Goal: Book appointment/travel/reservation: Book appointment/travel/reservation

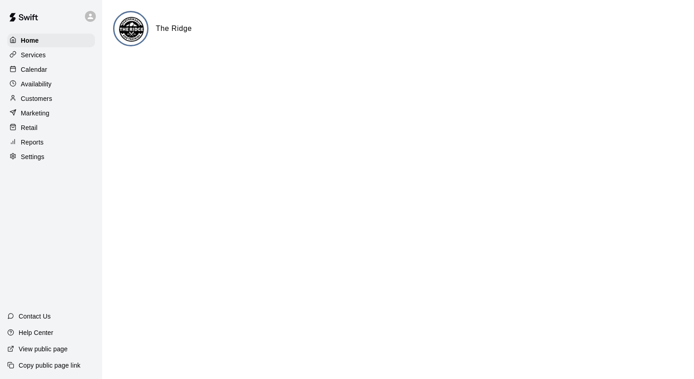
click at [42, 62] on div "Services" at bounding box center [51, 55] width 88 height 14
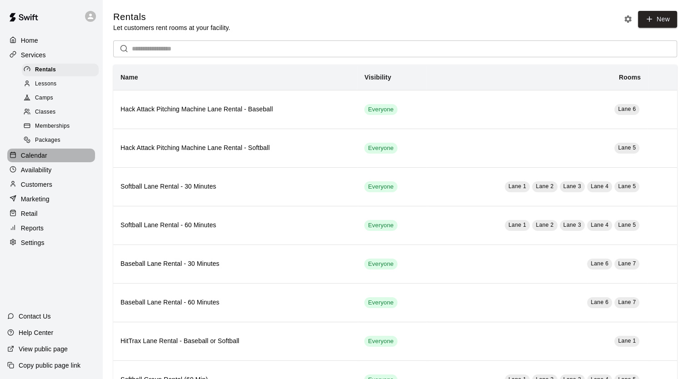
click at [37, 160] on p "Calendar" at bounding box center [34, 155] width 26 height 9
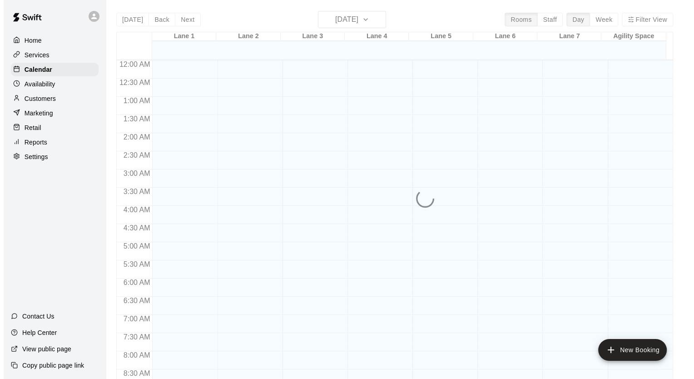
scroll to position [515, 0]
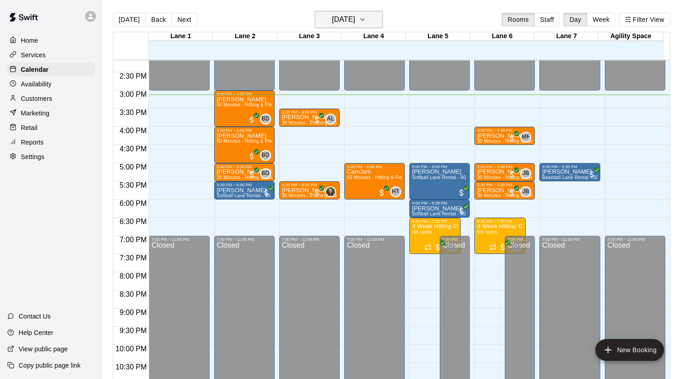
click at [373, 20] on button "[DATE]" at bounding box center [348, 19] width 68 height 17
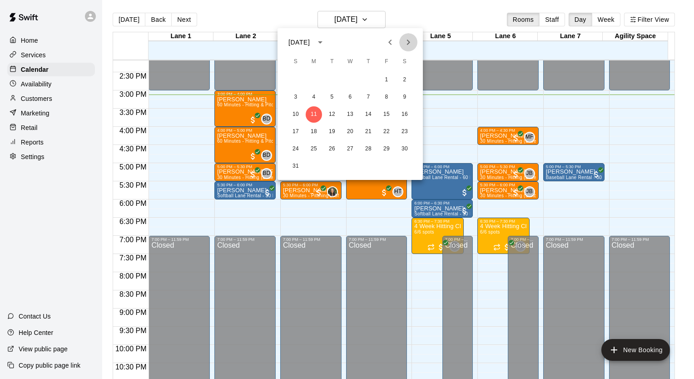
click at [402, 45] on button "Next month" at bounding box center [408, 42] width 18 height 18
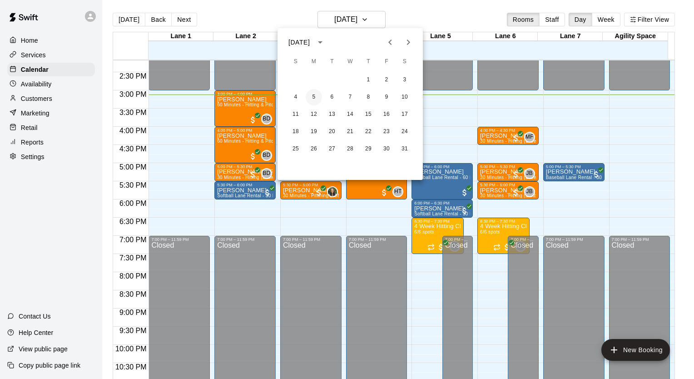
click at [313, 98] on button "5" at bounding box center [314, 97] width 16 height 16
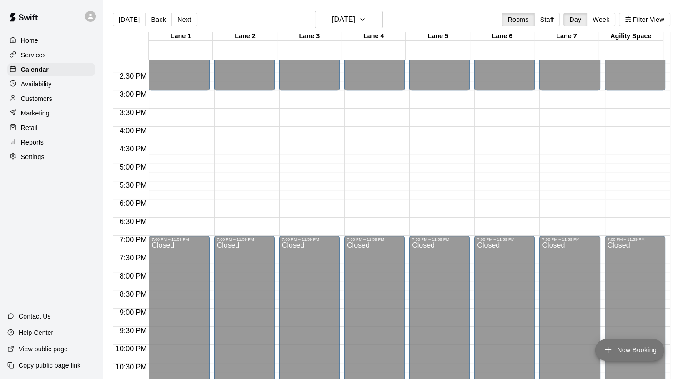
click at [610, 355] on button "New Booking" at bounding box center [629, 350] width 69 height 22
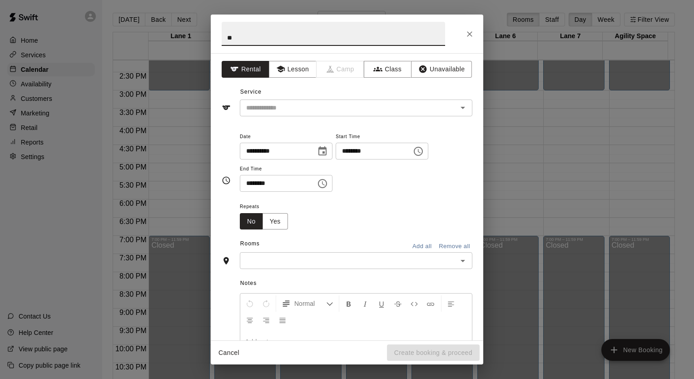
type input "*"
type input "**********"
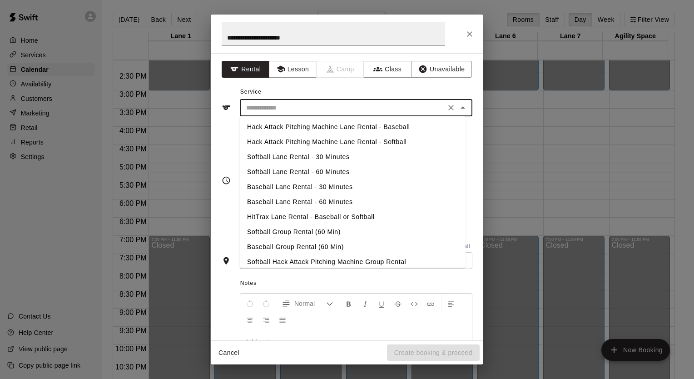
click at [388, 111] on input "text" at bounding box center [343, 107] width 200 height 11
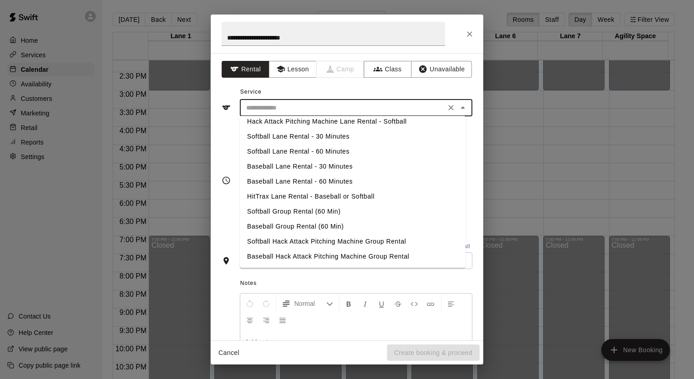
click at [287, 211] on li "Softball Group Rental (60 Min)" at bounding box center [353, 211] width 226 height 15
type input "**********"
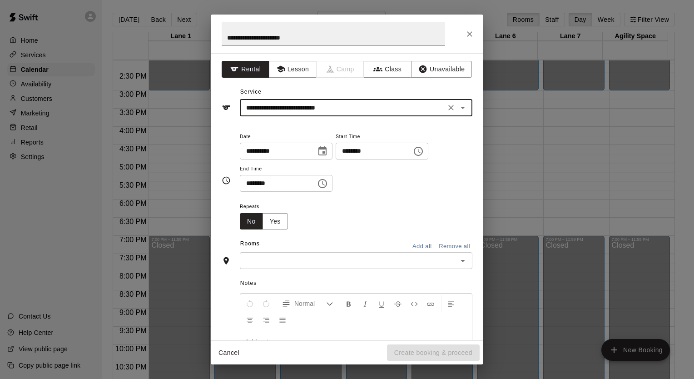
click at [402, 152] on input "********" at bounding box center [371, 151] width 70 height 17
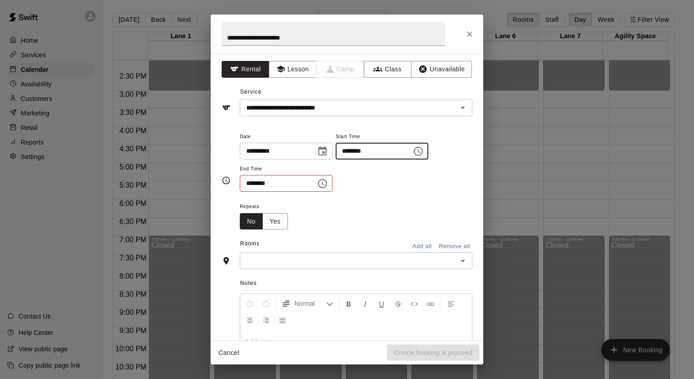
type input "********"
click at [360, 258] on input "text" at bounding box center [349, 260] width 212 height 11
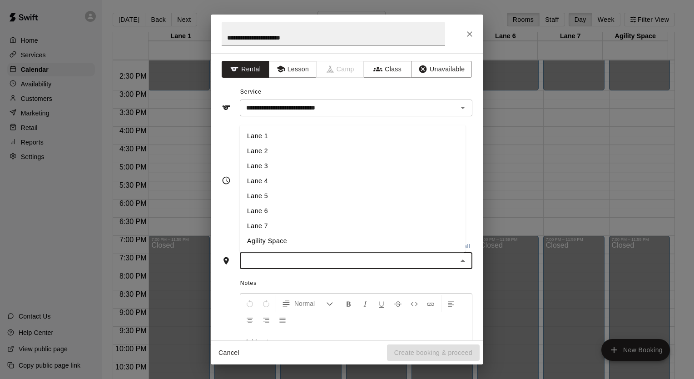
click at [302, 180] on li "Lane 4" at bounding box center [353, 181] width 226 height 15
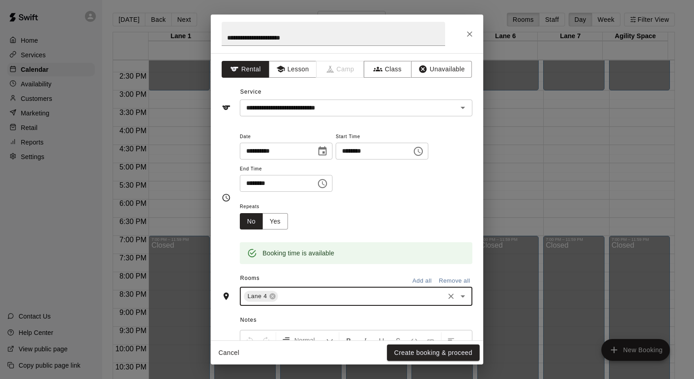
click at [314, 303] on div "Lane 4 ​" at bounding box center [356, 296] width 233 height 19
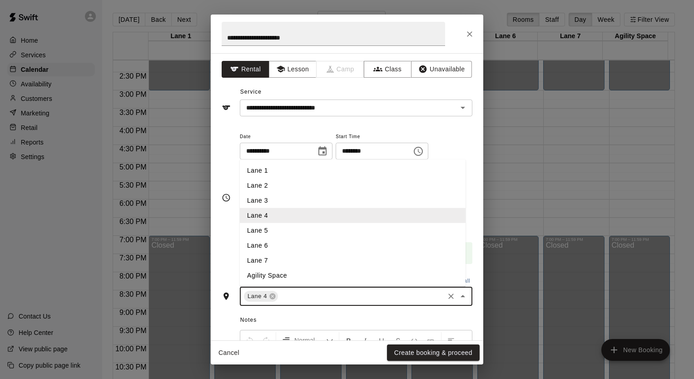
click at [275, 223] on li "Lane 5" at bounding box center [353, 230] width 226 height 15
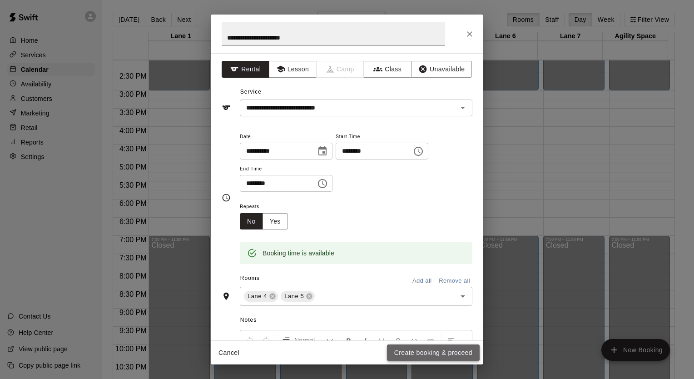
click at [413, 350] on button "Create booking & proceed" at bounding box center [433, 352] width 93 height 17
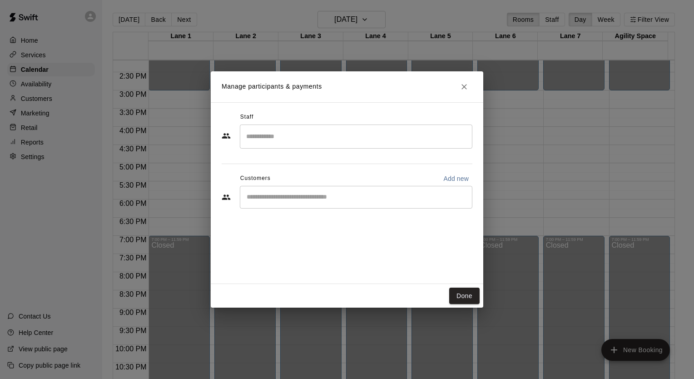
click at [287, 198] on input "Start typing to search customers..." at bounding box center [356, 197] width 225 height 9
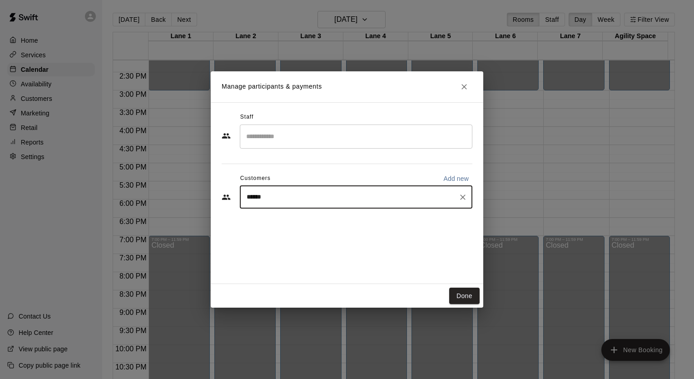
type input "*******"
click at [289, 226] on span "[EMAIL_ADDRESS][DOMAIN_NAME]" at bounding box center [314, 228] width 98 height 6
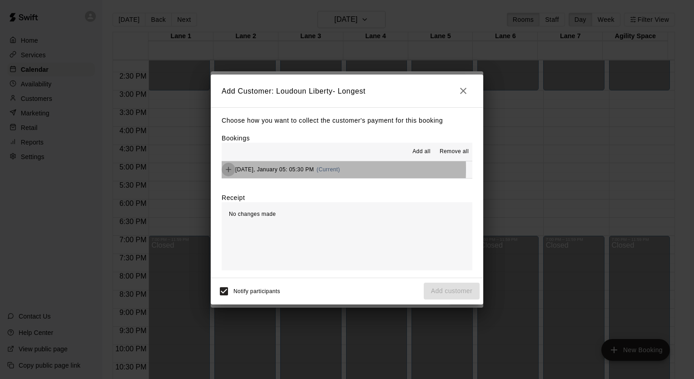
click at [229, 170] on icon "Add" at bounding box center [228, 169] width 9 height 9
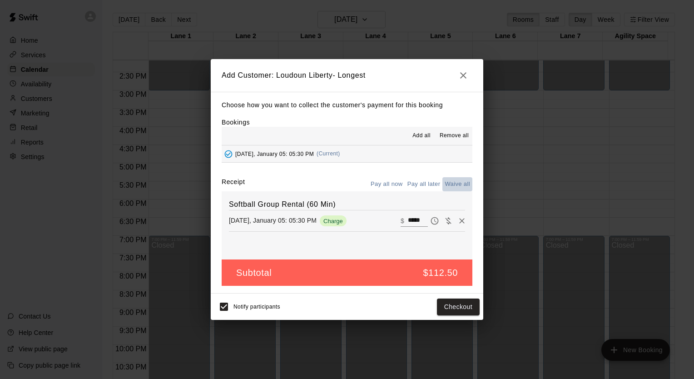
click at [460, 185] on button "Waive all" at bounding box center [458, 184] width 30 height 14
type input "*"
click at [444, 309] on button "Add customer" at bounding box center [452, 307] width 56 height 17
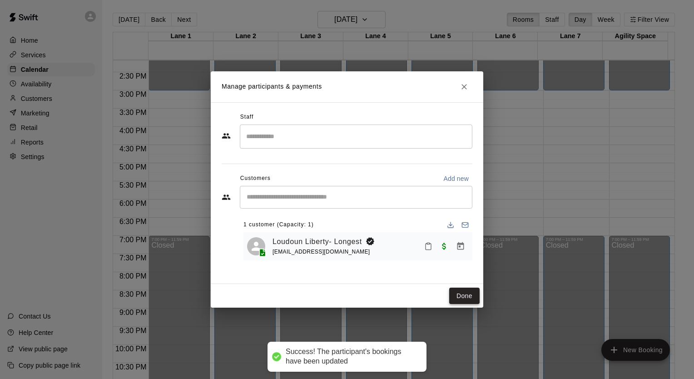
click at [464, 294] on button "Done" at bounding box center [464, 296] width 30 height 17
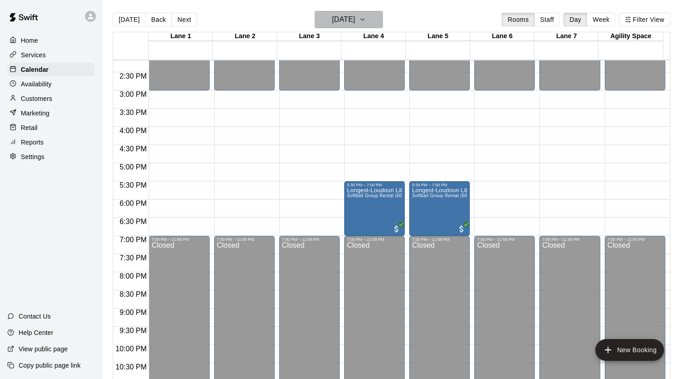
click at [366, 22] on icon "button" at bounding box center [362, 19] width 7 height 11
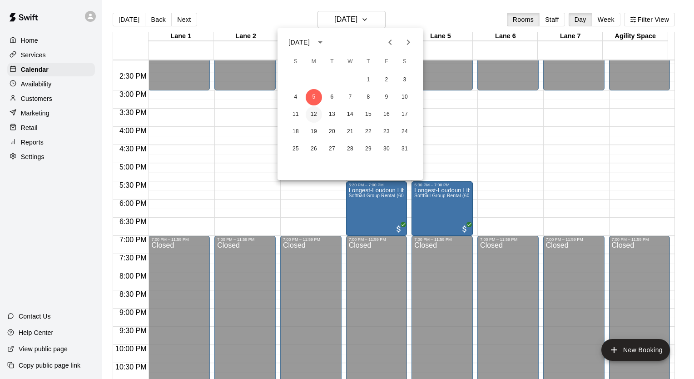
click at [311, 114] on button "12" at bounding box center [314, 114] width 16 height 16
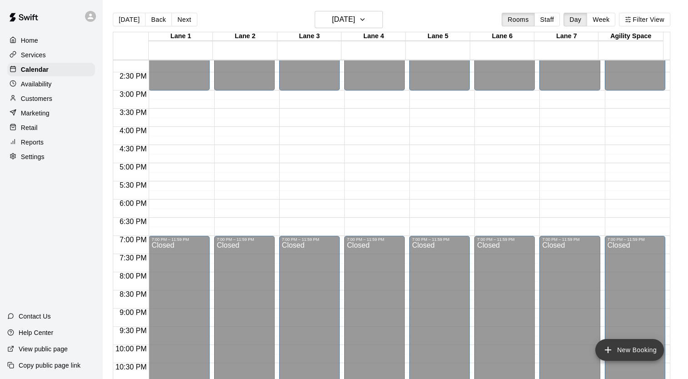
click at [614, 349] on button "New Booking" at bounding box center [629, 350] width 69 height 22
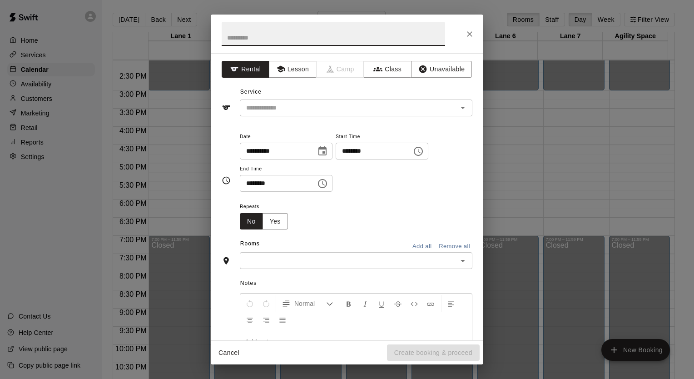
click at [406, 154] on input "********" at bounding box center [371, 151] width 70 height 17
type input "********"
click at [344, 37] on input "text" at bounding box center [334, 34] width 224 height 24
type input "**********"
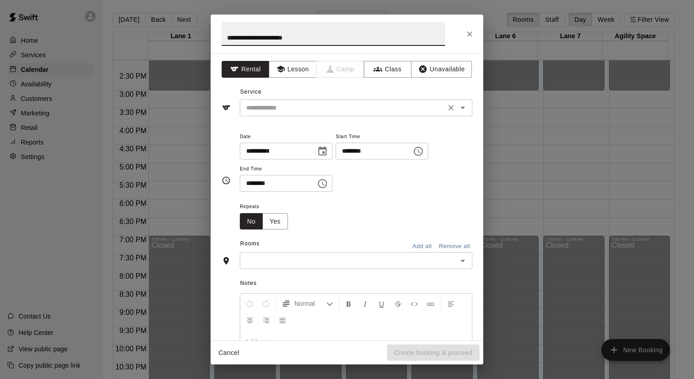
click at [290, 110] on input "text" at bounding box center [343, 107] width 200 height 11
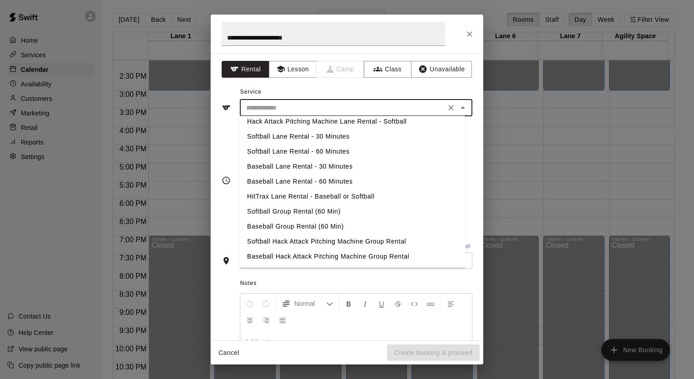
click at [282, 213] on li "Softball Group Rental (60 Min)" at bounding box center [353, 211] width 226 height 15
type input "**********"
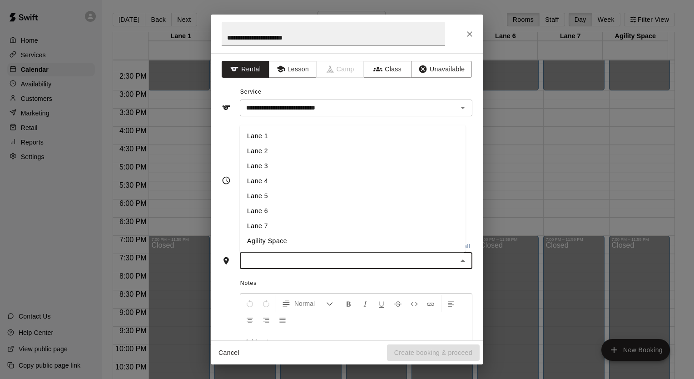
click at [280, 260] on input "text" at bounding box center [349, 260] width 212 height 11
click at [259, 185] on li "Lane 4" at bounding box center [353, 181] width 226 height 15
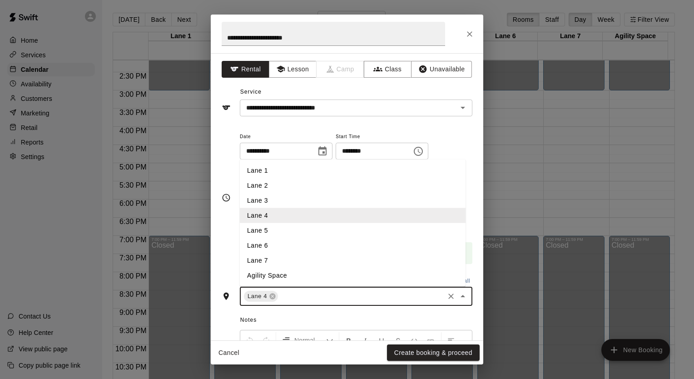
click at [289, 299] on input "text" at bounding box center [361, 296] width 164 height 11
click at [275, 225] on li "Lane 5" at bounding box center [353, 230] width 226 height 15
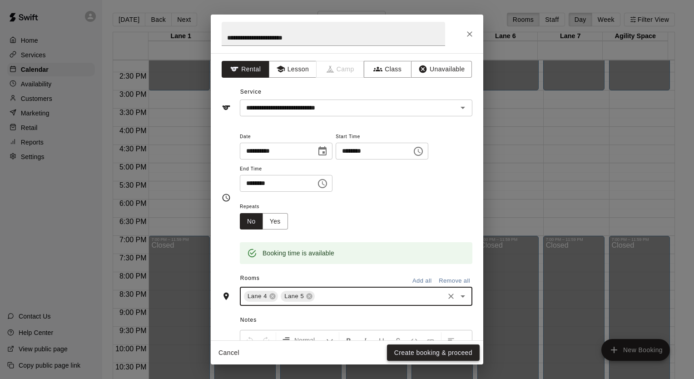
click at [438, 354] on button "Create booking & proceed" at bounding box center [433, 352] width 93 height 17
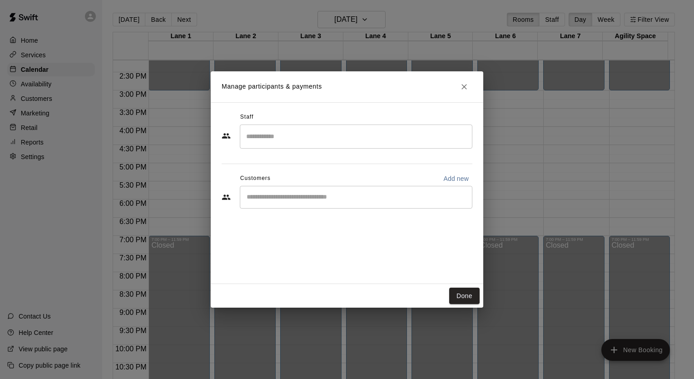
click at [264, 198] on input "Start typing to search customers..." at bounding box center [356, 197] width 225 height 9
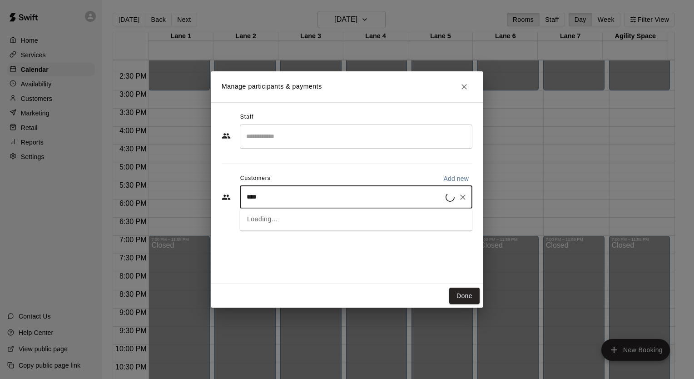
type input "*****"
click at [279, 230] on span "[EMAIL_ADDRESS][DOMAIN_NAME]" at bounding box center [314, 228] width 98 height 6
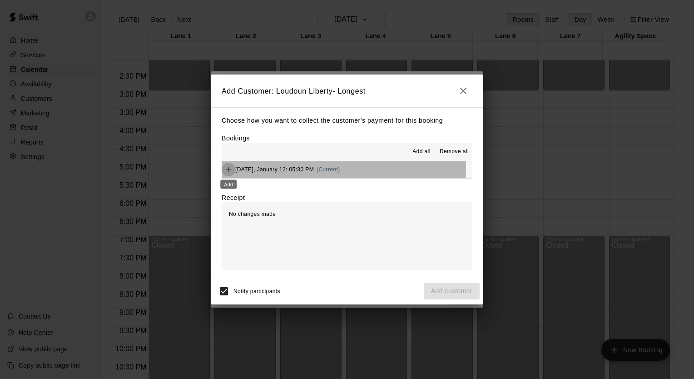
click at [227, 169] on icon "Add" at bounding box center [228, 169] width 9 height 9
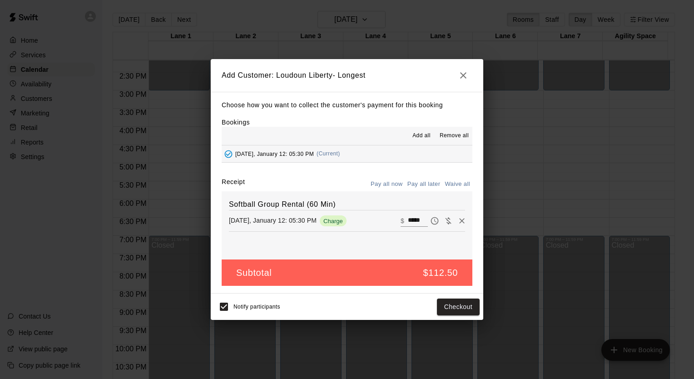
click at [462, 185] on button "Waive all" at bounding box center [458, 184] width 30 height 14
type input "*"
click at [454, 308] on button "Add customer" at bounding box center [452, 307] width 56 height 17
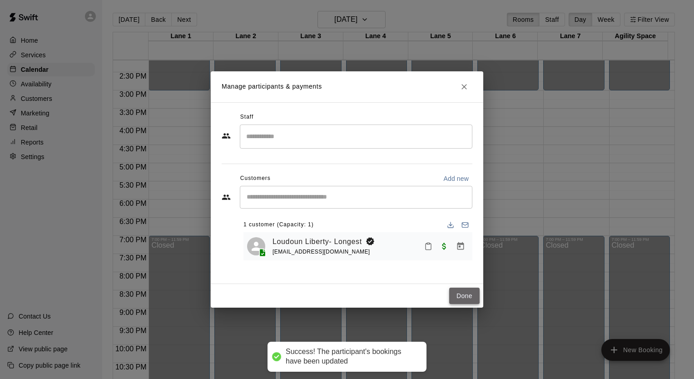
click at [454, 297] on button "Done" at bounding box center [464, 296] width 30 height 17
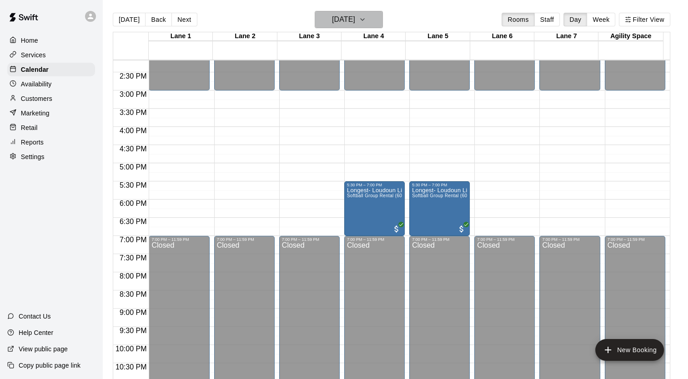
click at [355, 21] on h6 "Monday Jan 12" at bounding box center [343, 19] width 23 height 13
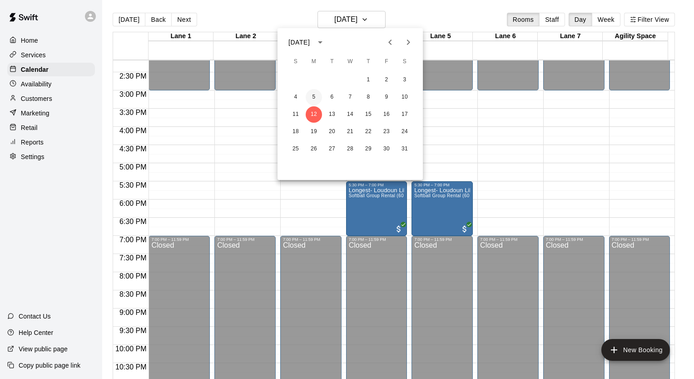
click at [315, 96] on button "5" at bounding box center [314, 97] width 16 height 16
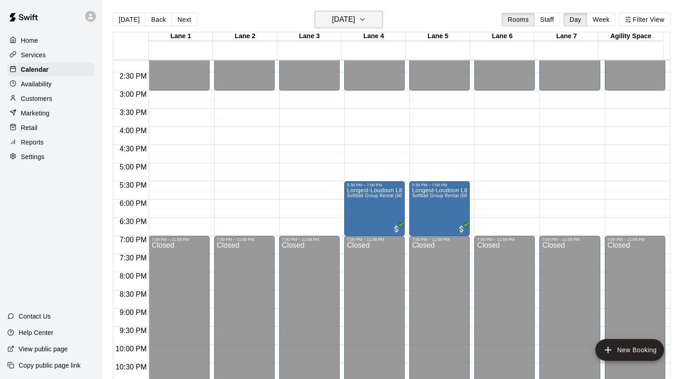
click at [355, 25] on h6 "Monday Jan 05" at bounding box center [343, 19] width 23 height 13
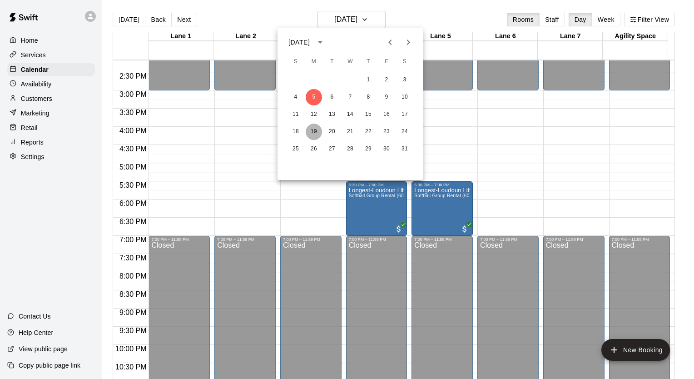
click at [313, 134] on button "19" at bounding box center [314, 132] width 16 height 16
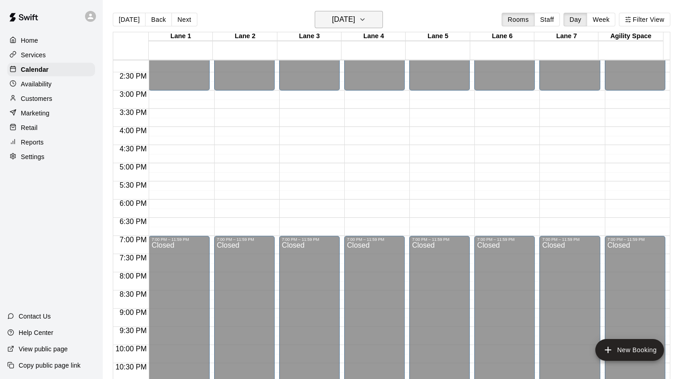
click at [366, 23] on icon "button" at bounding box center [362, 19] width 7 height 11
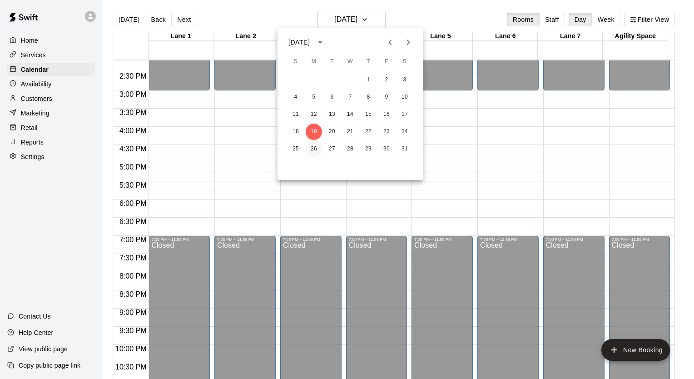
click at [317, 147] on button "26" at bounding box center [314, 149] width 16 height 16
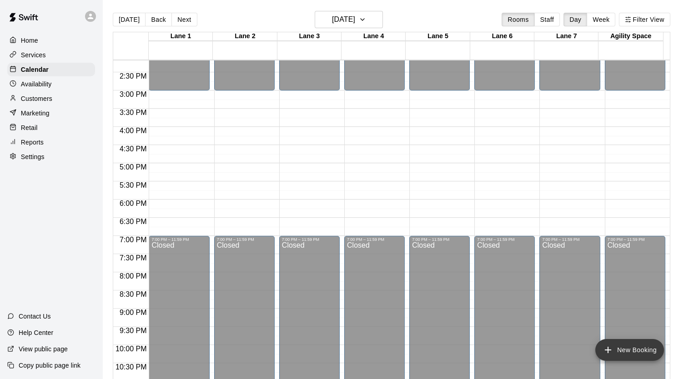
click at [598, 351] on button "New Booking" at bounding box center [629, 350] width 69 height 22
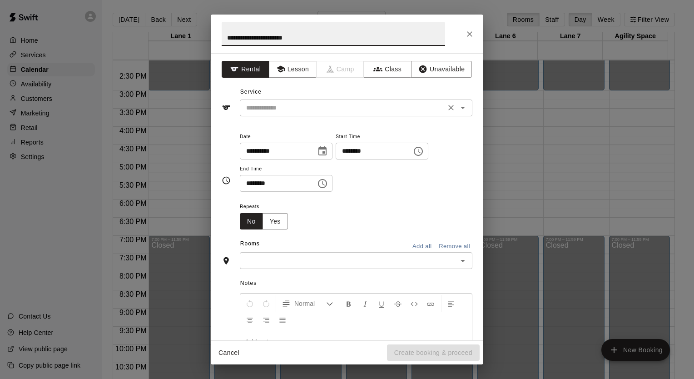
type input "**********"
click at [309, 105] on input "text" at bounding box center [343, 107] width 200 height 11
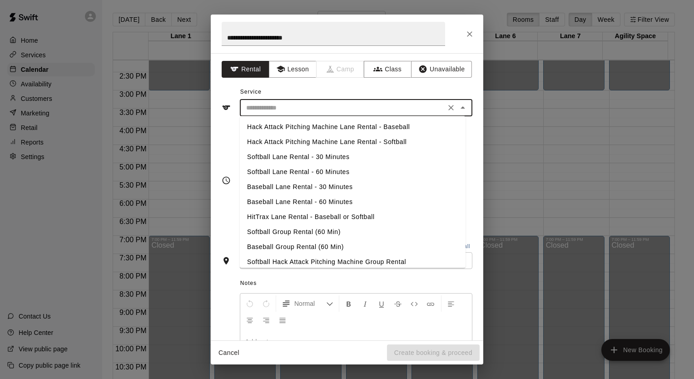
click at [305, 232] on li "Softball Group Rental (60 Min)" at bounding box center [353, 232] width 226 height 15
type input "**********"
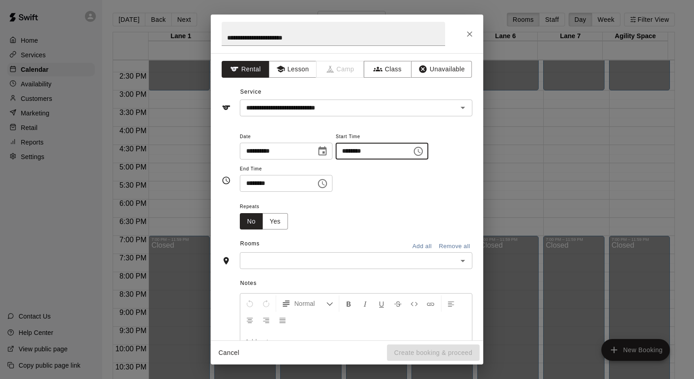
click at [404, 149] on input "********" at bounding box center [371, 151] width 70 height 17
type input "********"
click at [367, 255] on input "text" at bounding box center [349, 260] width 212 height 11
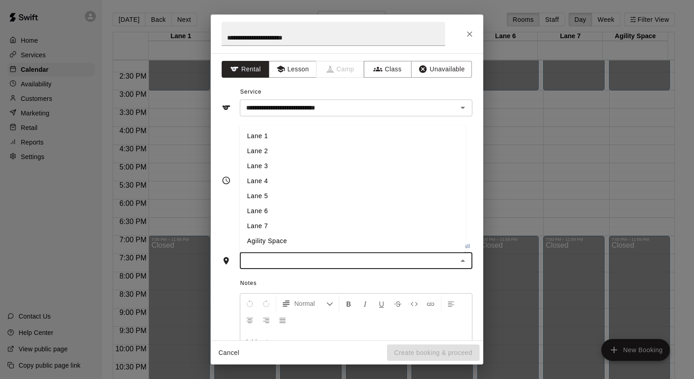
click at [293, 177] on li "Lane 4" at bounding box center [353, 181] width 226 height 15
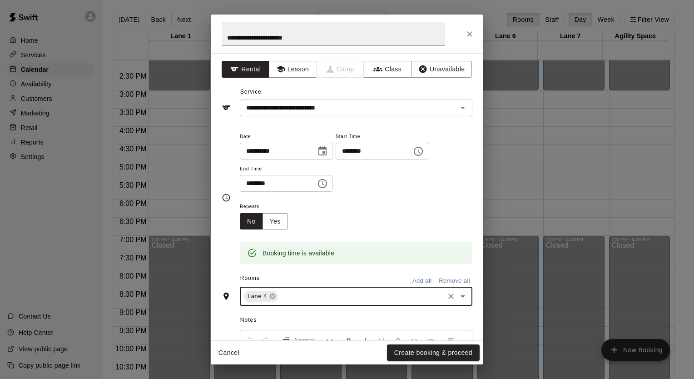
click at [300, 295] on input "text" at bounding box center [361, 296] width 164 height 11
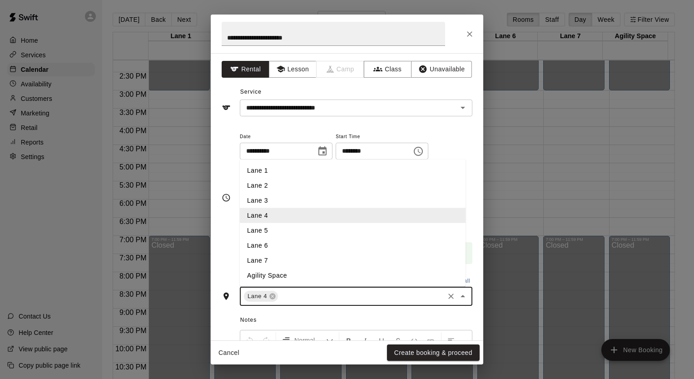
click at [286, 233] on li "Lane 5" at bounding box center [353, 230] width 226 height 15
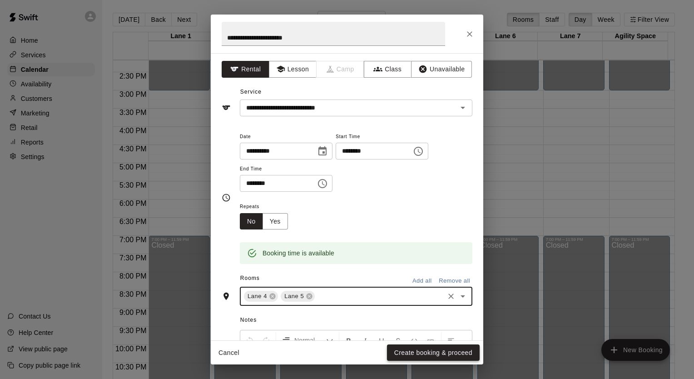
click at [418, 355] on button "Create booking & proceed" at bounding box center [433, 352] width 93 height 17
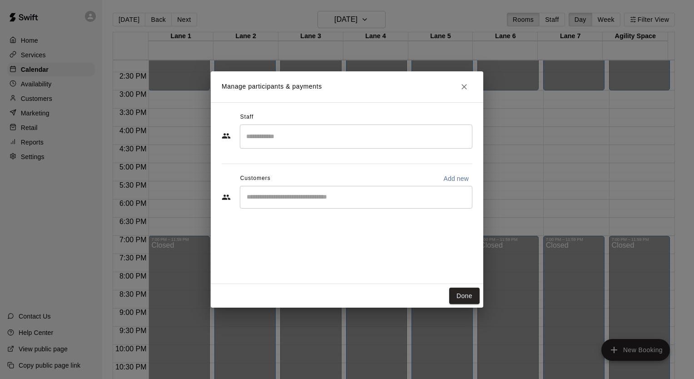
click at [278, 197] on input "Start typing to search customers..." at bounding box center [356, 197] width 225 height 9
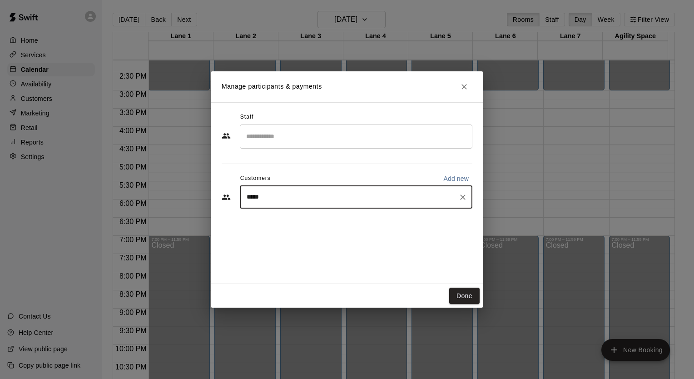
type input "******"
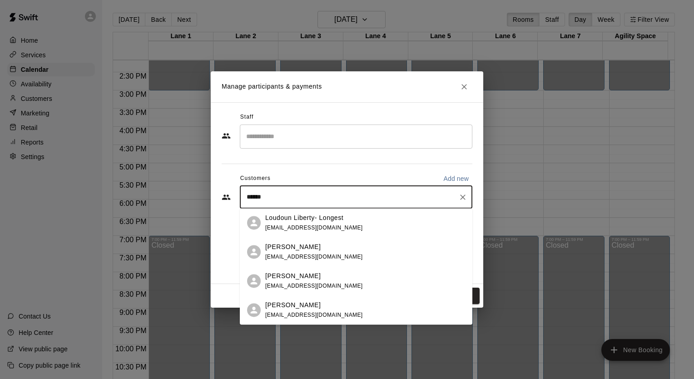
click at [307, 225] on span "[EMAIL_ADDRESS][DOMAIN_NAME]" at bounding box center [314, 228] width 98 height 6
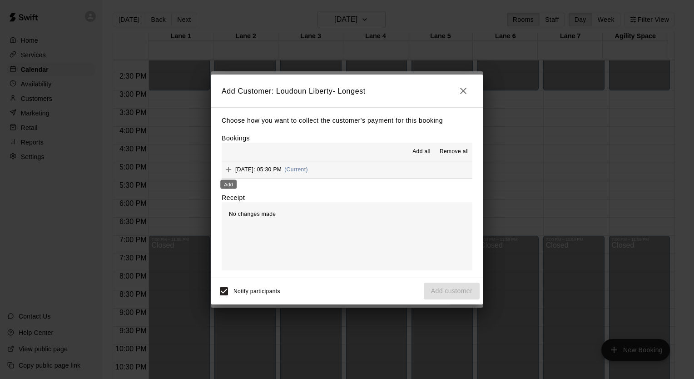
click at [232, 173] on icon "Add" at bounding box center [228, 169] width 9 height 9
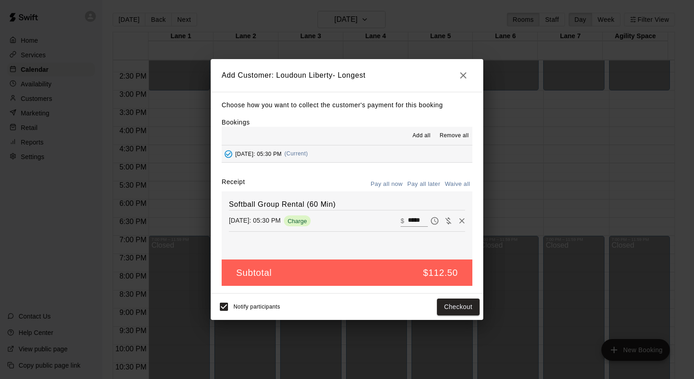
click at [459, 184] on button "Waive all" at bounding box center [458, 184] width 30 height 14
type input "*"
click at [449, 310] on button "Add customer" at bounding box center [452, 307] width 56 height 17
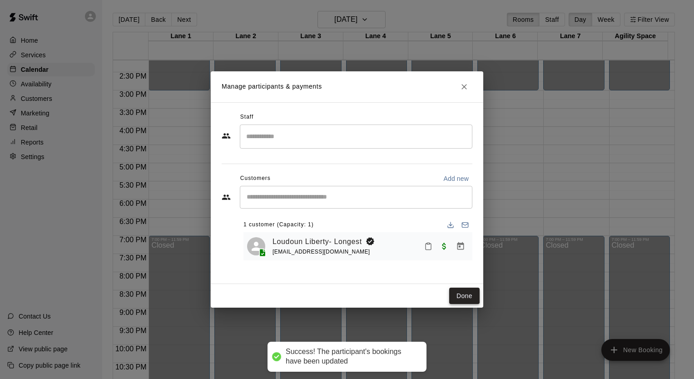
click at [468, 302] on button "Done" at bounding box center [464, 296] width 30 height 17
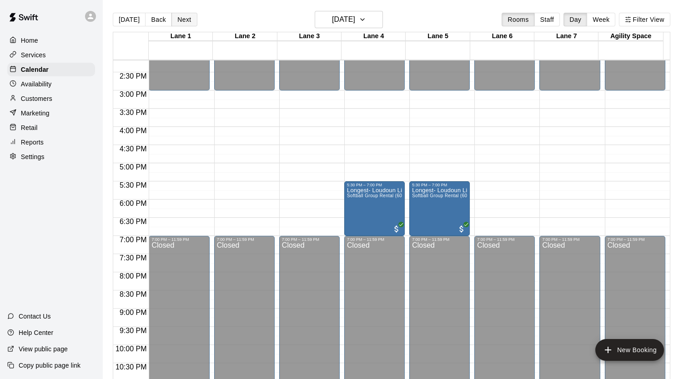
click at [185, 23] on button "Next" at bounding box center [183, 20] width 25 height 14
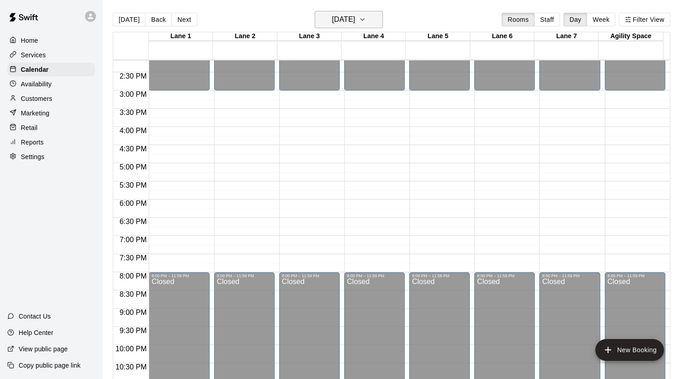
click at [355, 15] on h6 "Tuesday Jan 27" at bounding box center [343, 19] width 23 height 13
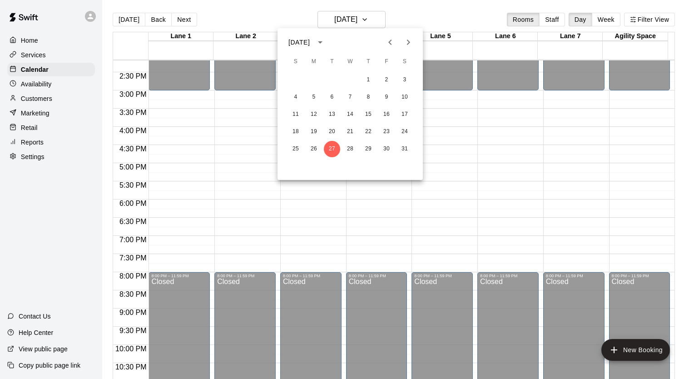
click at [408, 43] on icon "Next month" at bounding box center [408, 42] width 11 height 11
click at [313, 81] on button "2" at bounding box center [314, 80] width 16 height 16
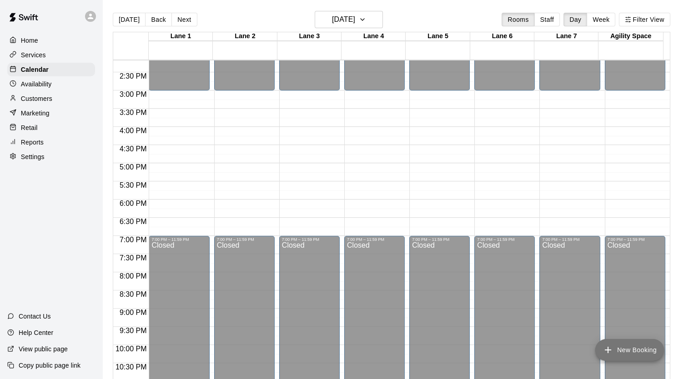
click at [612, 351] on icon "add" at bounding box center [607, 349] width 11 height 11
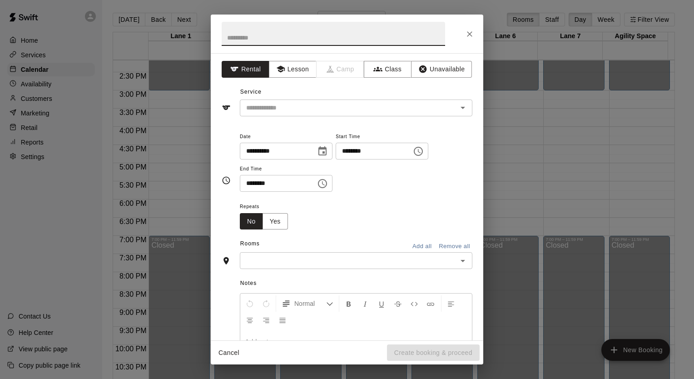
click at [400, 155] on input "********" at bounding box center [371, 151] width 70 height 17
type input "********"
click at [333, 269] on div "Notes Normal Add notes..." at bounding box center [347, 339] width 251 height 140
click at [325, 261] on input "text" at bounding box center [349, 260] width 212 height 11
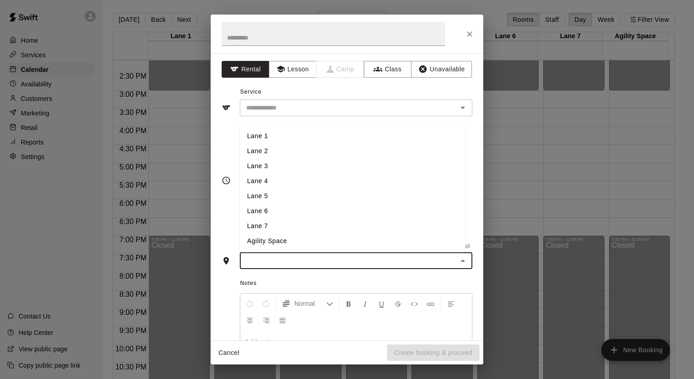
click at [261, 192] on li "Lane 5" at bounding box center [353, 196] width 226 height 15
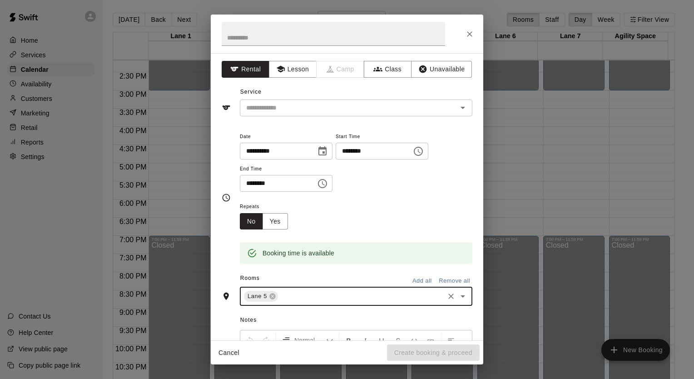
click at [329, 301] on input "text" at bounding box center [361, 296] width 164 height 11
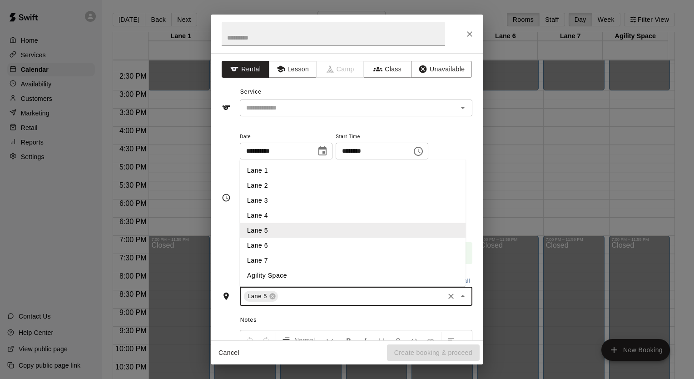
click at [280, 216] on li "Lane 4" at bounding box center [353, 215] width 226 height 15
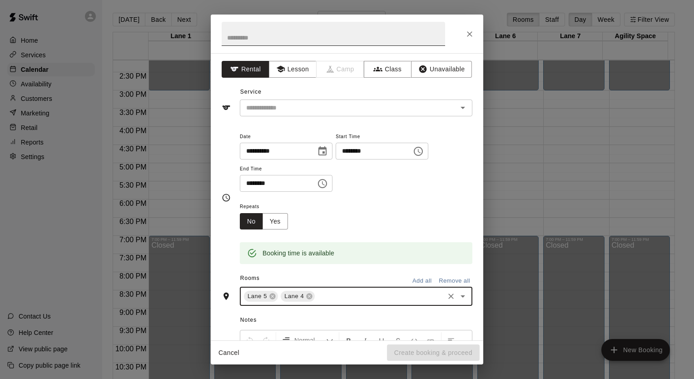
click at [262, 32] on input "text" at bounding box center [334, 34] width 224 height 24
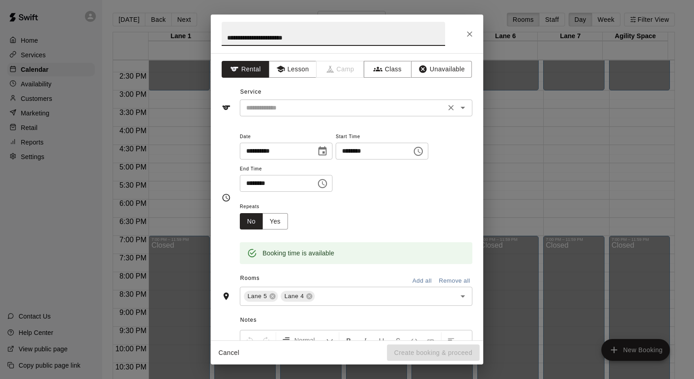
click at [283, 114] on div "​" at bounding box center [356, 108] width 233 height 17
type input "**********"
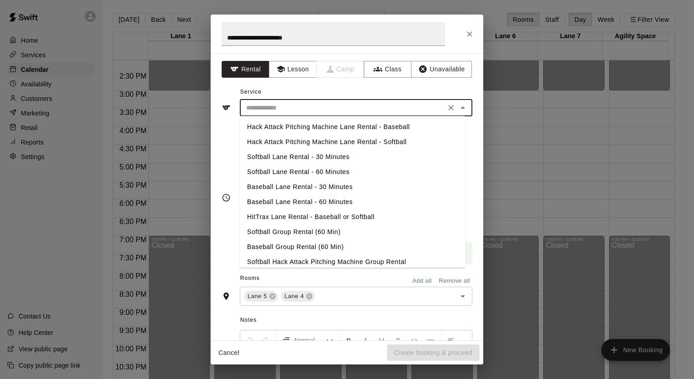
click at [293, 233] on li "Softball Group Rental (60 Min)" at bounding box center [353, 232] width 226 height 15
type input "**********"
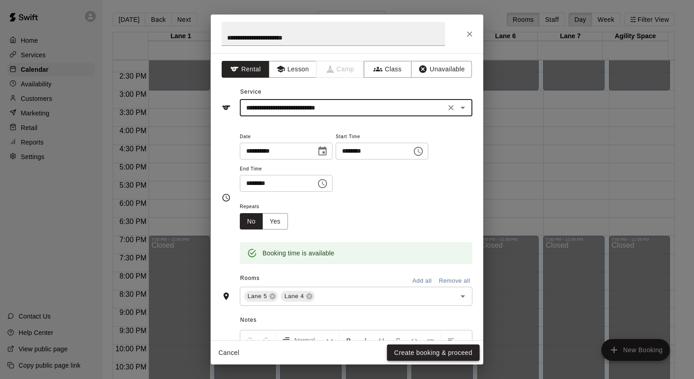
click at [428, 355] on button "Create booking & proceed" at bounding box center [433, 352] width 93 height 17
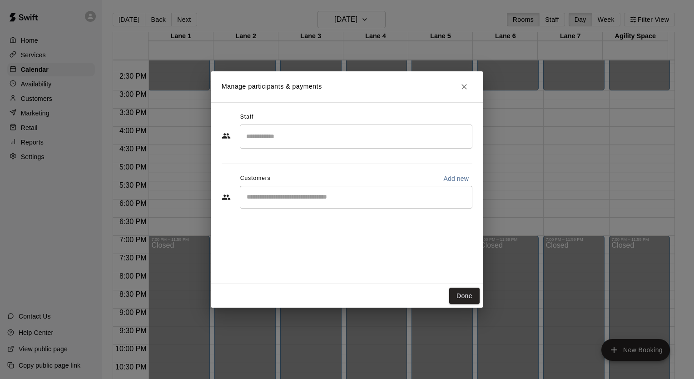
click at [341, 208] on div "​" at bounding box center [356, 197] width 233 height 23
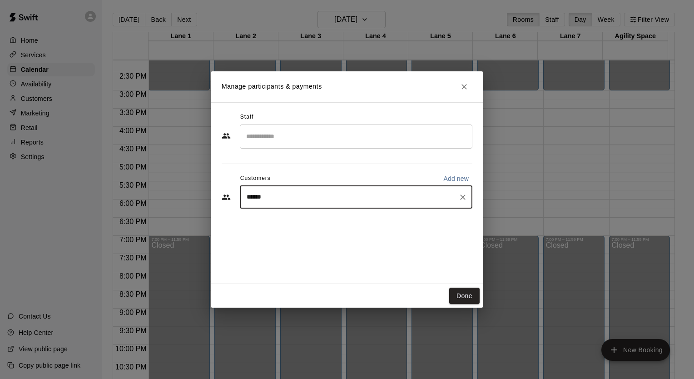
type input "*******"
click at [341, 221] on p "Loudoun Liberty- Longest" at bounding box center [304, 218] width 78 height 10
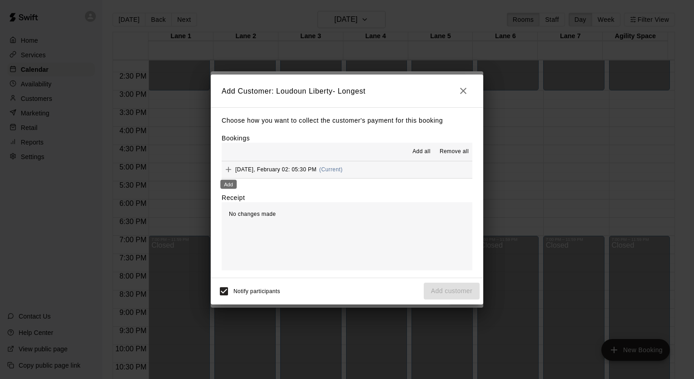
click at [224, 175] on div "Add" at bounding box center [229, 182] width 18 height 16
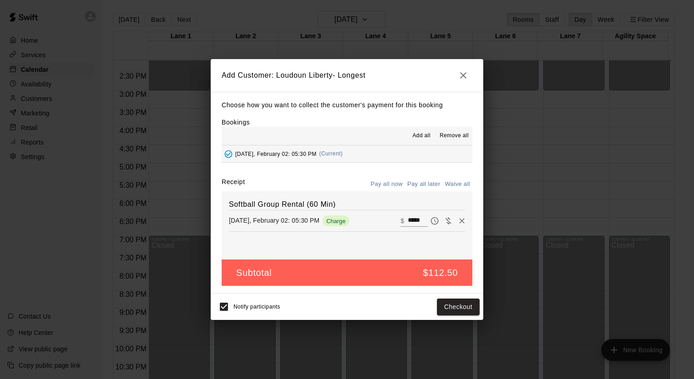
click at [459, 180] on button "Waive all" at bounding box center [458, 184] width 30 height 14
type input "*"
click at [446, 310] on button "Add customer" at bounding box center [452, 307] width 56 height 17
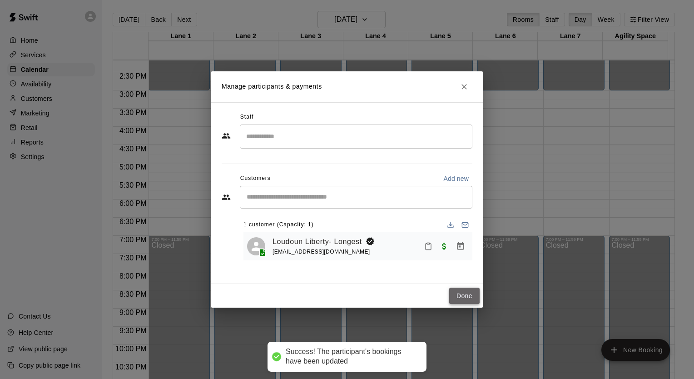
click at [464, 295] on button "Done" at bounding box center [464, 296] width 30 height 17
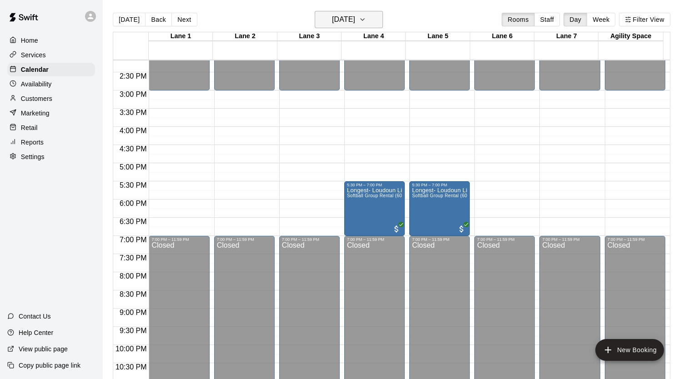
click at [366, 22] on icon "button" at bounding box center [362, 19] width 7 height 11
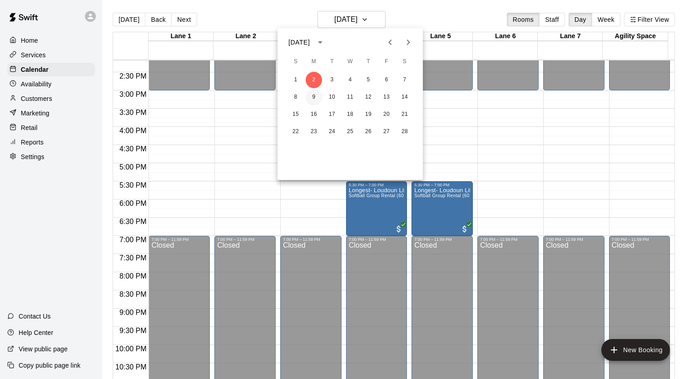
click at [315, 97] on button "9" at bounding box center [314, 97] width 16 height 16
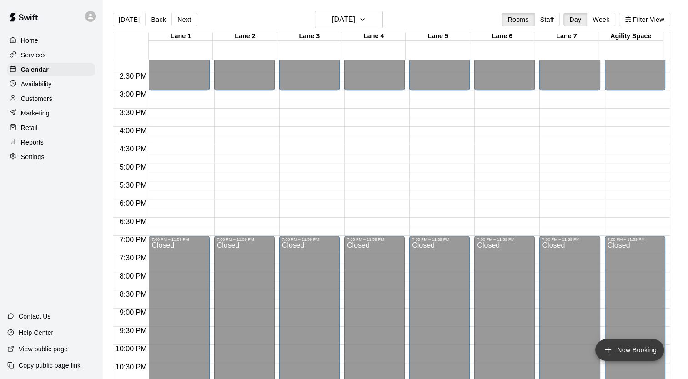
click at [610, 352] on icon "add" at bounding box center [607, 349] width 11 height 11
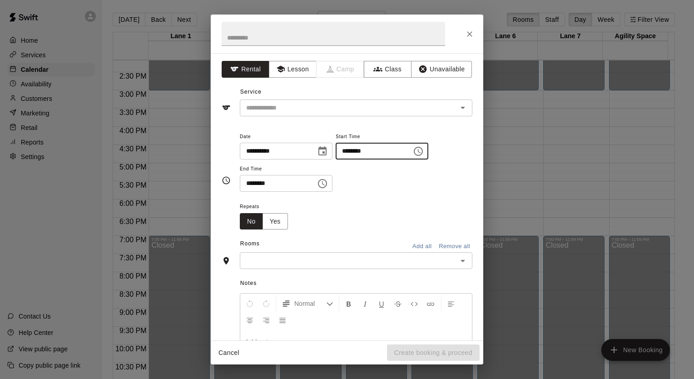
click at [406, 154] on input "********" at bounding box center [371, 151] width 70 height 17
type input "********"
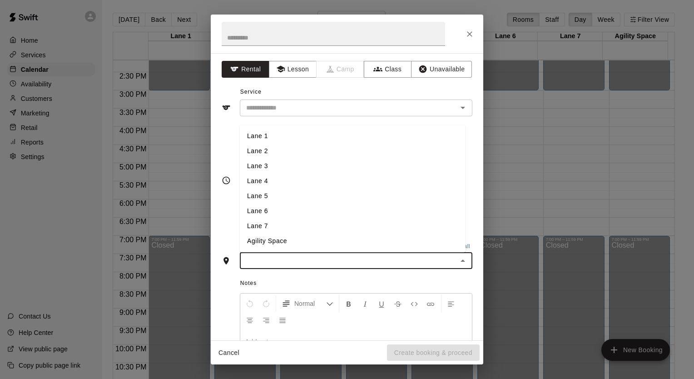
click at [339, 255] on input "text" at bounding box center [349, 260] width 212 height 11
click at [279, 185] on li "Lane 4" at bounding box center [353, 181] width 226 height 15
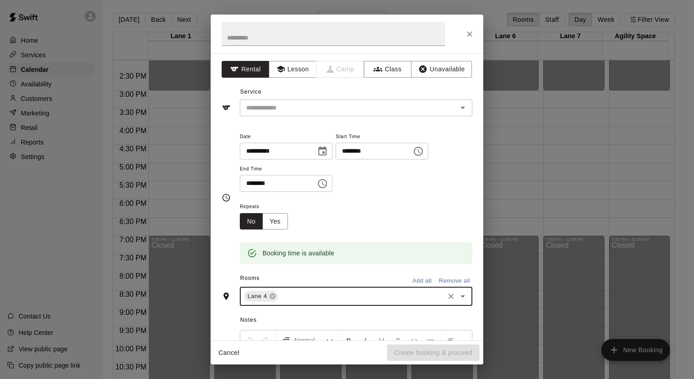
click at [291, 300] on input "text" at bounding box center [361, 296] width 164 height 11
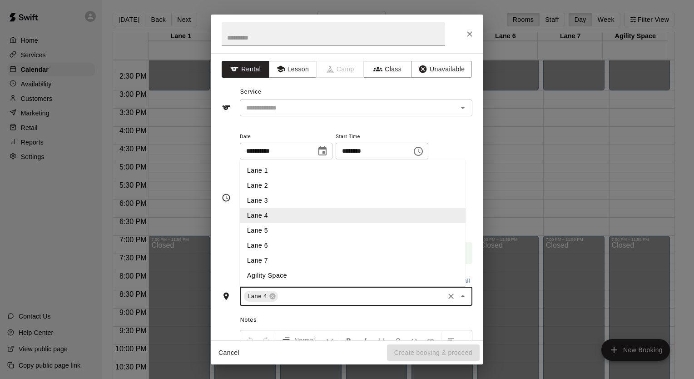
click at [284, 230] on li "Lane 5" at bounding box center [353, 230] width 226 height 15
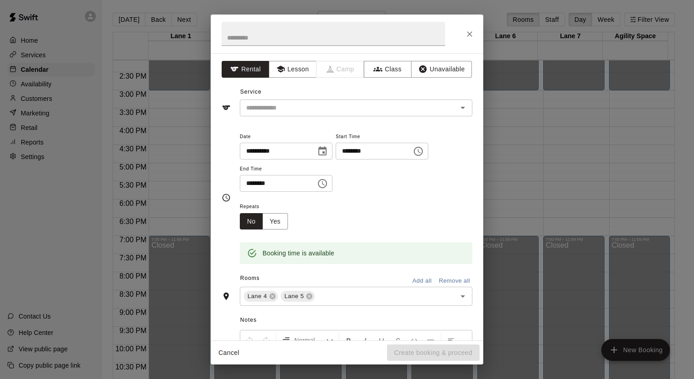
click at [295, 46] on h2 at bounding box center [333, 34] width 245 height 39
click at [269, 41] on input "text" at bounding box center [334, 34] width 224 height 24
type input "**********"
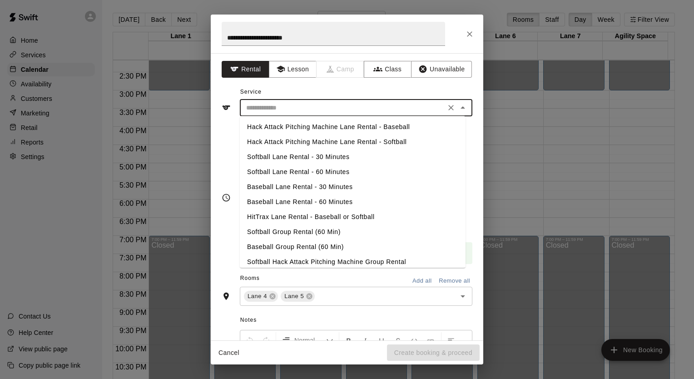
click at [285, 109] on input "text" at bounding box center [343, 107] width 200 height 11
click at [281, 239] on li "Softball Group Rental (60 Min)" at bounding box center [353, 232] width 226 height 15
type input "**********"
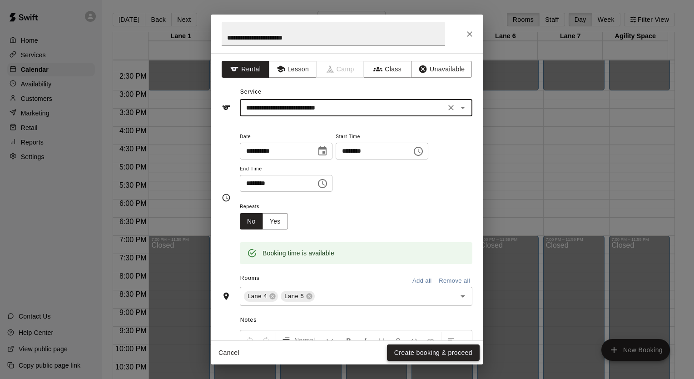
click at [437, 357] on button "Create booking & proceed" at bounding box center [433, 352] width 93 height 17
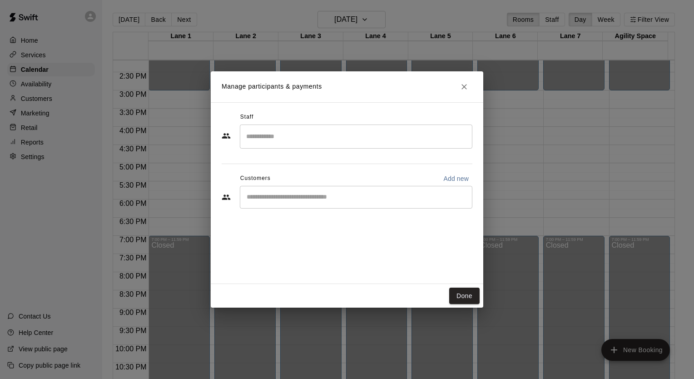
click at [261, 198] on input "Start typing to search customers..." at bounding box center [356, 197] width 225 height 9
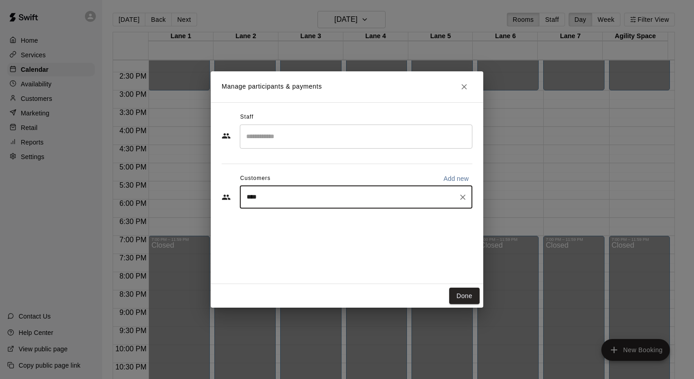
type input "***"
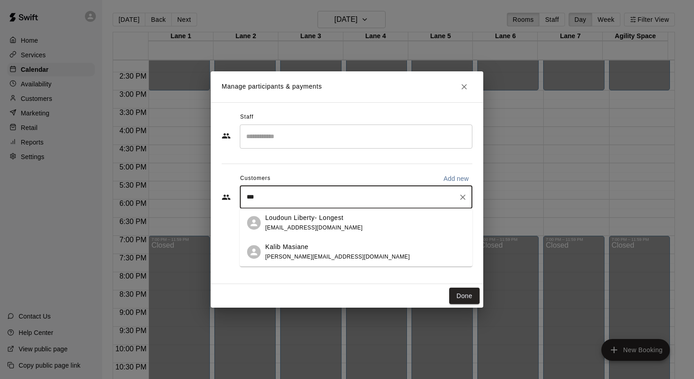
click at [293, 228] on span "[EMAIL_ADDRESS][DOMAIN_NAME]" at bounding box center [314, 228] width 98 height 6
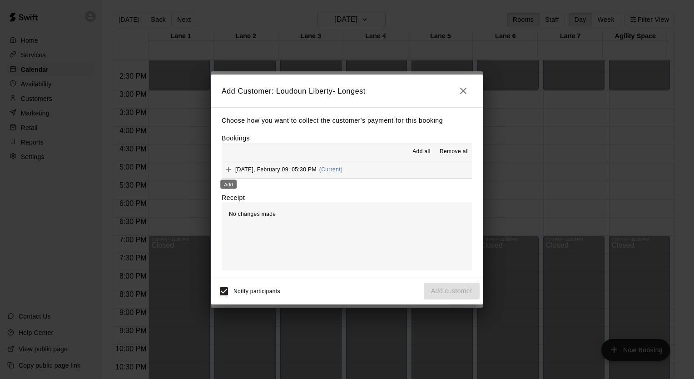
click at [225, 170] on icon "Add" at bounding box center [228, 169] width 9 height 9
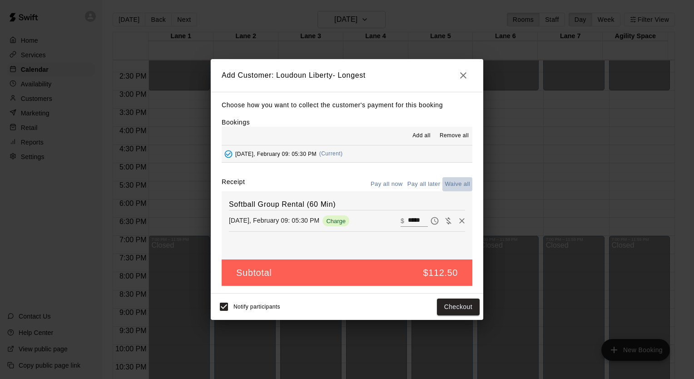
click at [457, 180] on button "Waive all" at bounding box center [458, 184] width 30 height 14
type input "*"
click at [455, 309] on button "Add customer" at bounding box center [452, 307] width 56 height 17
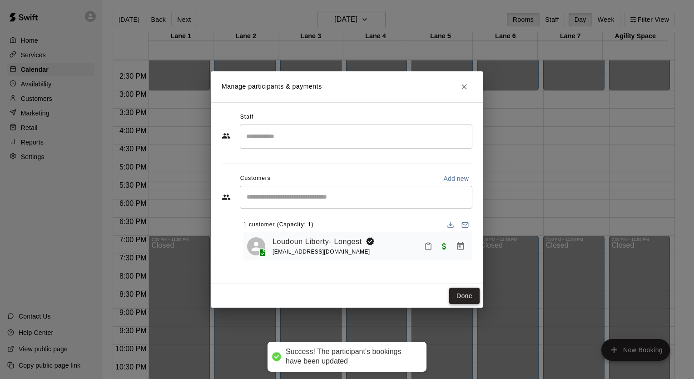
click at [469, 290] on button "Done" at bounding box center [464, 296] width 30 height 17
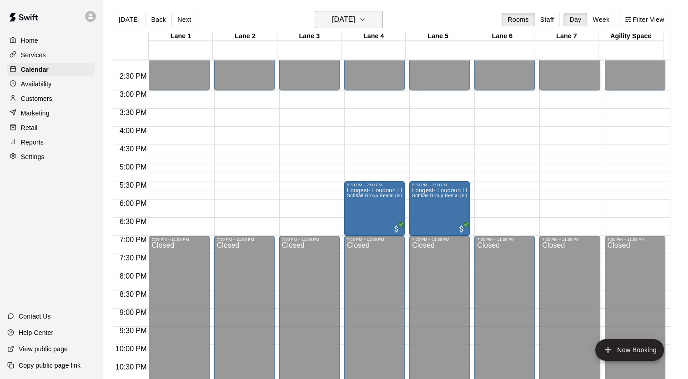
click at [355, 21] on h6 "Monday Feb 09" at bounding box center [343, 19] width 23 height 13
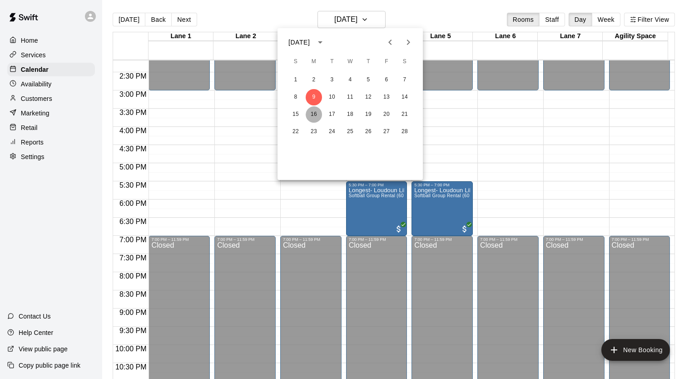
click at [315, 115] on button "16" at bounding box center [314, 114] width 16 height 16
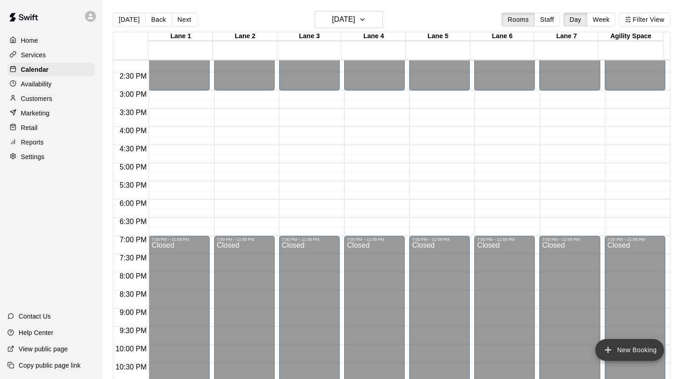
click at [611, 351] on icon "add" at bounding box center [607, 349] width 11 height 11
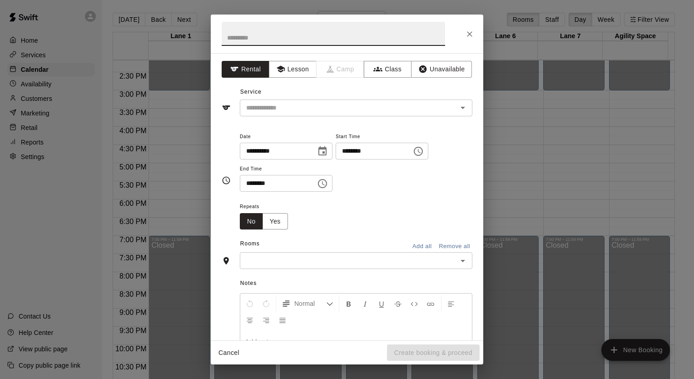
click at [406, 158] on input "********" at bounding box center [371, 151] width 70 height 17
type input "********"
click at [376, 265] on input "text" at bounding box center [349, 260] width 212 height 11
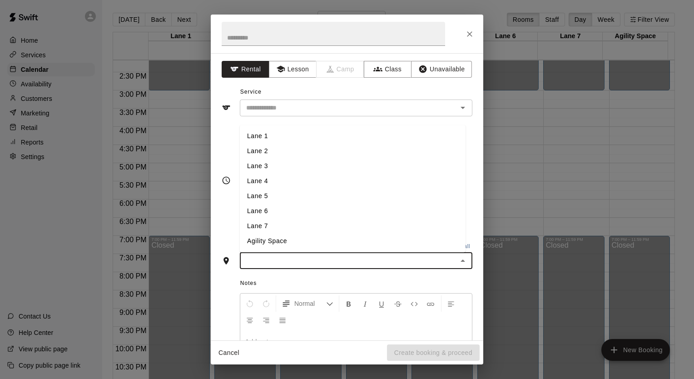
click at [320, 187] on li "Lane 4" at bounding box center [353, 181] width 226 height 15
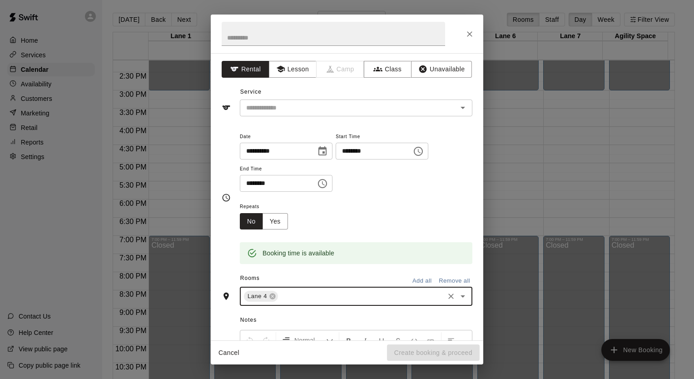
click at [306, 299] on input "text" at bounding box center [361, 296] width 164 height 11
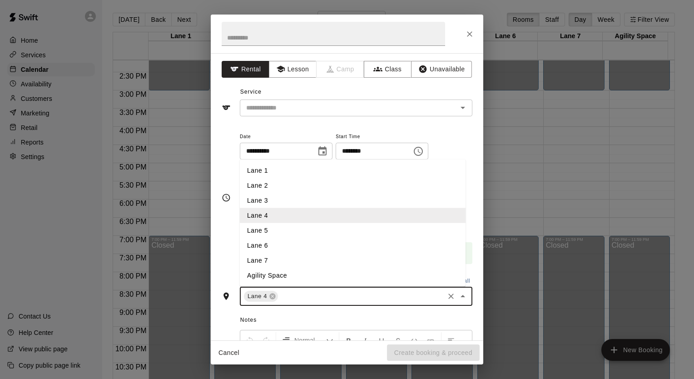
click at [296, 233] on li "Lane 5" at bounding box center [353, 230] width 226 height 15
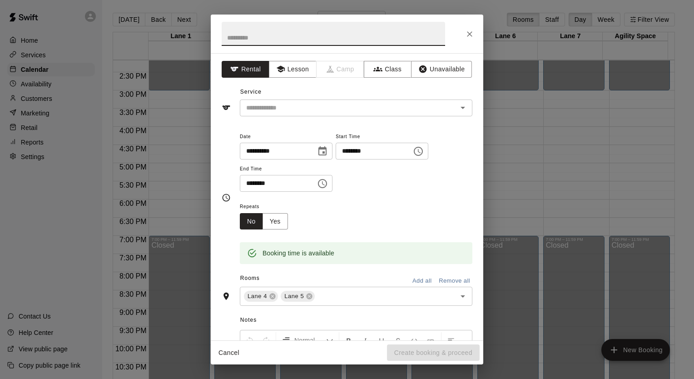
click at [279, 38] on input "text" at bounding box center [334, 34] width 224 height 24
type input "**********"
click at [285, 106] on input "text" at bounding box center [343, 107] width 200 height 11
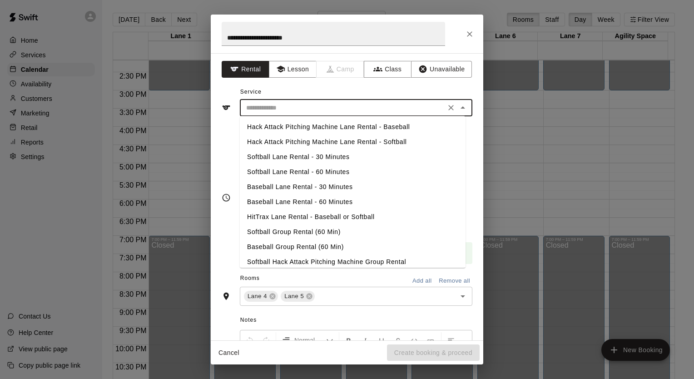
click at [289, 230] on li "Softball Group Rental (60 Min)" at bounding box center [353, 232] width 226 height 15
type input "**********"
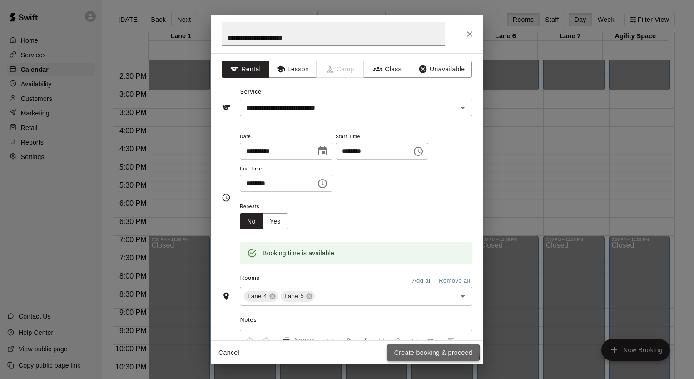
click at [411, 351] on button "Create booking & proceed" at bounding box center [433, 352] width 93 height 17
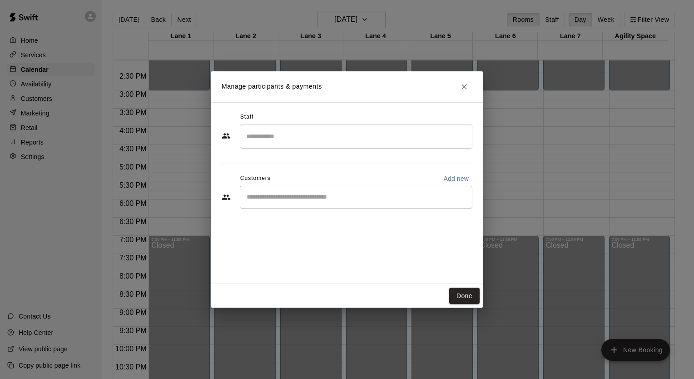
click at [259, 197] on input "Start typing to search customers..." at bounding box center [356, 197] width 225 height 9
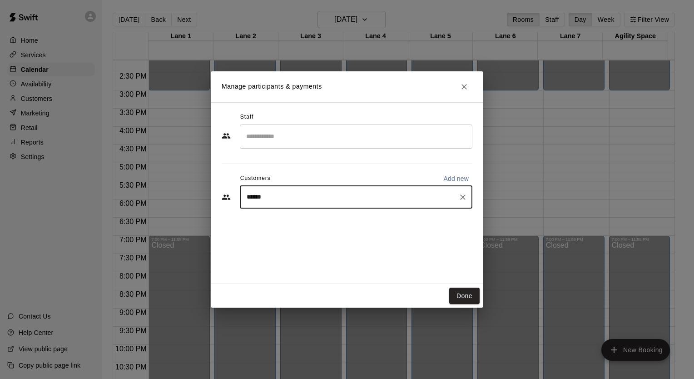
type input "*******"
click at [278, 221] on p "Loudoun Liberty- Longest" at bounding box center [304, 218] width 78 height 10
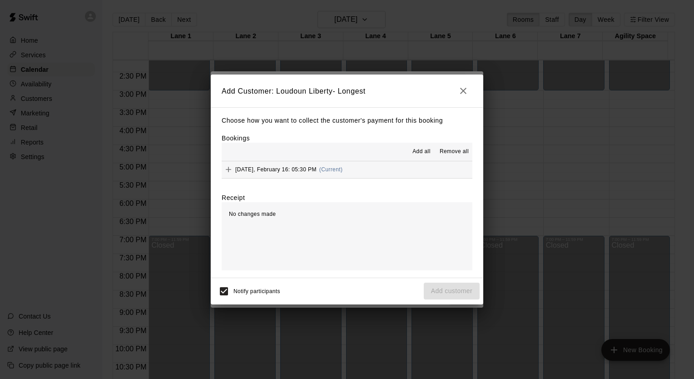
click at [225, 171] on icon "Add" at bounding box center [228, 169] width 9 height 9
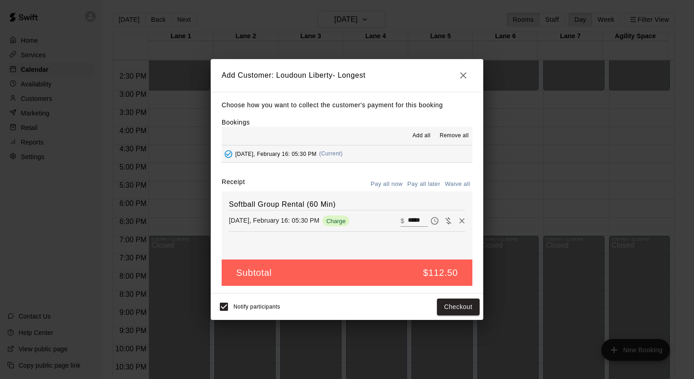
click at [462, 185] on button "Waive all" at bounding box center [458, 184] width 30 height 14
type input "*"
click at [444, 306] on button "Add customer" at bounding box center [452, 307] width 56 height 17
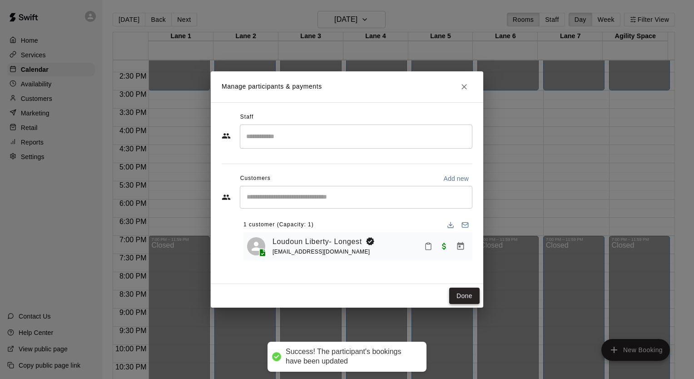
click at [462, 297] on button "Done" at bounding box center [464, 296] width 30 height 17
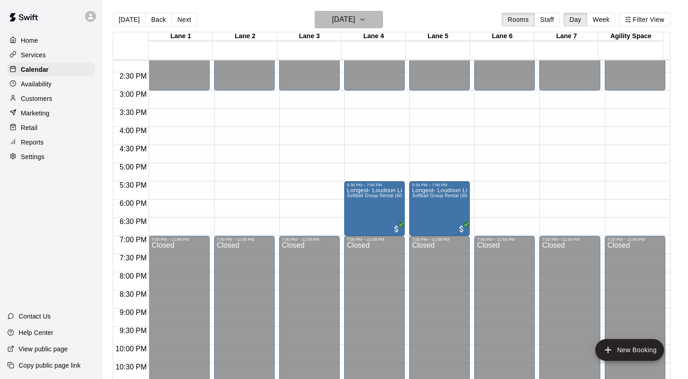
click at [355, 19] on h6 "Monday Feb 16" at bounding box center [343, 19] width 23 height 13
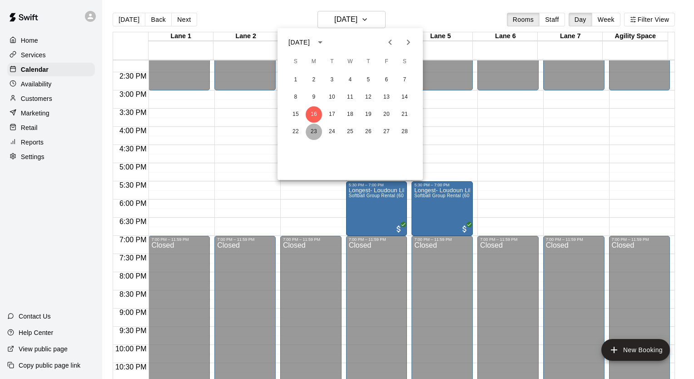
click at [313, 135] on button "23" at bounding box center [314, 132] width 16 height 16
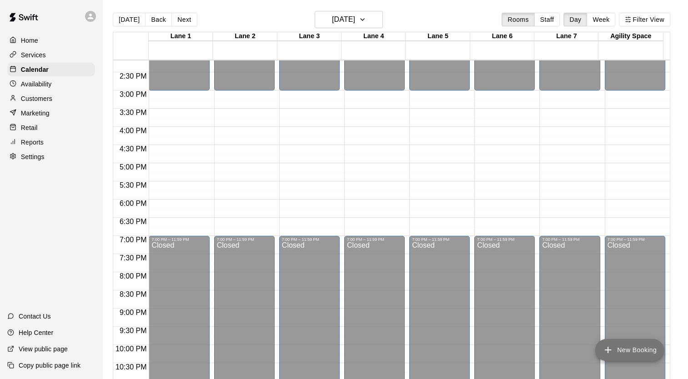
click at [605, 350] on icon "add" at bounding box center [607, 350] width 6 height 6
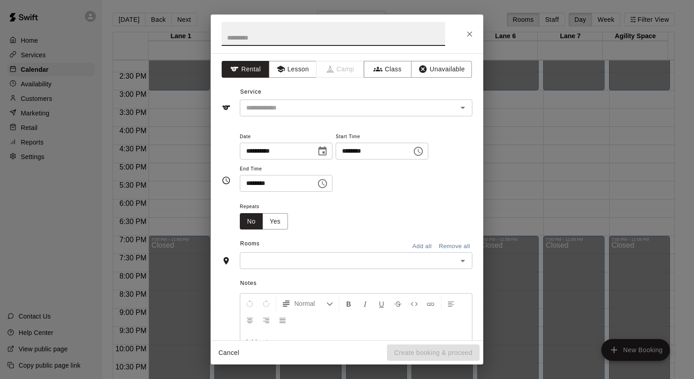
click at [354, 38] on input "text" at bounding box center [334, 34] width 224 height 24
type input "**********"
click at [378, 148] on input "********" at bounding box center [371, 151] width 70 height 17
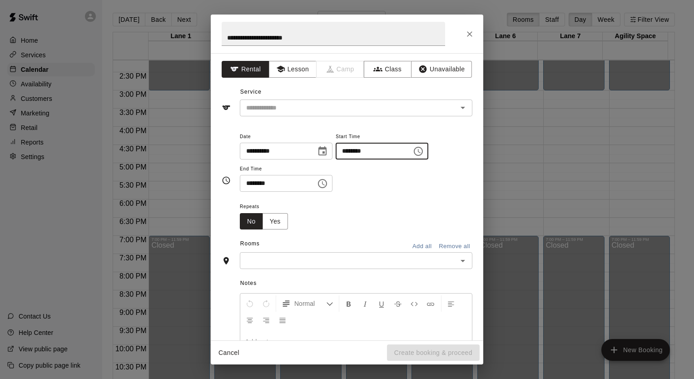
click at [362, 152] on input "********" at bounding box center [371, 151] width 70 height 17
click at [351, 154] on input "********" at bounding box center [371, 151] width 70 height 17
type input "********"
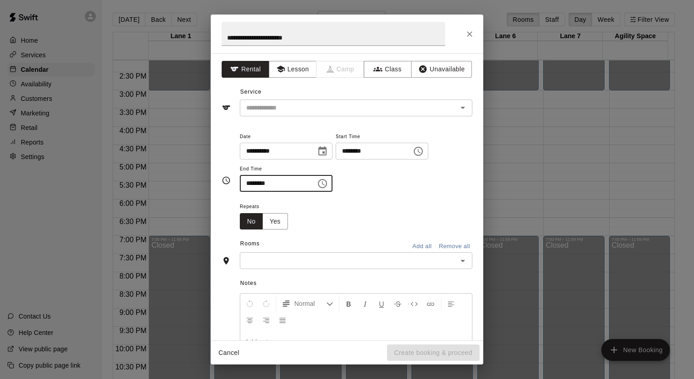
click at [349, 262] on input "text" at bounding box center [349, 260] width 212 height 11
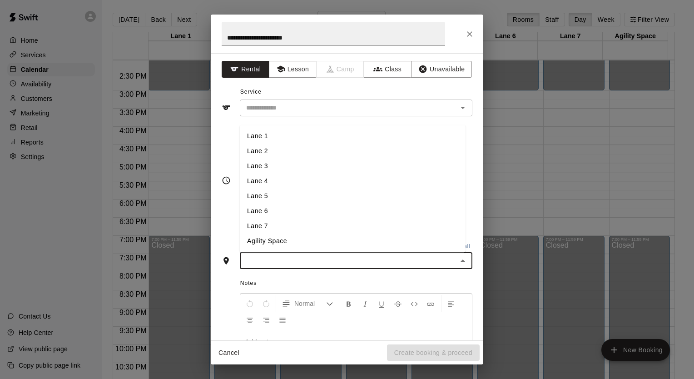
click at [301, 183] on li "Lane 4" at bounding box center [353, 181] width 226 height 15
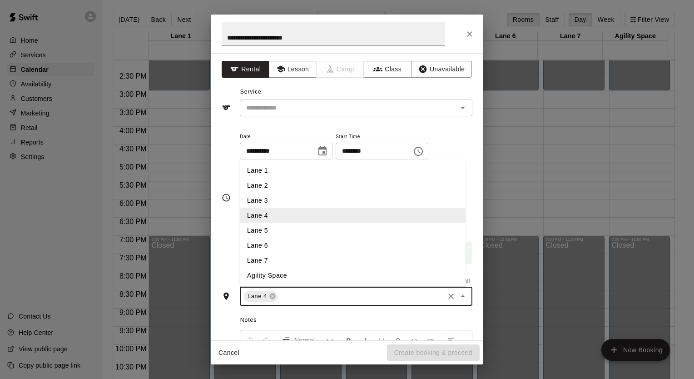
click at [308, 300] on input "text" at bounding box center [361, 296] width 164 height 11
click at [318, 226] on li "Lane 5" at bounding box center [353, 230] width 226 height 15
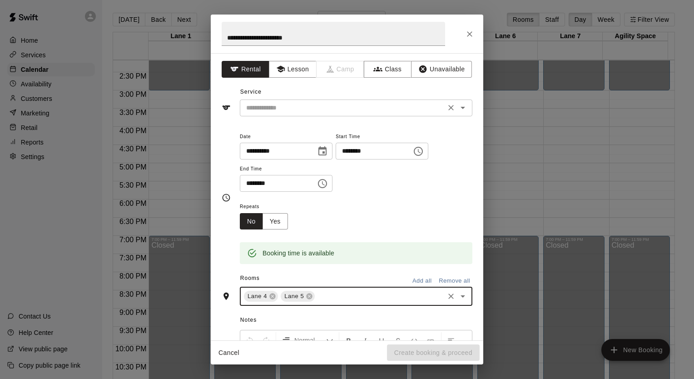
click at [279, 101] on div "​" at bounding box center [356, 108] width 233 height 17
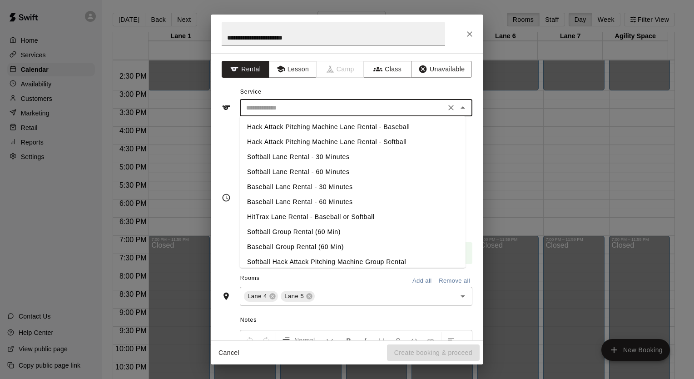
click at [283, 231] on li "Softball Group Rental (60 Min)" at bounding box center [353, 232] width 226 height 15
type input "**********"
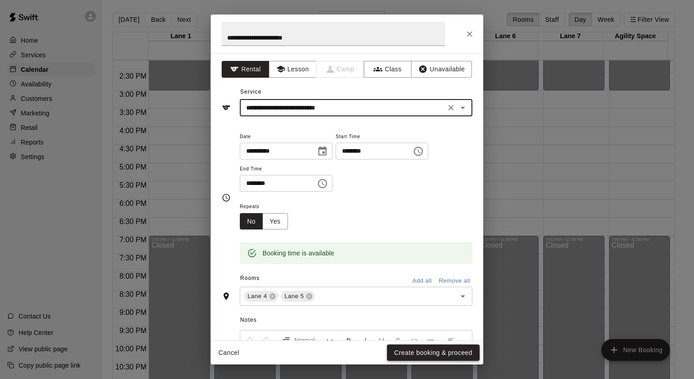
click at [446, 359] on button "Create booking & proceed" at bounding box center [433, 352] width 93 height 17
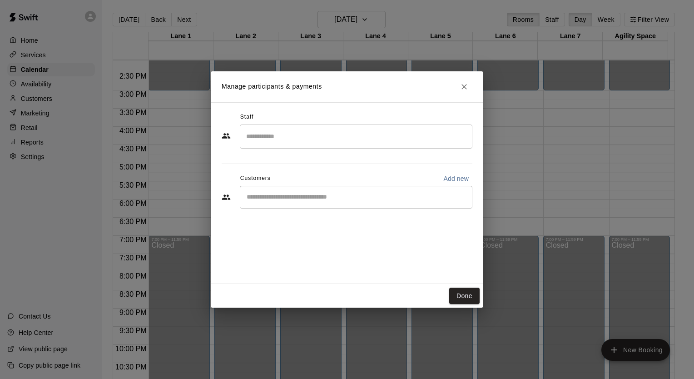
click at [300, 204] on div "​" at bounding box center [356, 197] width 233 height 23
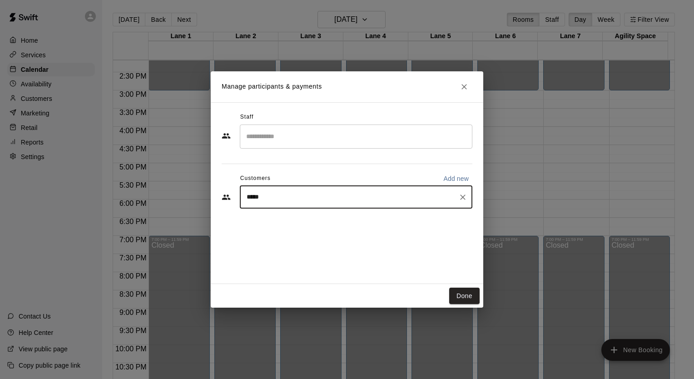
type input "******"
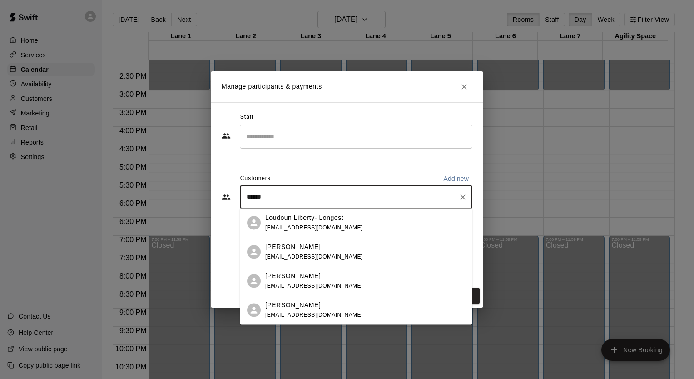
click at [276, 225] on span "[EMAIL_ADDRESS][DOMAIN_NAME]" at bounding box center [314, 228] width 98 height 6
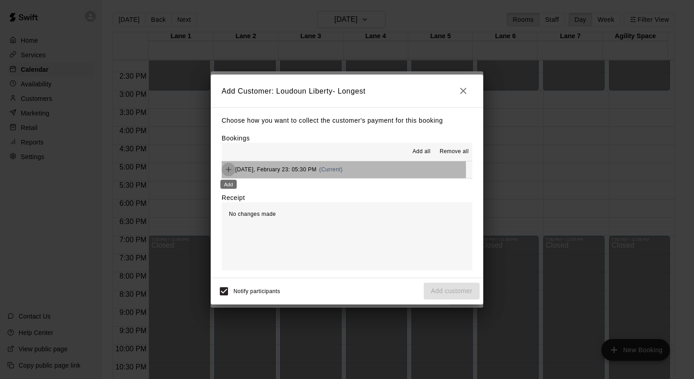
click at [229, 170] on icon "Add" at bounding box center [228, 169] width 5 height 5
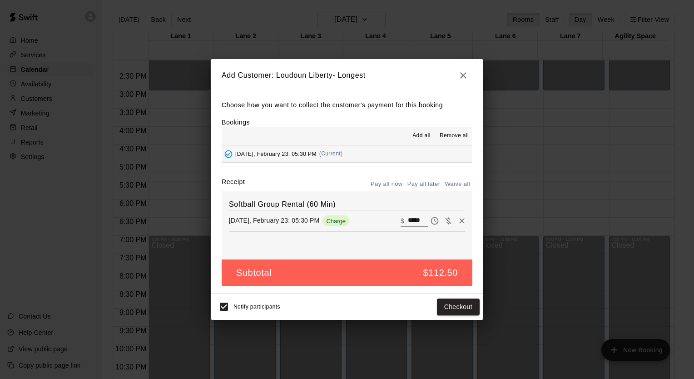
click at [454, 183] on button "Waive all" at bounding box center [458, 184] width 30 height 14
type input "*"
click at [456, 304] on button "Add customer" at bounding box center [452, 307] width 56 height 17
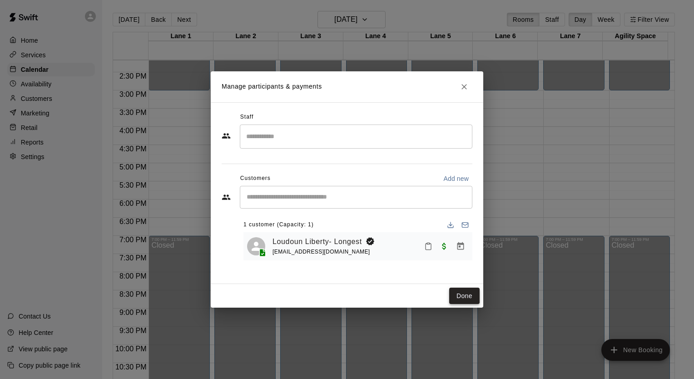
click at [469, 297] on button "Done" at bounding box center [464, 296] width 30 height 17
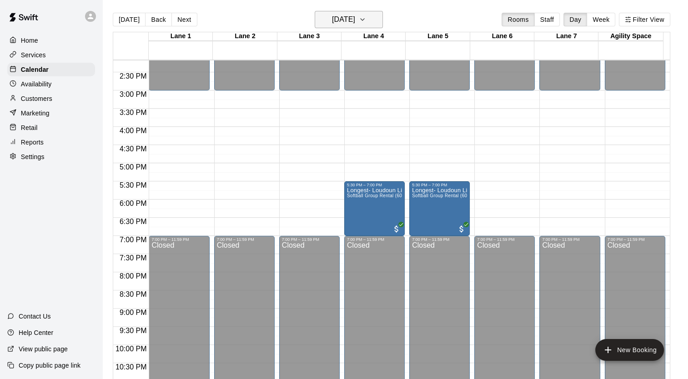
click at [355, 19] on h6 "Monday Feb 23" at bounding box center [343, 19] width 23 height 13
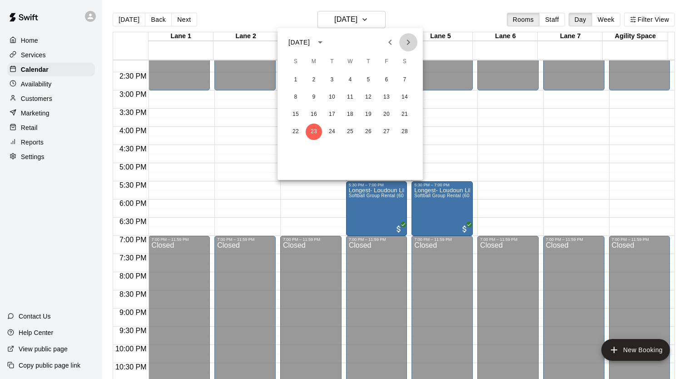
click at [410, 41] on icon "Next month" at bounding box center [408, 42] width 11 height 11
click at [314, 84] on button "2" at bounding box center [314, 80] width 16 height 16
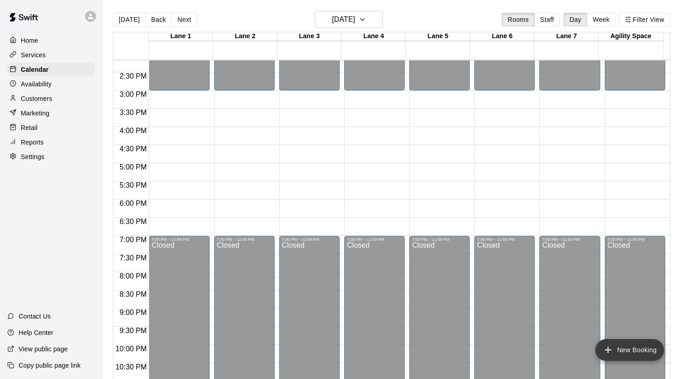
click at [605, 351] on icon "add" at bounding box center [607, 349] width 11 height 11
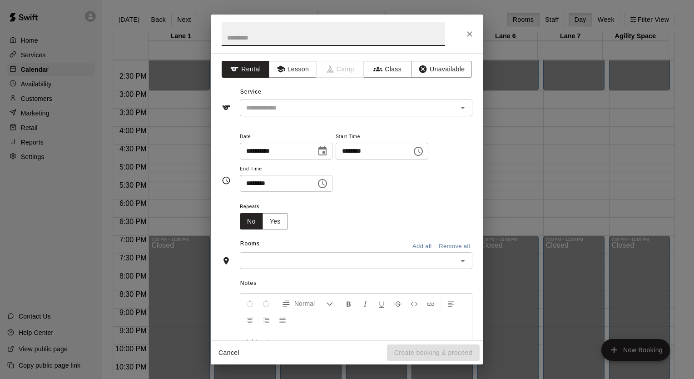
click at [387, 147] on input "********" at bounding box center [371, 151] width 70 height 17
type input "********"
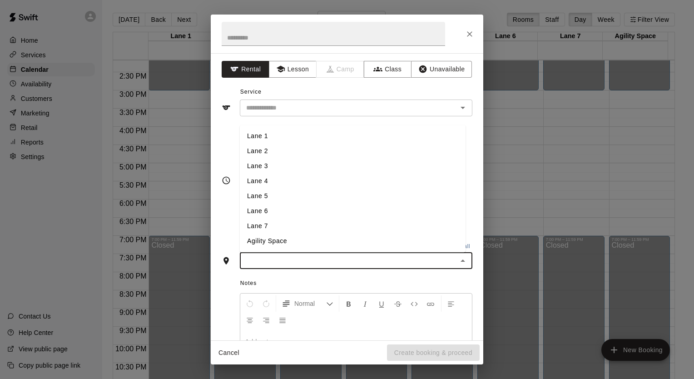
click at [353, 264] on input "text" at bounding box center [349, 260] width 212 height 11
click at [298, 180] on li "Lane 4" at bounding box center [353, 181] width 226 height 15
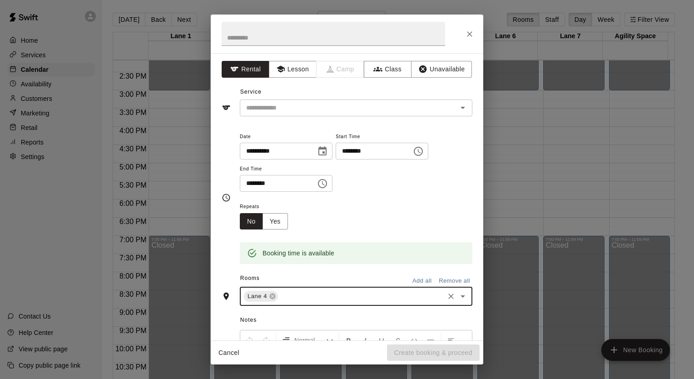
click at [314, 291] on input "text" at bounding box center [361, 296] width 164 height 11
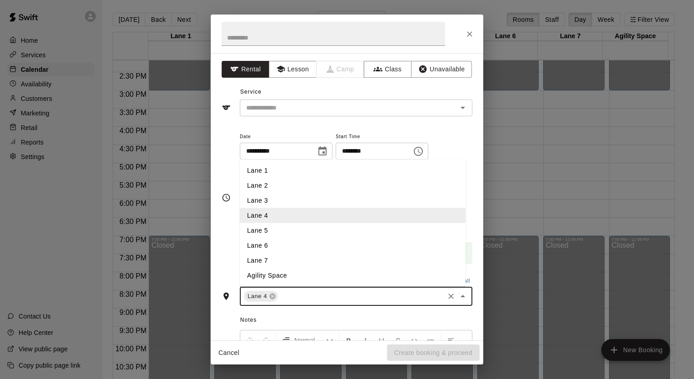
click at [282, 235] on li "Lane 5" at bounding box center [353, 230] width 226 height 15
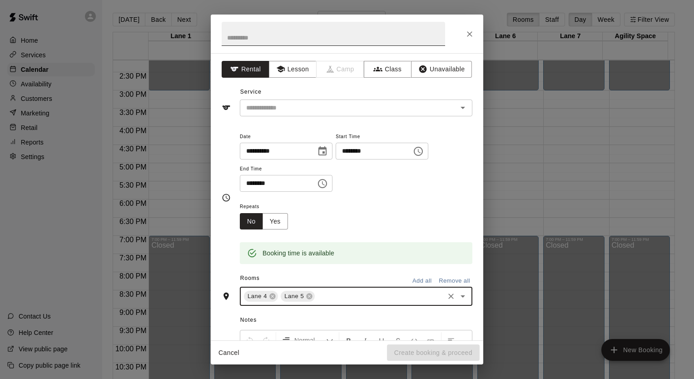
click at [265, 32] on input "text" at bounding box center [334, 34] width 224 height 24
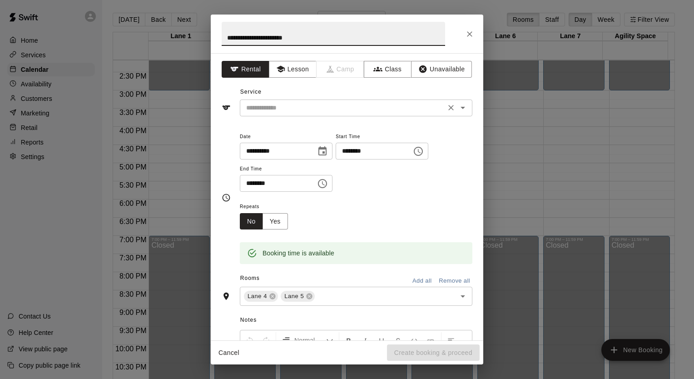
type input "**********"
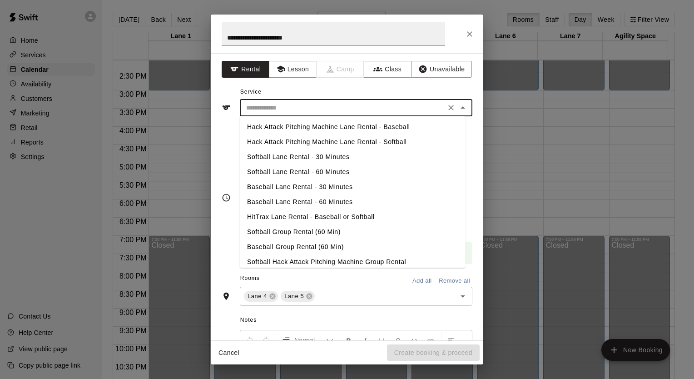
click at [306, 105] on input "text" at bounding box center [343, 107] width 200 height 11
click at [307, 235] on li "Softball Group Rental (60 Min)" at bounding box center [353, 232] width 226 height 15
type input "**********"
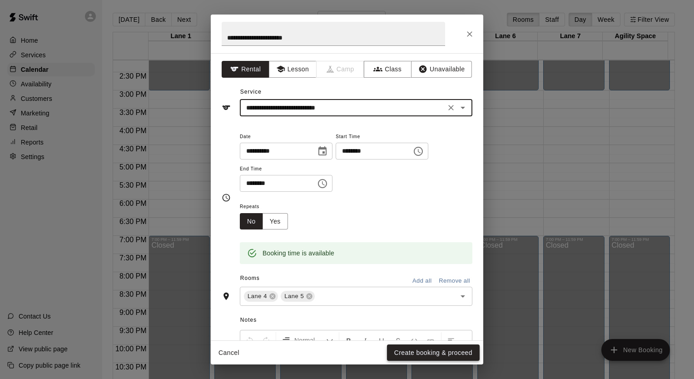
click at [432, 354] on button "Create booking & proceed" at bounding box center [433, 352] width 93 height 17
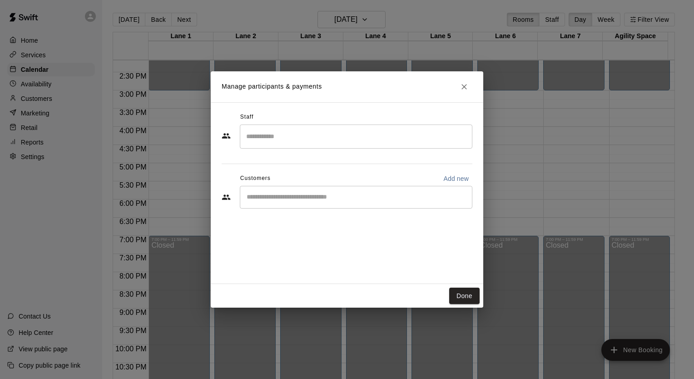
click at [334, 201] on input "Start typing to search customers..." at bounding box center [356, 197] width 225 height 9
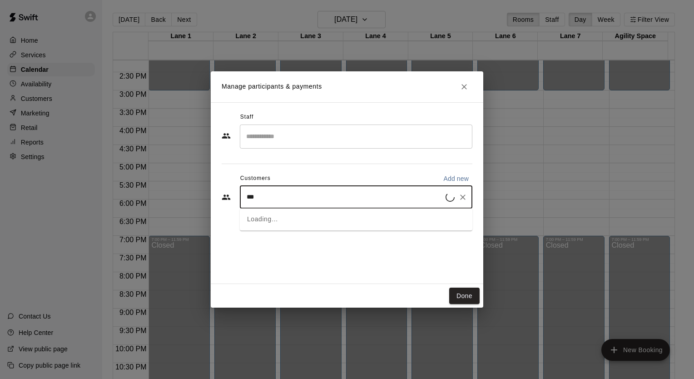
type input "****"
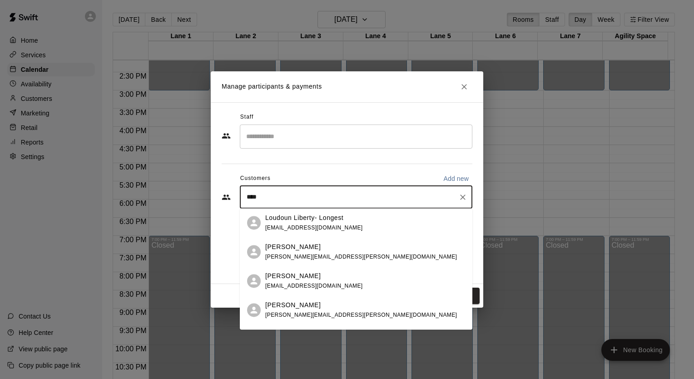
click at [318, 221] on p "Loudoun Liberty- Longest" at bounding box center [304, 218] width 78 height 10
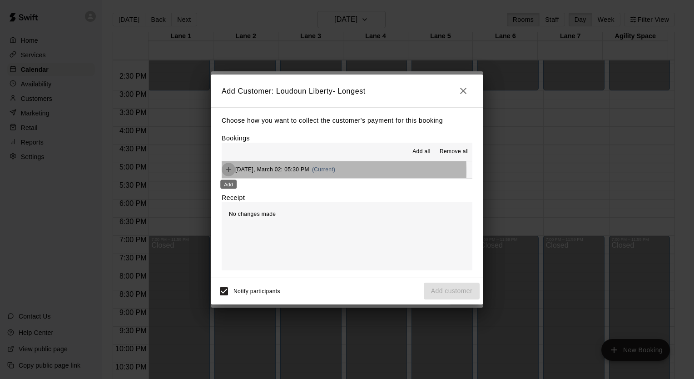
click at [231, 173] on icon "Add" at bounding box center [228, 169] width 9 height 9
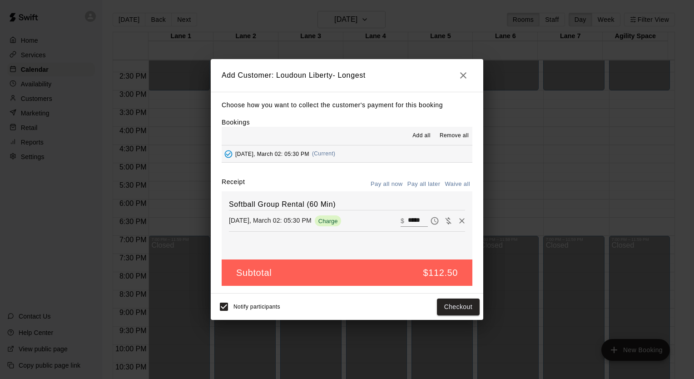
click at [461, 181] on button "Waive all" at bounding box center [458, 184] width 30 height 14
type input "*"
click at [454, 308] on button "Add customer" at bounding box center [452, 307] width 56 height 17
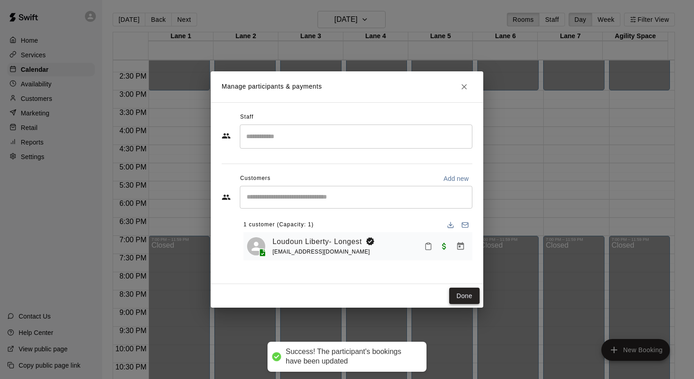
click at [457, 298] on button "Done" at bounding box center [464, 296] width 30 height 17
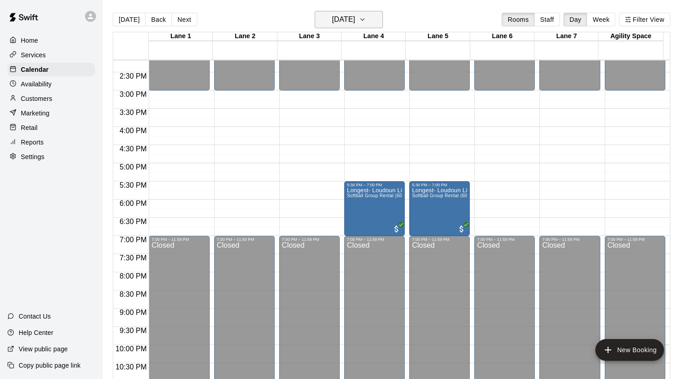
click at [355, 22] on h6 "Monday Mar 02" at bounding box center [343, 19] width 23 height 13
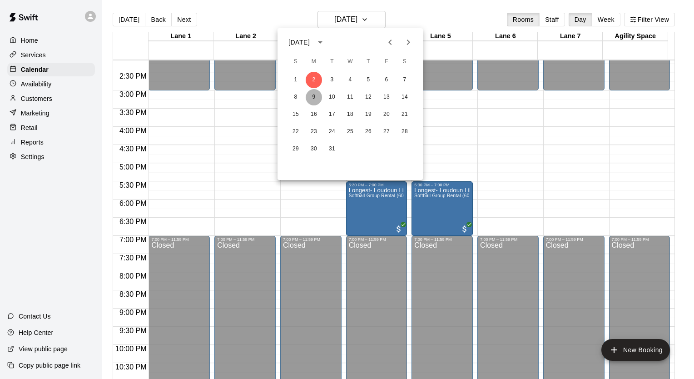
click at [316, 97] on button "9" at bounding box center [314, 97] width 16 height 16
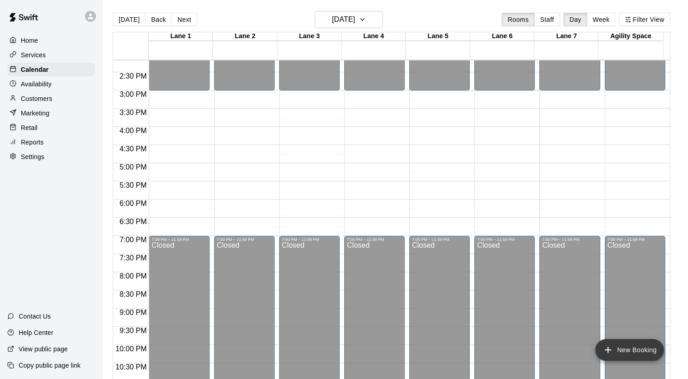
click at [610, 351] on icon "add" at bounding box center [607, 349] width 11 height 11
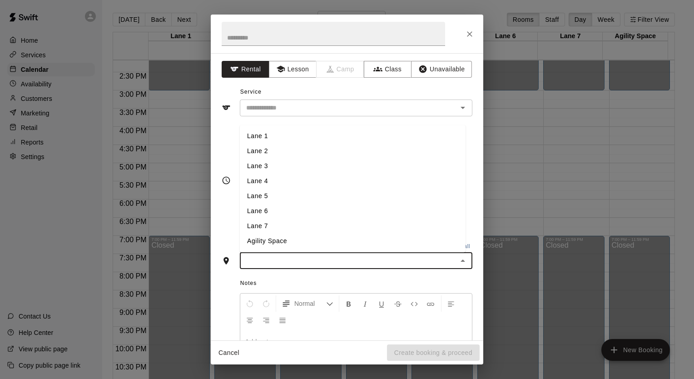
click at [405, 257] on input "text" at bounding box center [349, 260] width 212 height 11
click at [285, 187] on li "Lane 4" at bounding box center [353, 181] width 226 height 15
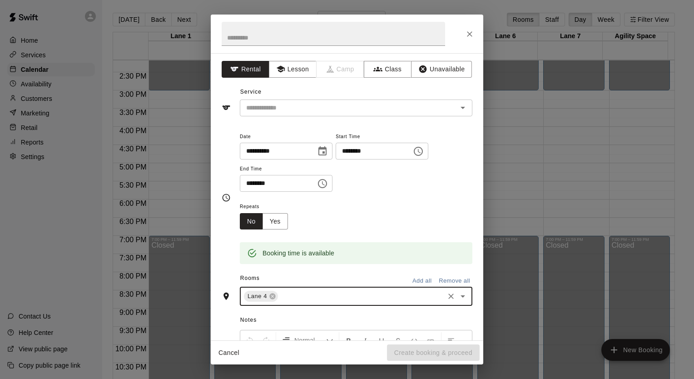
click at [297, 299] on input "text" at bounding box center [361, 296] width 164 height 11
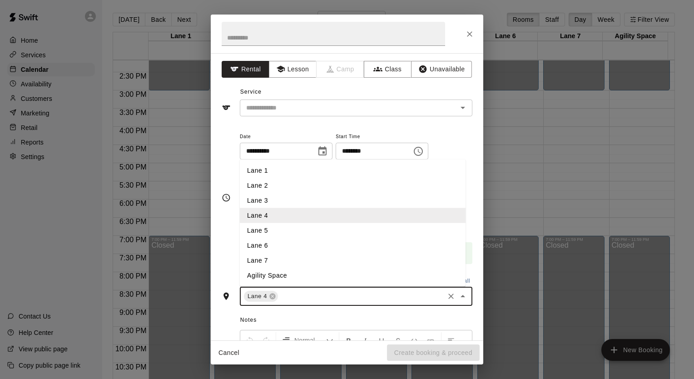
click at [291, 231] on li "Lane 5" at bounding box center [353, 230] width 226 height 15
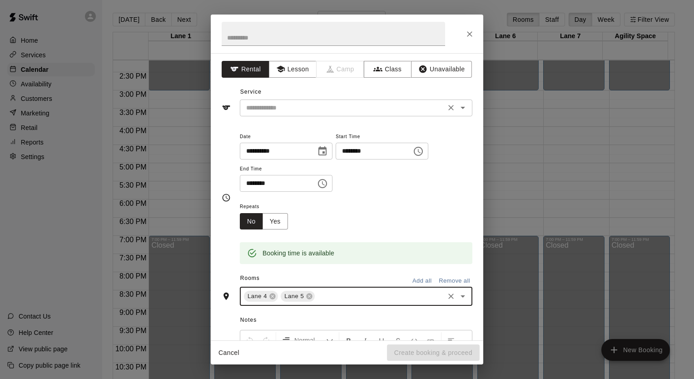
click at [296, 109] on input "text" at bounding box center [343, 107] width 200 height 11
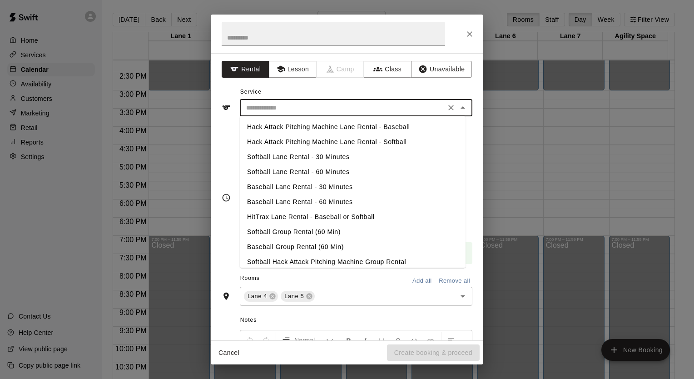
click at [287, 231] on li "Softball Group Rental (60 Min)" at bounding box center [353, 232] width 226 height 15
type input "**********"
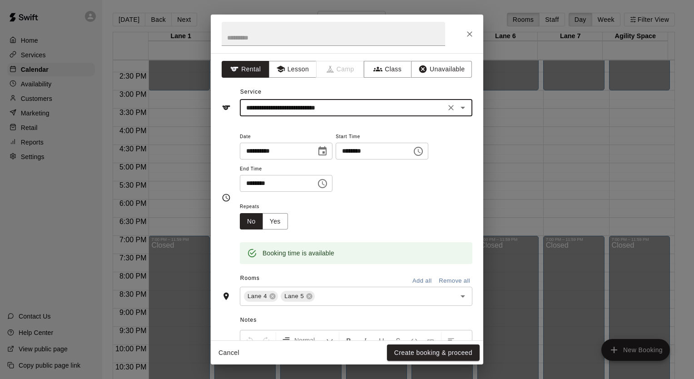
click at [390, 143] on input "********" at bounding box center [371, 151] width 70 height 17
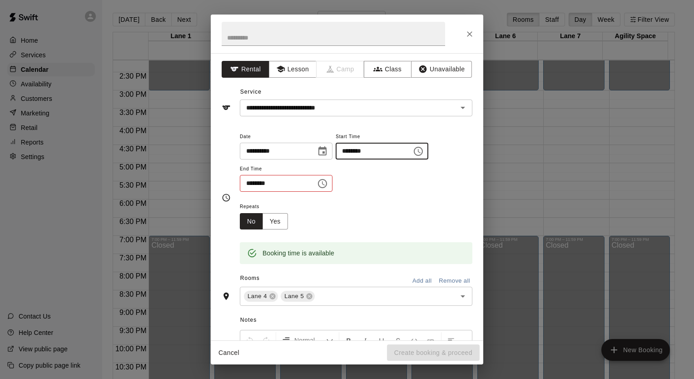
type input "********"
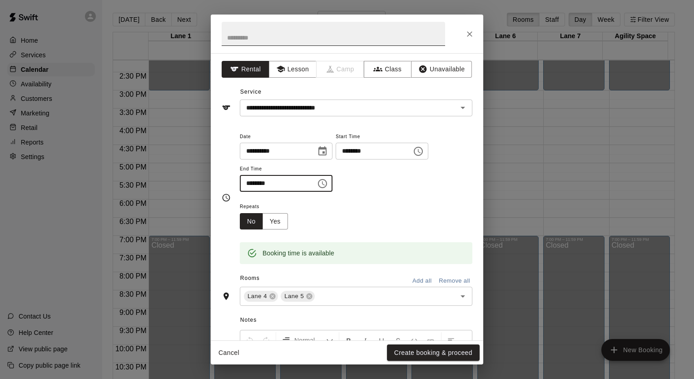
type input "********"
click at [328, 35] on input "text" at bounding box center [334, 34] width 224 height 24
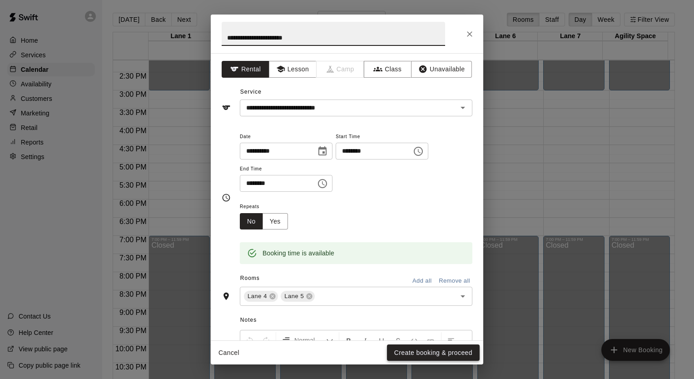
type input "**********"
click at [404, 357] on button "Create booking & proceed" at bounding box center [433, 352] width 93 height 17
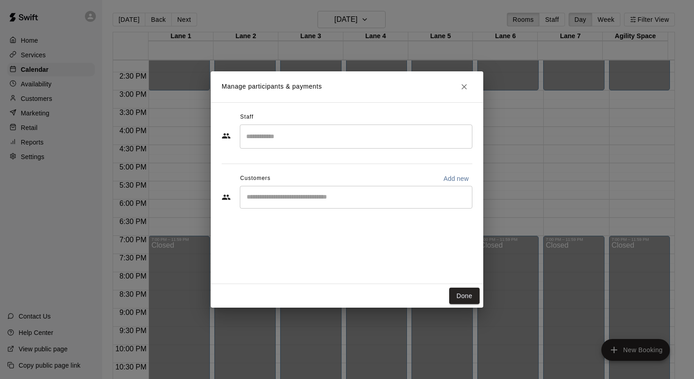
click at [280, 210] on div "​" at bounding box center [347, 198] width 251 height 25
click at [267, 203] on div "​" at bounding box center [356, 197] width 233 height 23
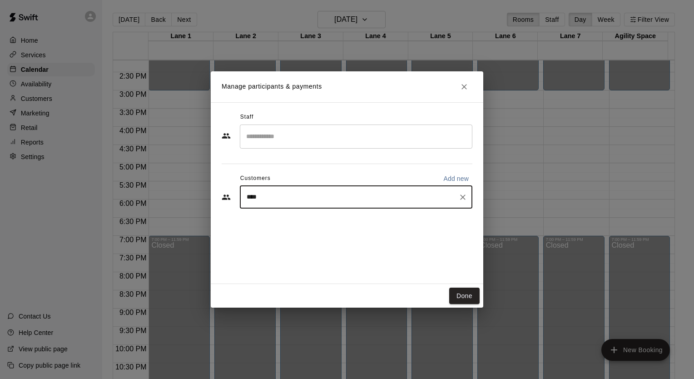
type input "*****"
click at [285, 228] on span "[EMAIL_ADDRESS][DOMAIN_NAME]" at bounding box center [314, 228] width 98 height 6
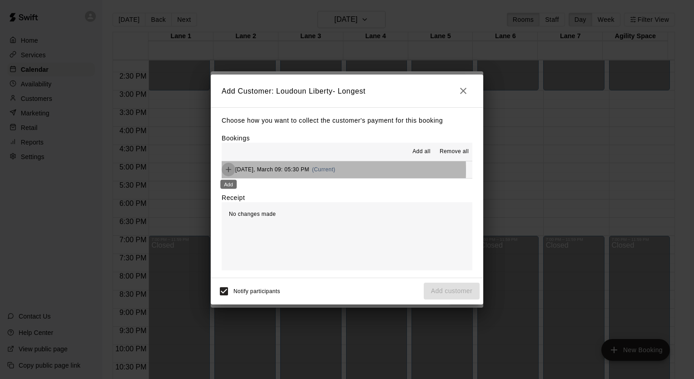
click at [228, 171] on icon "Add" at bounding box center [228, 169] width 9 height 9
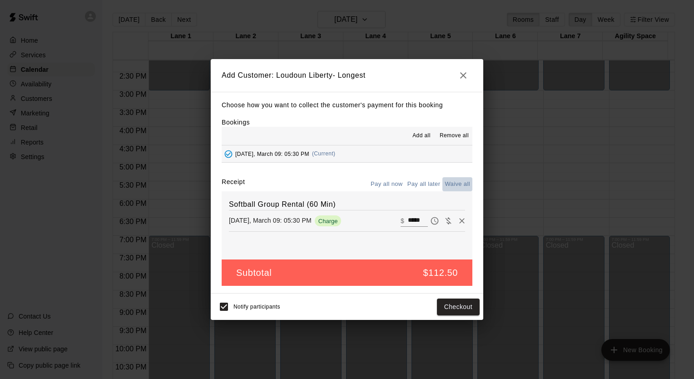
click at [450, 185] on button "Waive all" at bounding box center [458, 184] width 30 height 14
type input "*"
click at [464, 310] on button "Add customer" at bounding box center [452, 307] width 56 height 17
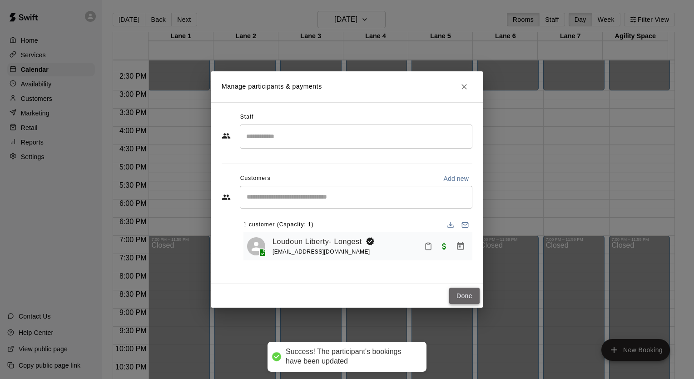
click at [460, 289] on button "Done" at bounding box center [464, 296] width 30 height 17
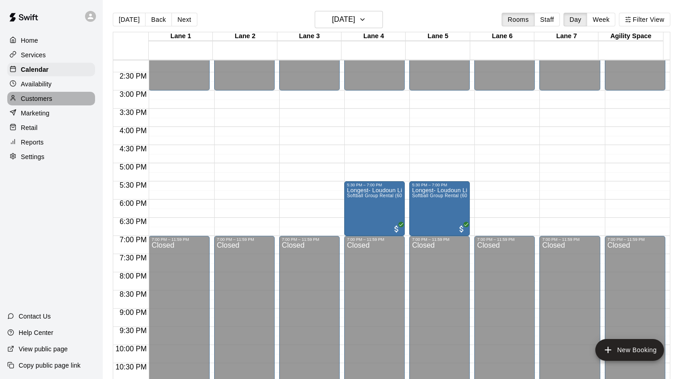
click at [44, 101] on p "Customers" at bounding box center [36, 98] width 31 height 9
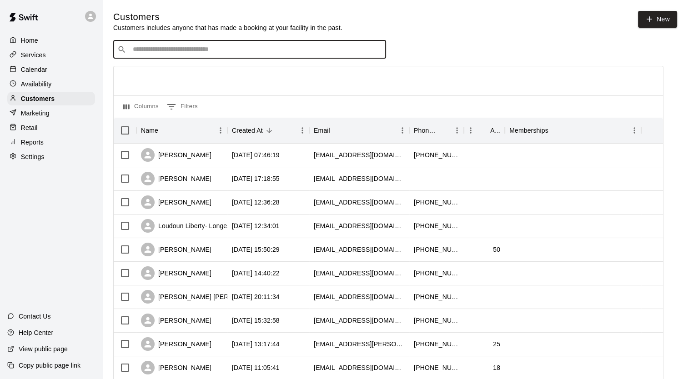
click at [177, 50] on input "Search customers by name or email" at bounding box center [256, 49] width 252 height 9
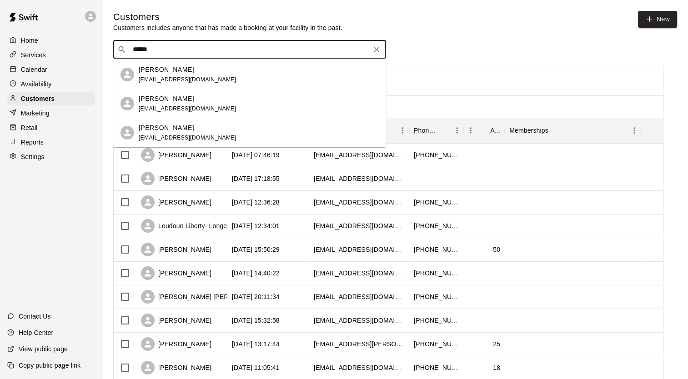
type input "******"
click at [93, 227] on div "Home Services Calendar Availability Customers Marketing Retail Reports Settings…" at bounding box center [51, 189] width 102 height 379
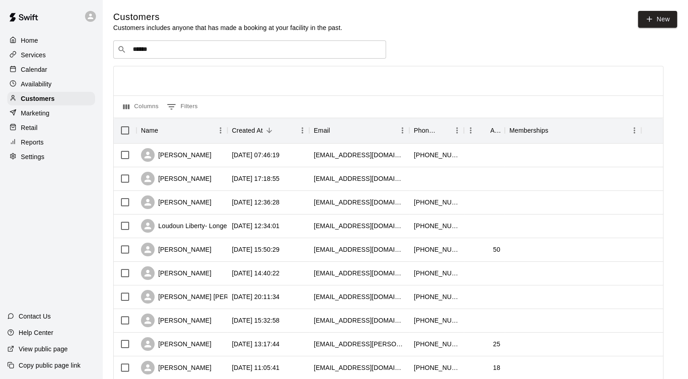
click at [47, 67] on div "Calendar" at bounding box center [51, 70] width 88 height 14
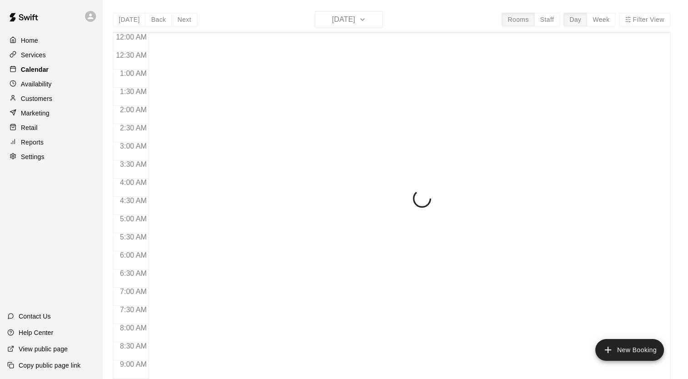
scroll to position [515, 0]
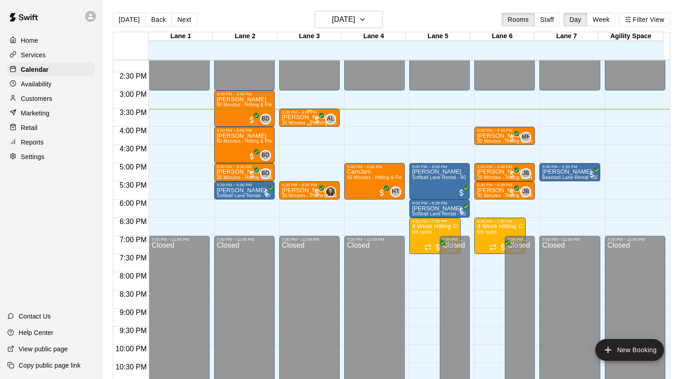
click at [297, 113] on div "3:30 PM – 4:00 PM" at bounding box center [309, 112] width 55 height 5
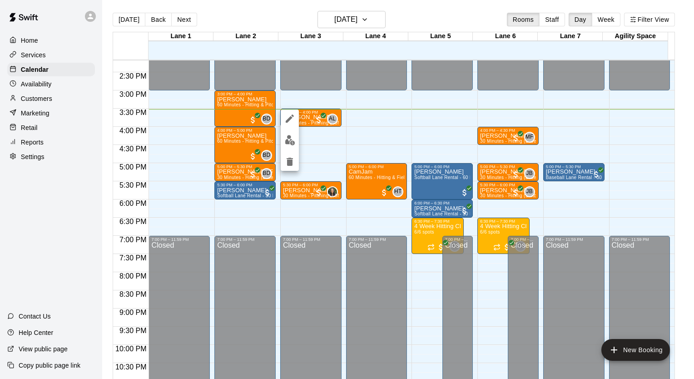
click at [287, 144] on img "edit" at bounding box center [290, 140] width 10 height 10
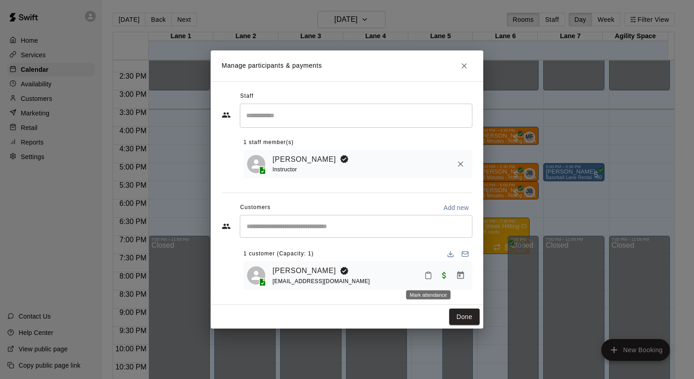
click at [425, 275] on icon "Mark attendance" at bounding box center [428, 275] width 8 height 8
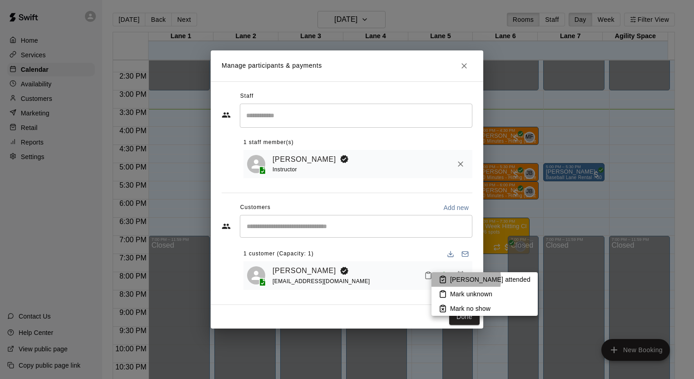
click at [455, 279] on p "Mark attended" at bounding box center [490, 279] width 80 height 9
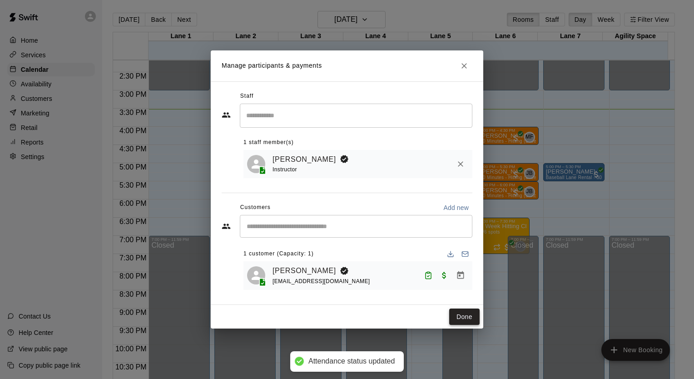
click at [464, 323] on button "Done" at bounding box center [464, 317] width 30 height 17
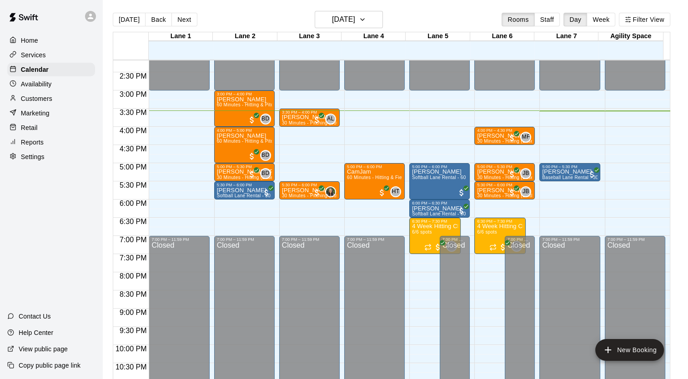
click at [36, 102] on p "Customers" at bounding box center [36, 98] width 31 height 9
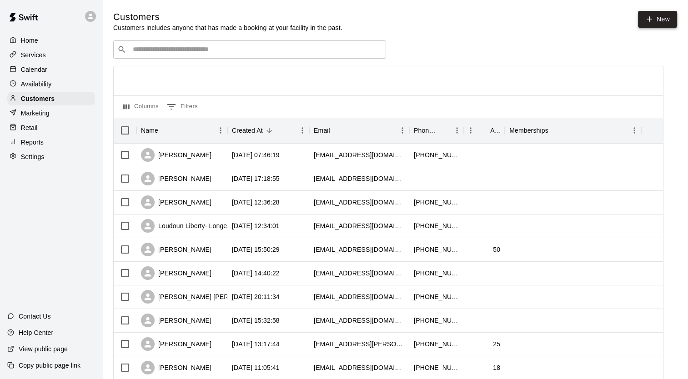
click at [638, 18] on link "New" at bounding box center [657, 19] width 39 height 17
select select "**"
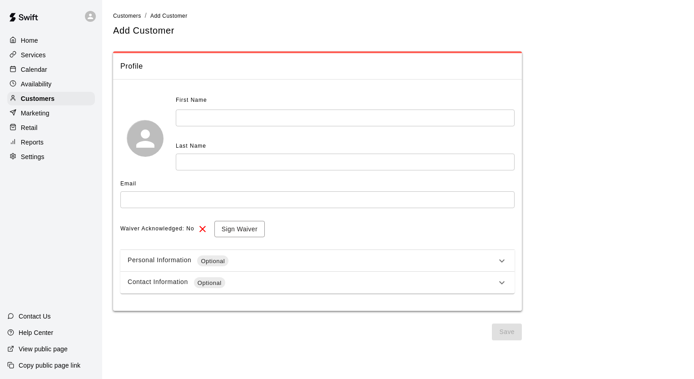
click at [358, 116] on input "text" at bounding box center [345, 118] width 339 height 17
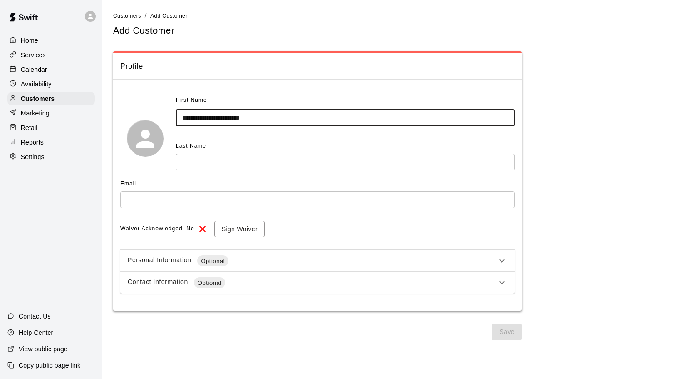
type input "**********"
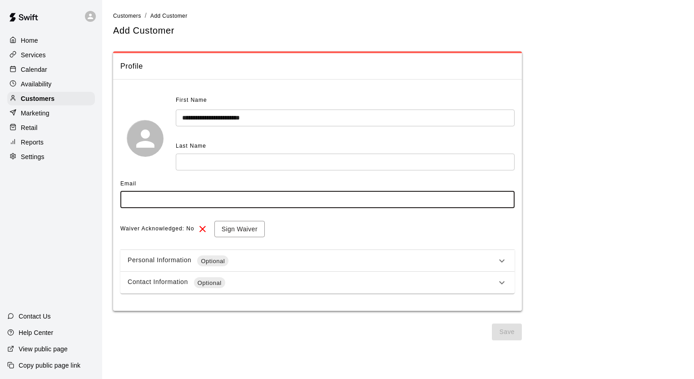
click at [192, 195] on input "text" at bounding box center [317, 199] width 394 height 17
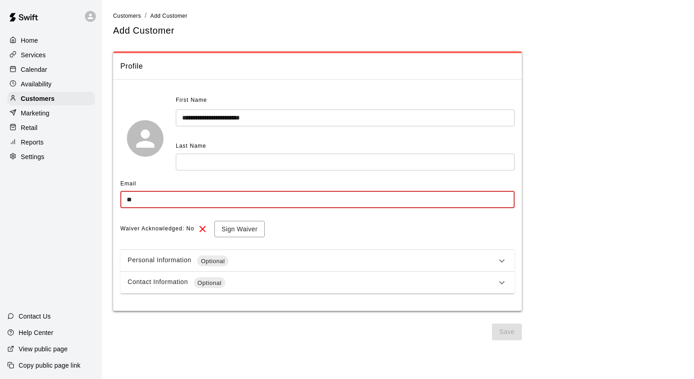
type input "*"
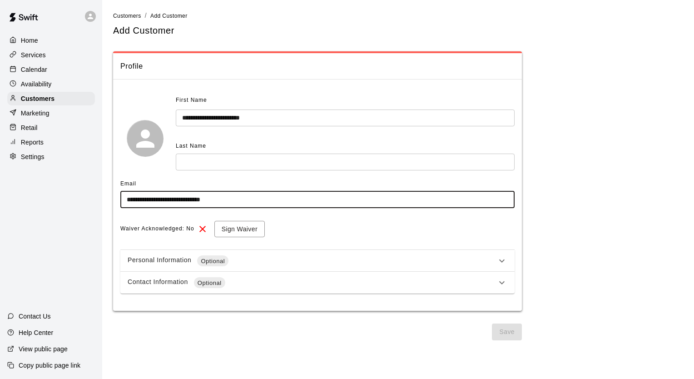
type input "**********"
click at [282, 266] on div "Personal Information Optional" at bounding box center [312, 260] width 369 height 11
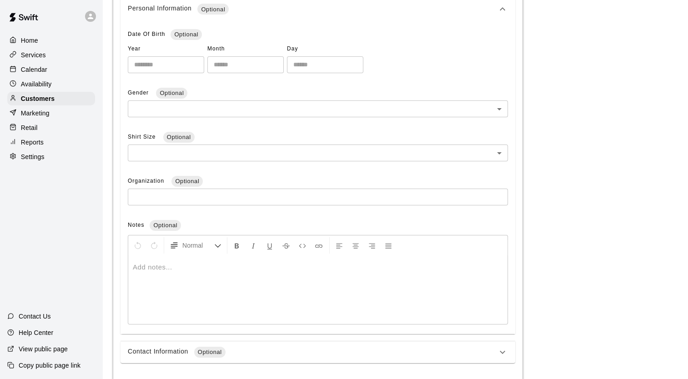
scroll to position [293, 0]
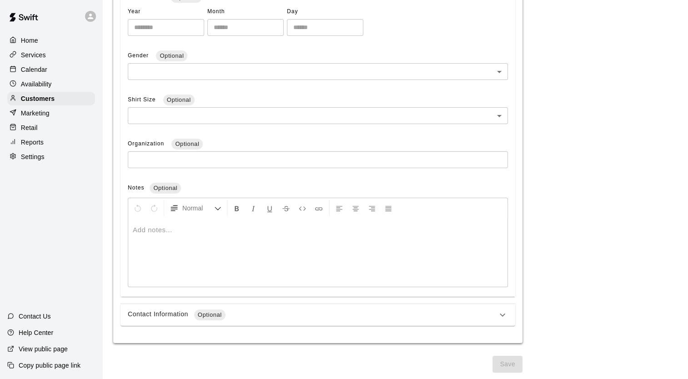
click at [289, 317] on div "Contact Information Optional" at bounding box center [312, 314] width 369 height 11
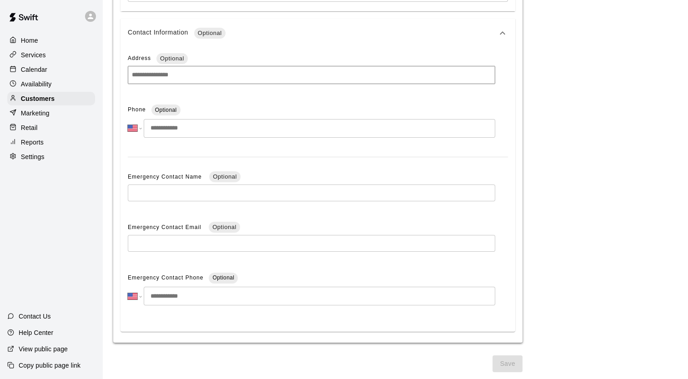
scroll to position [579, 0]
click at [248, 293] on input "tel" at bounding box center [319, 295] width 351 height 19
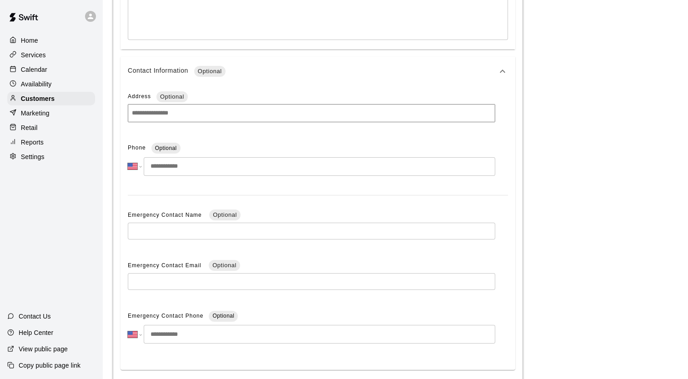
scroll to position [545, 0]
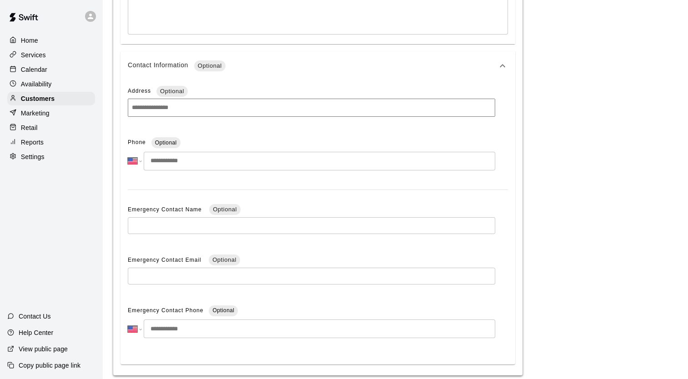
drag, startPoint x: 170, startPoint y: 329, endPoint x: 170, endPoint y: 323, distance: 6.0
click at [170, 329] on input "tel" at bounding box center [319, 328] width 351 height 19
drag, startPoint x: 176, startPoint y: 146, endPoint x: 165, endPoint y: 161, distance: 18.3
click at [176, 146] on span "Optional" at bounding box center [165, 143] width 29 height 10
click at [165, 160] on input "tel" at bounding box center [319, 161] width 351 height 19
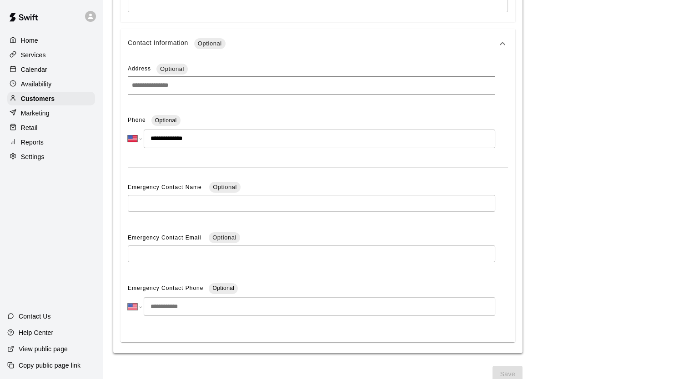
scroll to position [579, 0]
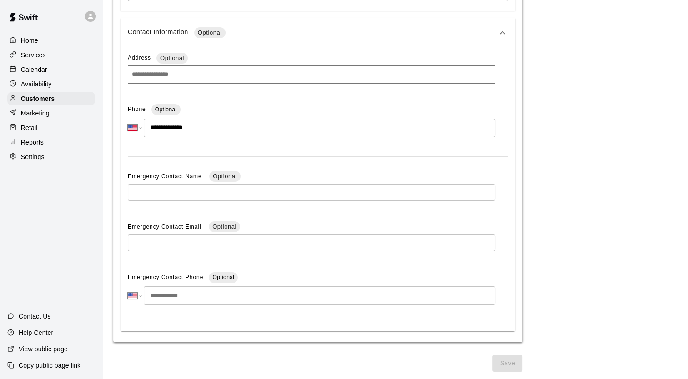
type input "**********"
click at [290, 291] on input "tel" at bounding box center [319, 295] width 351 height 19
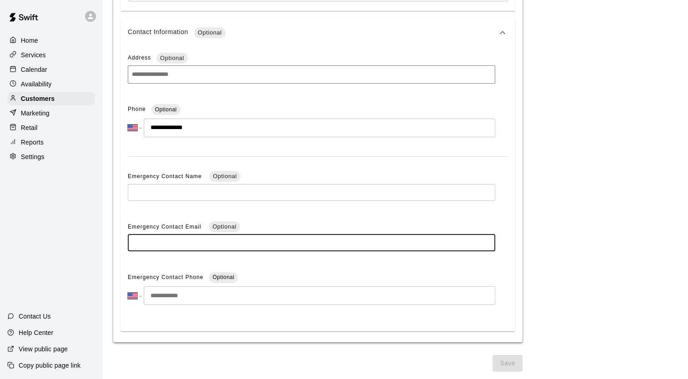
click at [295, 244] on input "text" at bounding box center [311, 243] width 367 height 17
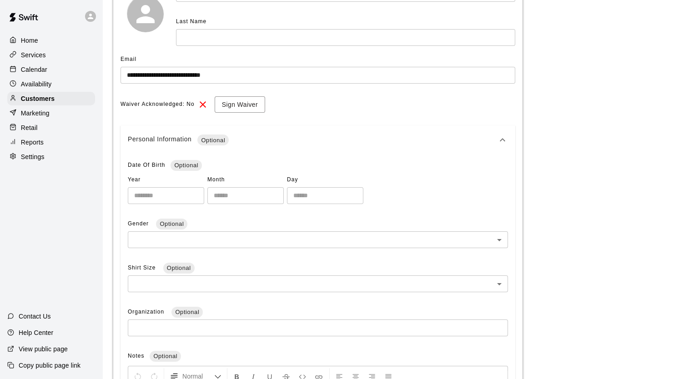
scroll to position [0, 0]
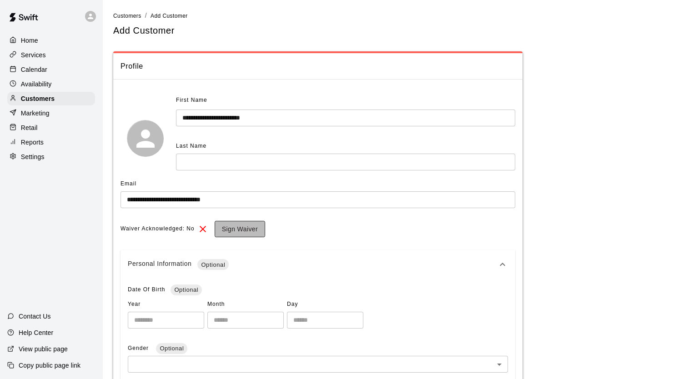
click at [221, 228] on button "Sign Waiver" at bounding box center [240, 229] width 50 height 17
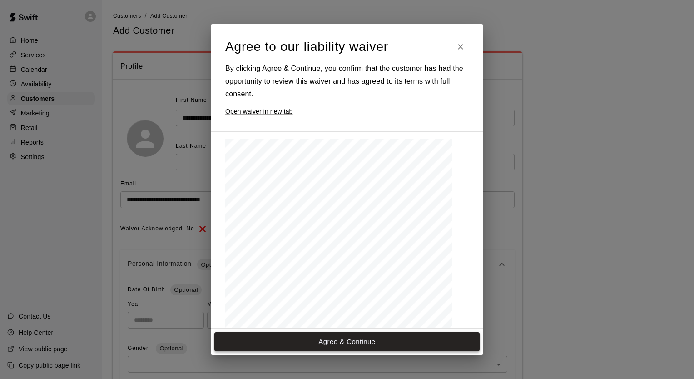
click at [294, 336] on button "Agree & Continue" at bounding box center [347, 341] width 265 height 19
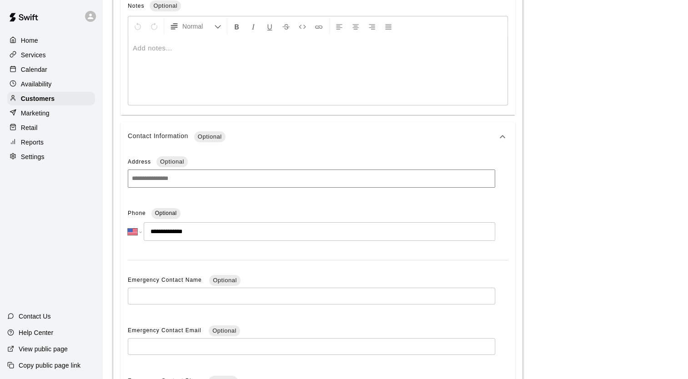
scroll to position [395, 0]
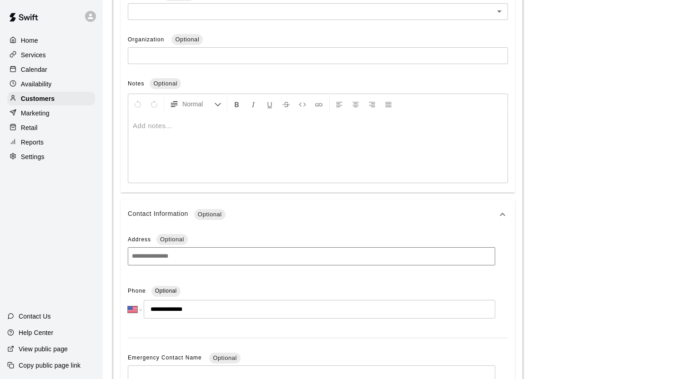
click at [289, 256] on input at bounding box center [311, 256] width 367 height 18
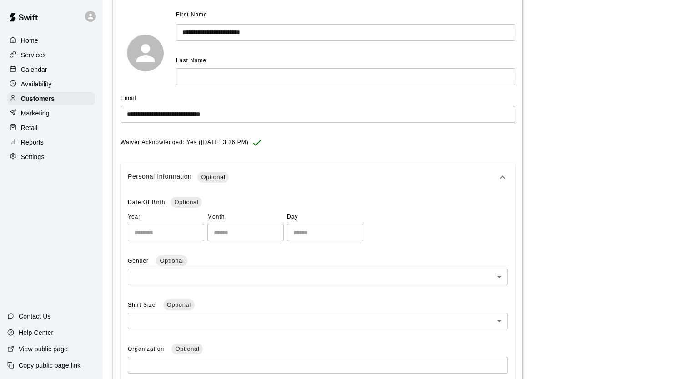
scroll to position [0, 0]
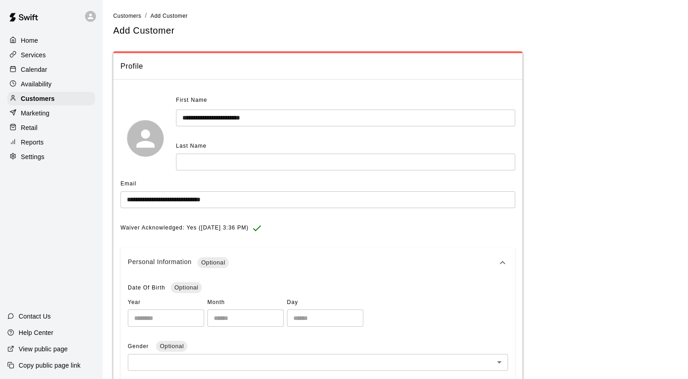
click at [203, 159] on input "text" at bounding box center [345, 162] width 339 height 17
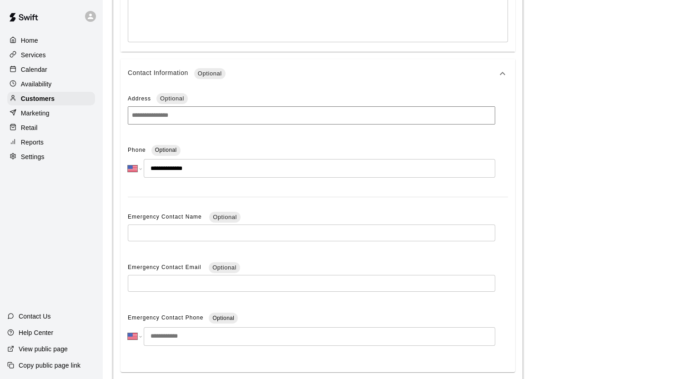
scroll to position [577, 0]
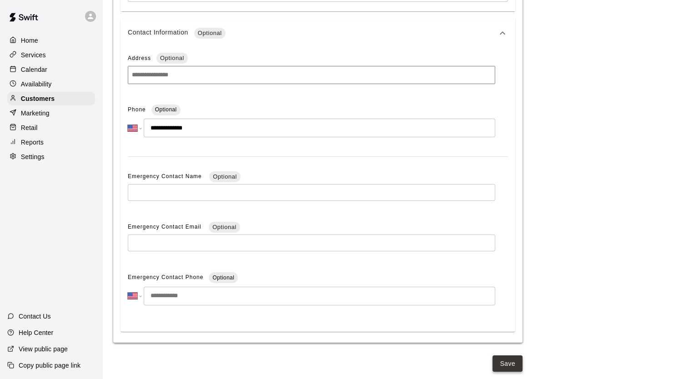
click at [503, 361] on button "Save" at bounding box center [507, 363] width 30 height 17
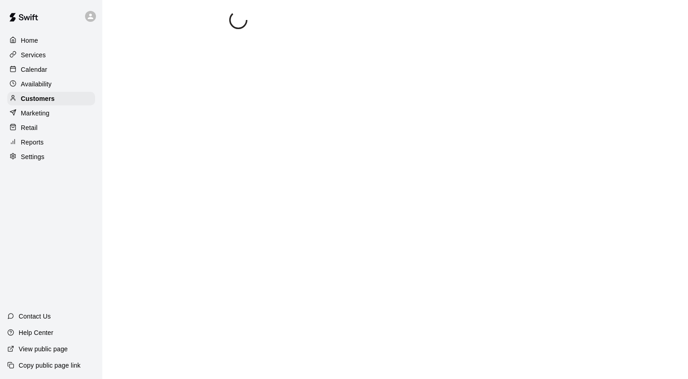
scroll to position [0, 0]
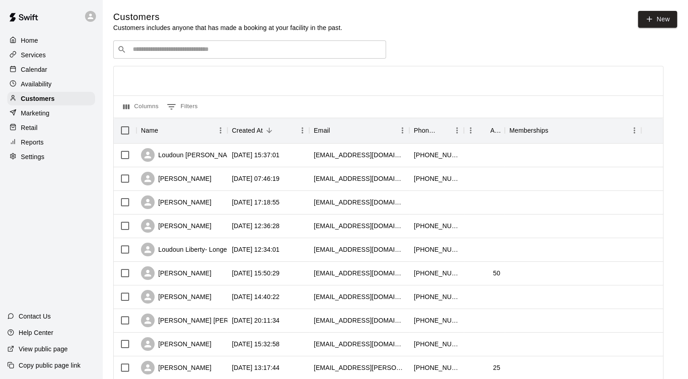
click at [44, 67] on p "Calendar" at bounding box center [34, 69] width 26 height 9
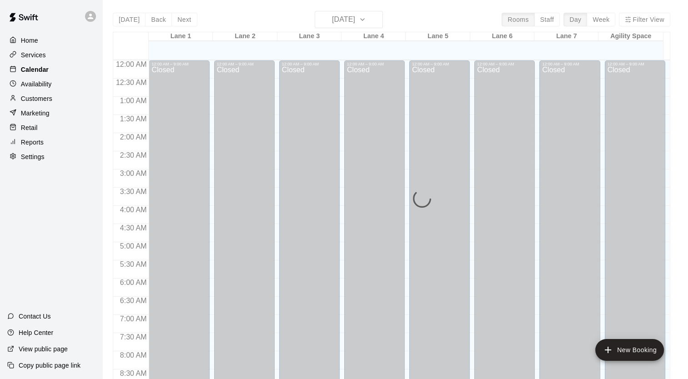
scroll to position [515, 0]
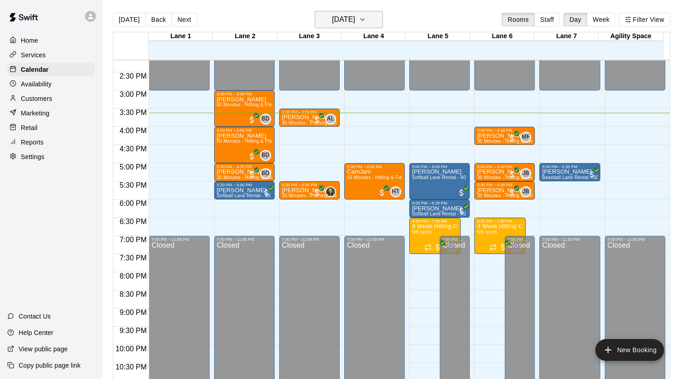
click at [366, 21] on icon "button" at bounding box center [362, 19] width 7 height 11
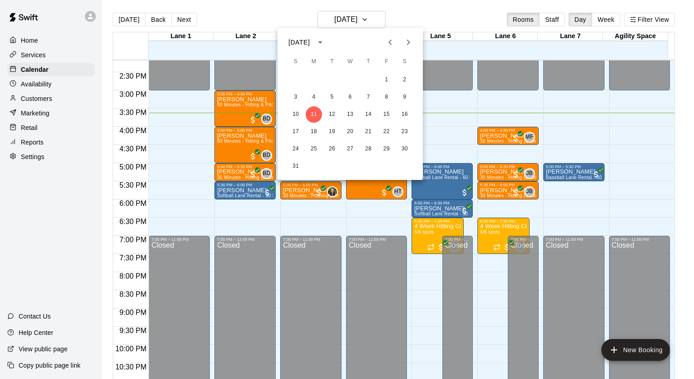
click at [409, 42] on icon "Next month" at bounding box center [408, 42] width 3 height 5
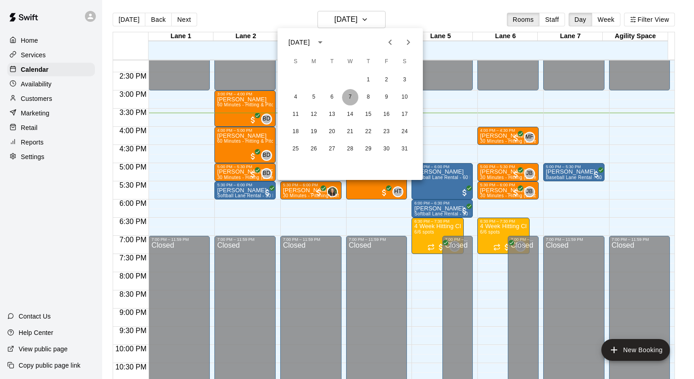
click at [349, 97] on button "7" at bounding box center [350, 97] width 16 height 16
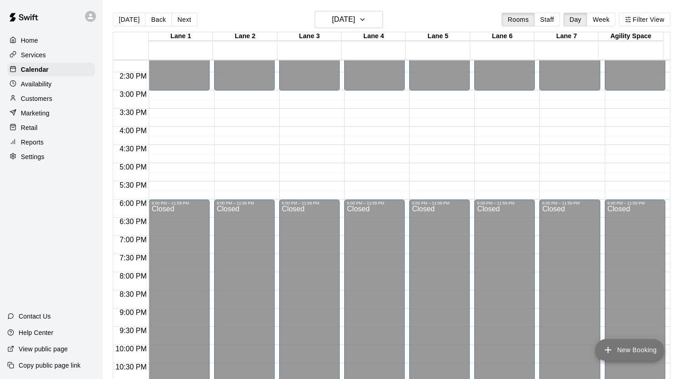
click at [612, 348] on icon "add" at bounding box center [607, 349] width 11 height 11
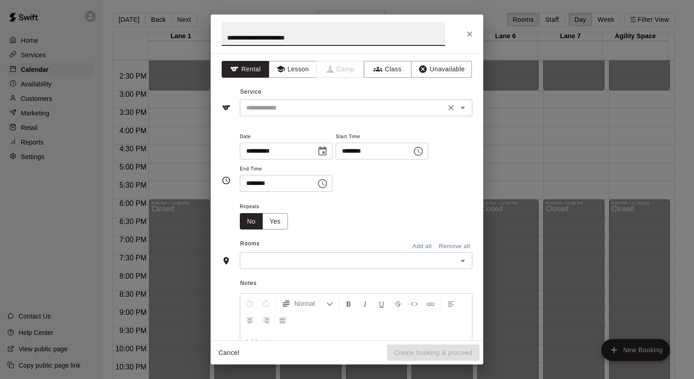
type input "**********"
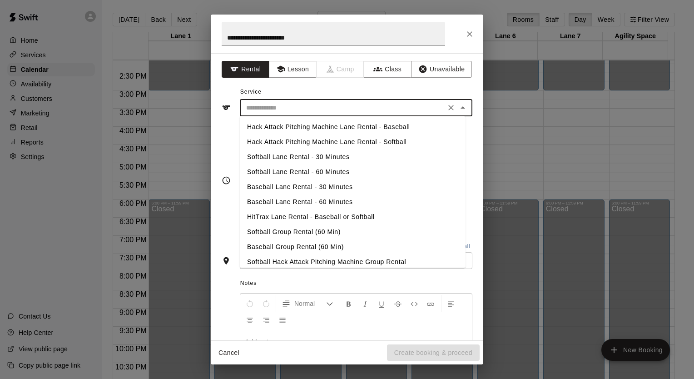
click at [325, 108] on input "text" at bounding box center [343, 107] width 200 height 11
click at [313, 232] on li "Softball Group Rental (60 Min)" at bounding box center [353, 232] width 226 height 15
type input "**********"
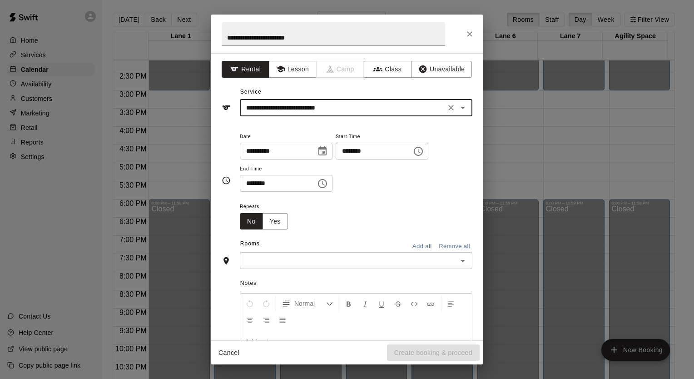
drag, startPoint x: 310, startPoint y: 252, endPoint x: 306, endPoint y: 255, distance: 5.2
click at [310, 253] on div "​" at bounding box center [356, 260] width 233 height 17
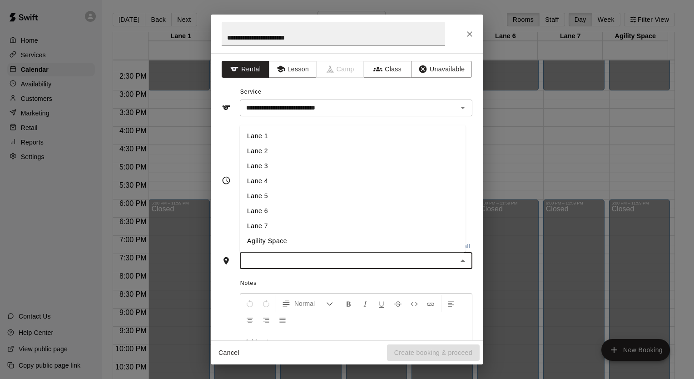
click at [294, 154] on li "Lane 2" at bounding box center [353, 151] width 226 height 15
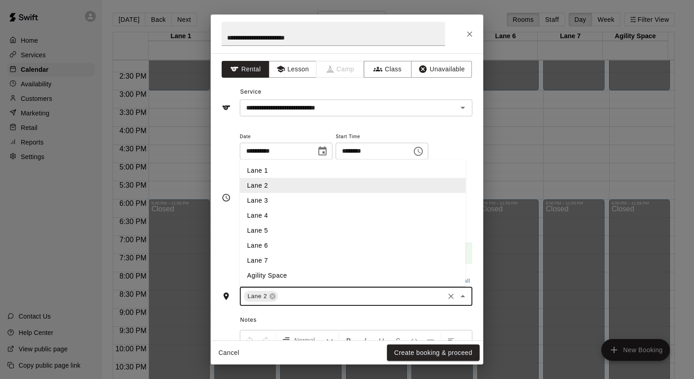
click at [287, 301] on input "text" at bounding box center [361, 296] width 164 height 11
click at [282, 204] on li "Lane 3" at bounding box center [353, 200] width 226 height 15
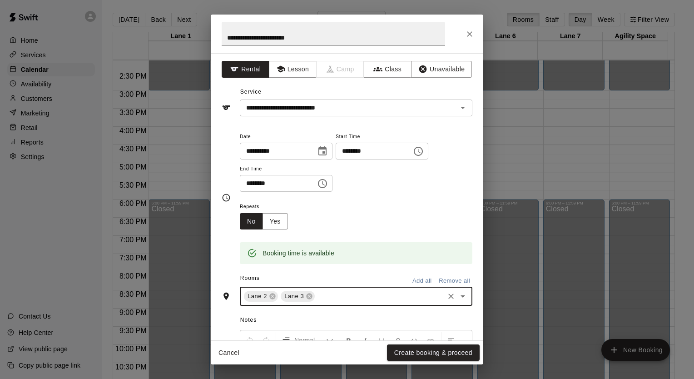
click at [383, 156] on input "********" at bounding box center [371, 151] width 70 height 17
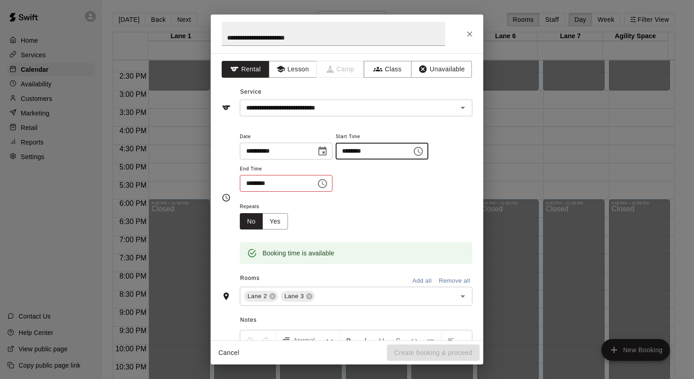
type input "********"
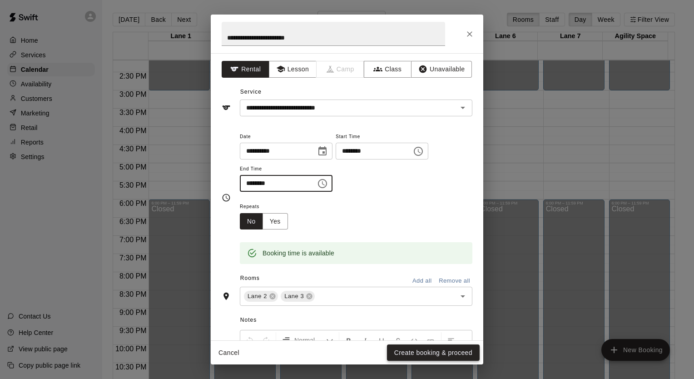
type input "********"
click at [432, 352] on button "Create booking & proceed" at bounding box center [433, 352] width 93 height 17
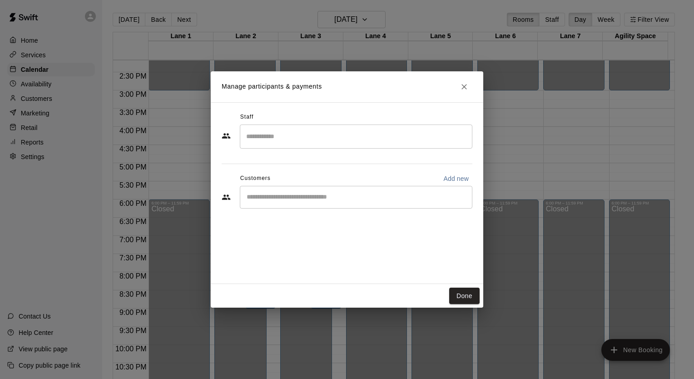
click at [361, 195] on input "Start typing to search customers..." at bounding box center [356, 197] width 225 height 9
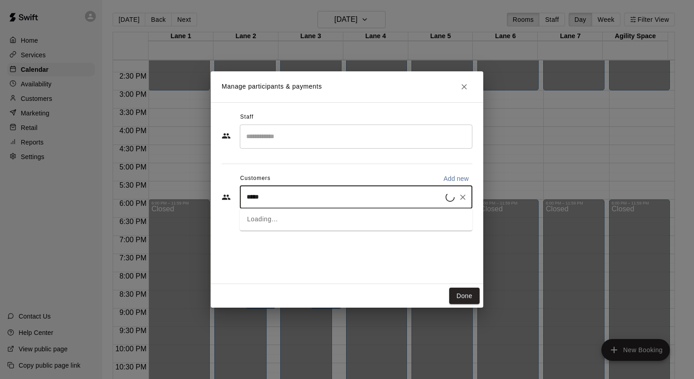
type input "******"
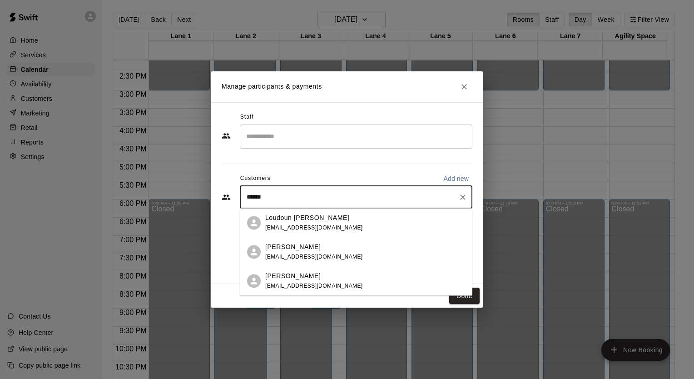
click at [356, 220] on div "Loudoun [PERSON_NAME]" at bounding box center [314, 218] width 98 height 10
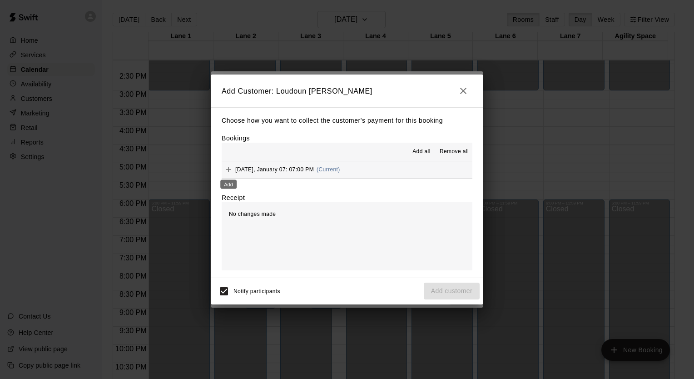
click at [229, 172] on icon "Add" at bounding box center [228, 169] width 9 height 9
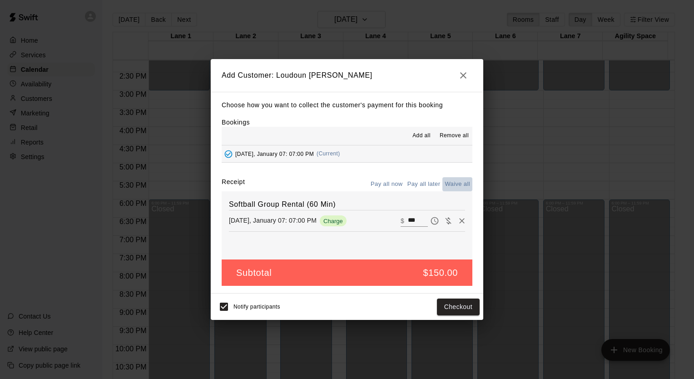
click at [461, 181] on button "Waive all" at bounding box center [458, 184] width 30 height 14
type input "*"
click at [449, 308] on button "Add customer" at bounding box center [452, 307] width 56 height 17
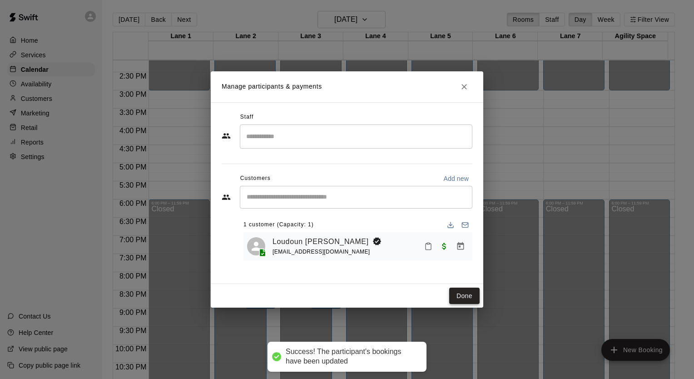
click at [467, 293] on button "Done" at bounding box center [464, 296] width 30 height 17
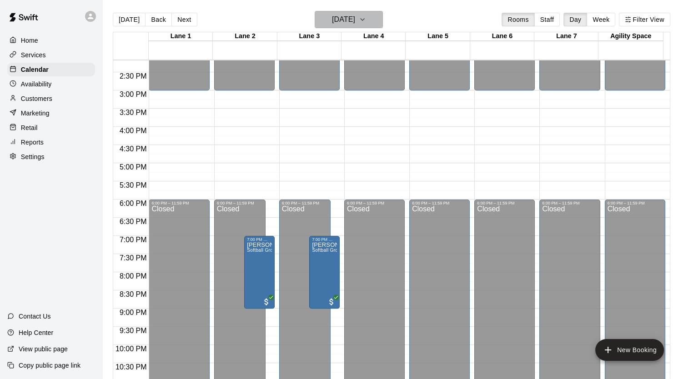
click at [383, 21] on button "Wednesday Jan 07" at bounding box center [348, 19] width 68 height 17
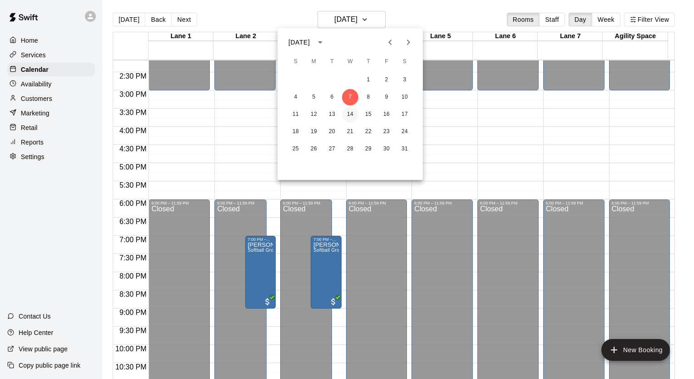
click at [353, 117] on button "14" at bounding box center [350, 114] width 16 height 16
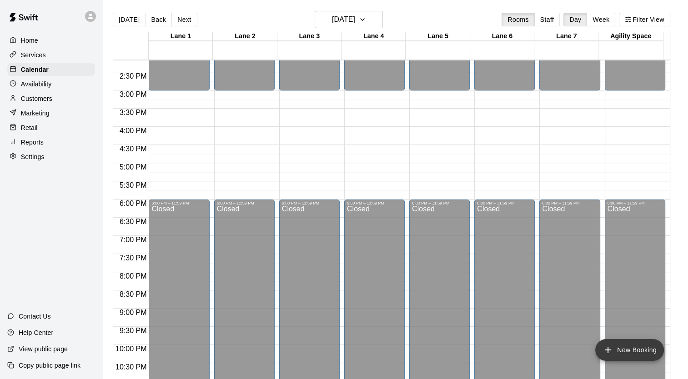
click at [609, 352] on icon "add" at bounding box center [607, 349] width 11 height 11
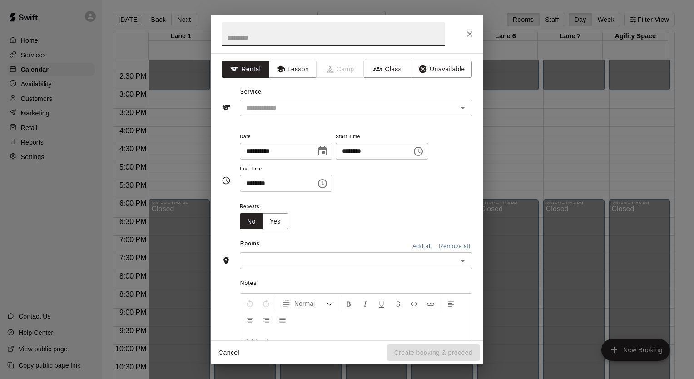
click at [406, 155] on input "********" at bounding box center [371, 151] width 70 height 17
type input "********"
click at [364, 259] on input "text" at bounding box center [349, 260] width 212 height 11
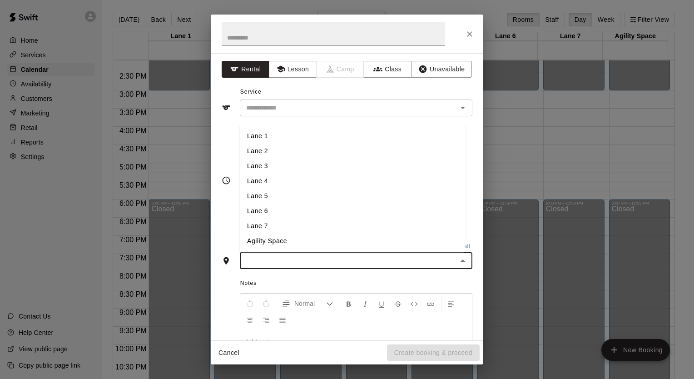
click at [280, 155] on li "Lane 2" at bounding box center [353, 151] width 226 height 15
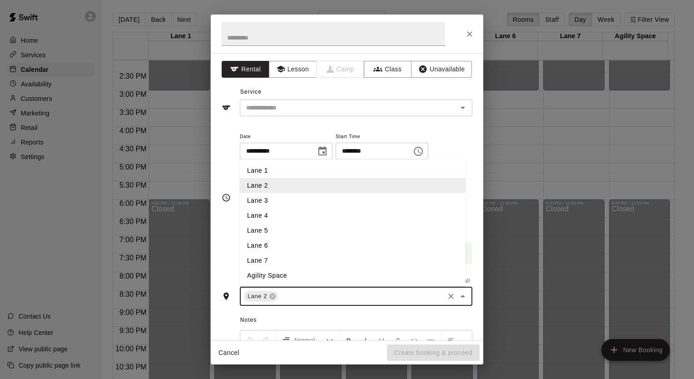
click at [300, 298] on input "text" at bounding box center [361, 296] width 164 height 11
click at [272, 197] on li "Lane 3" at bounding box center [353, 200] width 226 height 15
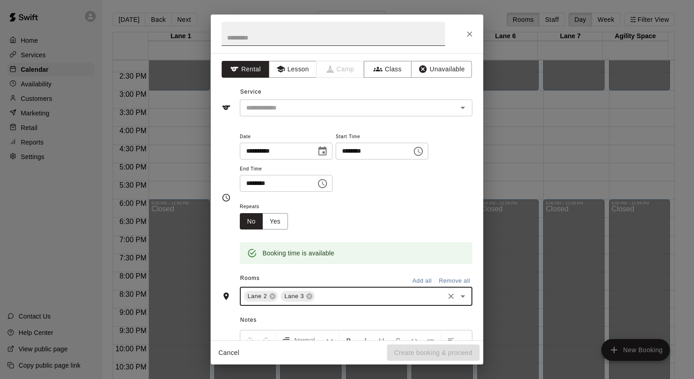
click at [271, 36] on input "text" at bounding box center [334, 34] width 224 height 24
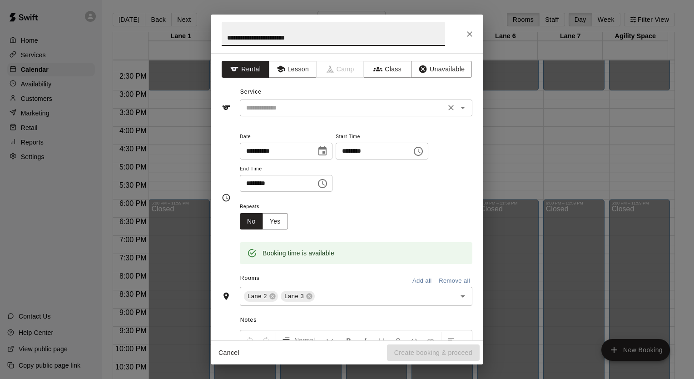
type input "**********"
click at [287, 105] on input "text" at bounding box center [343, 107] width 200 height 11
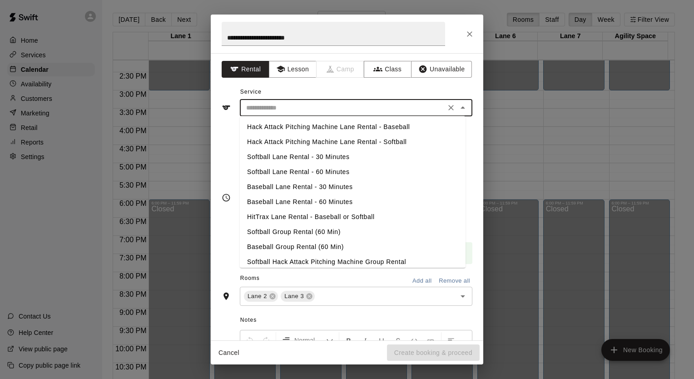
click at [276, 231] on li "Softball Group Rental (60 Min)" at bounding box center [353, 232] width 226 height 15
type input "**********"
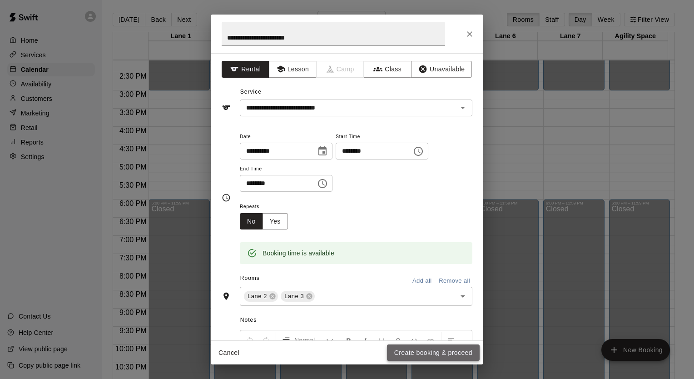
click at [448, 350] on button "Create booking & proceed" at bounding box center [433, 352] width 93 height 17
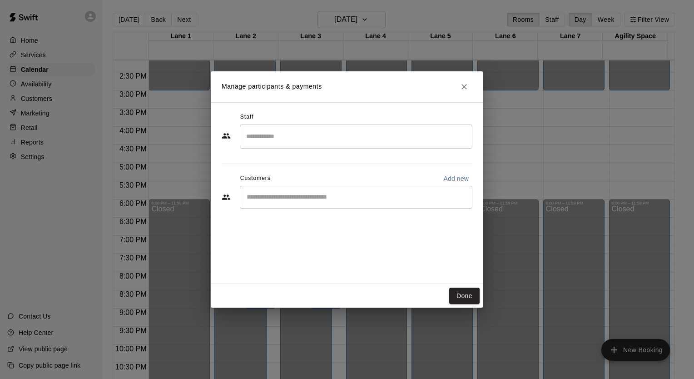
click at [262, 204] on div "​" at bounding box center [356, 197] width 233 height 23
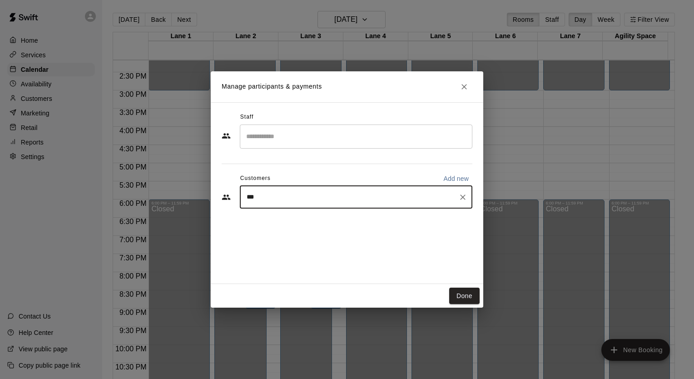
type input "****"
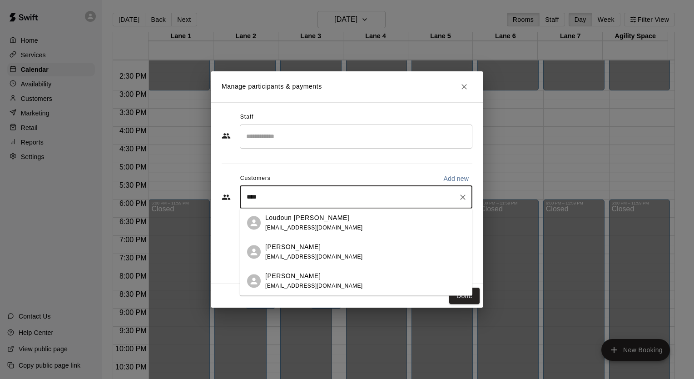
click at [282, 225] on span "[EMAIL_ADDRESS][DOMAIN_NAME]" at bounding box center [314, 228] width 98 height 6
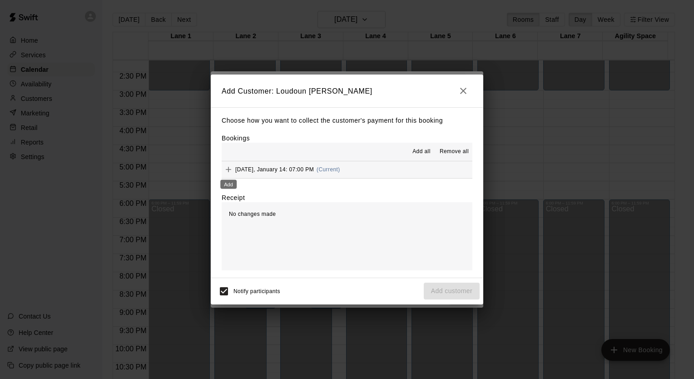
click at [228, 172] on icon "Add" at bounding box center [228, 169] width 5 height 5
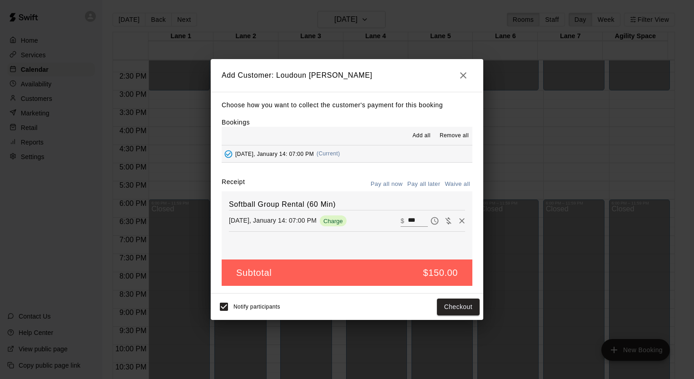
click at [451, 185] on button "Waive all" at bounding box center [458, 184] width 30 height 14
type input "*"
click at [467, 301] on button "Add customer" at bounding box center [452, 307] width 56 height 17
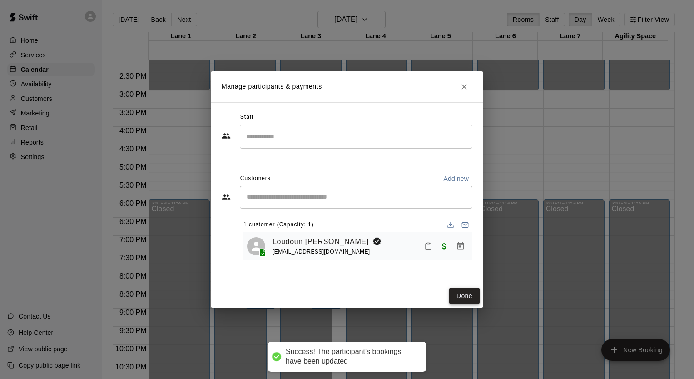
click at [465, 301] on button "Done" at bounding box center [464, 296] width 30 height 17
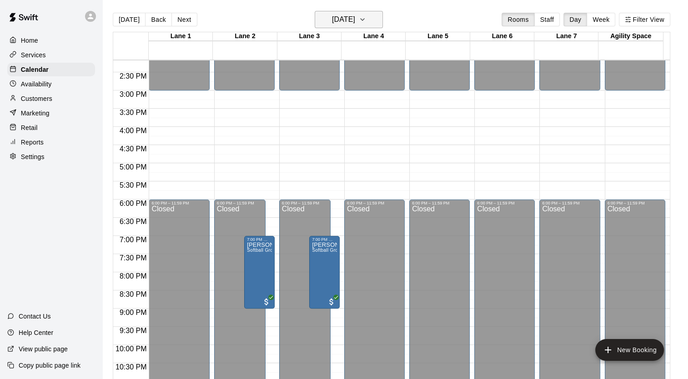
click at [366, 23] on icon "button" at bounding box center [362, 19] width 7 height 11
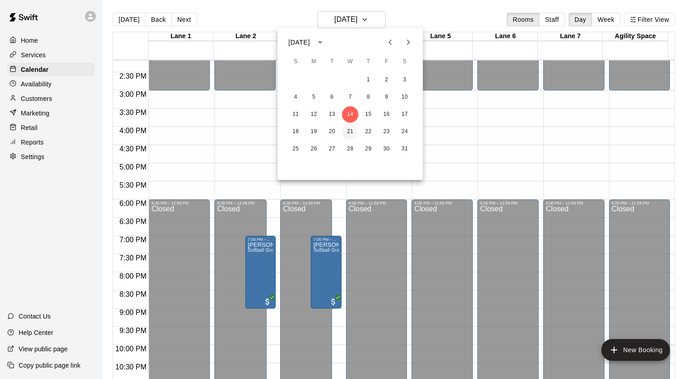
click at [354, 132] on button "21" at bounding box center [350, 132] width 16 height 16
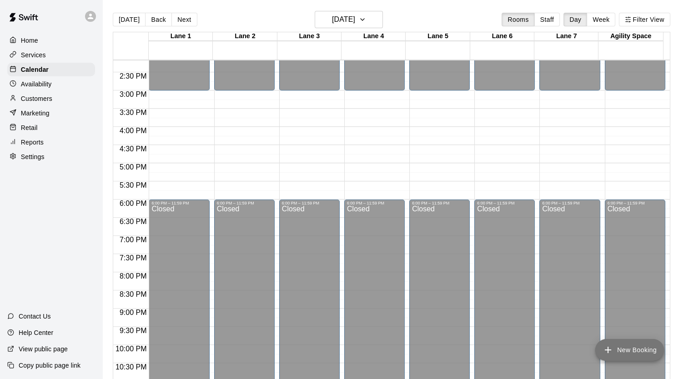
click at [615, 351] on button "New Booking" at bounding box center [629, 350] width 69 height 22
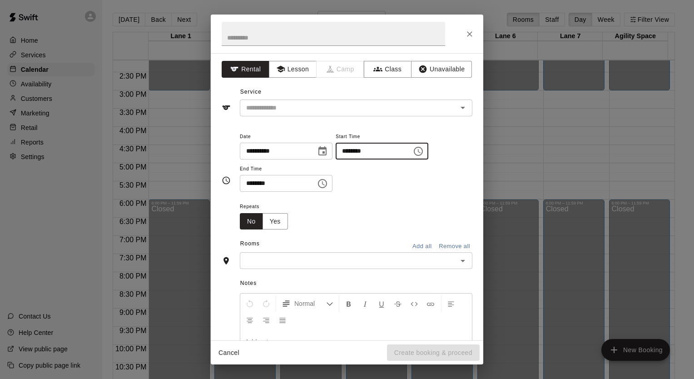
click at [400, 150] on input "********" at bounding box center [371, 151] width 70 height 17
type input "********"
click at [372, 259] on input "text" at bounding box center [349, 260] width 212 height 11
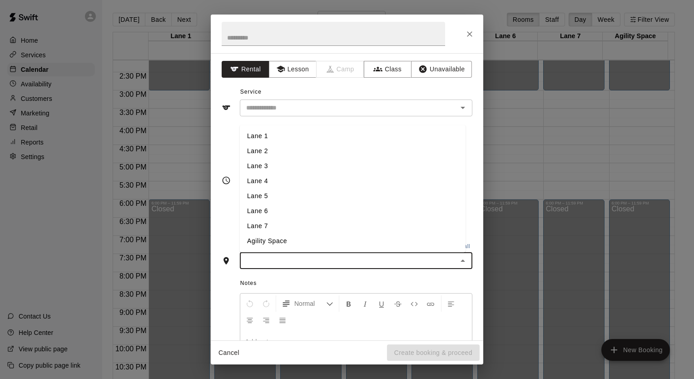
click at [302, 157] on li "Lane 2" at bounding box center [353, 151] width 226 height 15
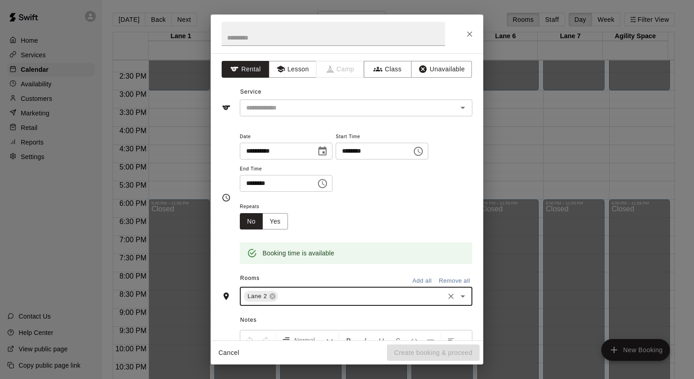
click at [326, 296] on input "text" at bounding box center [361, 296] width 164 height 11
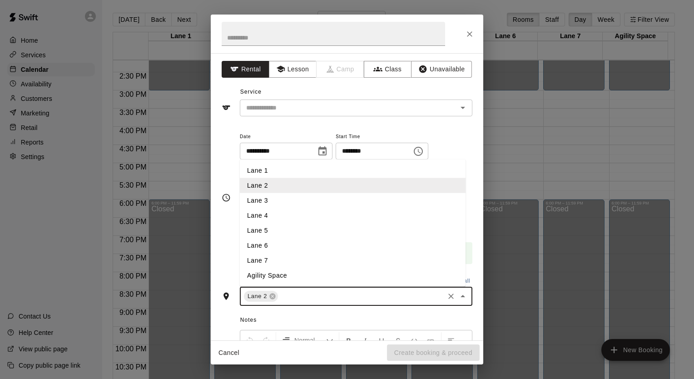
click at [296, 205] on li "Lane 3" at bounding box center [353, 200] width 226 height 15
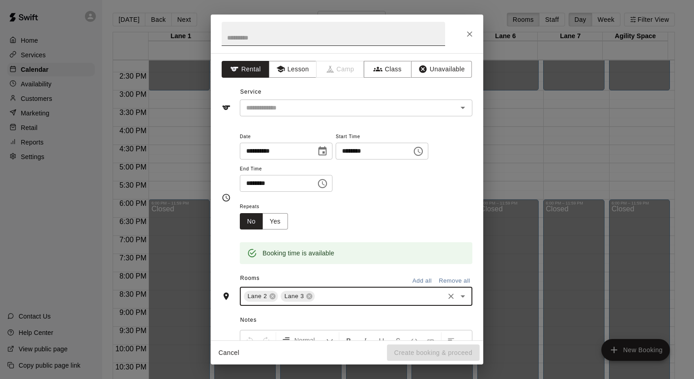
click at [283, 38] on input "text" at bounding box center [334, 34] width 224 height 24
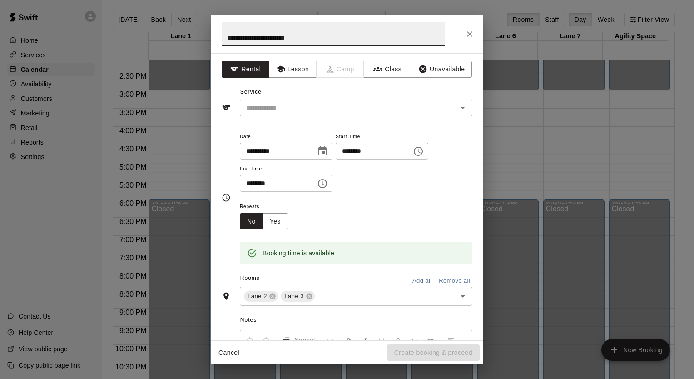
click at [233, 39] on input "**********" at bounding box center [334, 34] width 224 height 24
type input "**********"
click at [328, 112] on input "text" at bounding box center [343, 107] width 200 height 11
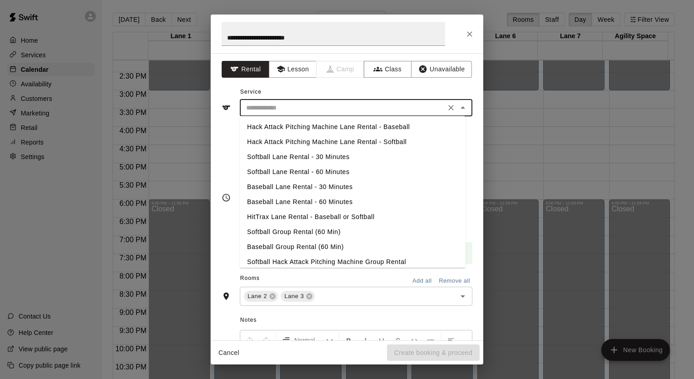
click at [321, 232] on li "Softball Group Rental (60 Min)" at bounding box center [353, 232] width 226 height 15
type input "**********"
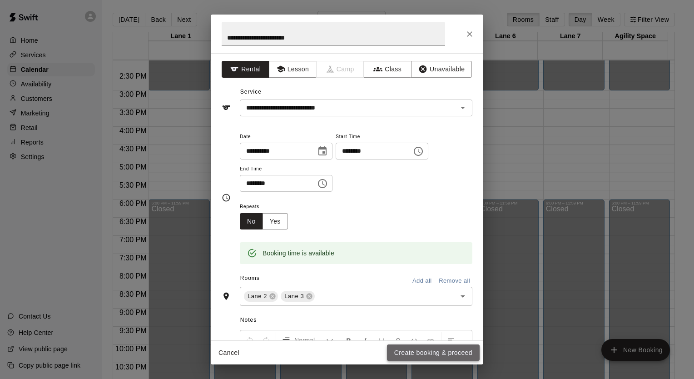
click at [452, 353] on button "Create booking & proceed" at bounding box center [433, 352] width 93 height 17
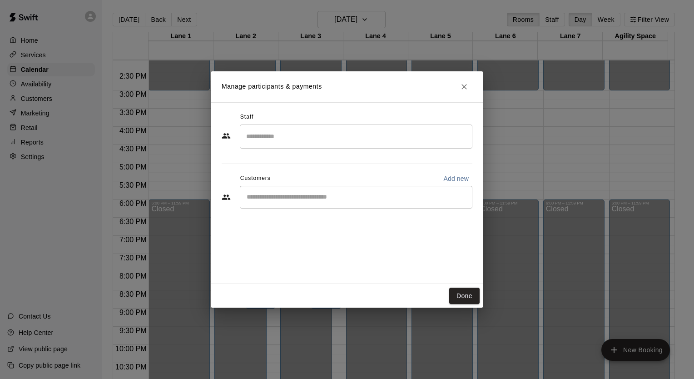
click at [300, 201] on input "Start typing to search customers..." at bounding box center [356, 197] width 225 height 9
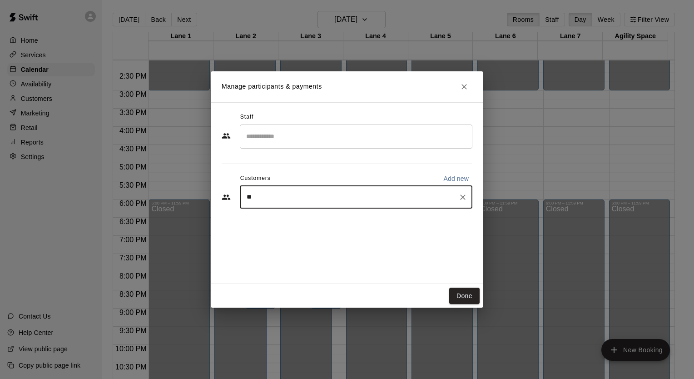
type input "***"
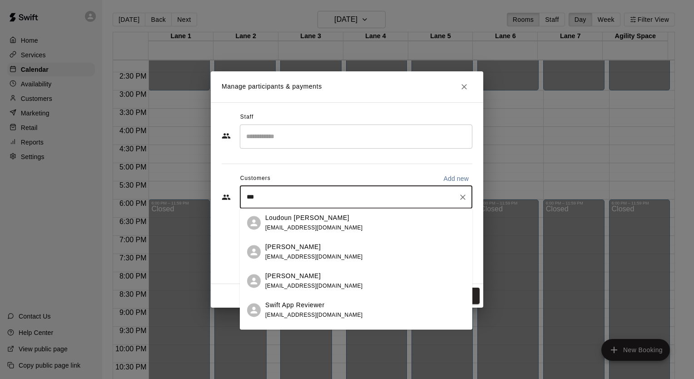
click at [307, 219] on p "Loudoun [PERSON_NAME]" at bounding box center [307, 218] width 84 height 10
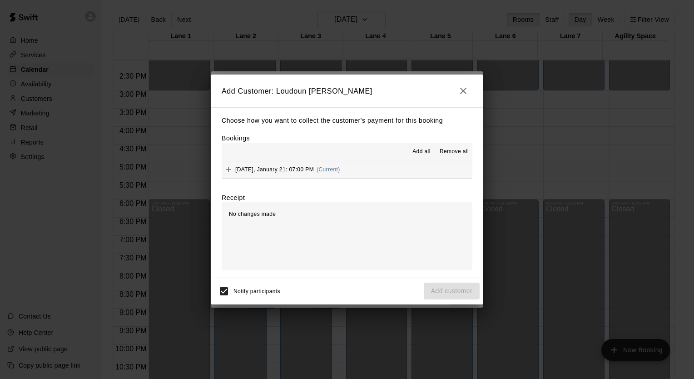
click at [231, 170] on icon "Add" at bounding box center [228, 169] width 5 height 5
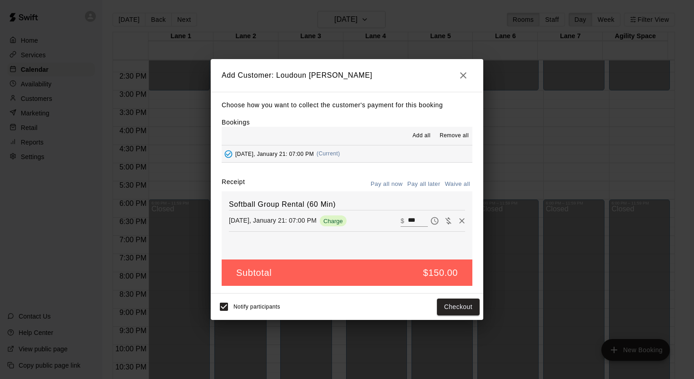
click at [454, 189] on button "Waive all" at bounding box center [458, 184] width 30 height 14
type input "*"
click at [452, 308] on button "Add customer" at bounding box center [452, 307] width 56 height 17
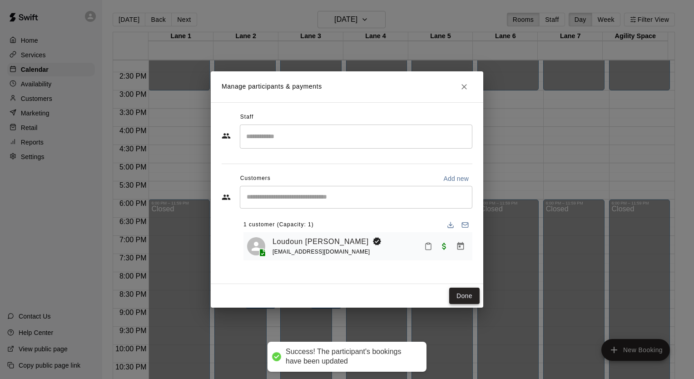
click at [463, 288] on button "Done" at bounding box center [464, 296] width 30 height 17
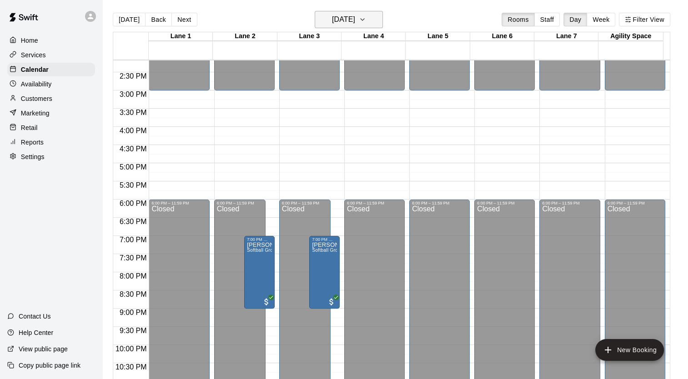
click at [355, 24] on h6 "Wednesday Jan 21" at bounding box center [343, 19] width 23 height 13
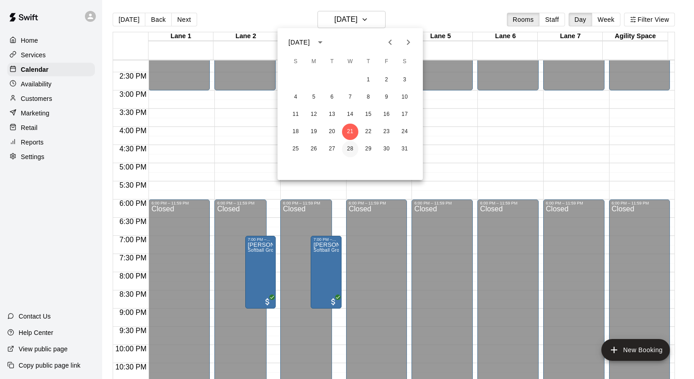
click at [354, 148] on button "28" at bounding box center [350, 149] width 16 height 16
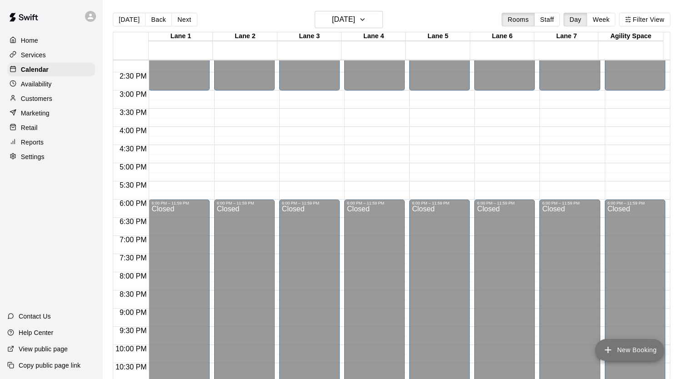
click at [609, 348] on icon "add" at bounding box center [607, 349] width 11 height 11
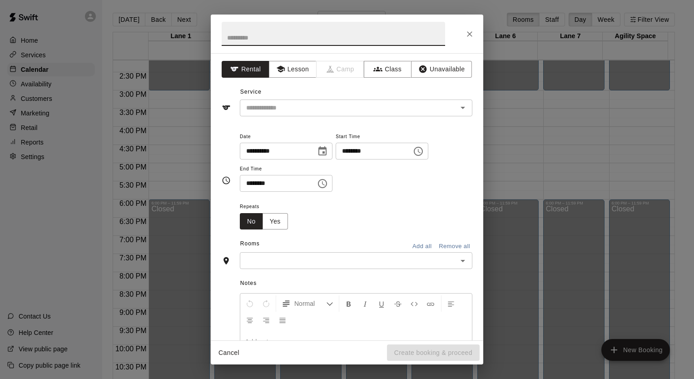
click at [406, 157] on input "********" at bounding box center [371, 151] width 70 height 17
type input "********"
click at [245, 37] on input "text" at bounding box center [334, 34] width 224 height 24
type input "**********"
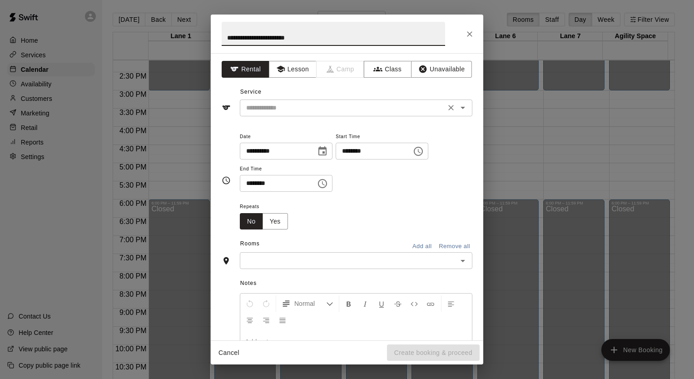
click at [276, 108] on input "text" at bounding box center [343, 107] width 200 height 11
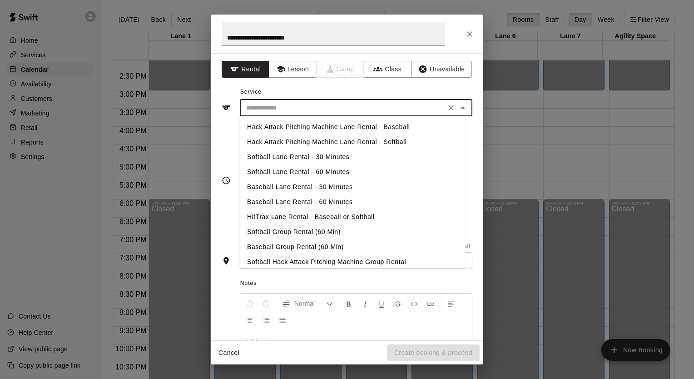
click at [280, 230] on li "Softball Group Rental (60 Min)" at bounding box center [353, 232] width 226 height 15
type input "**********"
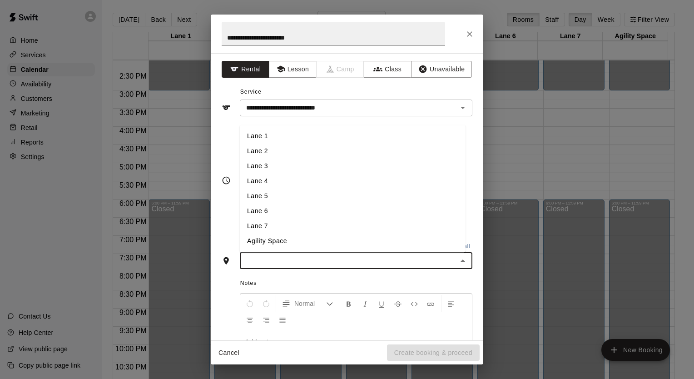
click at [276, 261] on input "text" at bounding box center [349, 260] width 212 height 11
click at [261, 156] on li "Lane 2" at bounding box center [353, 151] width 226 height 15
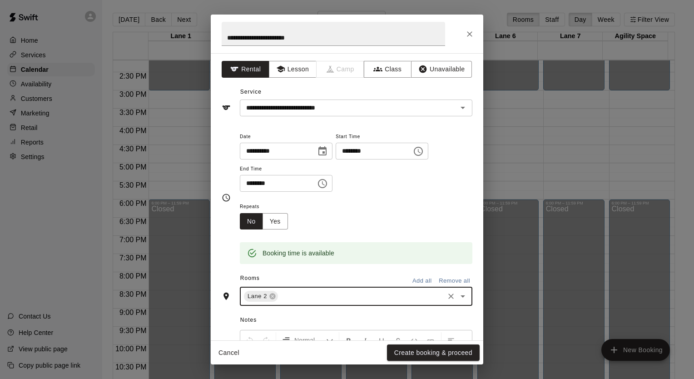
click at [293, 301] on input "text" at bounding box center [361, 296] width 164 height 11
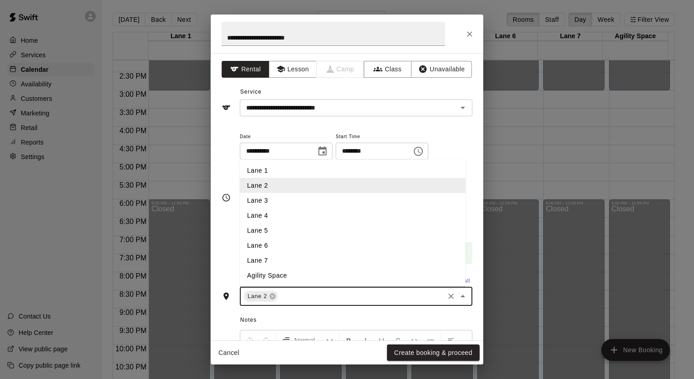
click at [273, 197] on li "Lane 3" at bounding box center [353, 200] width 226 height 15
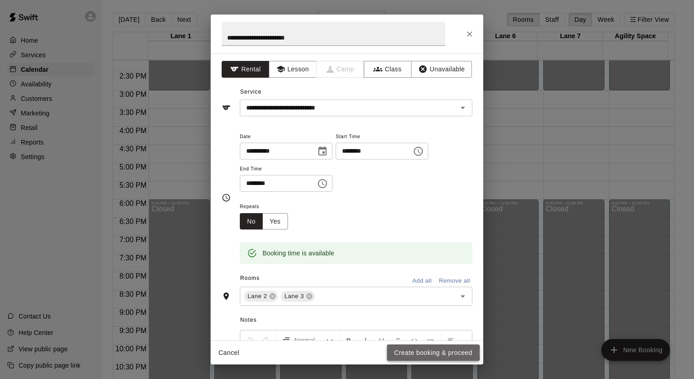
click at [420, 353] on button "Create booking & proceed" at bounding box center [433, 352] width 93 height 17
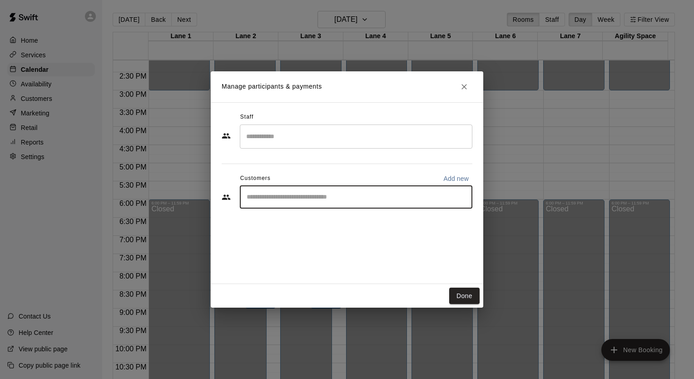
click at [258, 195] on input "Start typing to search customers..." at bounding box center [356, 197] width 225 height 9
type input "****"
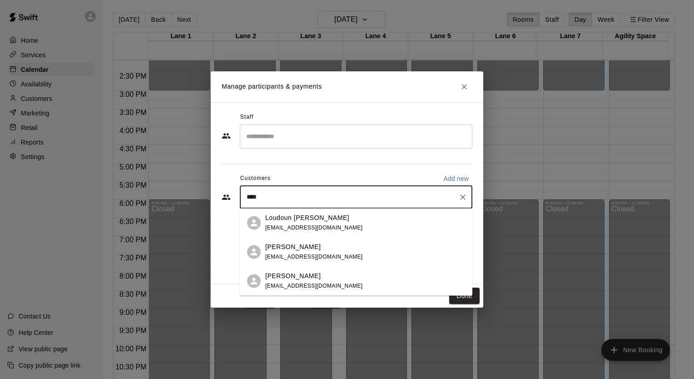
click at [316, 218] on p "Loudoun [PERSON_NAME]" at bounding box center [307, 218] width 84 height 10
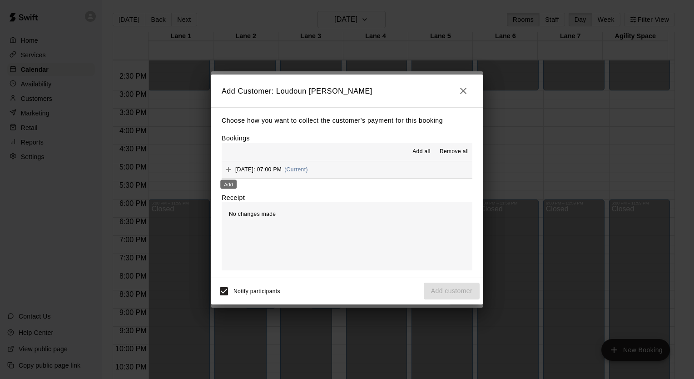
click at [232, 174] on div "Add" at bounding box center [229, 182] width 18 height 16
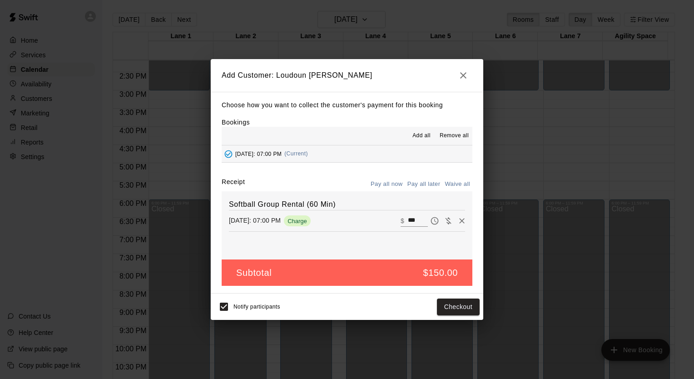
click at [460, 185] on button "Waive all" at bounding box center [458, 184] width 30 height 14
type input "*"
click at [461, 314] on button "Add customer" at bounding box center [452, 307] width 56 height 17
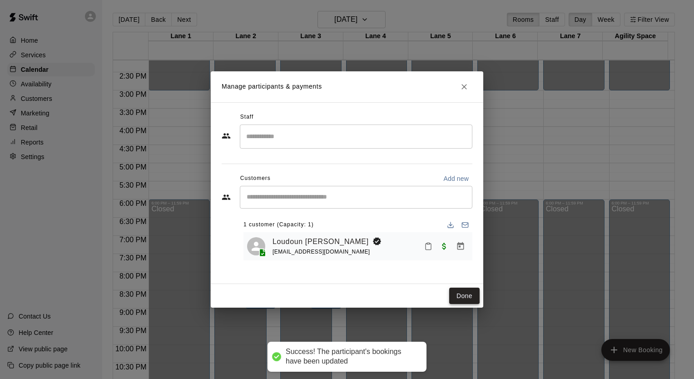
click at [473, 295] on button "Done" at bounding box center [464, 296] width 30 height 17
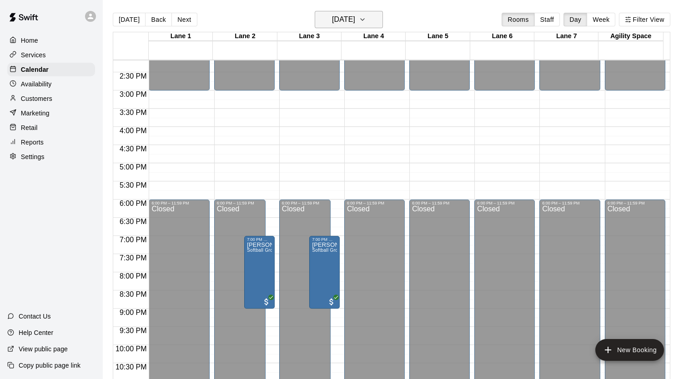
click at [366, 15] on icon "button" at bounding box center [362, 19] width 7 height 11
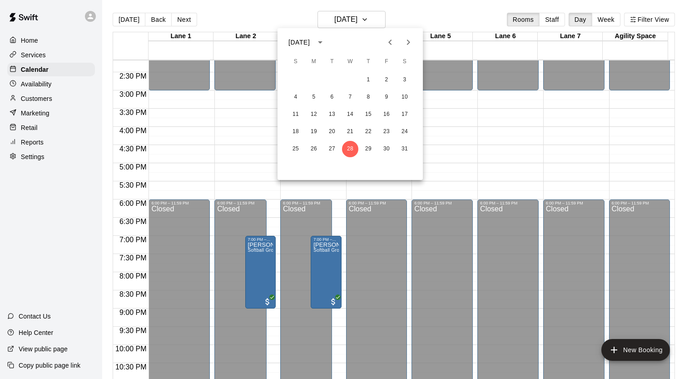
click at [410, 42] on icon "Next month" at bounding box center [408, 42] width 3 height 5
click at [350, 81] on button "4" at bounding box center [350, 80] width 16 height 16
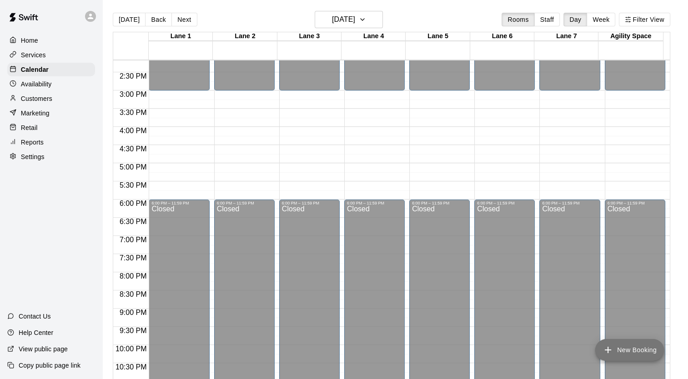
click at [607, 346] on icon "add" at bounding box center [607, 349] width 11 height 11
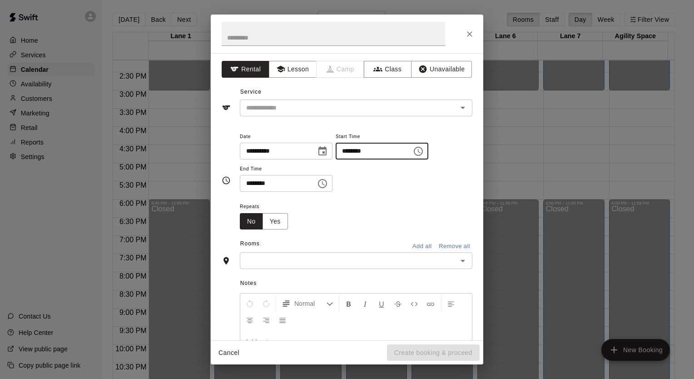
click at [393, 150] on input "********" at bounding box center [371, 151] width 70 height 17
type input "********"
click at [368, 261] on input "text" at bounding box center [349, 260] width 212 height 11
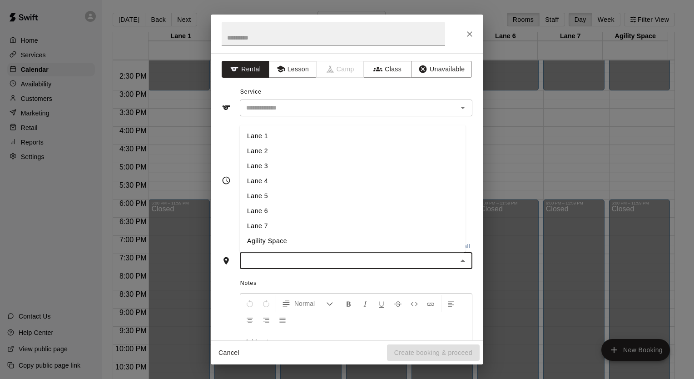
click at [262, 154] on li "Lane 2" at bounding box center [353, 151] width 226 height 15
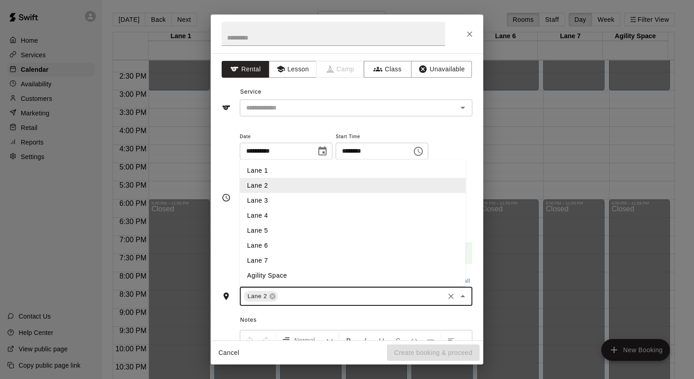
click at [298, 295] on input "text" at bounding box center [361, 296] width 164 height 11
click at [269, 199] on li "Lane 3" at bounding box center [353, 200] width 226 height 15
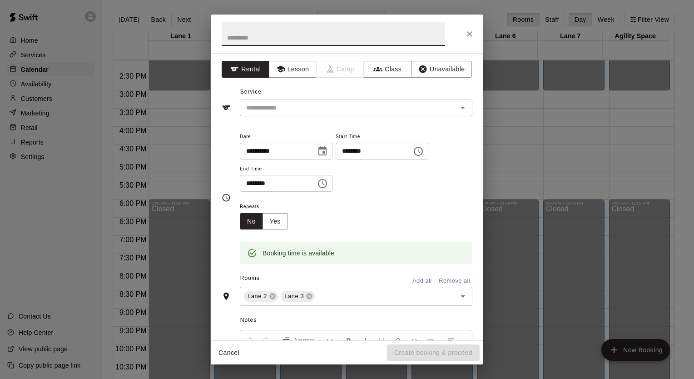
click at [257, 45] on input "text" at bounding box center [334, 34] width 224 height 24
type input "**********"
click at [332, 109] on input "text" at bounding box center [343, 107] width 200 height 11
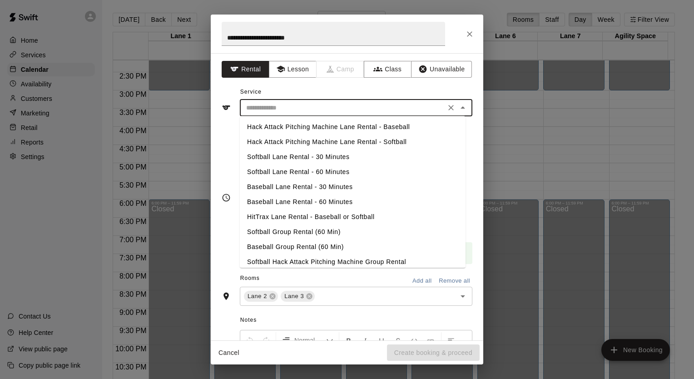
click at [306, 232] on li "Softball Group Rental (60 Min)" at bounding box center [353, 232] width 226 height 15
type input "**********"
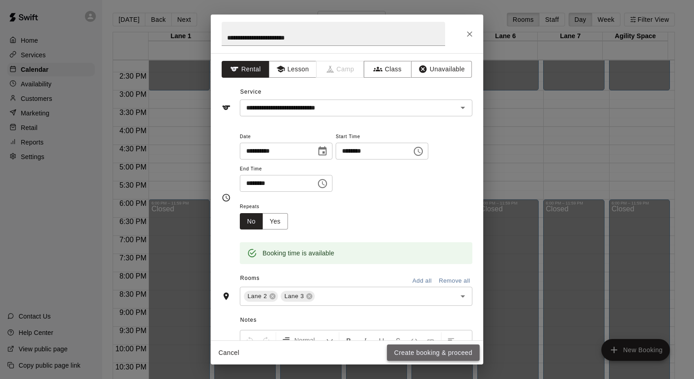
click at [418, 344] on button "Create booking & proceed" at bounding box center [433, 352] width 93 height 17
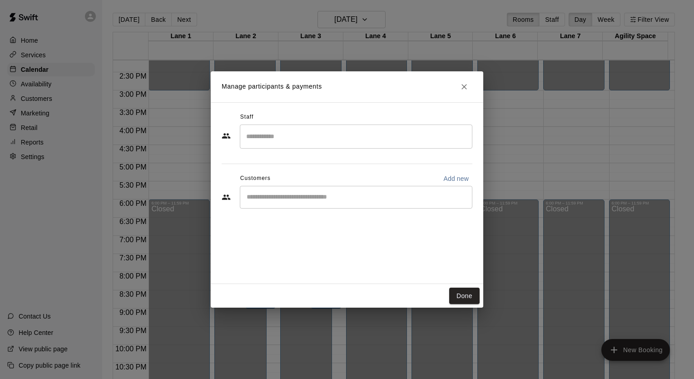
click at [268, 199] on input "Start typing to search customers..." at bounding box center [356, 197] width 225 height 9
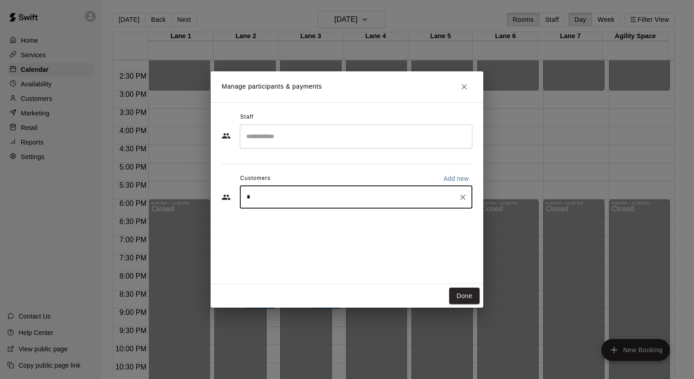
type input "**"
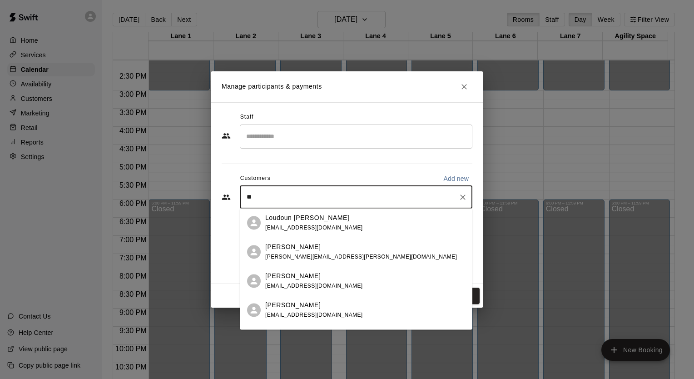
click at [284, 222] on p "Loudoun [PERSON_NAME]" at bounding box center [307, 218] width 84 height 10
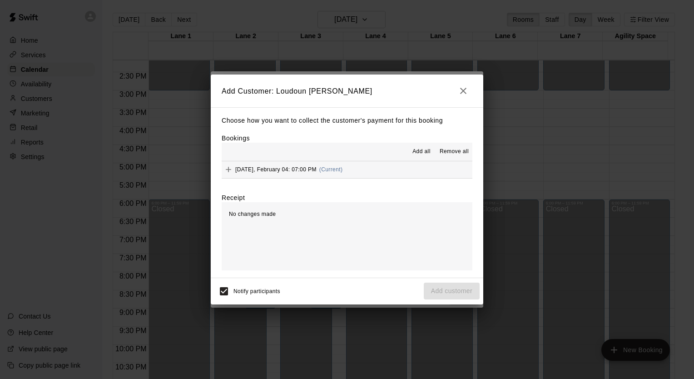
click at [229, 166] on icon "Add" at bounding box center [228, 169] width 9 height 9
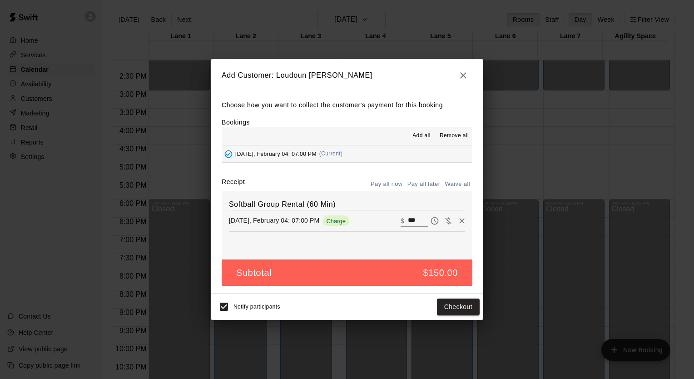
click at [465, 179] on button "Waive all" at bounding box center [458, 184] width 30 height 14
type input "*"
click at [452, 305] on button "Add customer" at bounding box center [452, 307] width 56 height 17
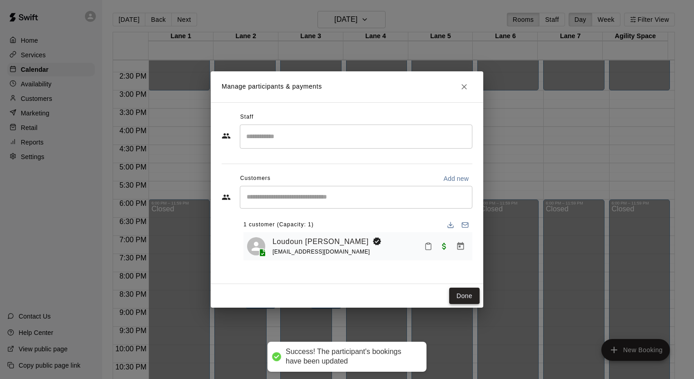
click at [457, 292] on button "Done" at bounding box center [464, 296] width 30 height 17
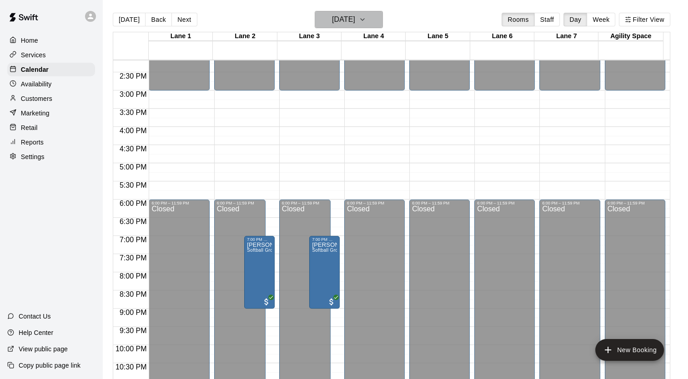
click at [366, 25] on icon "button" at bounding box center [362, 19] width 7 height 11
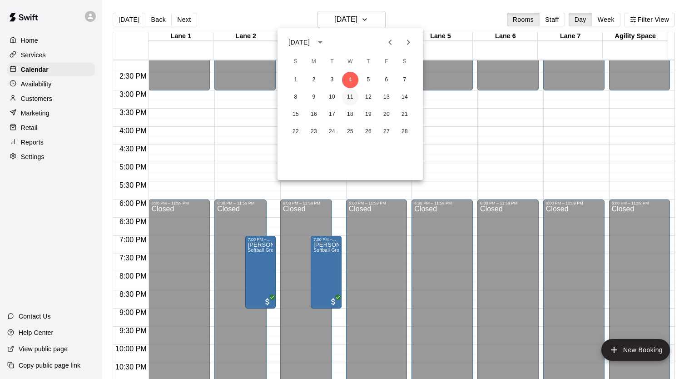
click at [353, 99] on button "11" at bounding box center [350, 97] width 16 height 16
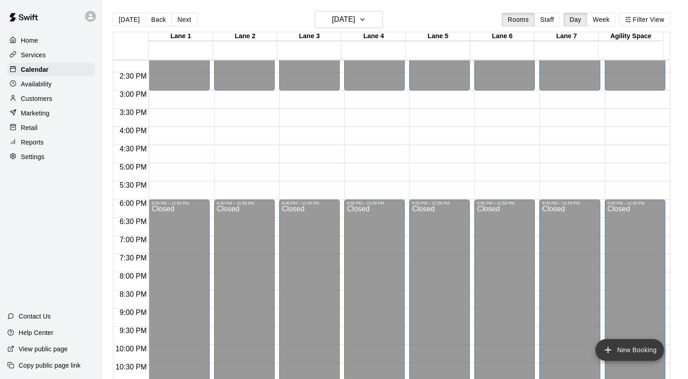
click at [614, 352] on button "New Booking" at bounding box center [629, 350] width 69 height 22
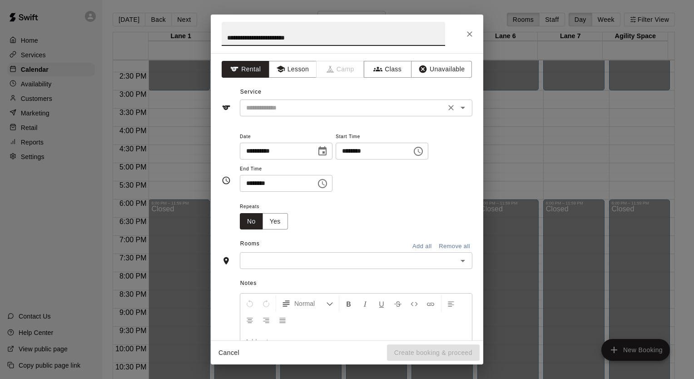
click at [307, 113] on div "​" at bounding box center [356, 108] width 233 height 17
type input "**********"
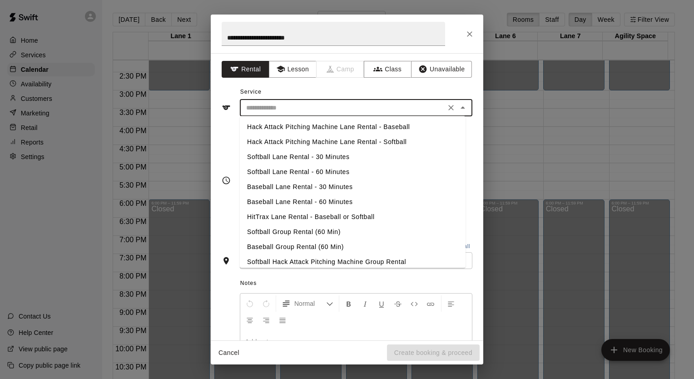
click at [298, 235] on li "Softball Group Rental (60 Min)" at bounding box center [353, 232] width 226 height 15
type input "**********"
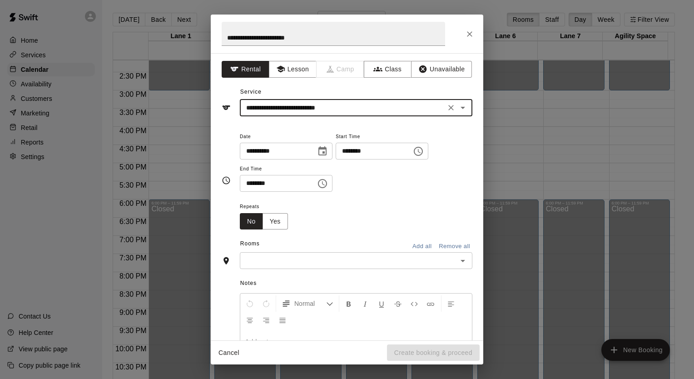
click at [406, 152] on input "********" at bounding box center [371, 151] width 70 height 17
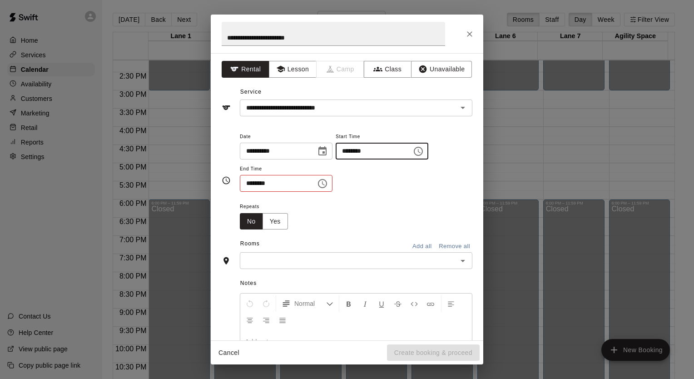
type input "********"
click at [331, 254] on div "​" at bounding box center [356, 260] width 233 height 17
type input "********"
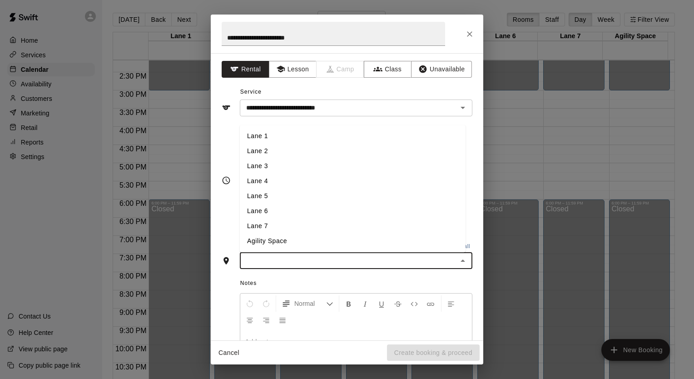
click at [295, 157] on li "Lane 2" at bounding box center [353, 151] width 226 height 15
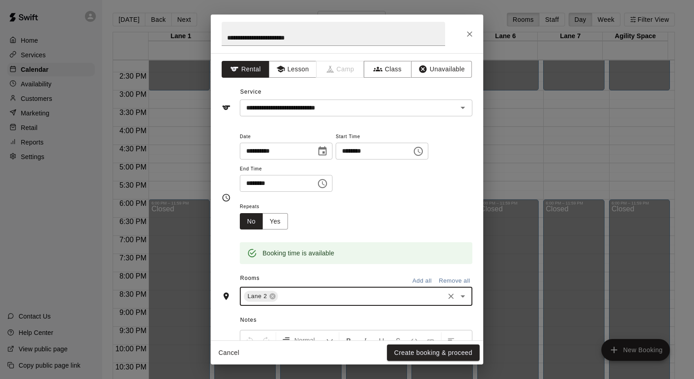
click at [294, 291] on input "text" at bounding box center [361, 296] width 164 height 11
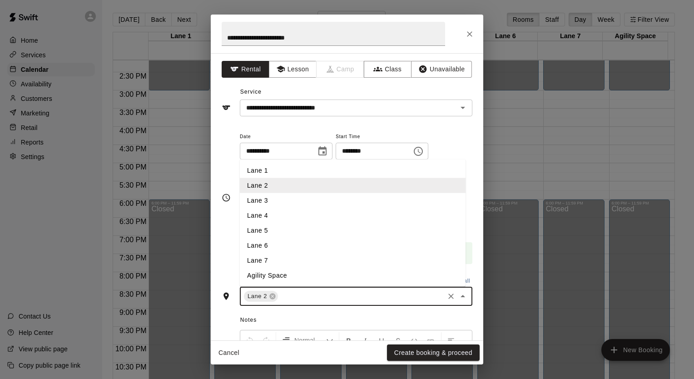
click at [268, 201] on li "Lane 3" at bounding box center [353, 200] width 226 height 15
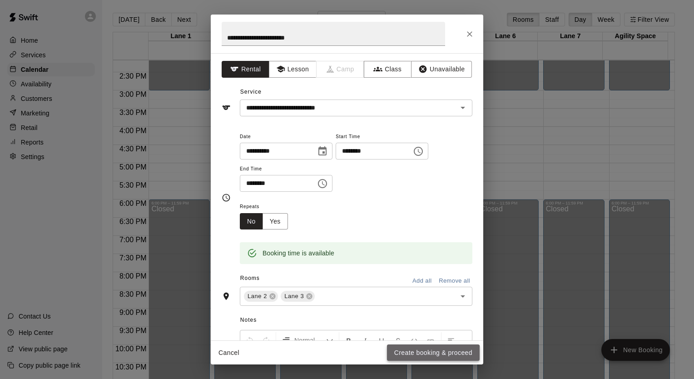
click at [417, 355] on button "Create booking & proceed" at bounding box center [433, 352] width 93 height 17
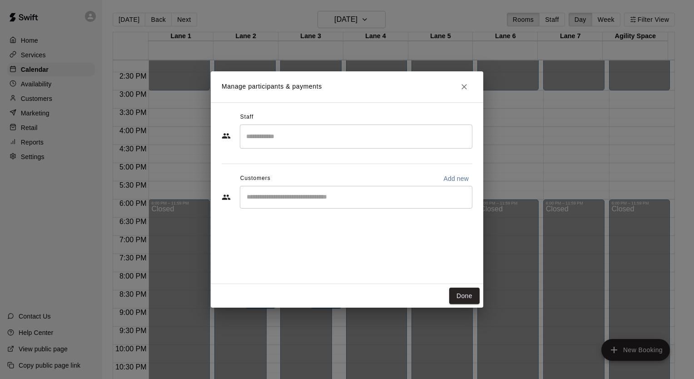
click at [269, 203] on div "​" at bounding box center [356, 197] width 233 height 23
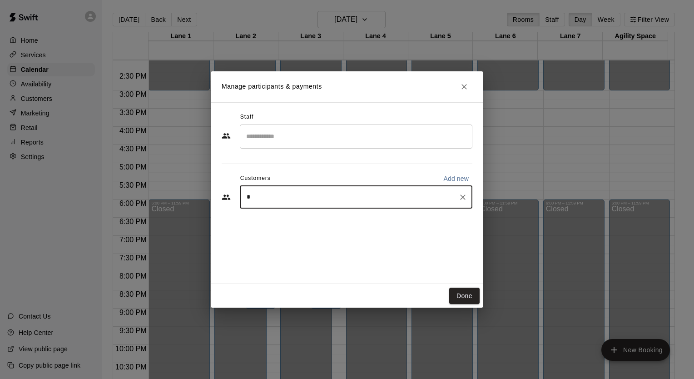
type input "**"
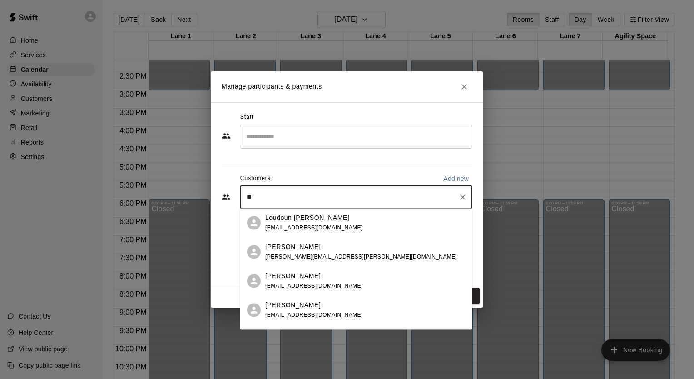
click at [330, 225] on span "[EMAIL_ADDRESS][DOMAIN_NAME]" at bounding box center [314, 228] width 98 height 6
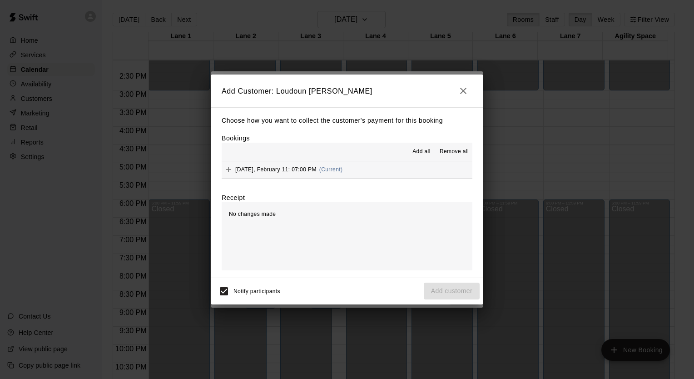
click at [227, 168] on icon "Add" at bounding box center [228, 169] width 9 height 9
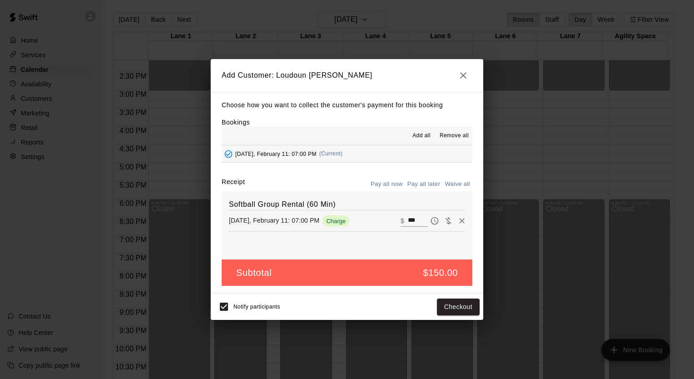
click at [451, 186] on button "Waive all" at bounding box center [458, 184] width 30 height 14
type input "*"
click at [462, 312] on button "Add customer" at bounding box center [452, 307] width 56 height 17
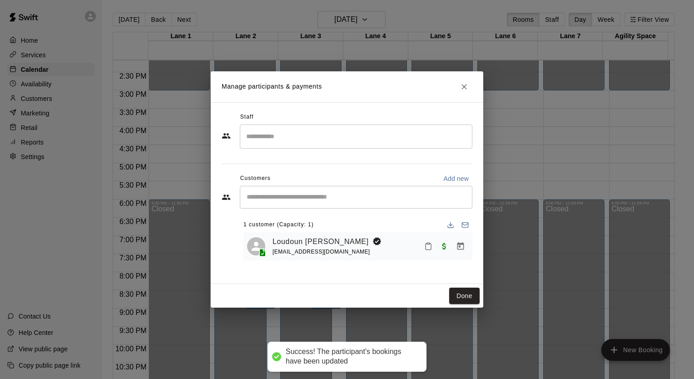
click at [486, 291] on div "Manage participants & payments Staff ​ Customers Add new ​ 1 customer (Capacity…" at bounding box center [347, 189] width 694 height 379
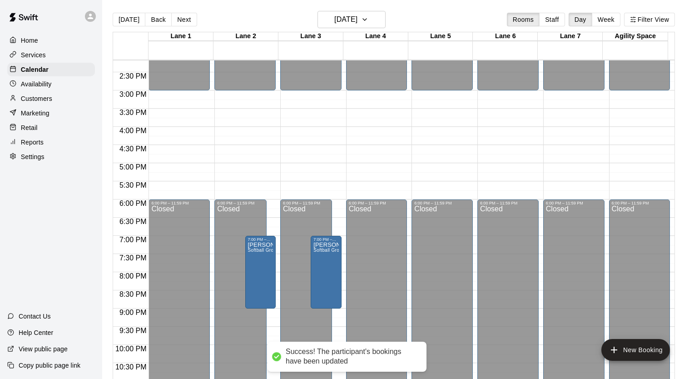
click at [478, 292] on div "6:00 PM – 11:59 PM Closed" at bounding box center [508, 309] width 61 height 218
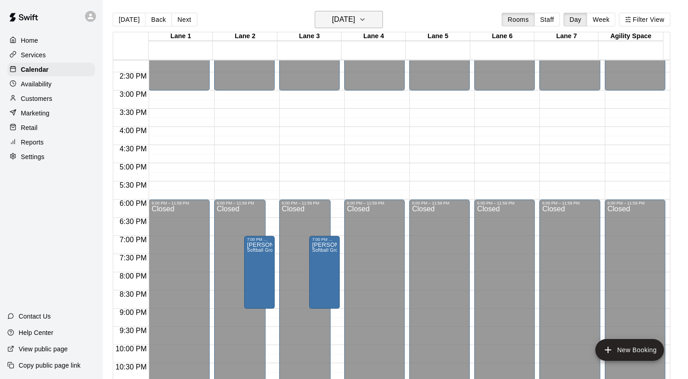
click at [345, 25] on h6 "Wednesday Feb 11" at bounding box center [343, 19] width 23 height 13
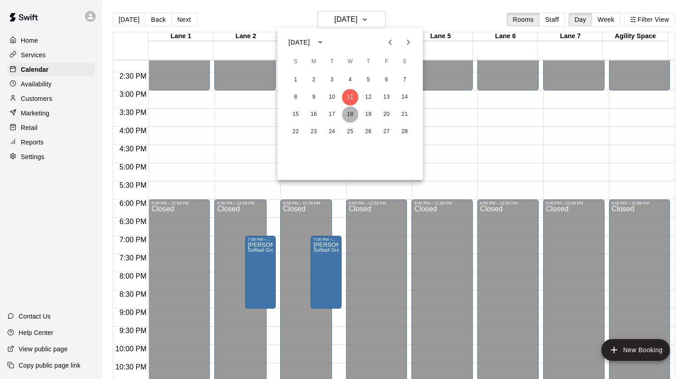
click at [350, 119] on button "18" at bounding box center [350, 114] width 16 height 16
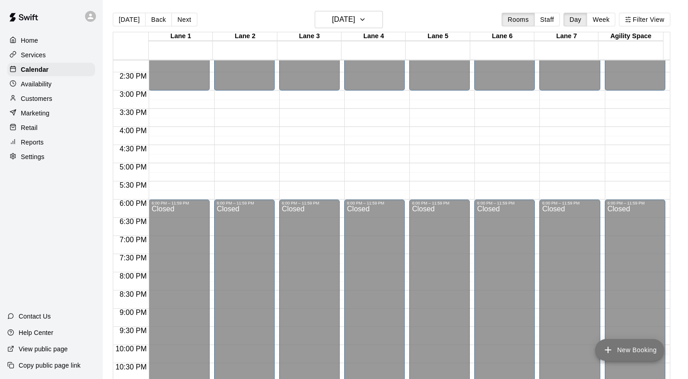
click at [614, 354] on button "New Booking" at bounding box center [629, 350] width 69 height 22
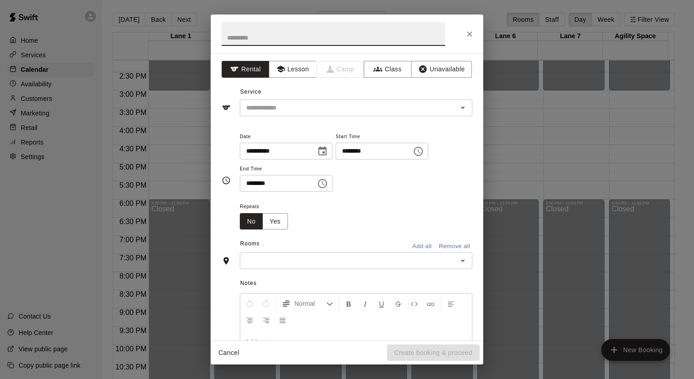
click at [406, 148] on input "********" at bounding box center [371, 151] width 70 height 17
type input "********"
click at [374, 255] on input "text" at bounding box center [349, 260] width 212 height 11
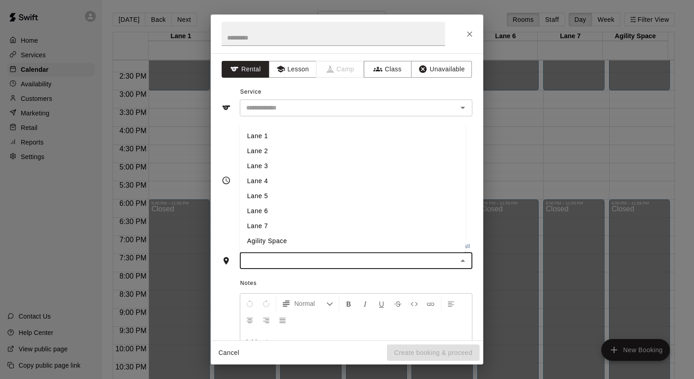
click at [260, 149] on li "Lane 2" at bounding box center [353, 151] width 226 height 15
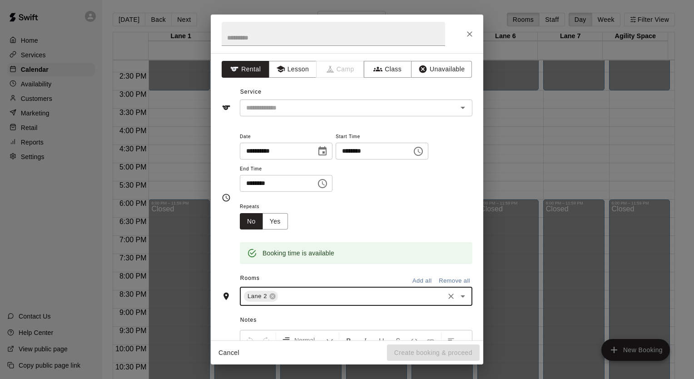
click at [289, 298] on input "text" at bounding box center [361, 296] width 164 height 11
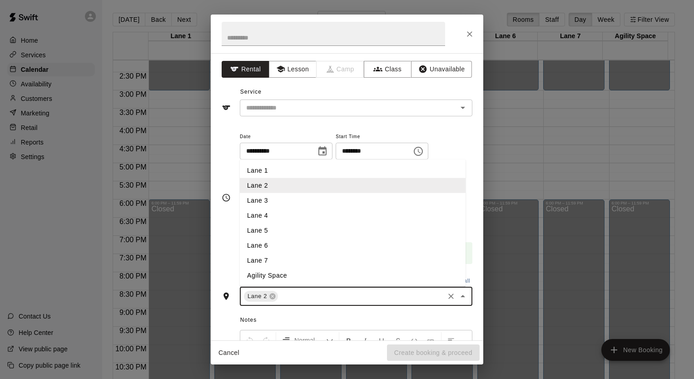
click at [269, 194] on li "Lane 3" at bounding box center [353, 200] width 226 height 15
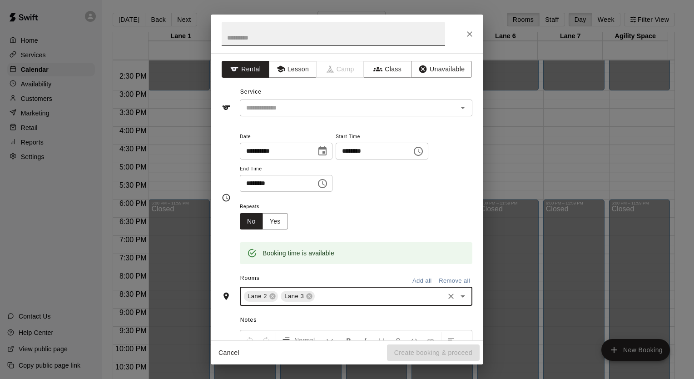
click at [285, 35] on input "text" at bounding box center [334, 34] width 224 height 24
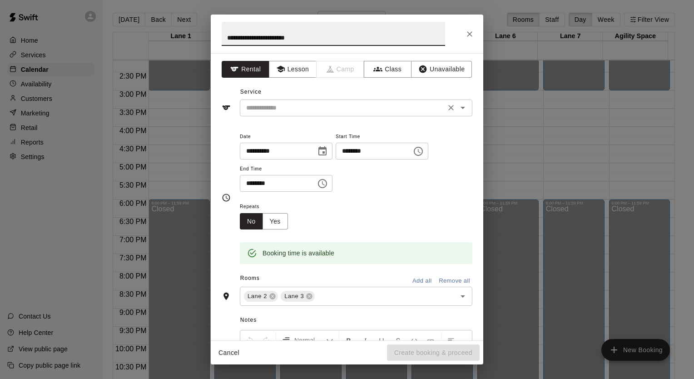
type input "**********"
click at [287, 110] on input "text" at bounding box center [343, 107] width 200 height 11
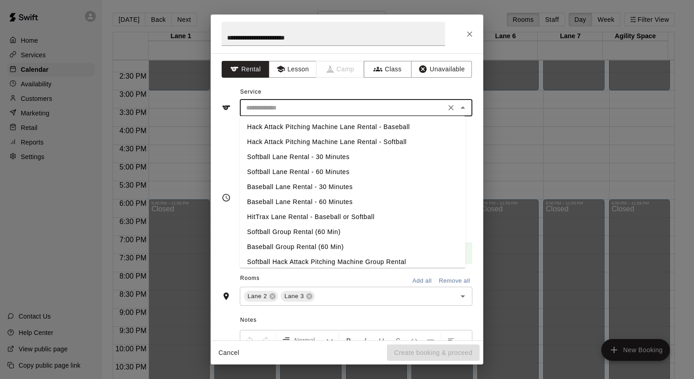
click at [294, 231] on li "Softball Group Rental (60 Min)" at bounding box center [353, 232] width 226 height 15
type input "**********"
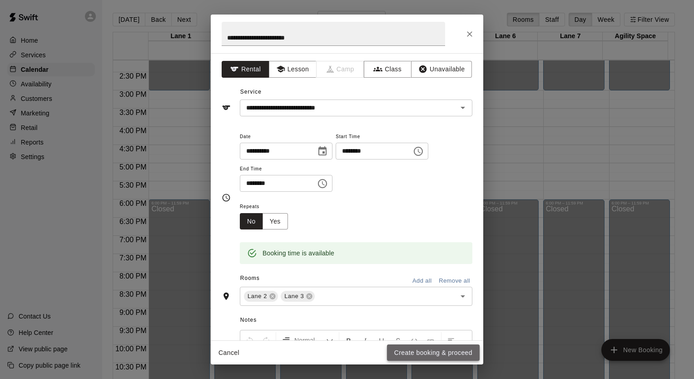
click at [421, 357] on button "Create booking & proceed" at bounding box center [433, 352] width 93 height 17
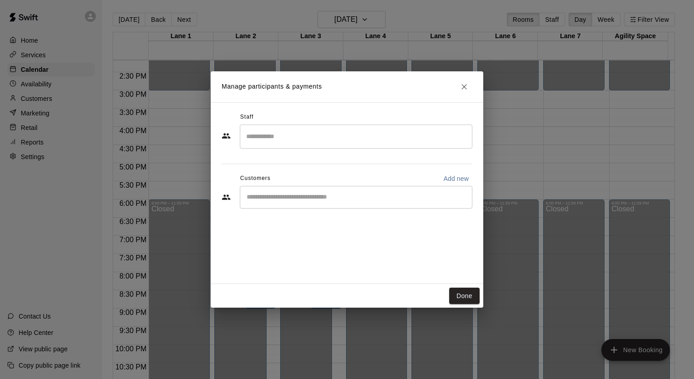
click at [339, 201] on input "Start typing to search customers..." at bounding box center [356, 197] width 225 height 9
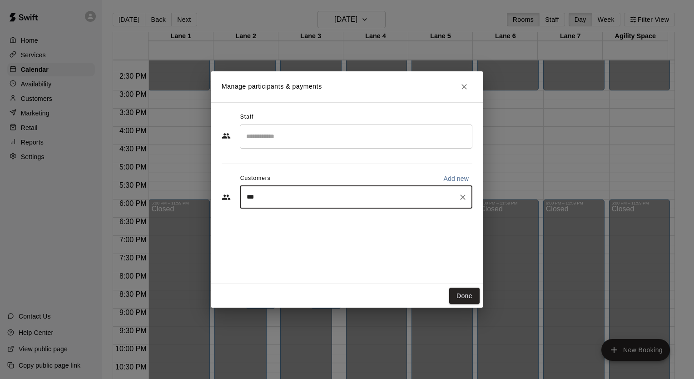
type input "****"
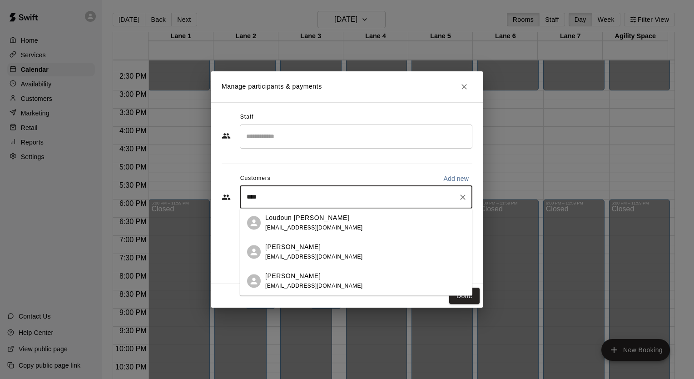
click at [336, 225] on span "[EMAIL_ADDRESS][DOMAIN_NAME]" at bounding box center [314, 228] width 98 height 6
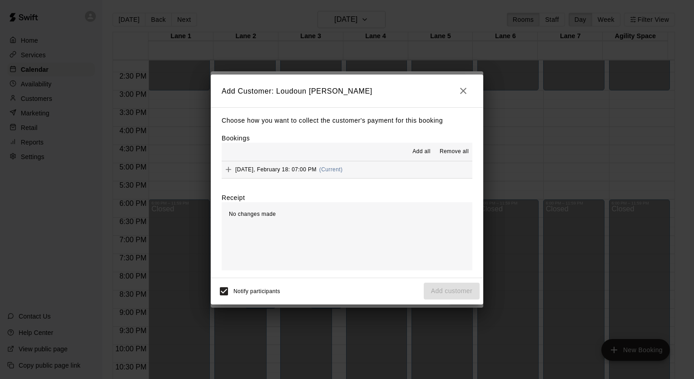
click at [227, 170] on icon "Add" at bounding box center [228, 169] width 9 height 9
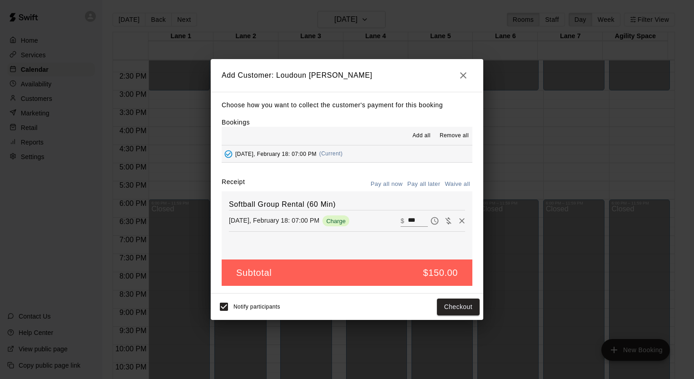
click at [456, 183] on button "Waive all" at bounding box center [458, 184] width 30 height 14
type input "*"
click at [454, 312] on button "Add customer" at bounding box center [452, 307] width 56 height 17
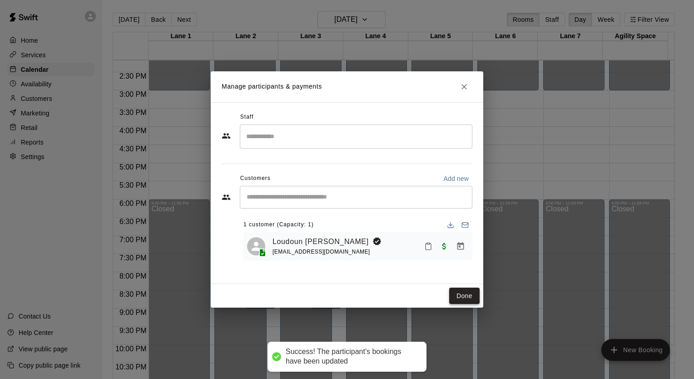
click at [456, 299] on button "Done" at bounding box center [464, 296] width 30 height 17
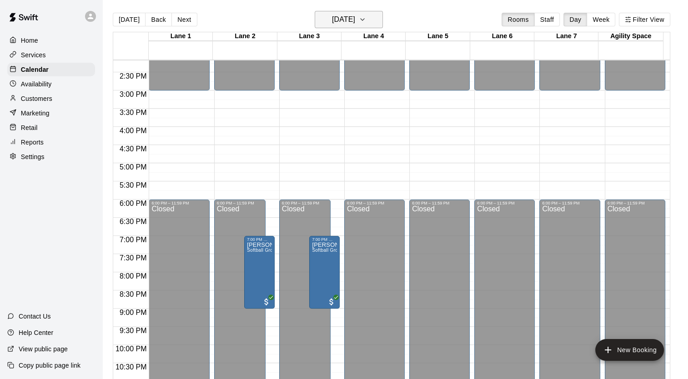
click at [379, 17] on button "Wednesday Feb 18" at bounding box center [348, 19] width 68 height 17
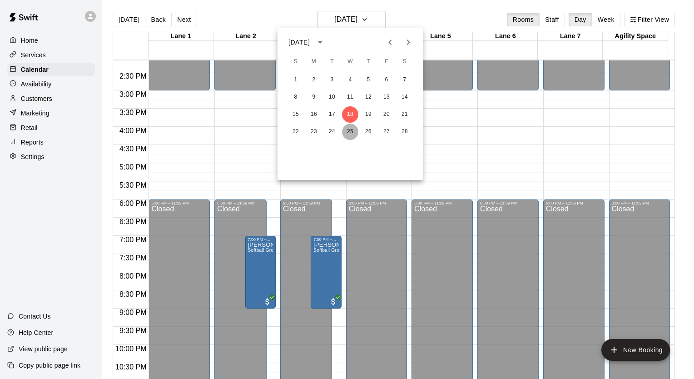
click at [352, 137] on button "25" at bounding box center [350, 132] width 16 height 16
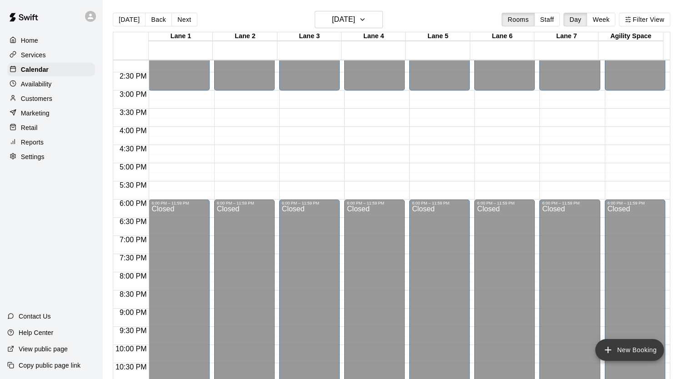
click at [602, 351] on icon "add" at bounding box center [607, 349] width 11 height 11
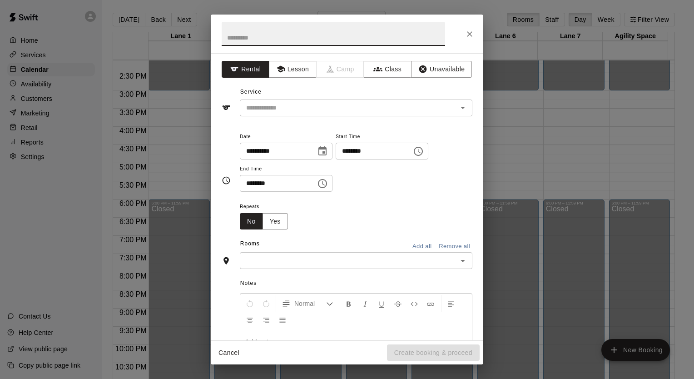
click at [364, 255] on input "text" at bounding box center [349, 260] width 212 height 11
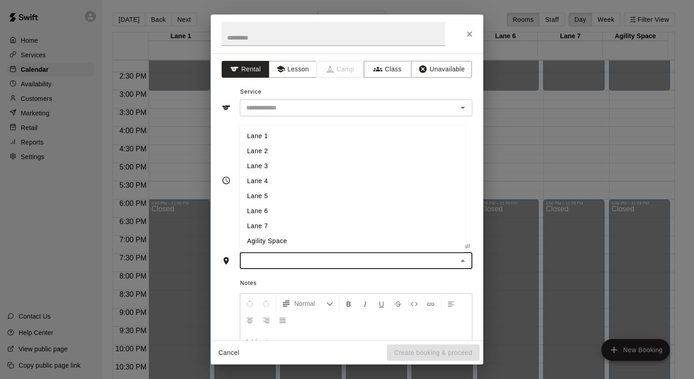
click at [282, 152] on li "Lane 2" at bounding box center [353, 151] width 226 height 15
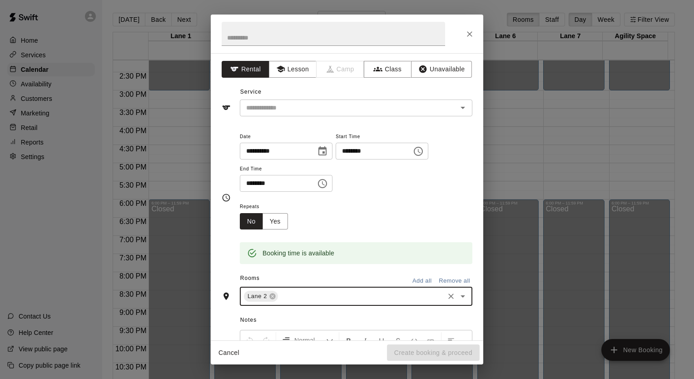
click at [301, 297] on input "text" at bounding box center [361, 296] width 164 height 11
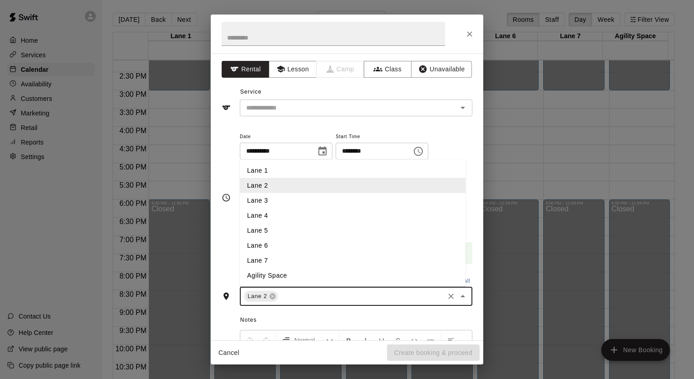
click at [271, 205] on li "Lane 3" at bounding box center [353, 200] width 226 height 15
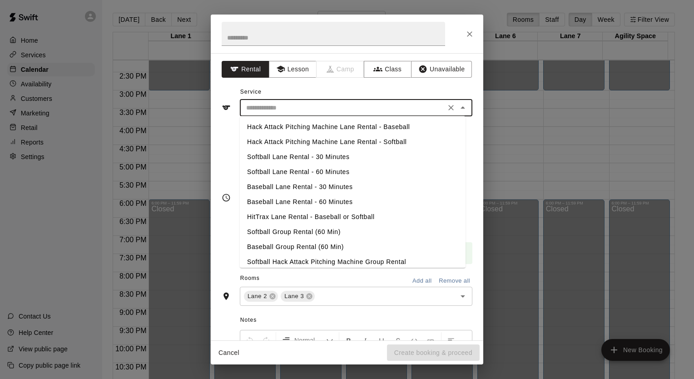
click at [282, 111] on input "text" at bounding box center [343, 107] width 200 height 11
click at [284, 231] on li "Softball Group Rental (60 Min)" at bounding box center [353, 232] width 226 height 15
type input "**********"
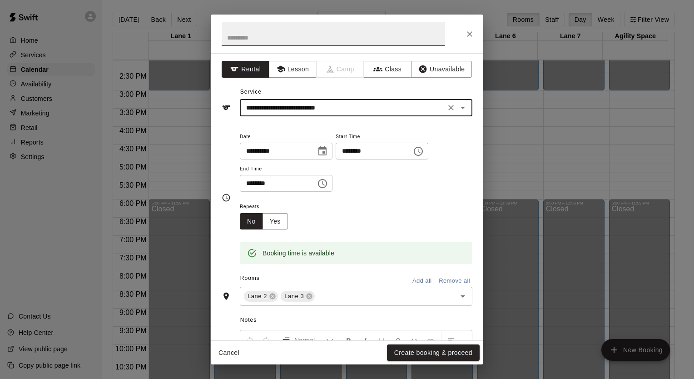
click at [274, 34] on input "text" at bounding box center [334, 34] width 224 height 24
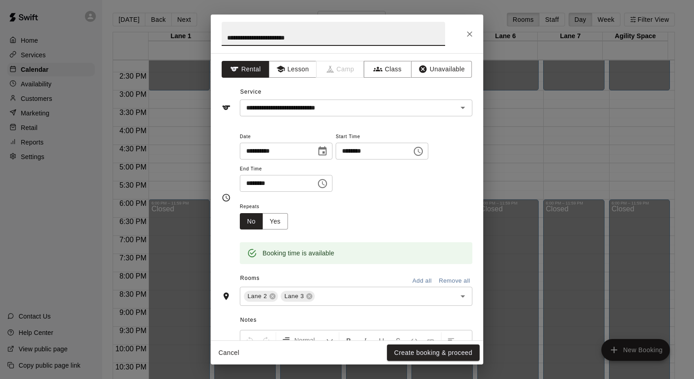
type input "**********"
click at [399, 148] on input "********" at bounding box center [371, 151] width 70 height 17
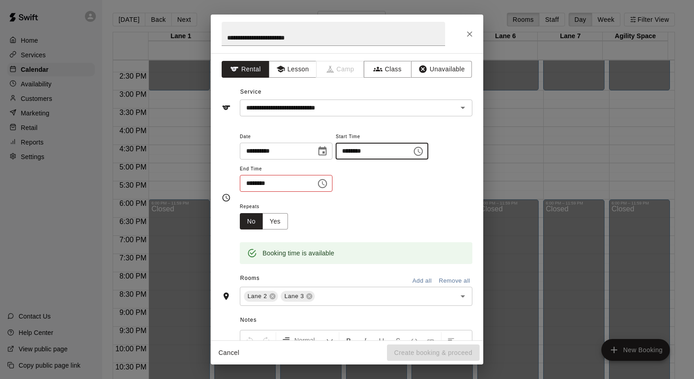
type input "********"
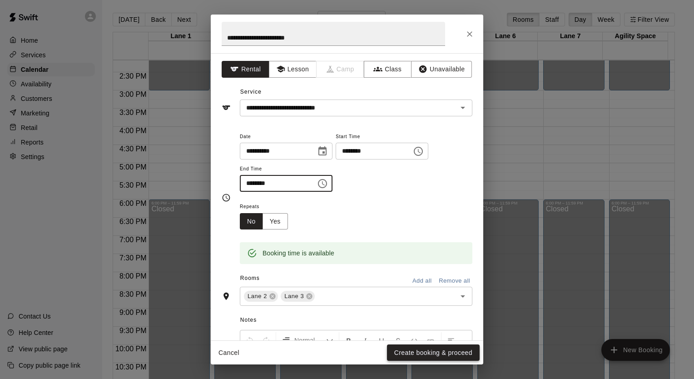
type input "********"
click at [437, 352] on button "Create booking & proceed" at bounding box center [433, 352] width 93 height 17
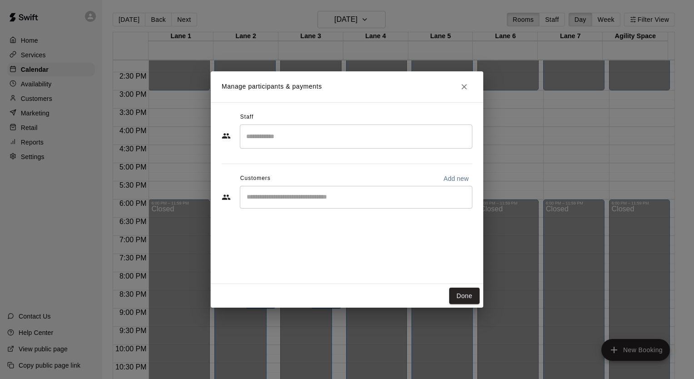
click at [257, 197] on input "Start typing to search customers..." at bounding box center [356, 197] width 225 height 9
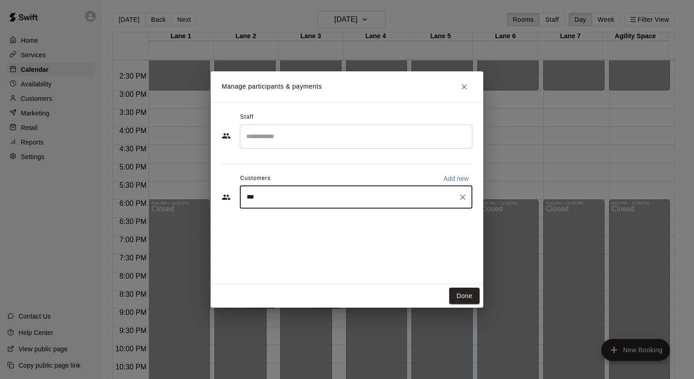
type input "****"
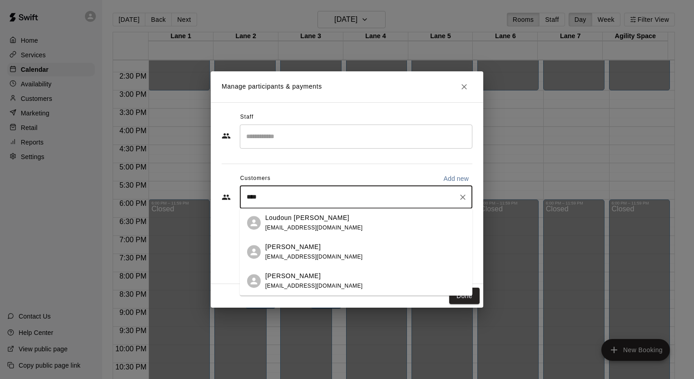
click at [313, 228] on span "[EMAIL_ADDRESS][DOMAIN_NAME]" at bounding box center [314, 228] width 98 height 6
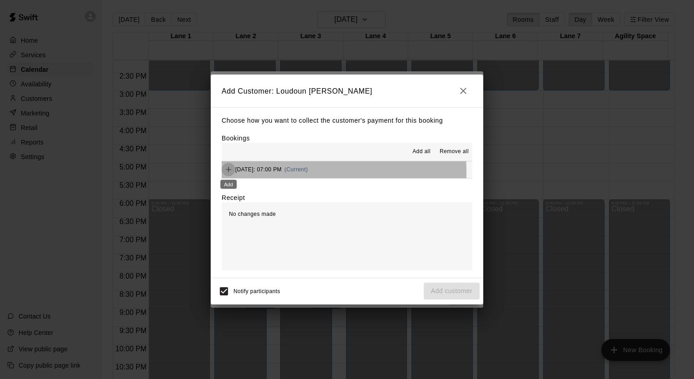
click at [225, 172] on icon "Add" at bounding box center [228, 169] width 9 height 9
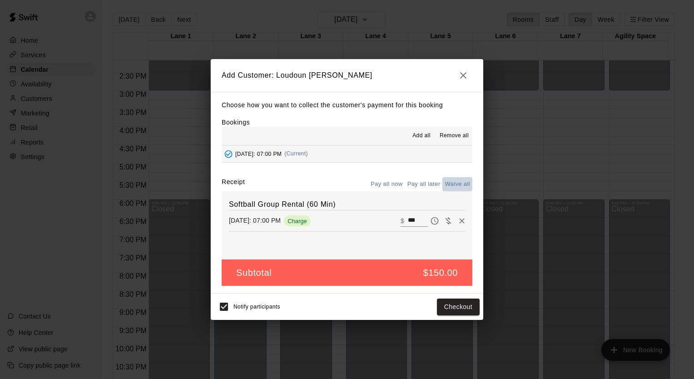
click at [449, 182] on button "Waive all" at bounding box center [458, 184] width 30 height 14
type input "*"
click at [454, 308] on button "Add customer" at bounding box center [452, 307] width 56 height 17
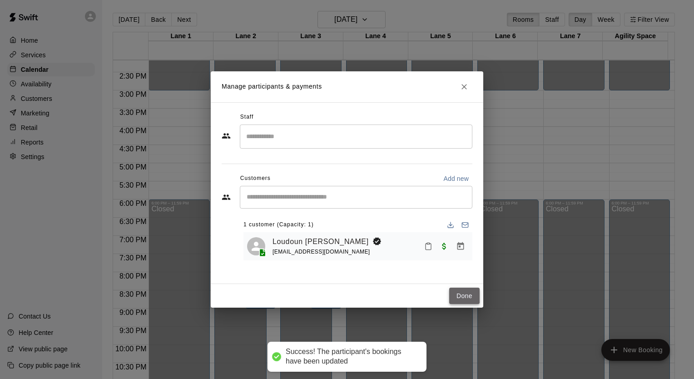
click at [458, 289] on button "Done" at bounding box center [464, 296] width 30 height 17
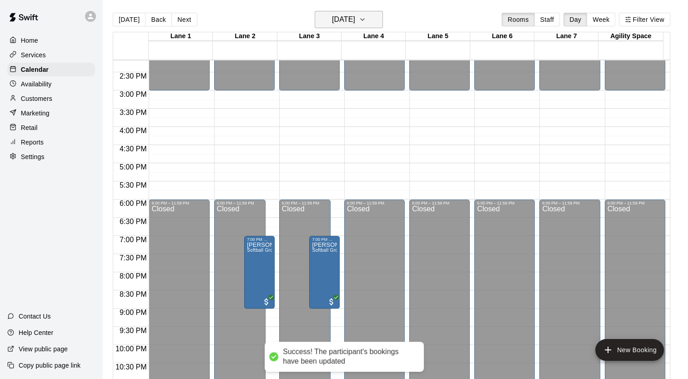
click at [366, 21] on icon "button" at bounding box center [362, 19] width 7 height 11
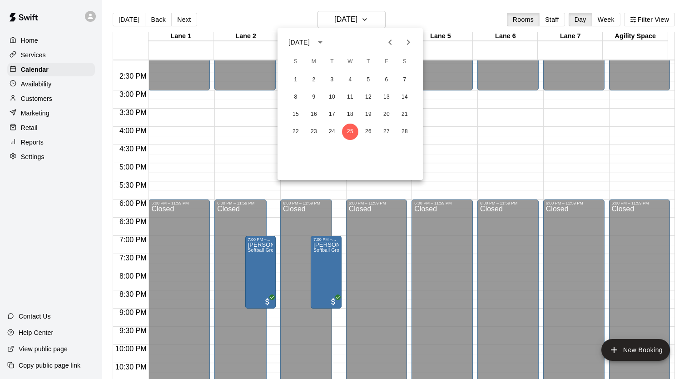
click at [406, 40] on icon "Next month" at bounding box center [408, 42] width 11 height 11
click at [353, 81] on button "4" at bounding box center [350, 80] width 16 height 16
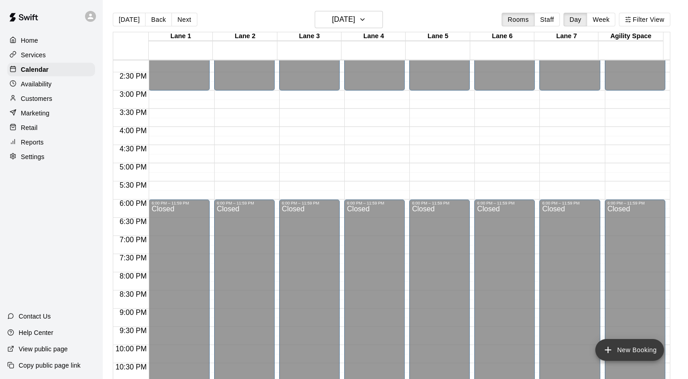
click at [609, 353] on icon "add" at bounding box center [607, 349] width 11 height 11
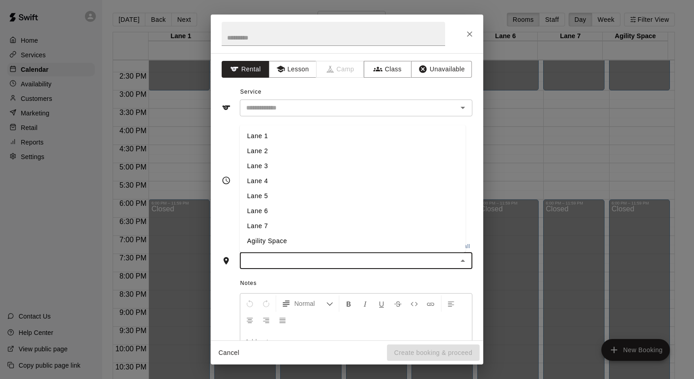
click at [301, 261] on input "text" at bounding box center [349, 260] width 212 height 11
click at [257, 152] on li "Lane 2" at bounding box center [353, 151] width 226 height 15
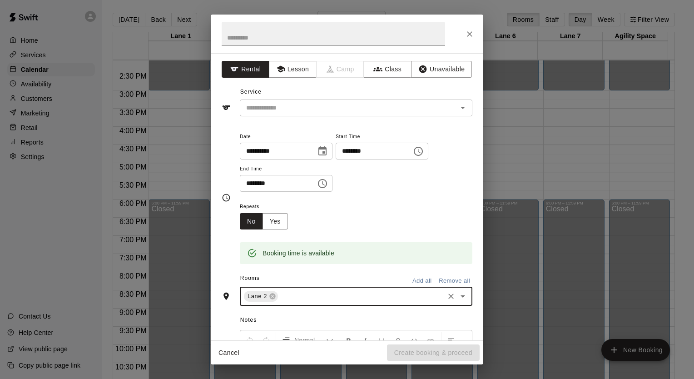
click at [301, 295] on input "text" at bounding box center [361, 296] width 164 height 11
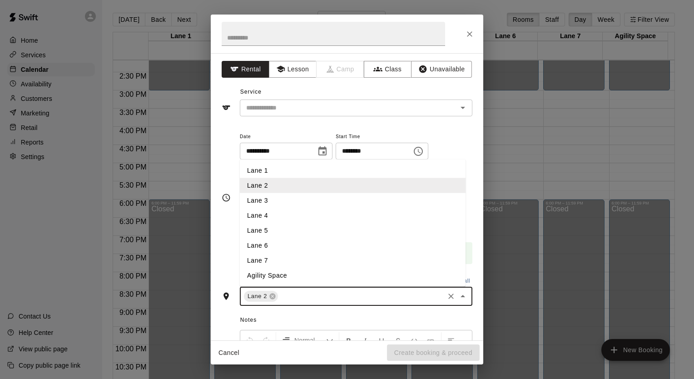
click at [258, 195] on ul "Lane 1 Lane 2 Lane 3 Lane 4 Lane 5 Lane 6 Lane 7 Agility Space" at bounding box center [353, 223] width 226 height 127
click at [260, 198] on li "Lane 3" at bounding box center [353, 200] width 226 height 15
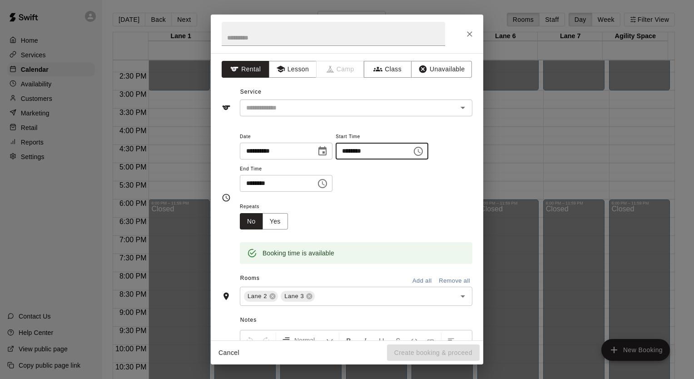
click at [382, 143] on input "********" at bounding box center [371, 151] width 70 height 17
type input "********"
click at [279, 30] on input "text" at bounding box center [334, 34] width 224 height 24
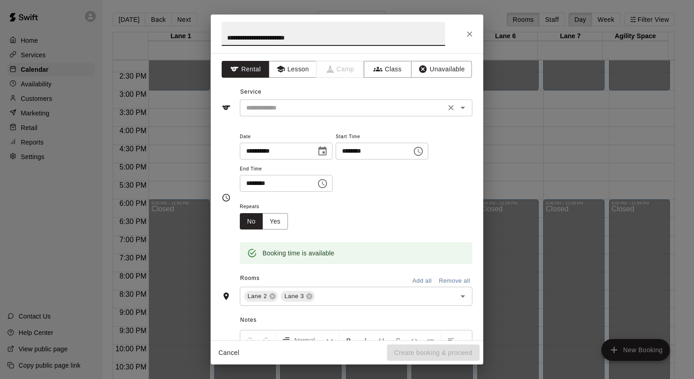
type input "**********"
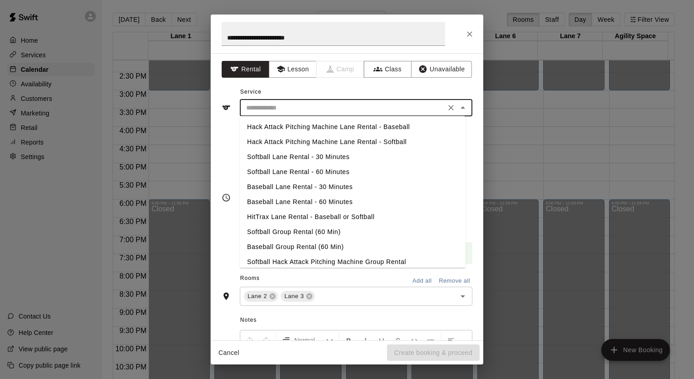
click at [291, 108] on input "text" at bounding box center [343, 107] width 200 height 11
click at [269, 230] on li "Softball Group Rental (60 Min)" at bounding box center [353, 232] width 226 height 15
type input "**********"
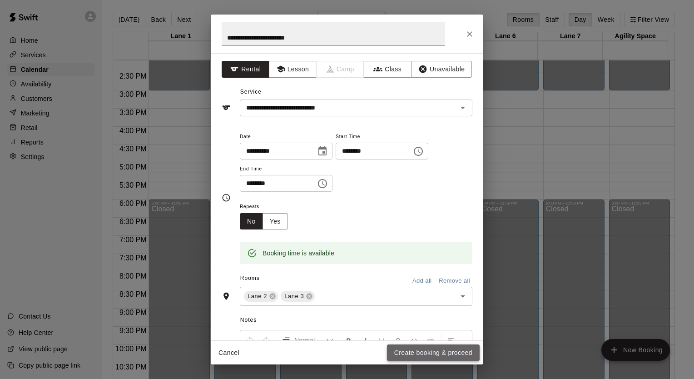
click at [446, 356] on button "Create booking & proceed" at bounding box center [433, 352] width 93 height 17
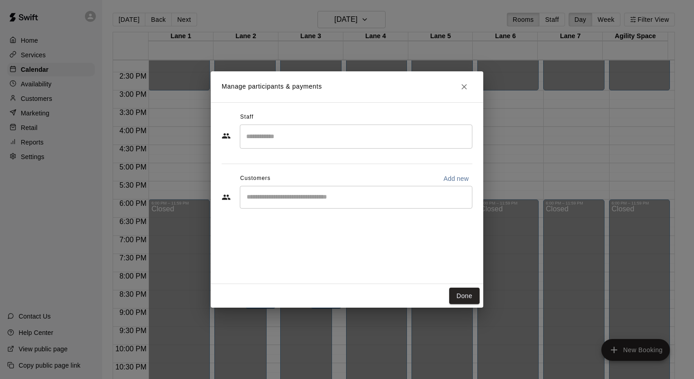
click at [248, 198] on input "Start typing to search customers..." at bounding box center [356, 197] width 225 height 9
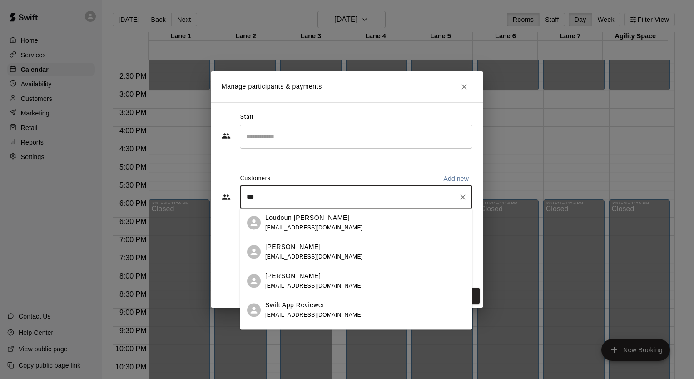
type input "****"
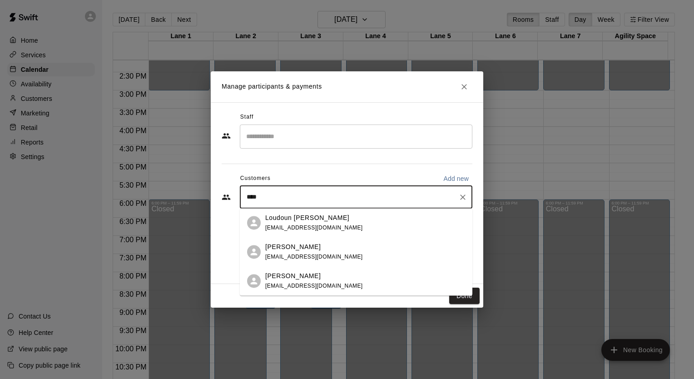
click at [314, 228] on span "[EMAIL_ADDRESS][DOMAIN_NAME]" at bounding box center [314, 228] width 98 height 6
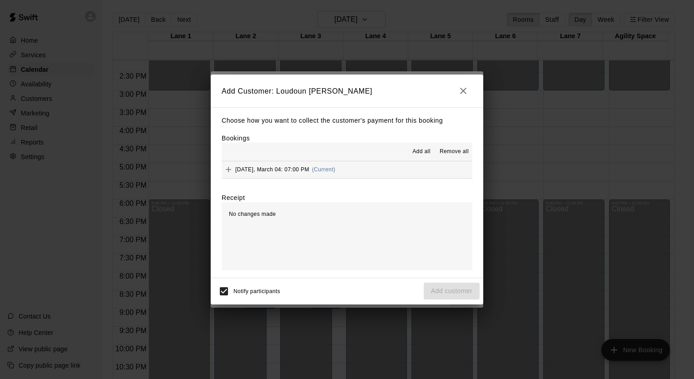
click at [222, 172] on button "Add" at bounding box center [229, 170] width 14 height 14
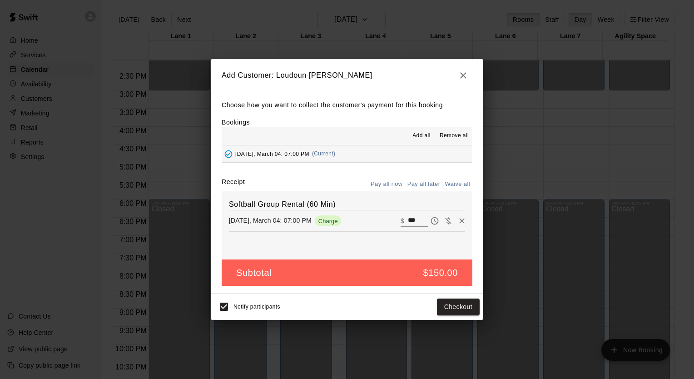
click at [446, 184] on button "Waive all" at bounding box center [458, 184] width 30 height 14
type input "*"
click at [460, 309] on button "Add customer" at bounding box center [452, 307] width 56 height 17
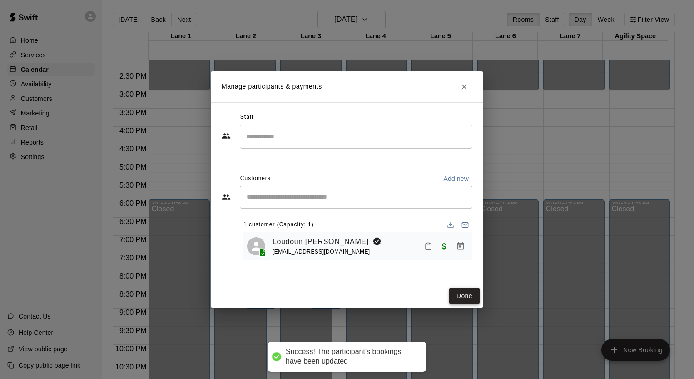
click at [463, 290] on button "Done" at bounding box center [464, 296] width 30 height 17
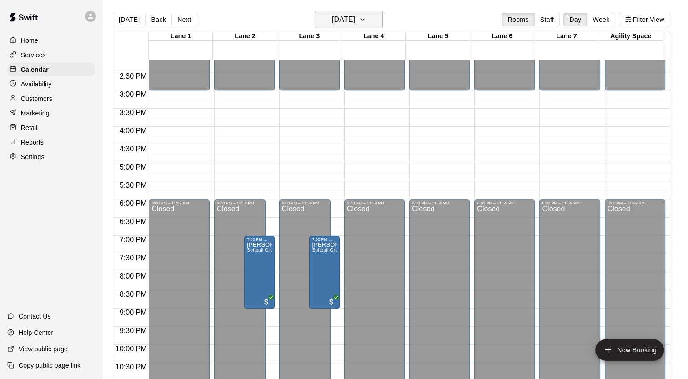
click at [355, 25] on h6 "Wednesday Mar 04" at bounding box center [343, 19] width 23 height 13
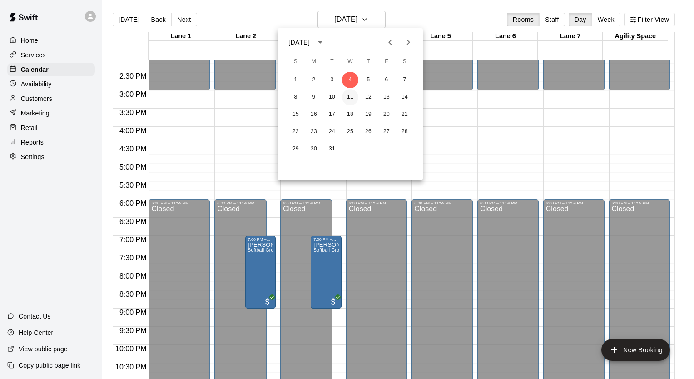
click at [351, 97] on button "11" at bounding box center [350, 97] width 16 height 16
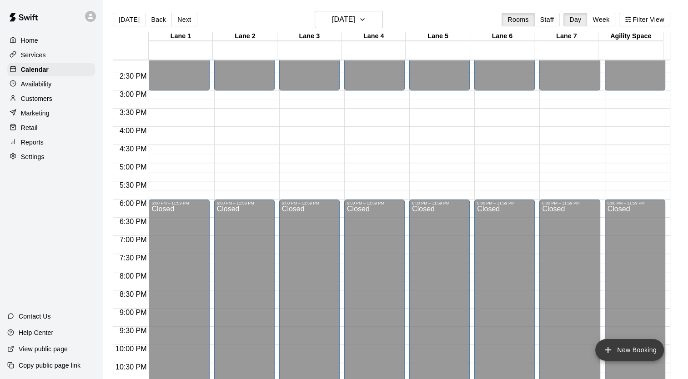
click at [611, 351] on icon "add" at bounding box center [607, 349] width 11 height 11
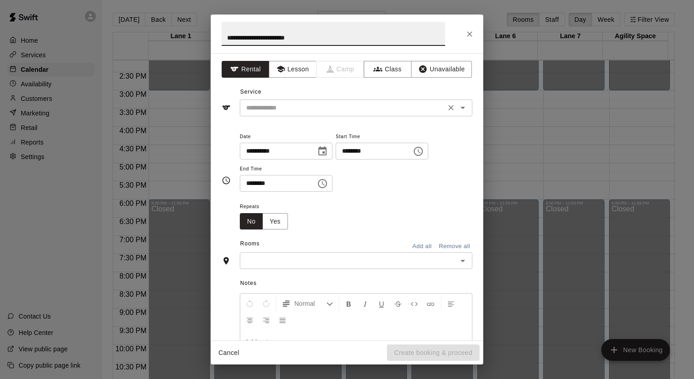
click at [331, 114] on div "​" at bounding box center [356, 108] width 233 height 17
type input "**********"
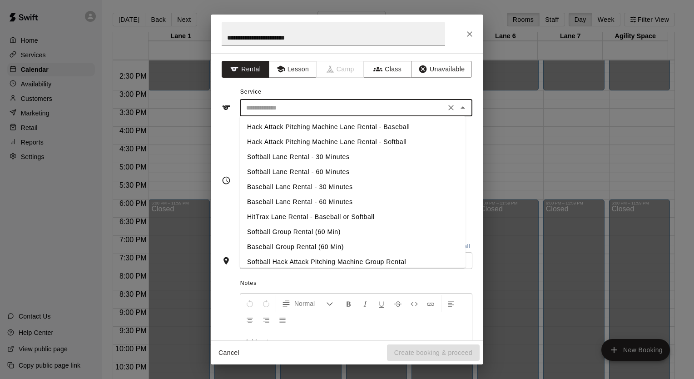
click at [307, 231] on li "Softball Group Rental (60 Min)" at bounding box center [353, 232] width 226 height 15
type input "**********"
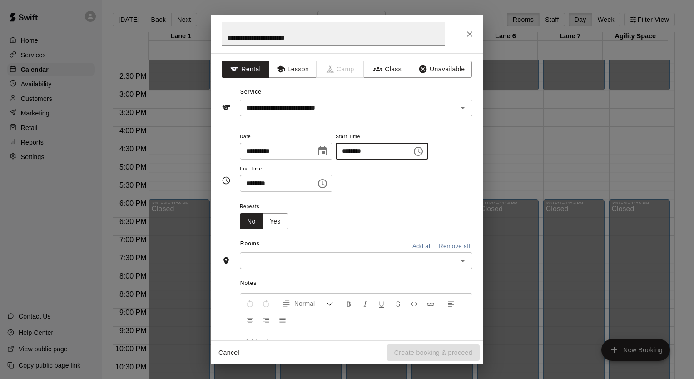
click at [399, 148] on input "********" at bounding box center [371, 151] width 70 height 17
type input "********"
click at [376, 261] on input "text" at bounding box center [349, 260] width 212 height 11
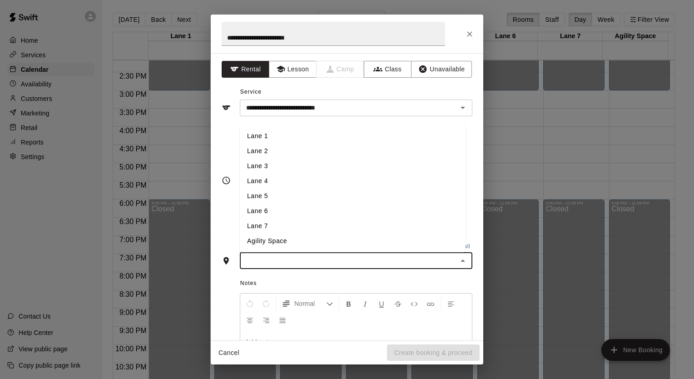
click at [312, 142] on li "Lane 1" at bounding box center [353, 136] width 226 height 15
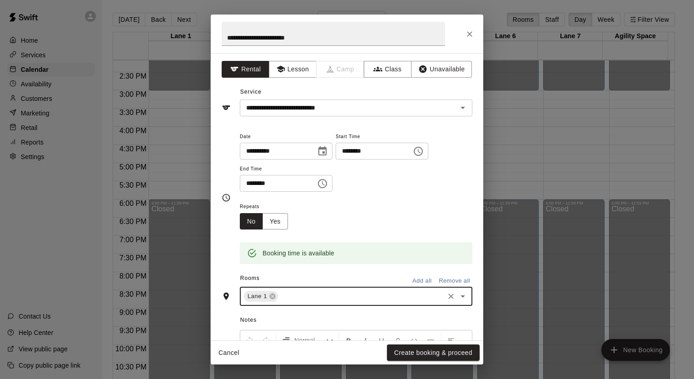
click at [272, 301] on div "Lane 1 ​" at bounding box center [356, 296] width 233 height 19
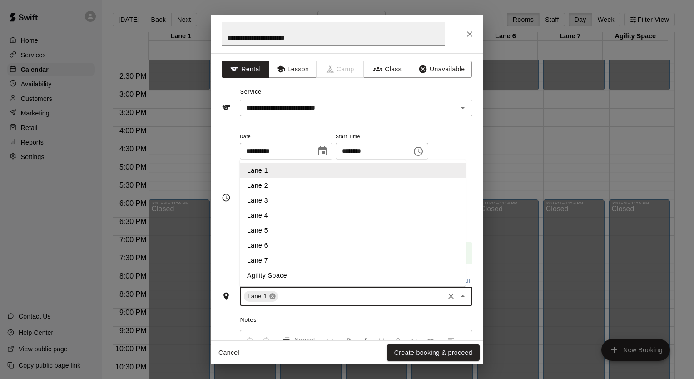
click at [274, 295] on icon at bounding box center [272, 297] width 6 height 6
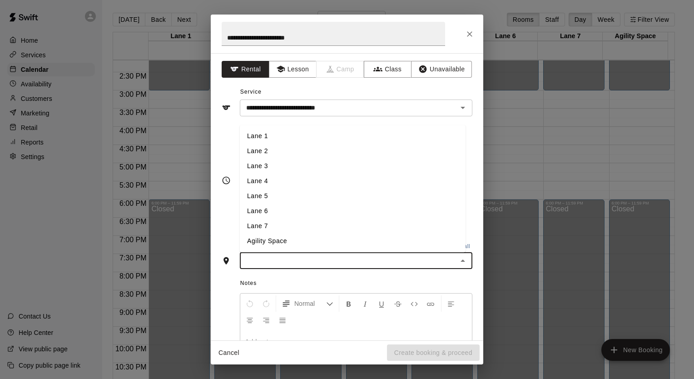
click at [249, 154] on li "Lane 2" at bounding box center [353, 151] width 226 height 15
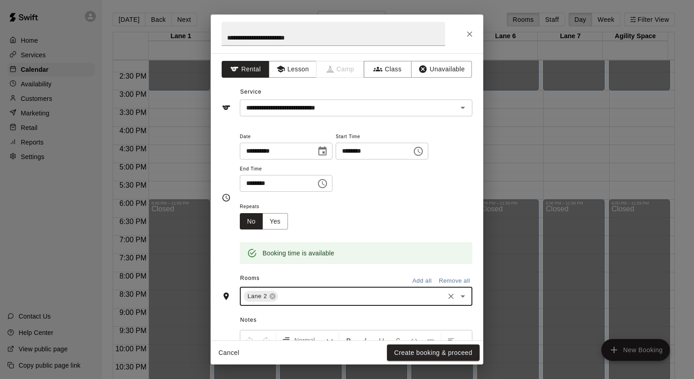
click at [302, 299] on input "text" at bounding box center [361, 296] width 164 height 11
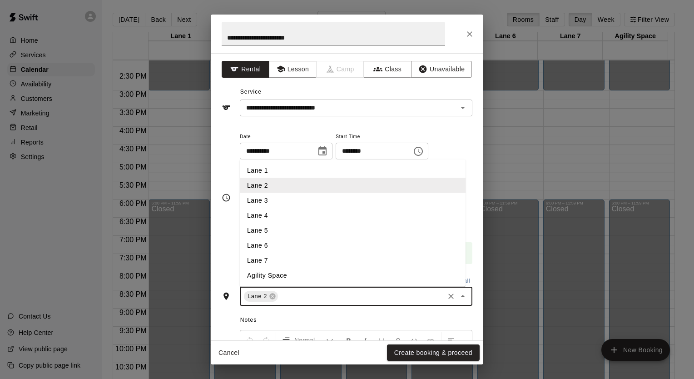
click at [263, 202] on li "Lane 3" at bounding box center [353, 200] width 226 height 15
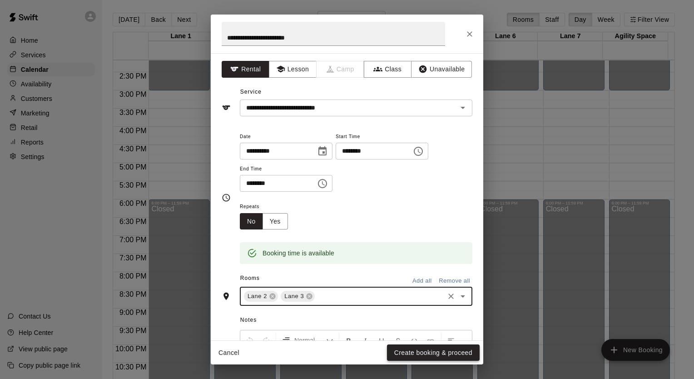
click at [433, 352] on button "Create booking & proceed" at bounding box center [433, 352] width 93 height 17
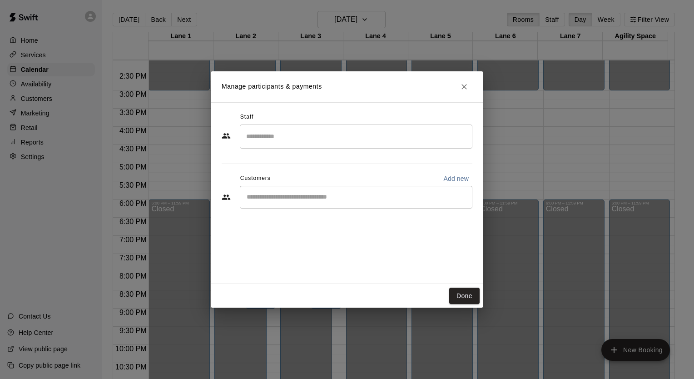
click at [258, 200] on input "Start typing to search customers..." at bounding box center [356, 197] width 225 height 9
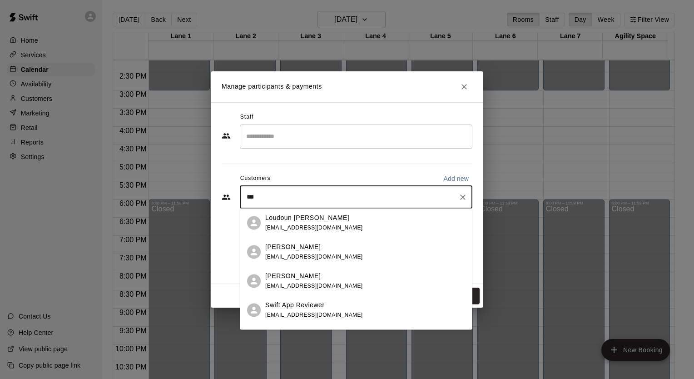
type input "****"
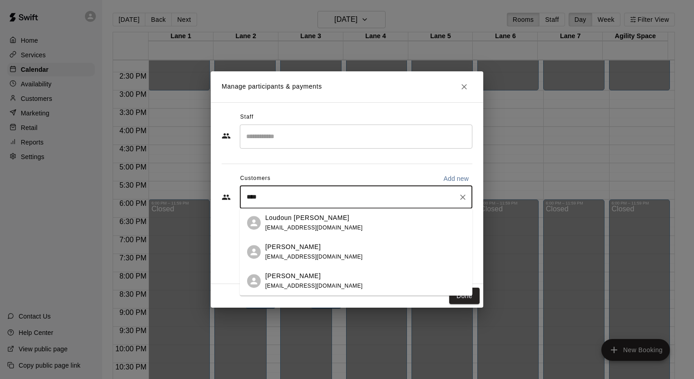
click at [280, 230] on span "[EMAIL_ADDRESS][DOMAIN_NAME]" at bounding box center [314, 228] width 98 height 6
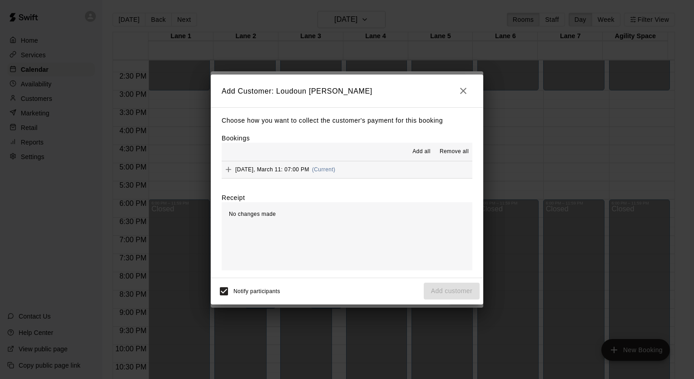
click at [230, 171] on icon "Add" at bounding box center [228, 169] width 9 height 9
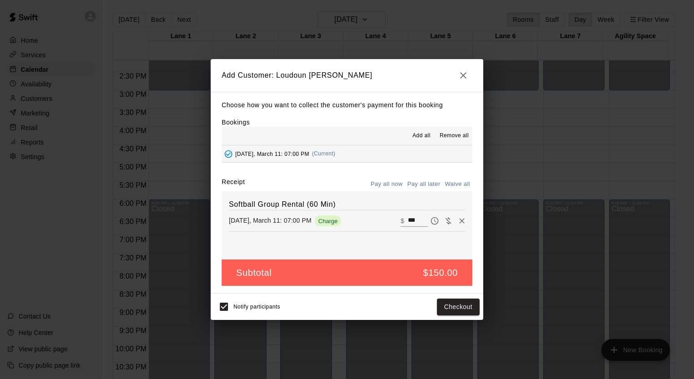
click at [463, 185] on button "Waive all" at bounding box center [458, 184] width 30 height 14
type input "*"
click at [458, 303] on button "Add customer" at bounding box center [452, 307] width 56 height 17
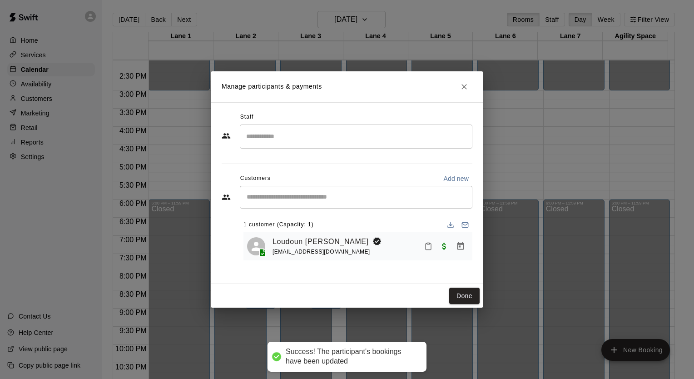
drag, startPoint x: 458, startPoint y: 299, endPoint x: 458, endPoint y: 304, distance: 5.9
click at [458, 299] on button "Done" at bounding box center [464, 296] width 30 height 17
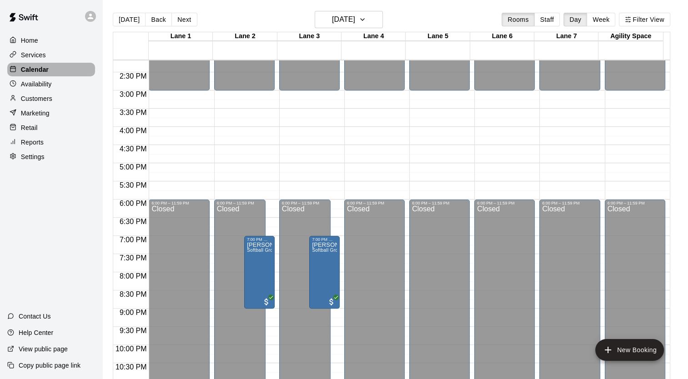
click at [54, 72] on div "Calendar" at bounding box center [51, 70] width 88 height 14
click at [332, 22] on h6 "Wednesday Mar 11" at bounding box center [343, 19] width 23 height 13
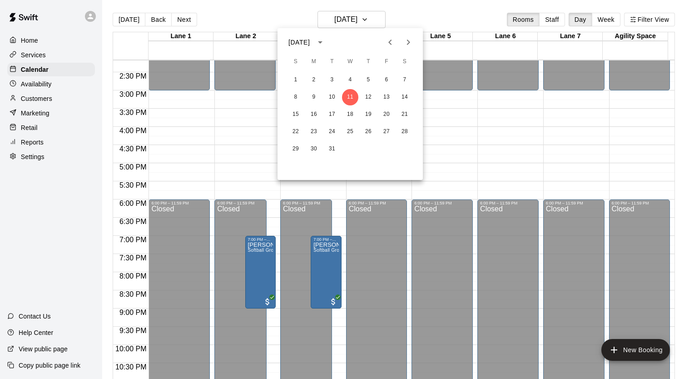
click at [109, 22] on div at bounding box center [347, 189] width 694 height 379
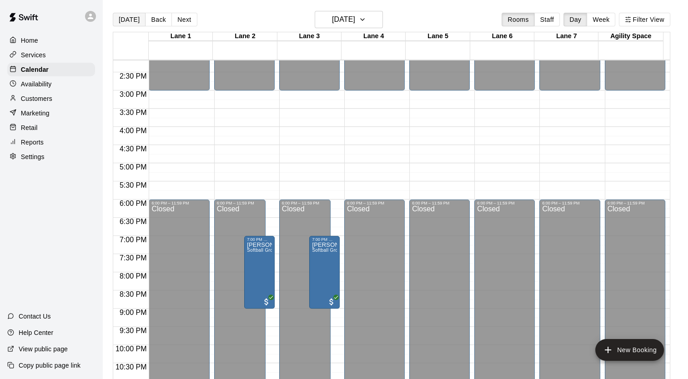
click at [131, 20] on button "[DATE]" at bounding box center [129, 20] width 33 height 14
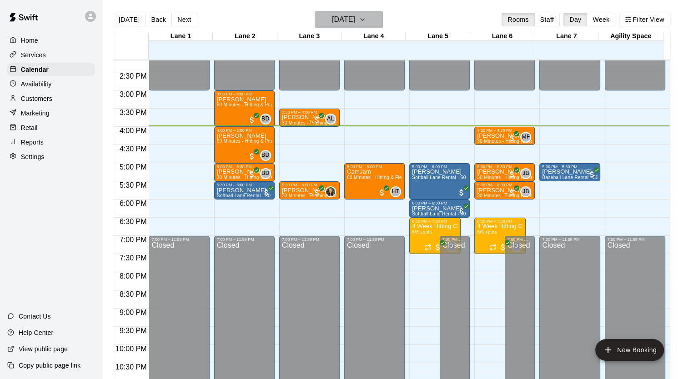
click at [372, 19] on button "[DATE]" at bounding box center [348, 19] width 68 height 17
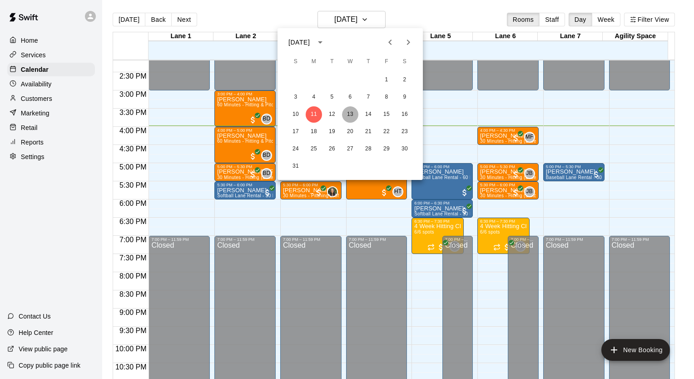
click at [351, 113] on button "13" at bounding box center [350, 114] width 16 height 16
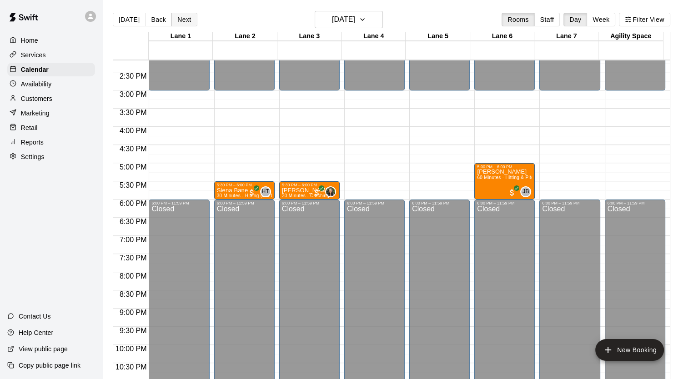
click at [182, 20] on button "Next" at bounding box center [183, 20] width 25 height 14
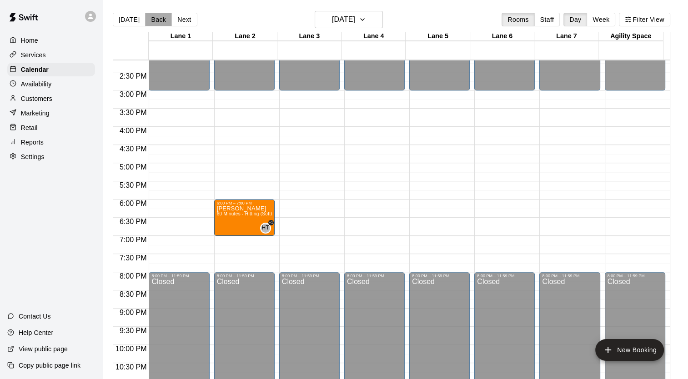
click at [158, 19] on button "Back" at bounding box center [158, 20] width 27 height 14
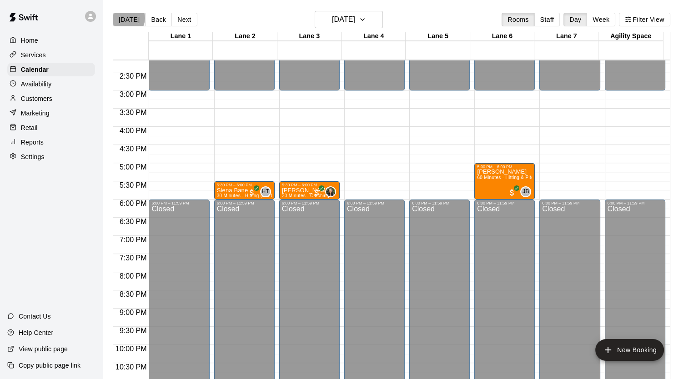
click at [126, 18] on button "[DATE]" at bounding box center [129, 20] width 33 height 14
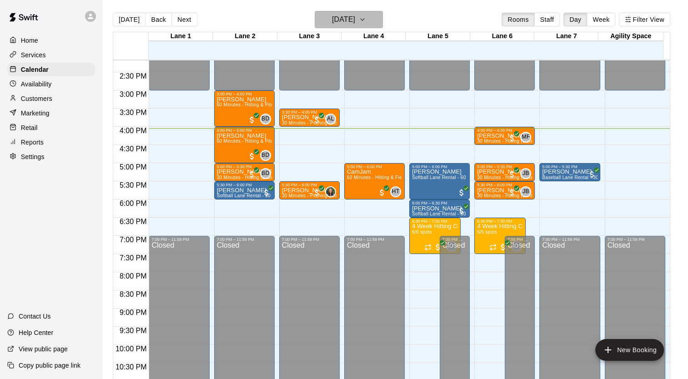
click at [341, 21] on h6 "[DATE]" at bounding box center [343, 19] width 23 height 13
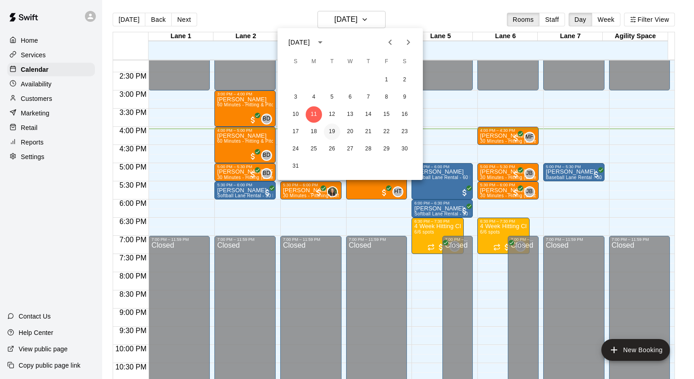
click at [334, 128] on button "19" at bounding box center [332, 132] width 16 height 16
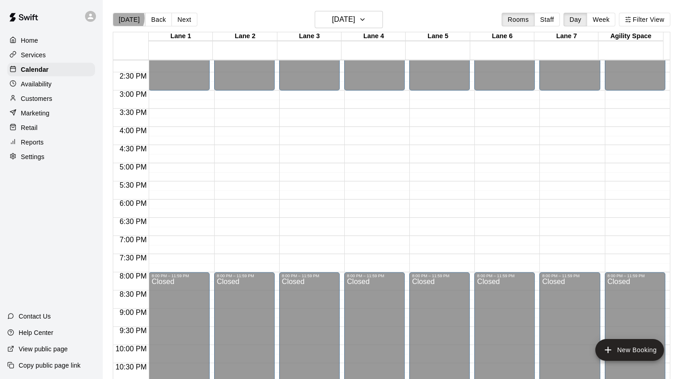
click at [124, 18] on button "[DATE]" at bounding box center [129, 20] width 33 height 14
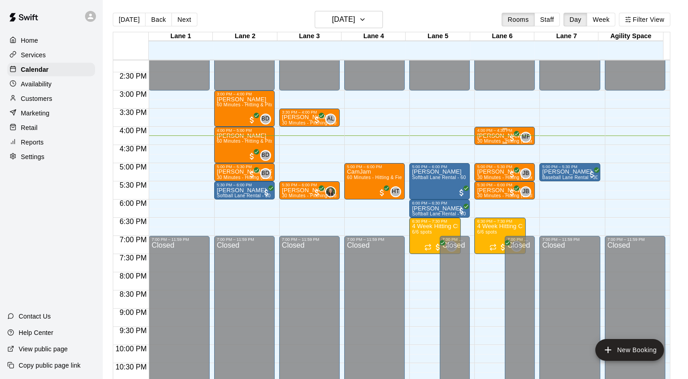
click at [504, 139] on span "30 Minutes - Hitting (Baseball)" at bounding box center [509, 141] width 65 height 5
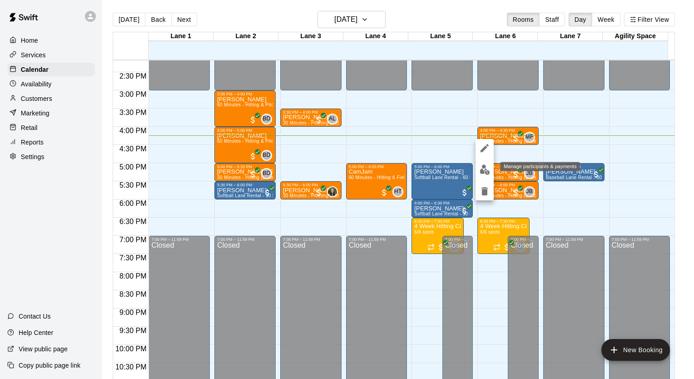
click at [483, 168] on img "edit" at bounding box center [485, 170] width 10 height 10
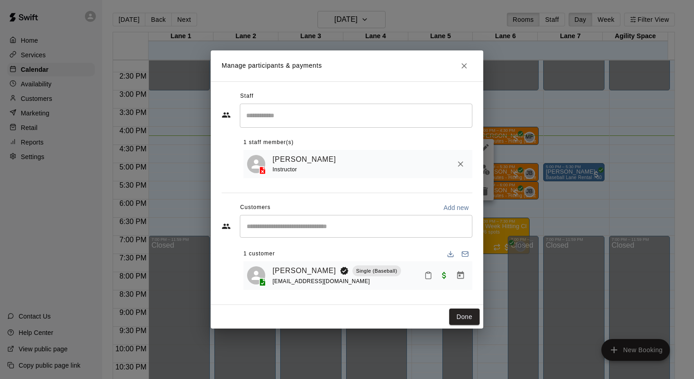
click at [429, 279] on icon "Mark attendance" at bounding box center [428, 276] width 5 height 6
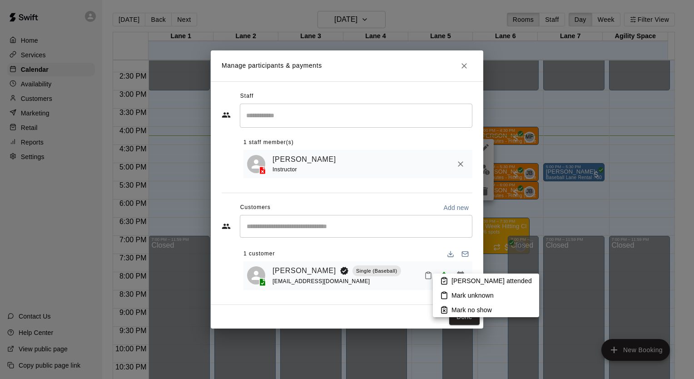
click at [443, 278] on icon at bounding box center [444, 281] width 5 height 6
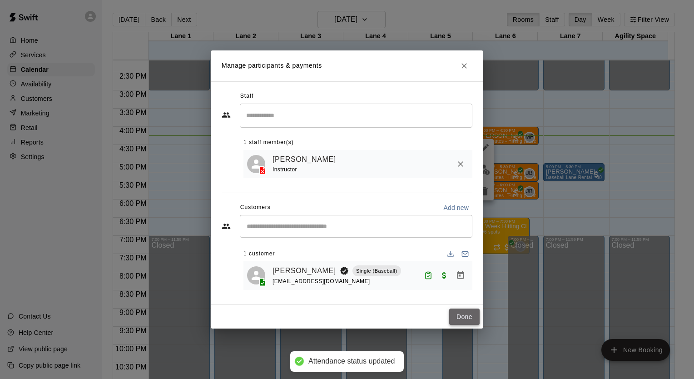
click at [461, 319] on button "Done" at bounding box center [464, 317] width 30 height 17
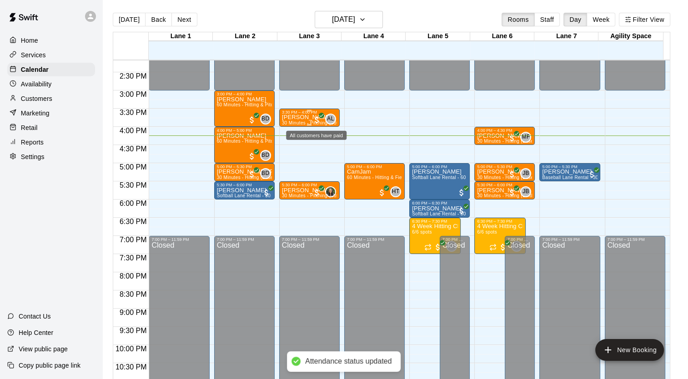
click at [314, 120] on span "All customers have paid" at bounding box center [316, 119] width 9 height 9
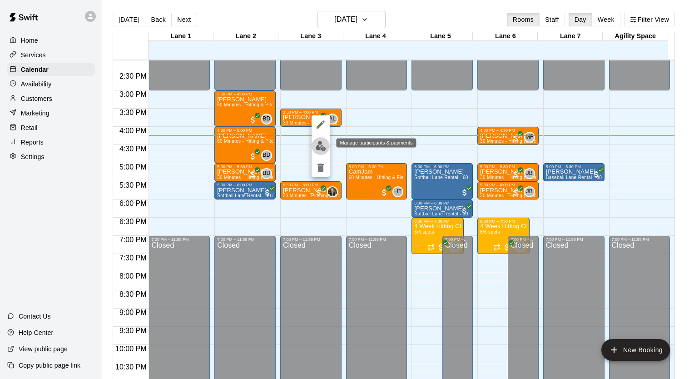
click at [326, 147] on button "edit" at bounding box center [321, 146] width 18 height 18
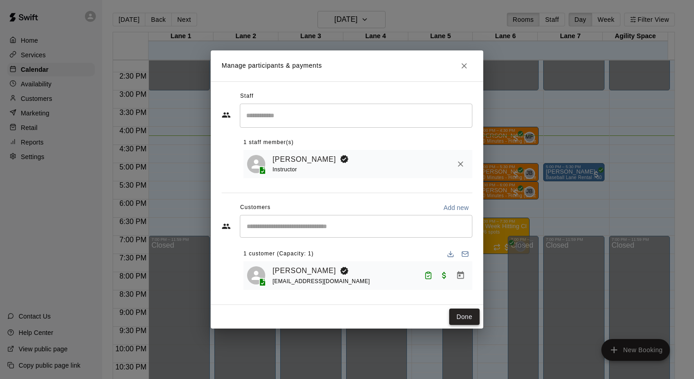
click at [467, 322] on button "Done" at bounding box center [464, 317] width 30 height 17
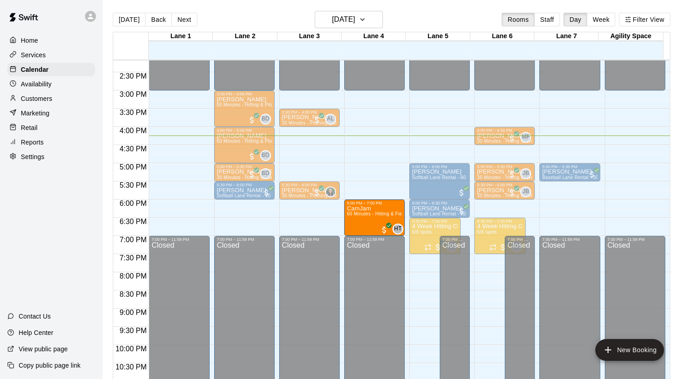
drag, startPoint x: 359, startPoint y: 176, endPoint x: 359, endPoint y: 215, distance: 38.6
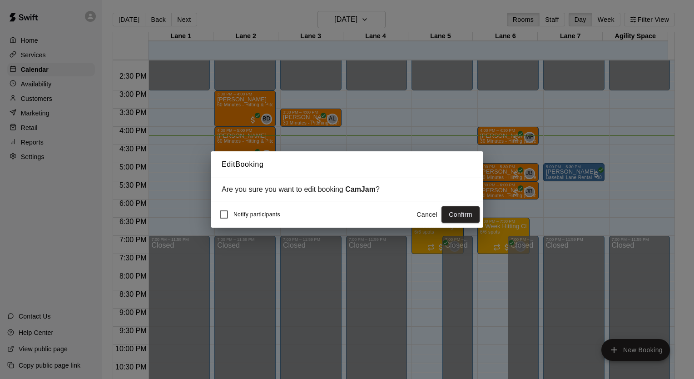
click at [455, 213] on button "Confirm" at bounding box center [461, 214] width 38 height 17
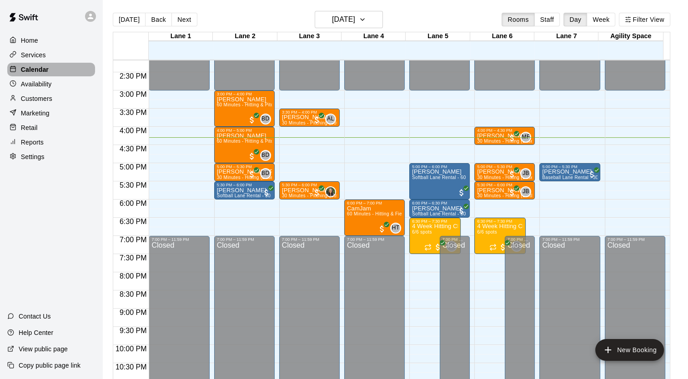
click at [41, 73] on p "Calendar" at bounding box center [35, 69] width 28 height 9
click at [41, 116] on p "Marketing" at bounding box center [35, 113] width 29 height 9
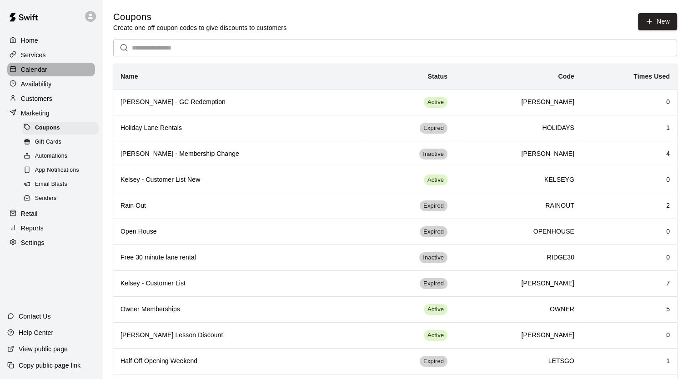
click at [45, 72] on p "Calendar" at bounding box center [34, 69] width 26 height 9
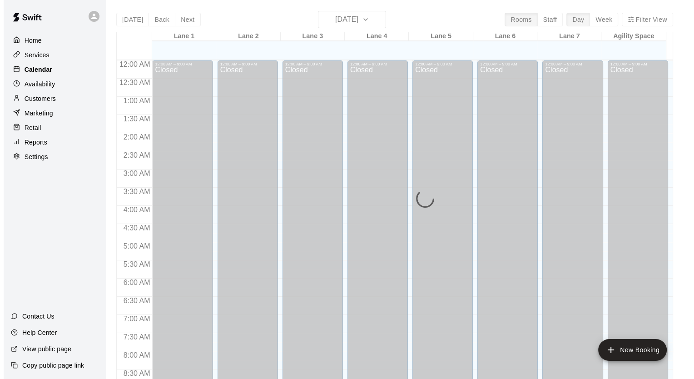
scroll to position [515, 0]
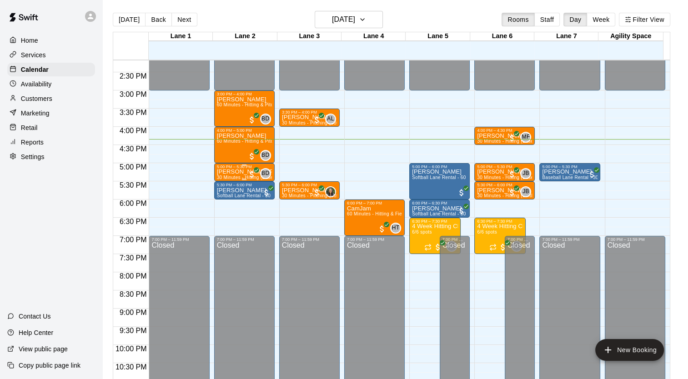
click at [229, 169] on div "5:00 PM – 5:30 PM" at bounding box center [244, 167] width 55 height 5
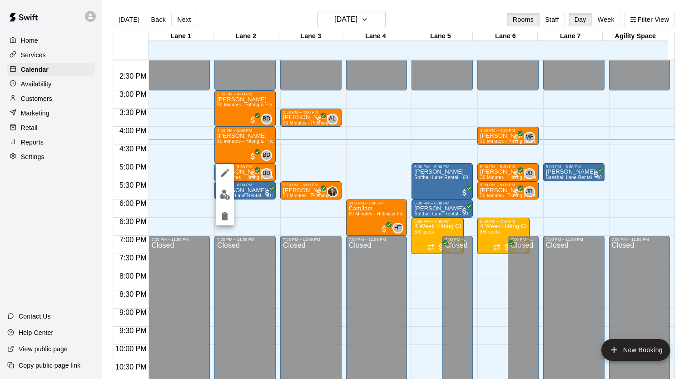
click at [127, 161] on div at bounding box center [347, 189] width 694 height 379
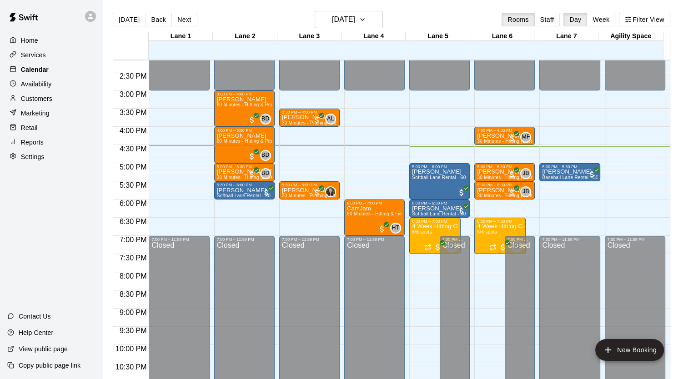
click at [42, 74] on p "Calendar" at bounding box center [35, 69] width 28 height 9
click at [350, 15] on h6 "[DATE]" at bounding box center [343, 19] width 23 height 13
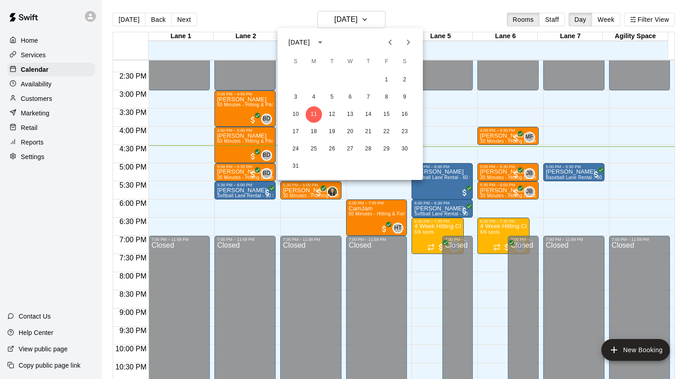
click at [408, 43] on icon "Next month" at bounding box center [408, 42] width 3 height 5
click at [326, 43] on icon "calendar view is open, switch to year view" at bounding box center [320, 42] width 11 height 11
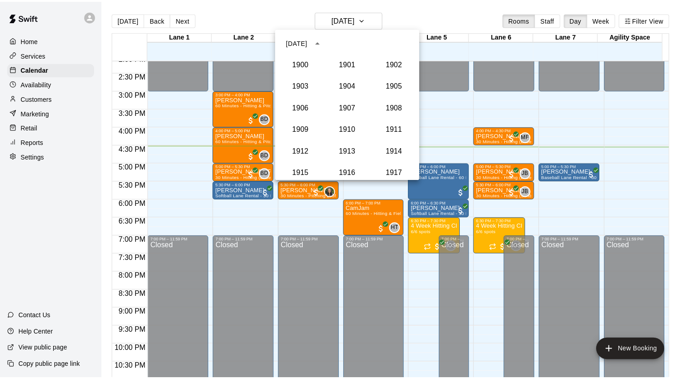
scroll to position [842, 0]
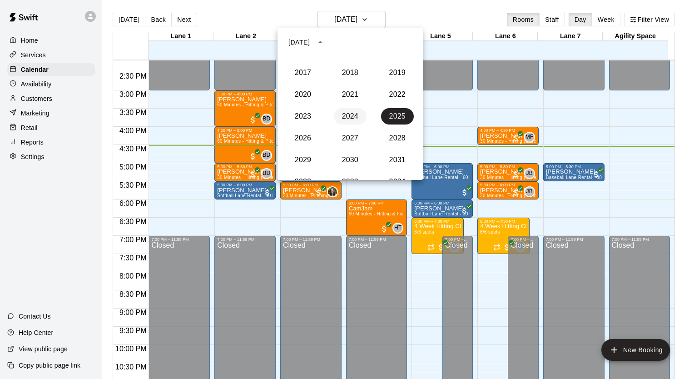
click at [348, 115] on button "2024" at bounding box center [350, 116] width 33 height 16
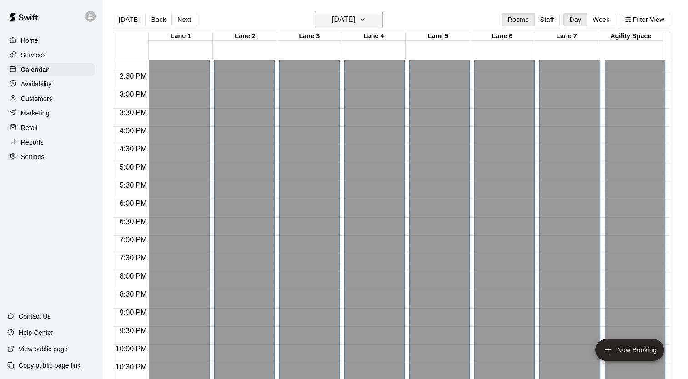
click at [372, 22] on button "Sunday Aug 11" at bounding box center [348, 19] width 68 height 17
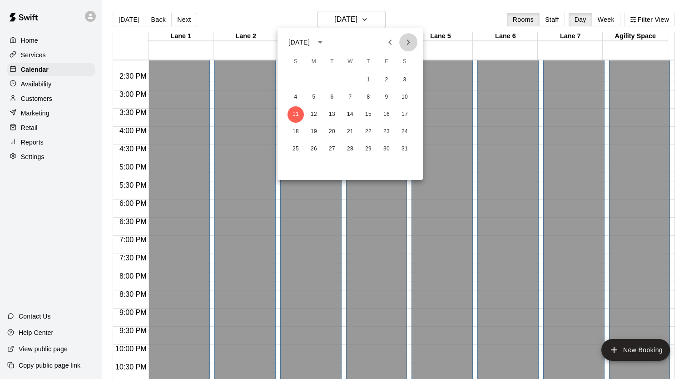
click at [404, 40] on icon "Next month" at bounding box center [408, 42] width 11 height 11
click at [385, 81] on button "6" at bounding box center [387, 80] width 16 height 16
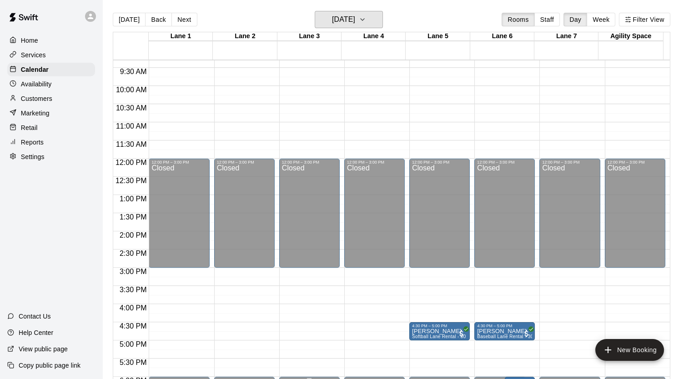
scroll to position [470, 0]
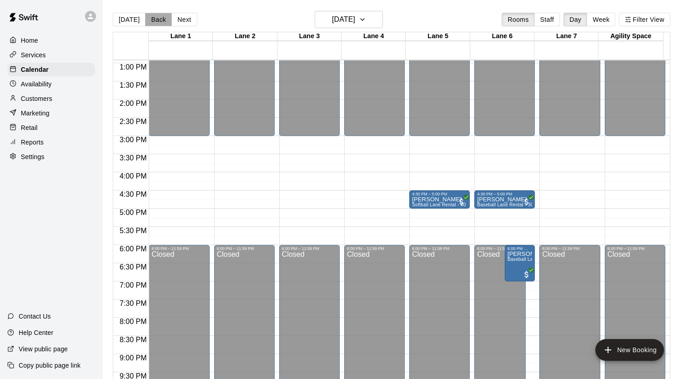
click at [159, 23] on button "Back" at bounding box center [158, 20] width 27 height 14
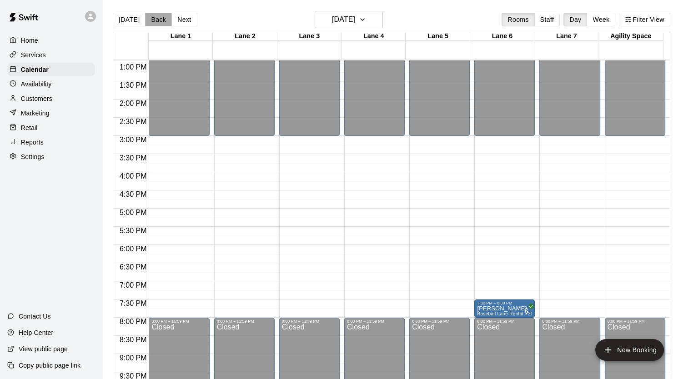
click at [159, 23] on button "Back" at bounding box center [158, 20] width 27 height 14
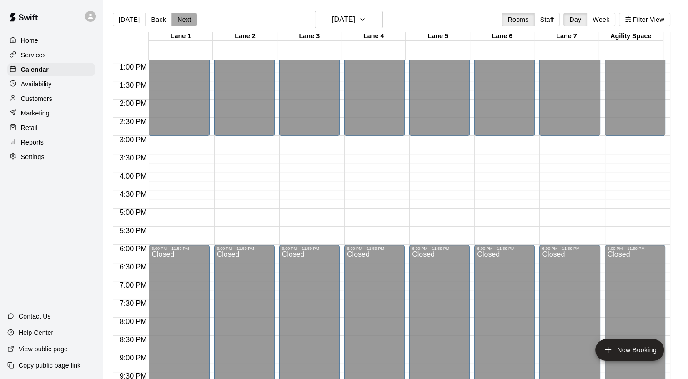
click at [188, 24] on button "Next" at bounding box center [183, 20] width 25 height 14
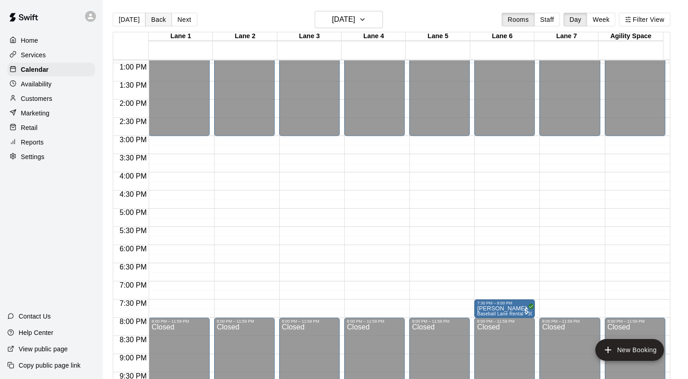
click at [160, 25] on button "Back" at bounding box center [158, 20] width 27 height 14
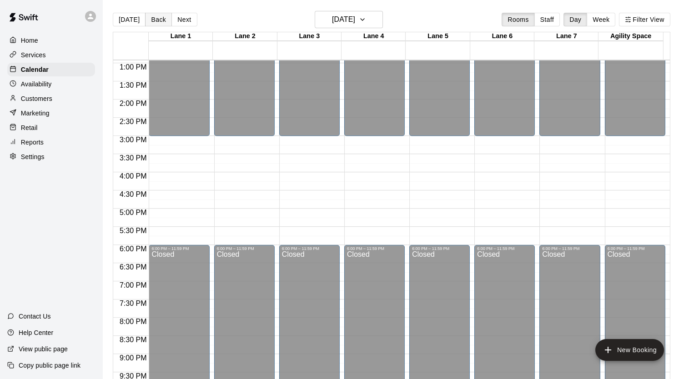
click at [160, 25] on button "Back" at bounding box center [158, 20] width 27 height 14
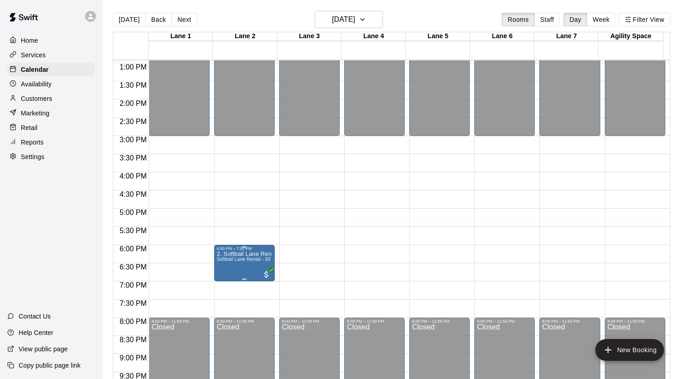
click at [243, 258] on span "Softball Lane Rental - 60 Minutes" at bounding box center [253, 259] width 72 height 5
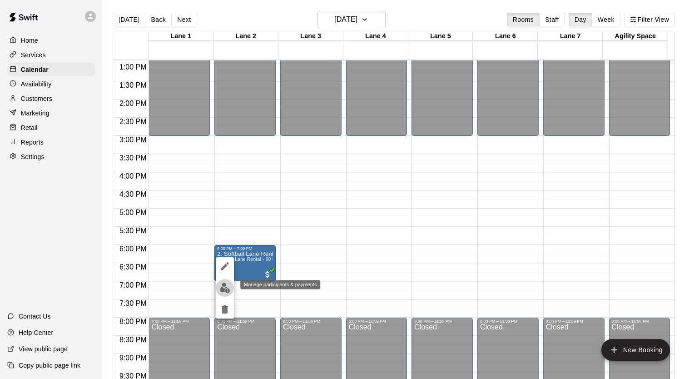
click at [225, 286] on img "edit" at bounding box center [225, 288] width 10 height 10
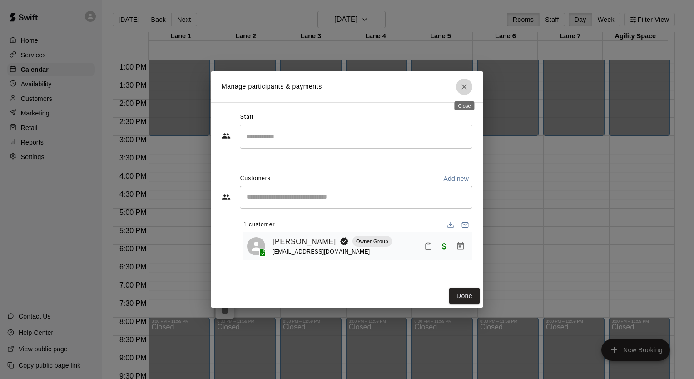
click at [463, 88] on icon "Close" at bounding box center [464, 86] width 5 height 5
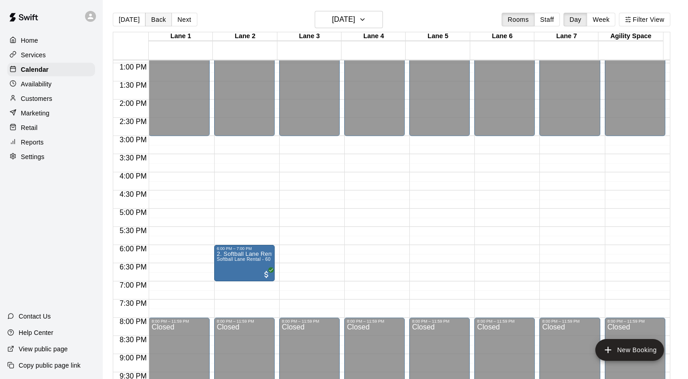
click at [156, 19] on button "Back" at bounding box center [158, 20] width 27 height 14
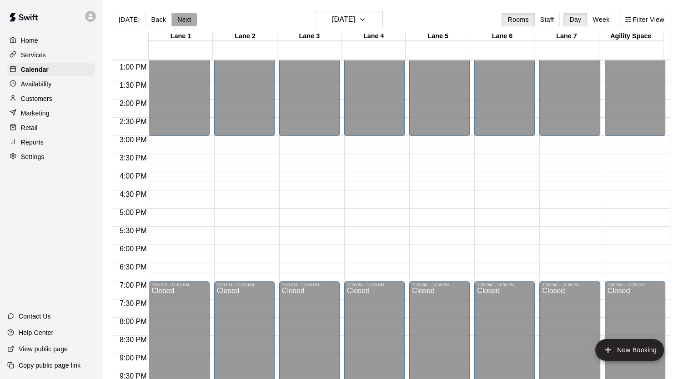
click at [185, 21] on button "Next" at bounding box center [183, 20] width 25 height 14
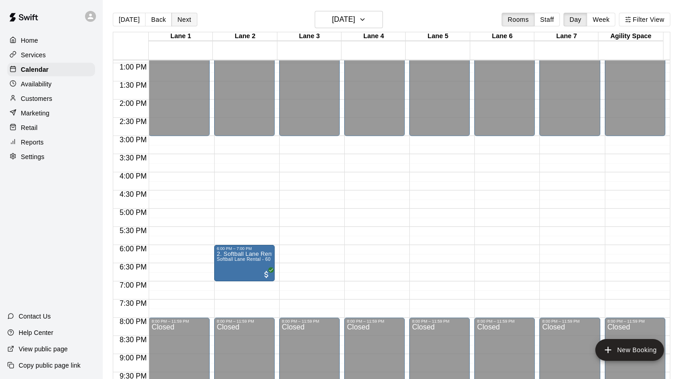
click at [185, 21] on button "Next" at bounding box center [183, 20] width 25 height 14
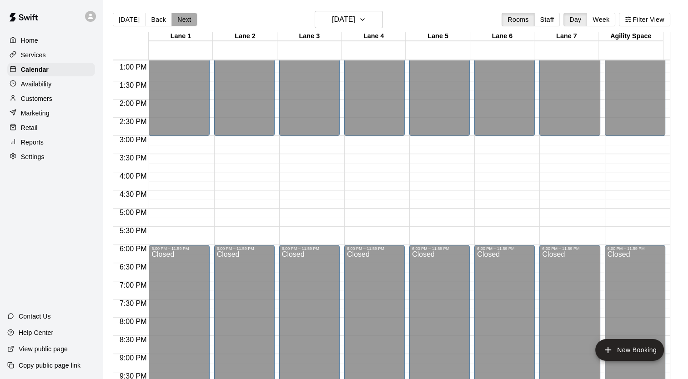
click at [185, 21] on button "Next" at bounding box center [183, 20] width 25 height 14
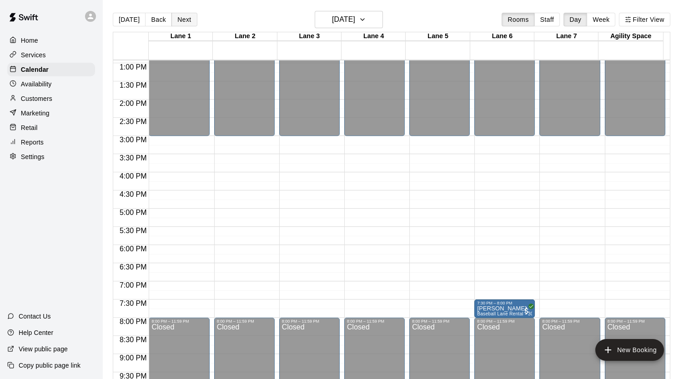
click at [185, 21] on button "Next" at bounding box center [183, 20] width 25 height 14
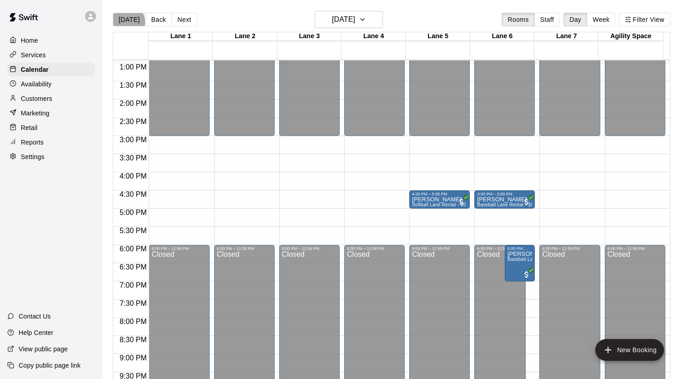
click at [127, 21] on button "[DATE]" at bounding box center [129, 20] width 33 height 14
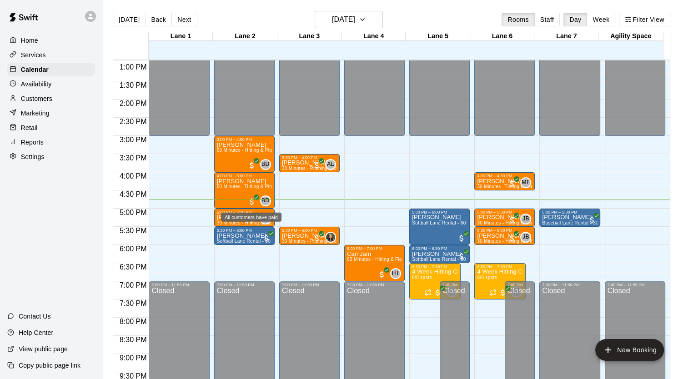
click at [244, 217] on div "All customers have paid" at bounding box center [251, 217] width 60 height 9
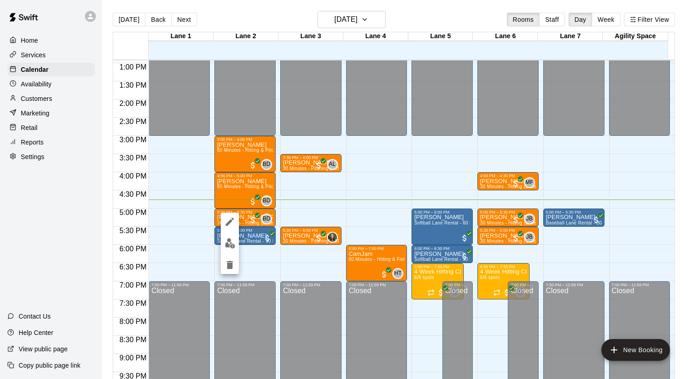
click at [195, 220] on div at bounding box center [347, 189] width 694 height 379
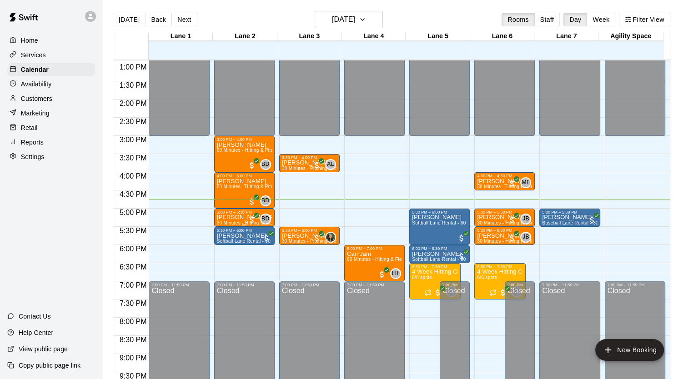
click at [227, 217] on p "[PERSON_NAME] [PERSON_NAME]" at bounding box center [244, 217] width 55 height 0
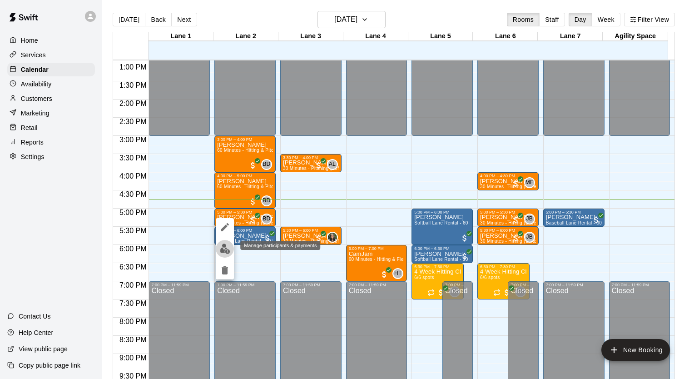
click at [224, 252] on img "edit" at bounding box center [225, 249] width 10 height 10
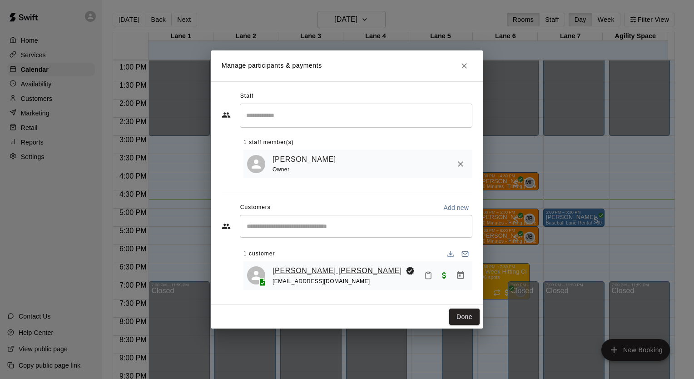
click at [285, 269] on link "[PERSON_NAME] [PERSON_NAME]" at bounding box center [338, 271] width 130 height 12
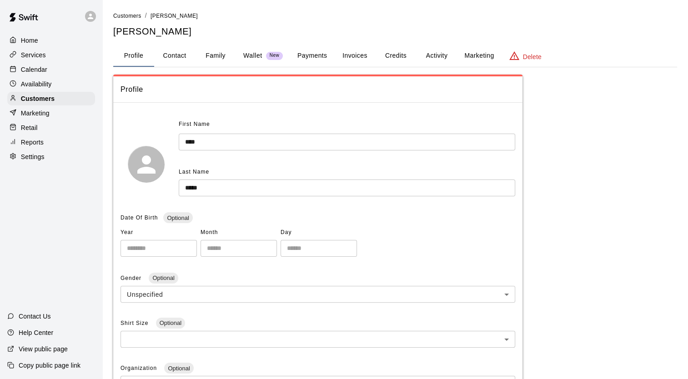
click at [214, 54] on button "Family" at bounding box center [215, 56] width 41 height 22
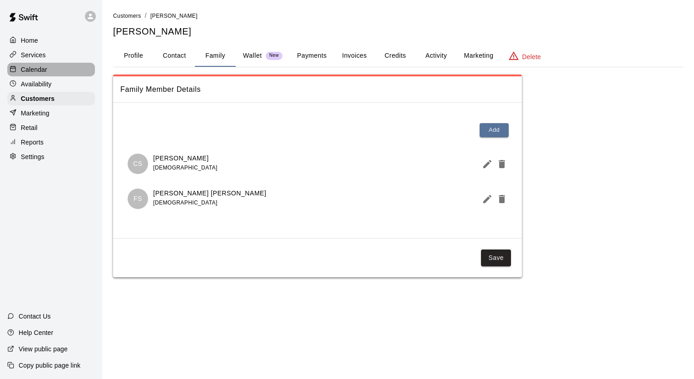
click at [35, 72] on p "Calendar" at bounding box center [34, 69] width 26 height 9
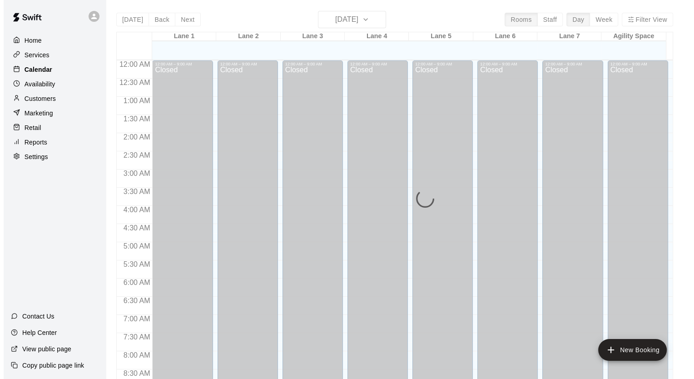
scroll to position [515, 0]
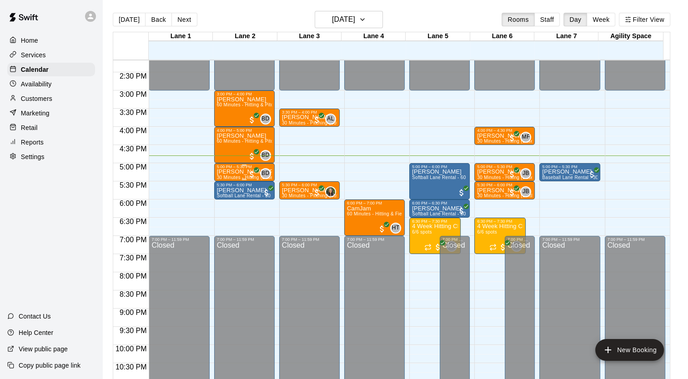
click at [241, 172] on p "[PERSON_NAME] [PERSON_NAME]" at bounding box center [244, 172] width 55 height 0
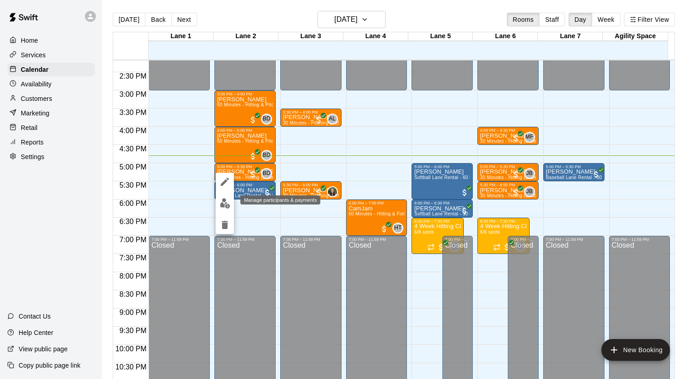
click at [224, 206] on img "edit" at bounding box center [225, 203] width 10 height 10
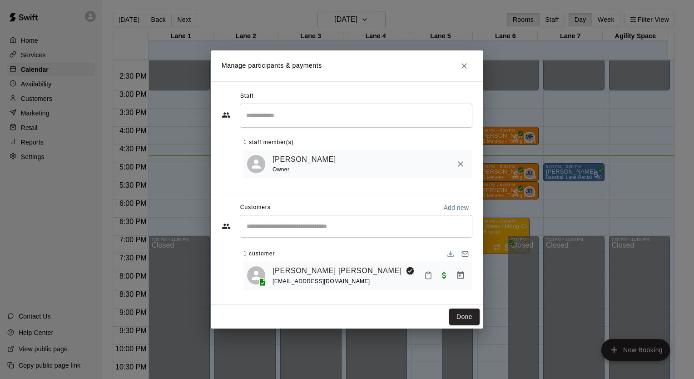
click at [421, 278] on div at bounding box center [445, 275] width 48 height 16
click at [437, 278] on span "Paid with Card" at bounding box center [444, 275] width 16 height 8
click at [428, 278] on icon "Mark attendance" at bounding box center [428, 275] width 8 height 8
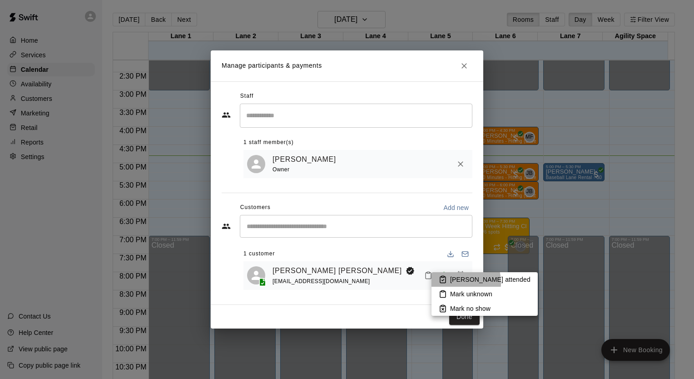
click at [447, 283] on li "Mark attended" at bounding box center [485, 279] width 106 height 15
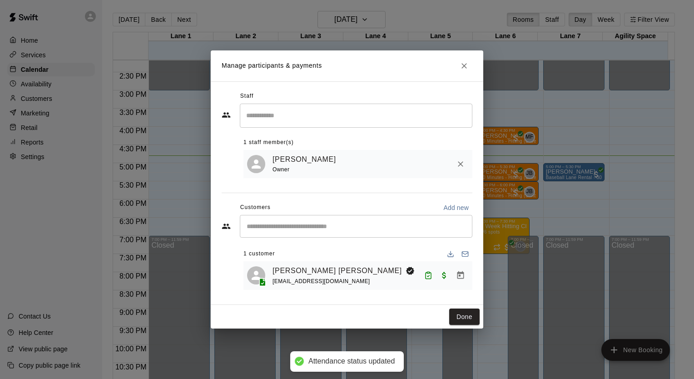
click at [453, 318] on button "Done" at bounding box center [464, 317] width 30 height 17
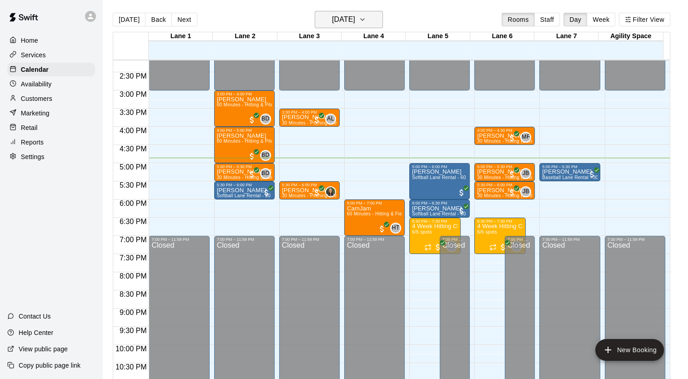
click at [355, 25] on h6 "[DATE]" at bounding box center [343, 19] width 23 height 13
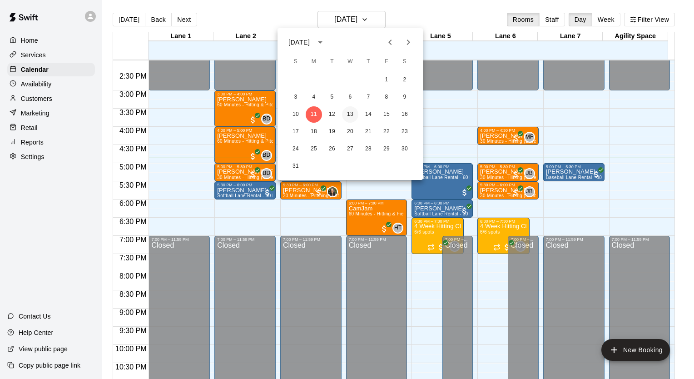
click at [349, 113] on button "13" at bounding box center [350, 114] width 16 height 16
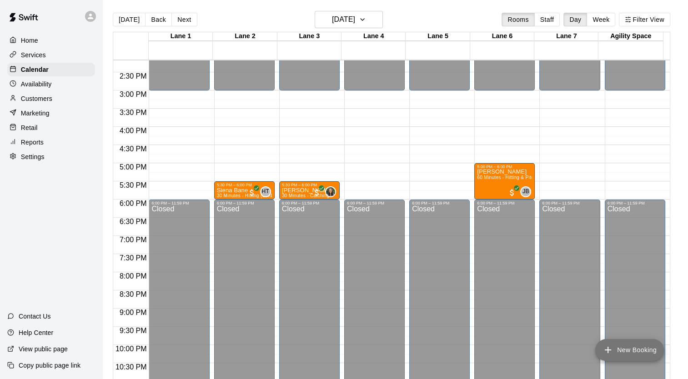
click at [609, 350] on icon "add" at bounding box center [607, 349] width 11 height 11
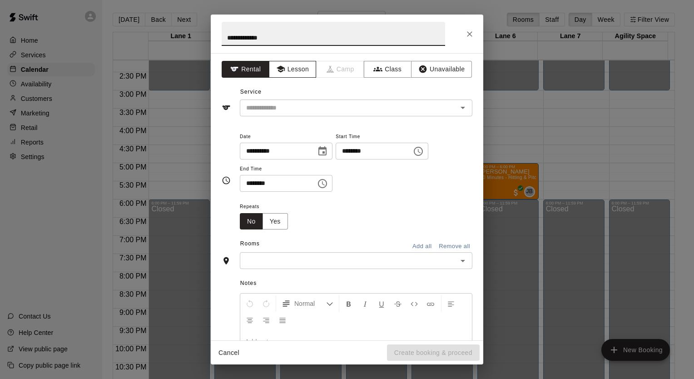
type input "**********"
click at [298, 73] on button "Lesson" at bounding box center [293, 69] width 48 height 17
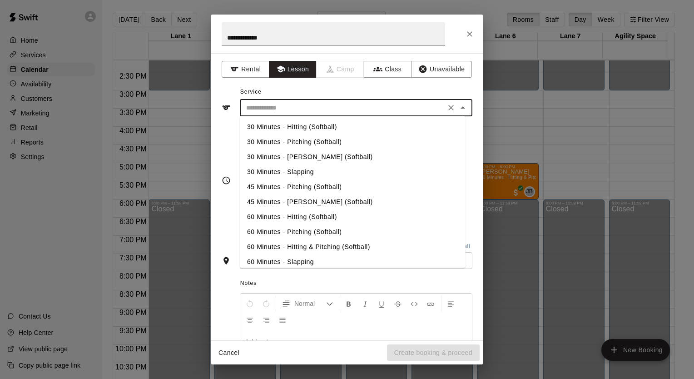
click at [298, 106] on input "text" at bounding box center [343, 107] width 200 height 11
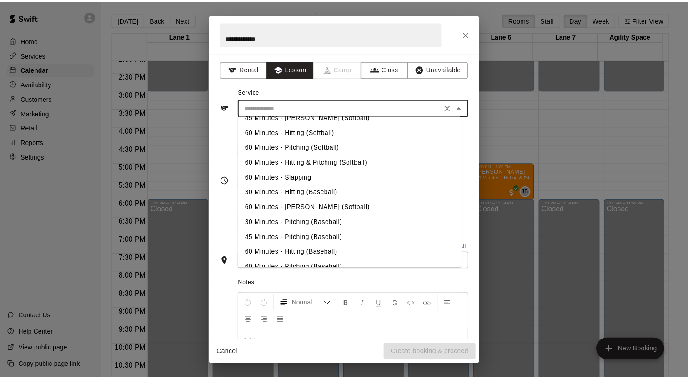
scroll to position [91, 0]
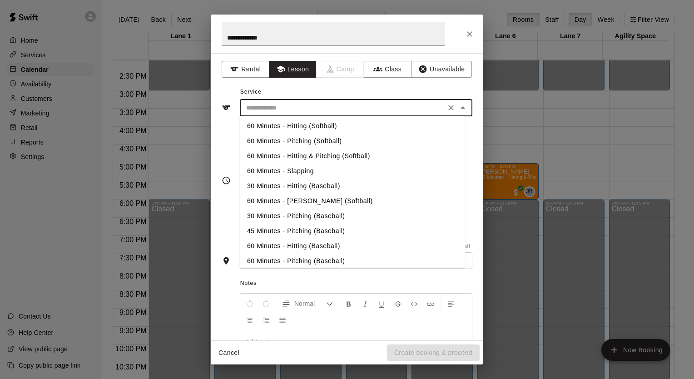
click at [290, 244] on li "60 Minutes - Hitting (Baseball)" at bounding box center [353, 246] width 226 height 15
type input "**********"
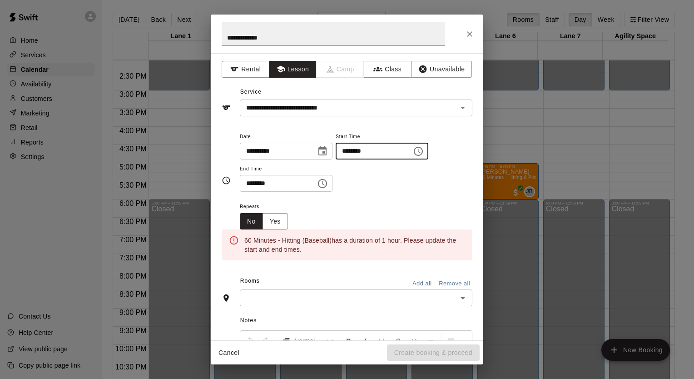
click at [391, 150] on input "********" at bounding box center [371, 151] width 70 height 17
type input "********"
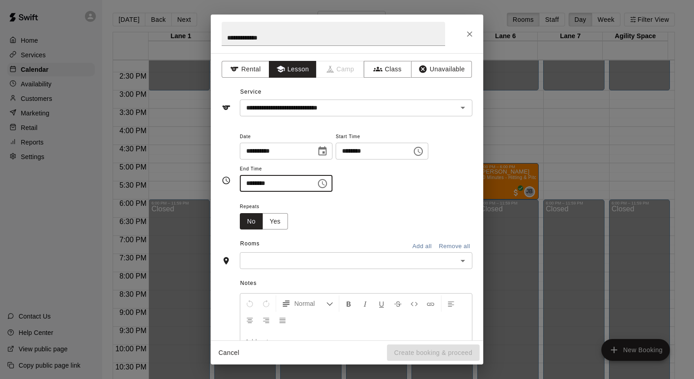
click at [366, 268] on div "​" at bounding box center [356, 260] width 233 height 17
type input "********"
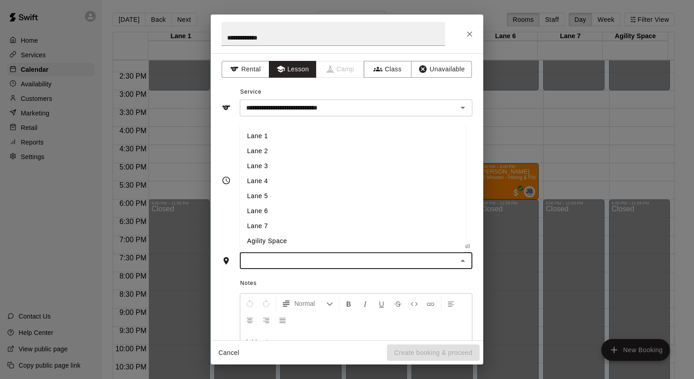
click at [333, 217] on li "Lane 6" at bounding box center [353, 211] width 226 height 15
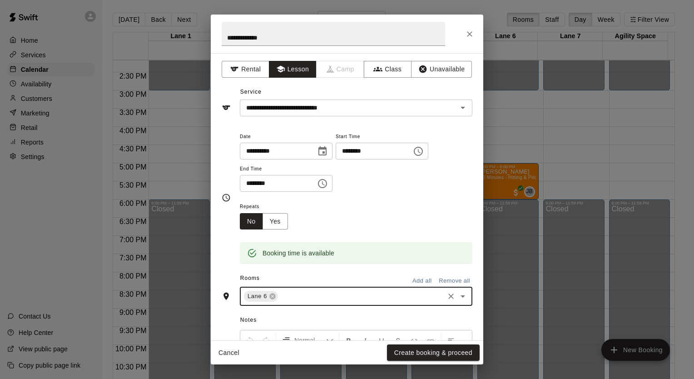
click at [419, 358] on button "Create booking & proceed" at bounding box center [433, 352] width 93 height 17
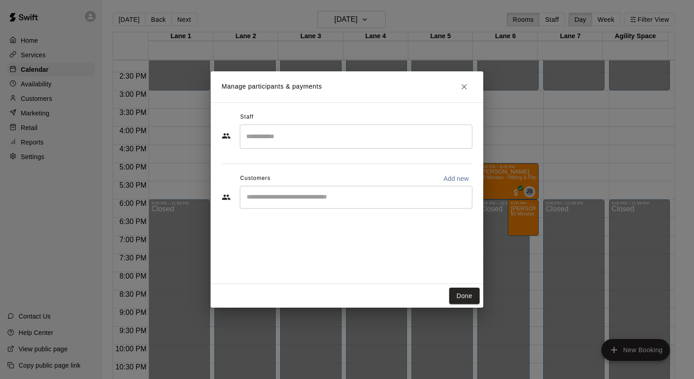
click at [278, 197] on input "Start typing to search customers..." at bounding box center [356, 197] width 225 height 9
click at [278, 141] on input "Search staff" at bounding box center [356, 137] width 225 height 16
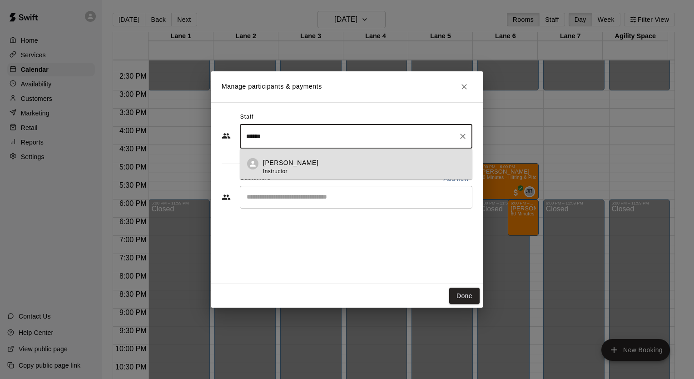
type input "**********"
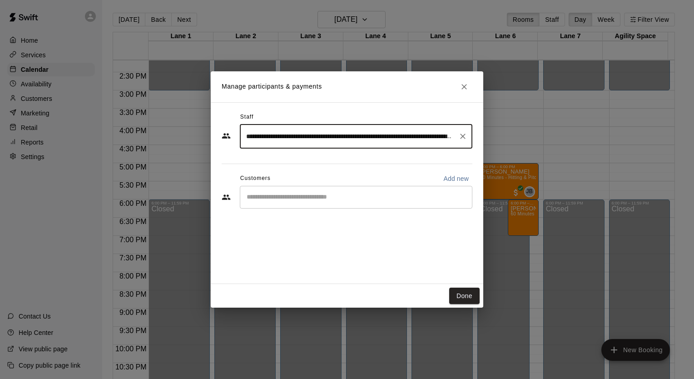
click at [278, 135] on input "Search staff" at bounding box center [349, 137] width 211 height 16
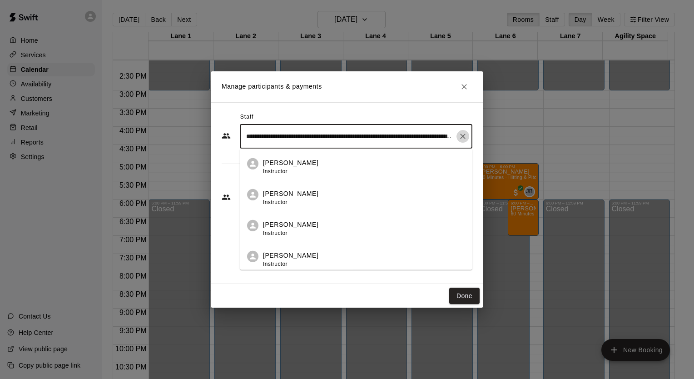
click at [460, 136] on icon "Clear" at bounding box center [463, 136] width 9 height 9
click at [364, 134] on input "Search staff" at bounding box center [356, 137] width 225 height 16
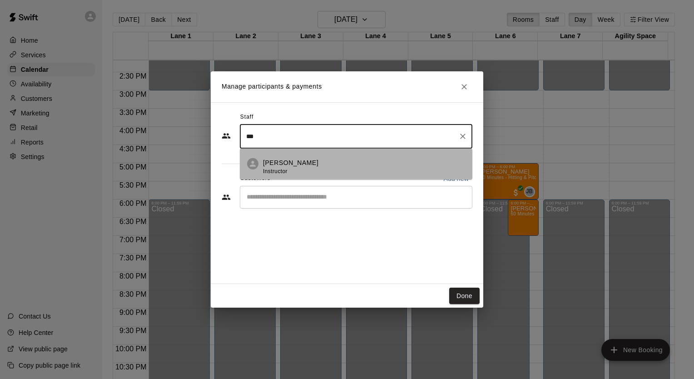
click at [356, 157] on li "Joseph Bauserman Instructor" at bounding box center [356, 164] width 233 height 31
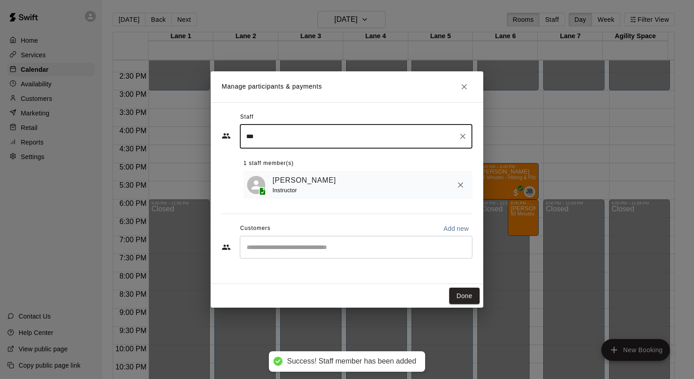
type input "***"
click at [312, 249] on input "Start typing to search customers..." at bounding box center [356, 247] width 225 height 9
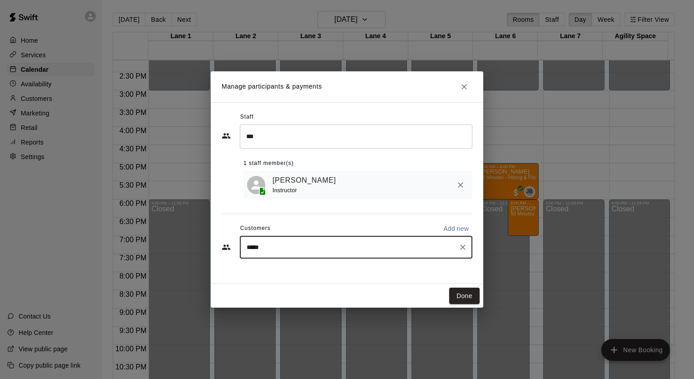
type input "******"
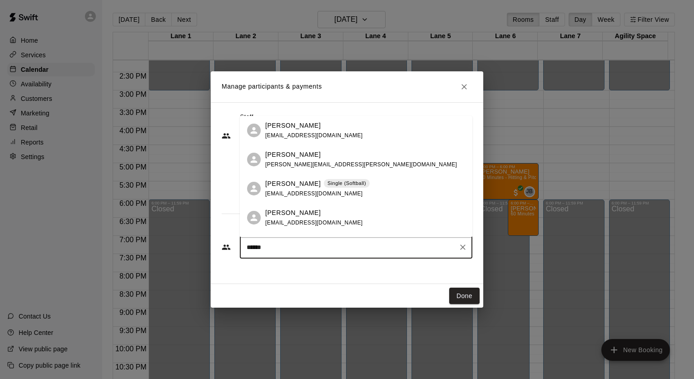
click at [309, 165] on span "harper.phillip@gmail.com" at bounding box center [361, 164] width 192 height 6
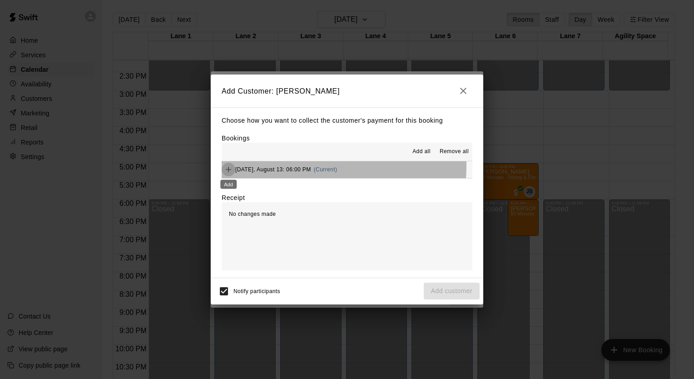
click at [231, 165] on button "Add" at bounding box center [229, 170] width 14 height 14
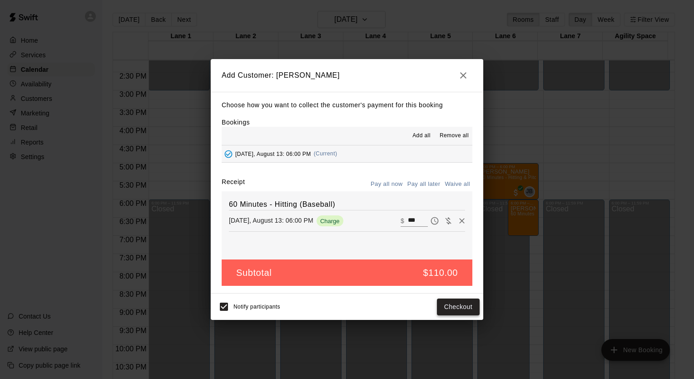
click at [462, 309] on button "Checkout" at bounding box center [458, 307] width 43 height 17
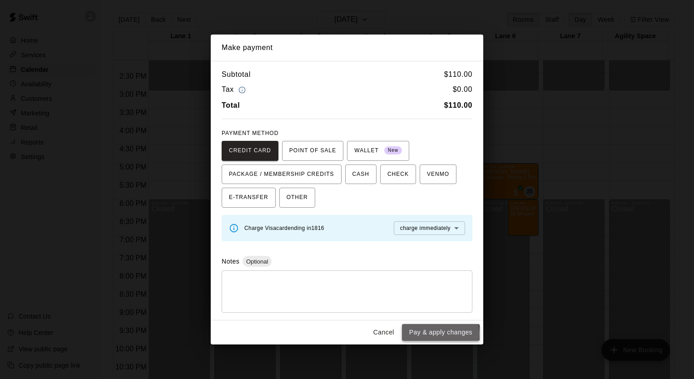
click at [435, 334] on button "Pay & apply changes" at bounding box center [441, 332] width 78 height 17
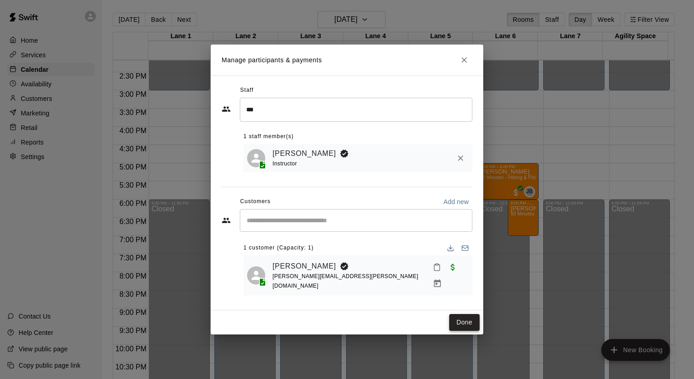
click at [459, 320] on button "Done" at bounding box center [464, 322] width 30 height 17
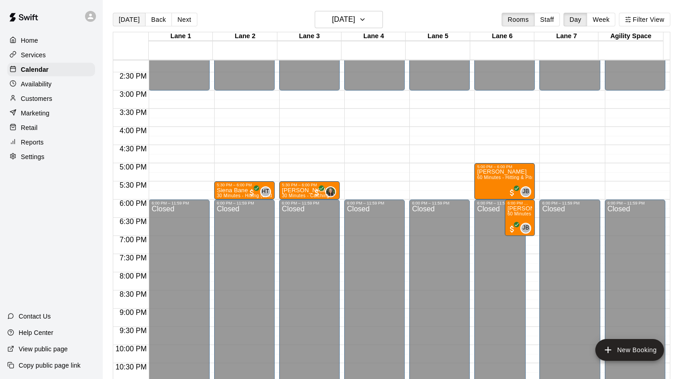
click at [130, 20] on button "[DATE]" at bounding box center [129, 20] width 33 height 14
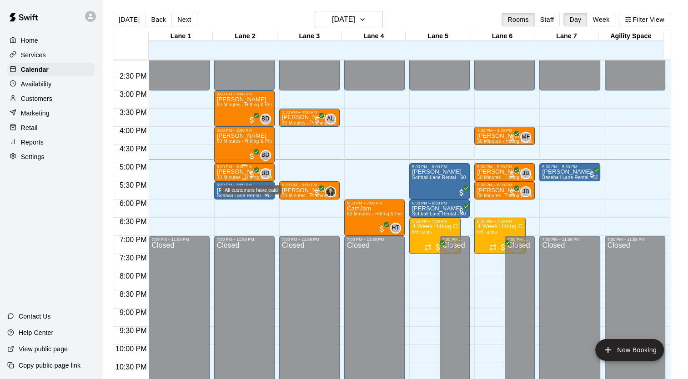
click at [250, 174] on span "All customers have paid" at bounding box center [251, 174] width 9 height 9
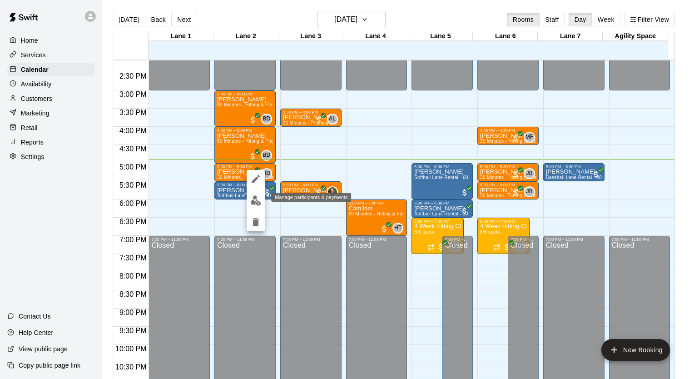
click at [256, 198] on img "edit" at bounding box center [256, 200] width 10 height 10
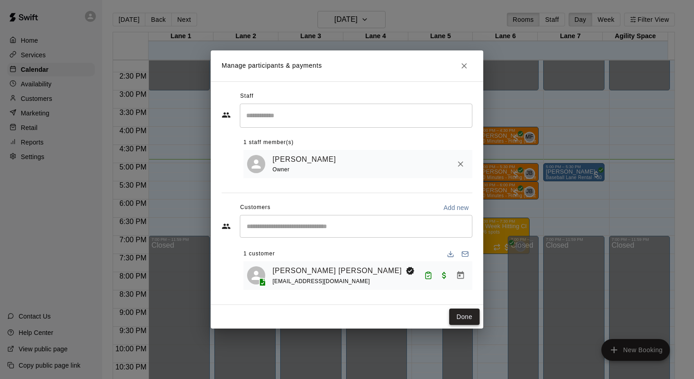
click at [461, 320] on button "Done" at bounding box center [464, 317] width 30 height 17
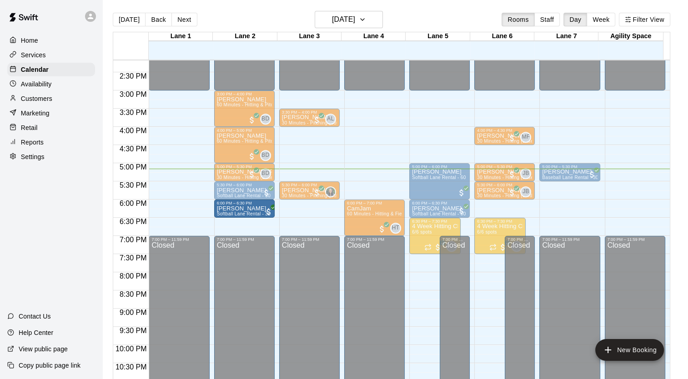
drag, startPoint x: 182, startPoint y: 208, endPoint x: 214, endPoint y: 208, distance: 31.8
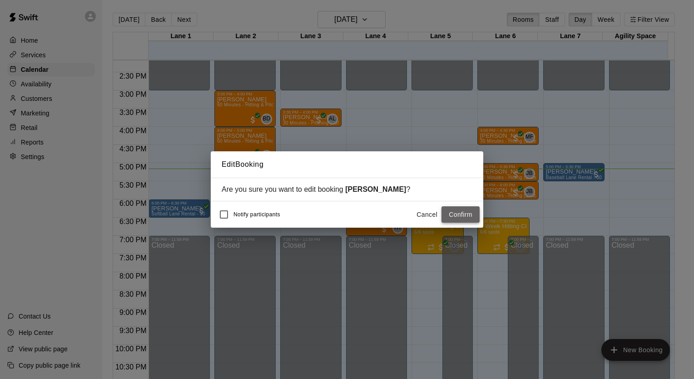
click at [457, 215] on button "Confirm" at bounding box center [461, 214] width 38 height 17
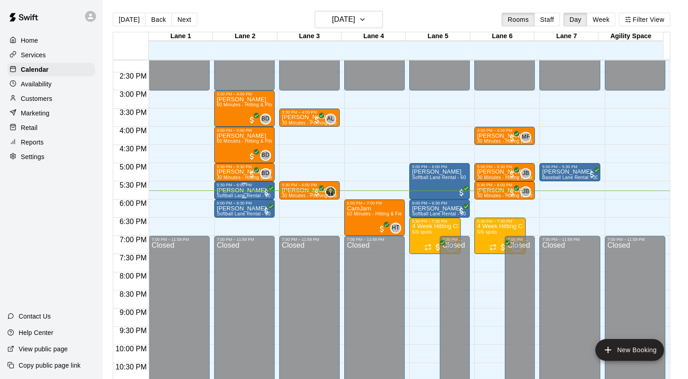
click at [236, 190] on p "[PERSON_NAME]" at bounding box center [244, 190] width 55 height 0
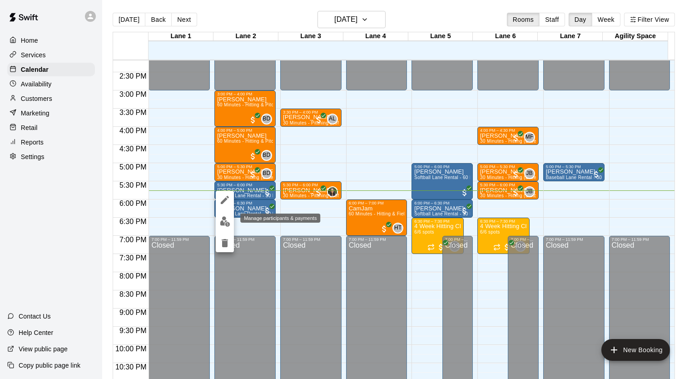
click at [224, 224] on img "edit" at bounding box center [225, 221] width 10 height 10
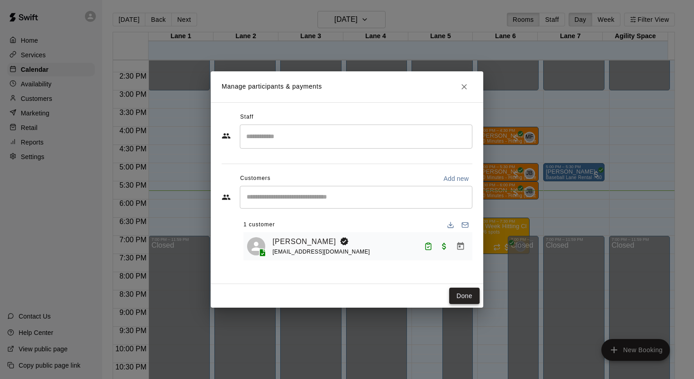
click at [463, 298] on button "Done" at bounding box center [464, 296] width 30 height 17
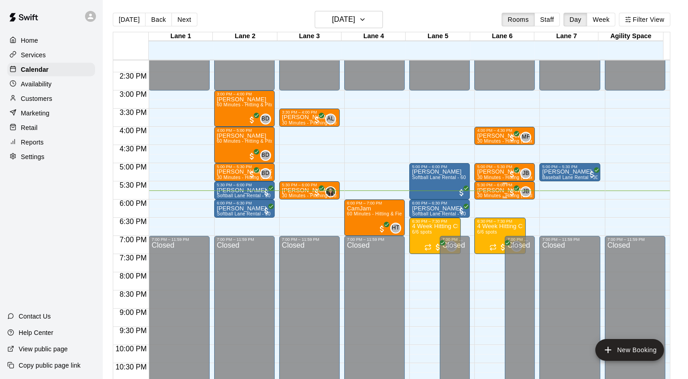
click at [497, 187] on div "5:30 PM – 6:00 PM" at bounding box center [504, 185] width 55 height 5
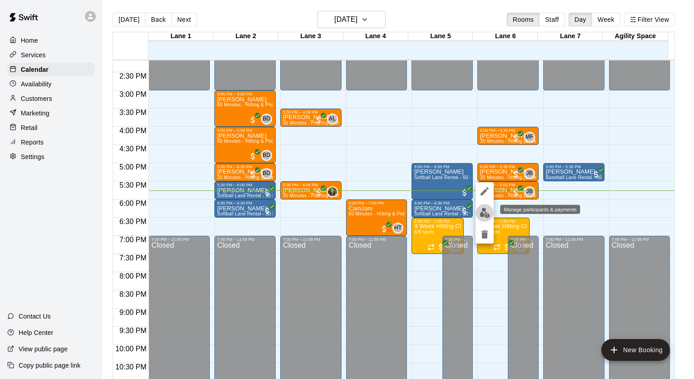
click at [486, 215] on img "edit" at bounding box center [485, 213] width 10 height 10
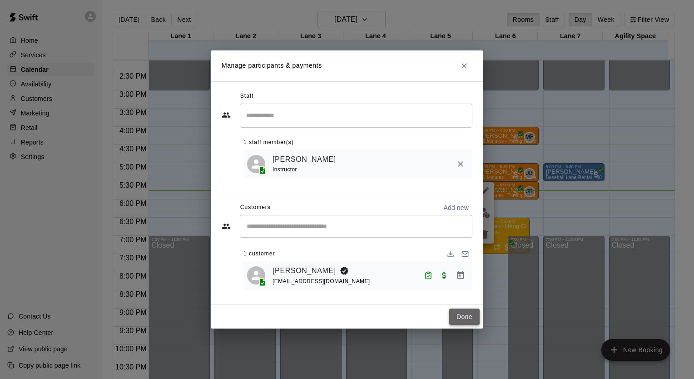
click at [464, 324] on button "Done" at bounding box center [464, 317] width 30 height 17
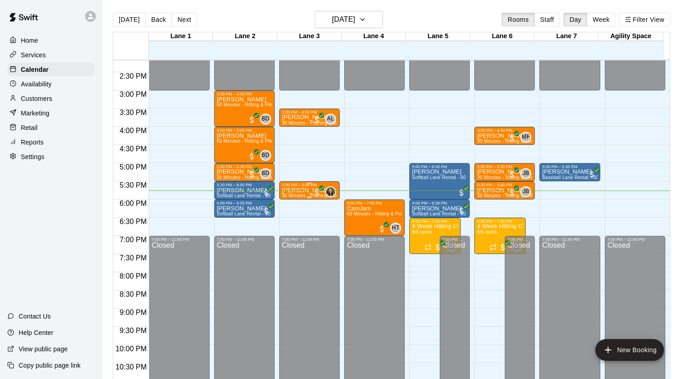
click at [299, 190] on p "[PERSON_NAME]" at bounding box center [309, 190] width 55 height 0
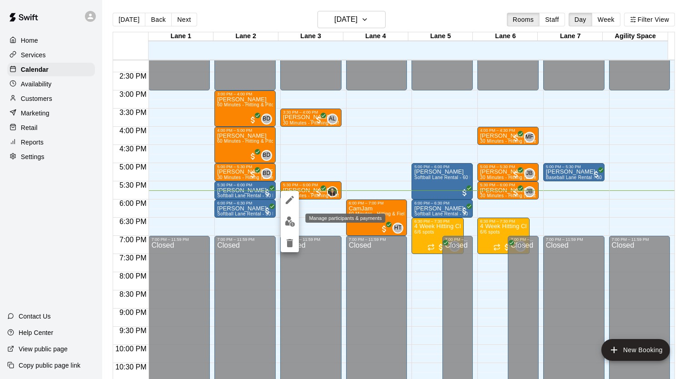
click at [290, 219] on img "edit" at bounding box center [290, 221] width 10 height 10
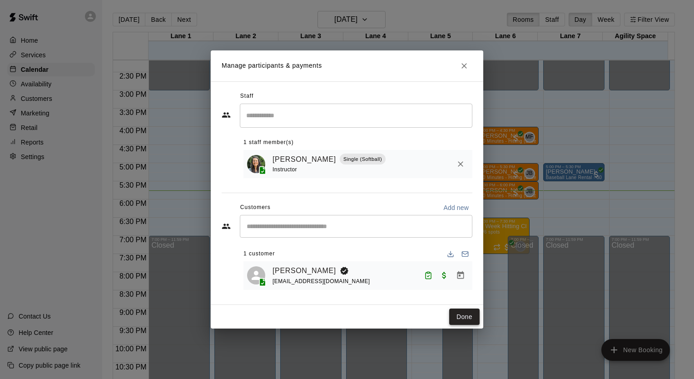
click at [466, 314] on button "Done" at bounding box center [464, 317] width 30 height 17
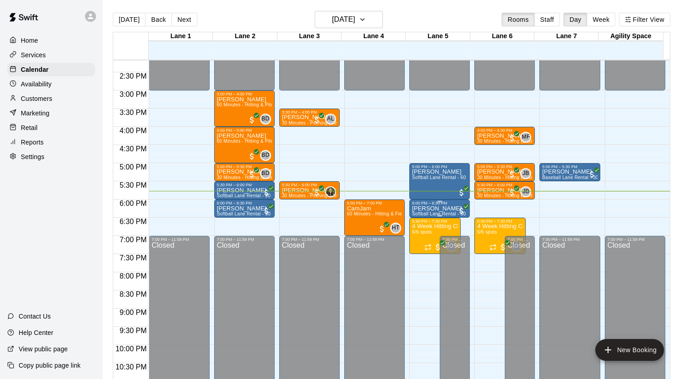
click at [427, 205] on div "6:00 PM – 6:30 PM" at bounding box center [439, 203] width 55 height 5
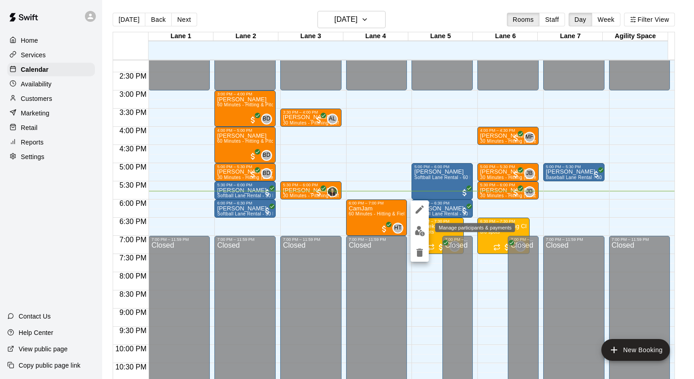
click at [418, 232] on img "edit" at bounding box center [420, 231] width 10 height 10
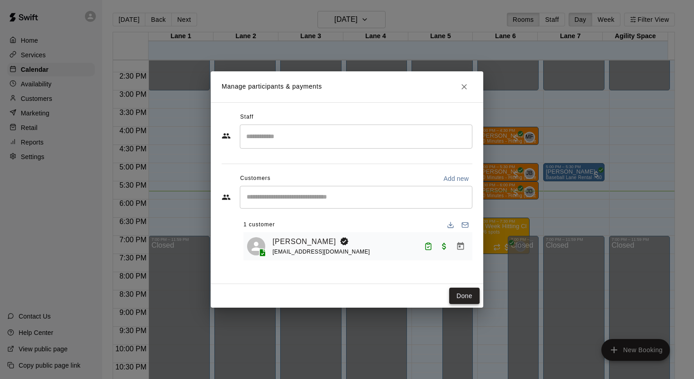
click at [467, 301] on button "Done" at bounding box center [464, 296] width 30 height 17
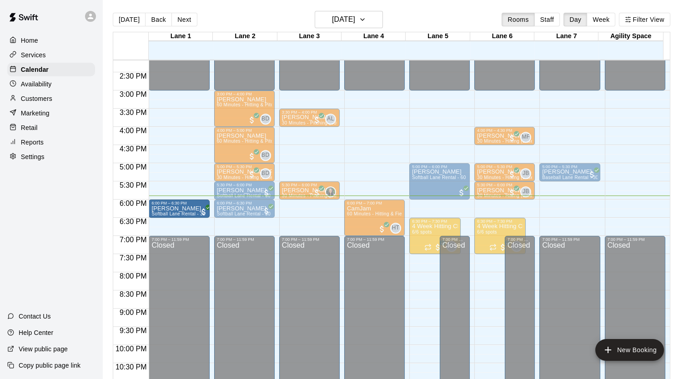
drag, startPoint x: 441, startPoint y: 212, endPoint x: 174, endPoint y: 213, distance: 267.7
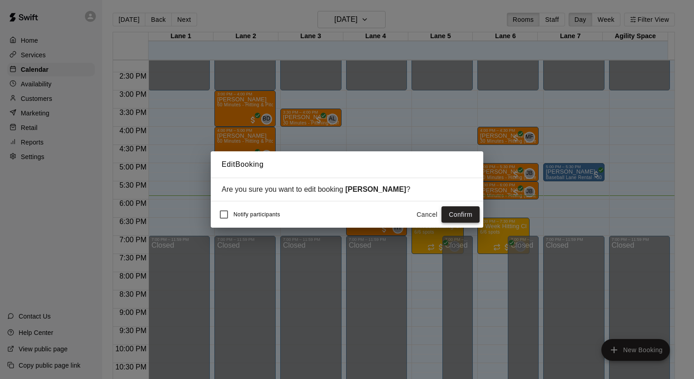
click at [462, 214] on button "Confirm" at bounding box center [461, 214] width 38 height 17
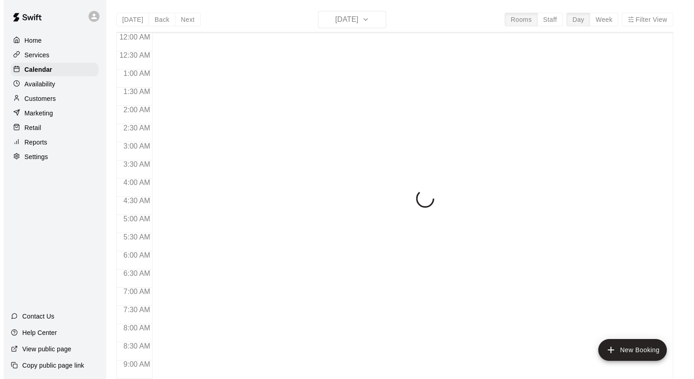
scroll to position [515, 0]
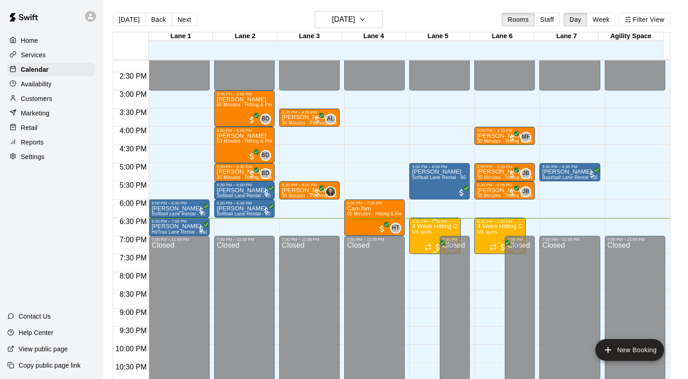
click at [441, 226] on p "4 Week Hitting Clinic w/ Coach [PERSON_NAME] [DEMOGRAPHIC_DATA]" at bounding box center [435, 226] width 46 height 0
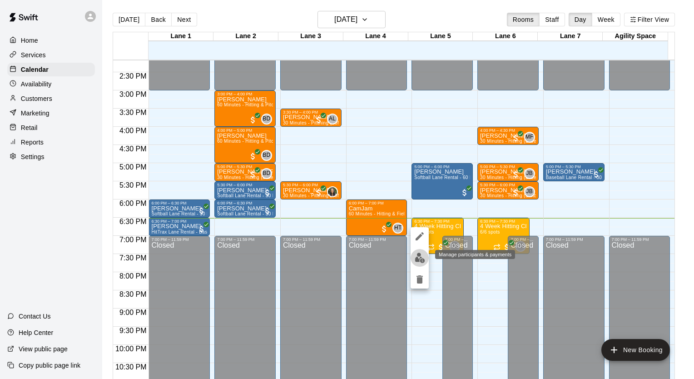
click at [419, 261] on img "edit" at bounding box center [420, 258] width 10 height 10
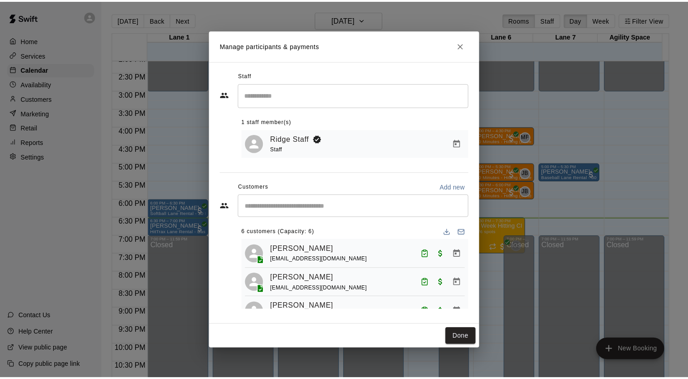
scroll to position [0, 0]
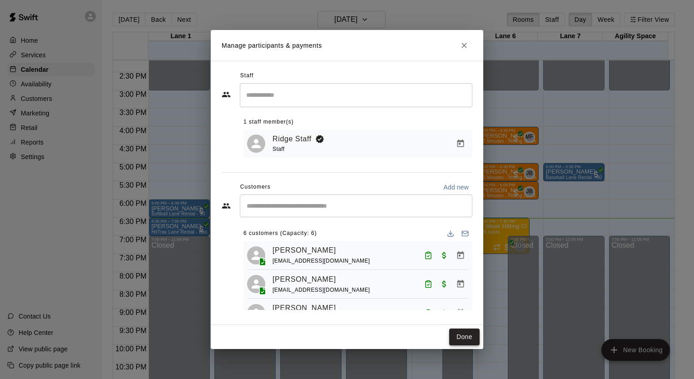
click at [460, 333] on button "Done" at bounding box center [464, 337] width 30 height 17
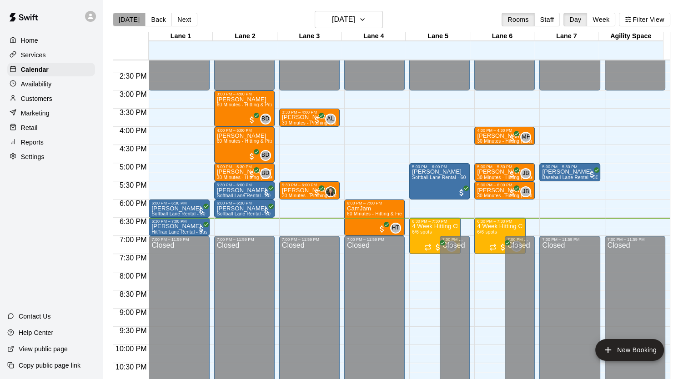
click at [131, 20] on button "[DATE]" at bounding box center [129, 20] width 33 height 14
click at [420, 226] on p "4 Week Hitting Clinic w/ Coach [PERSON_NAME] [DEMOGRAPHIC_DATA]" at bounding box center [435, 226] width 46 height 0
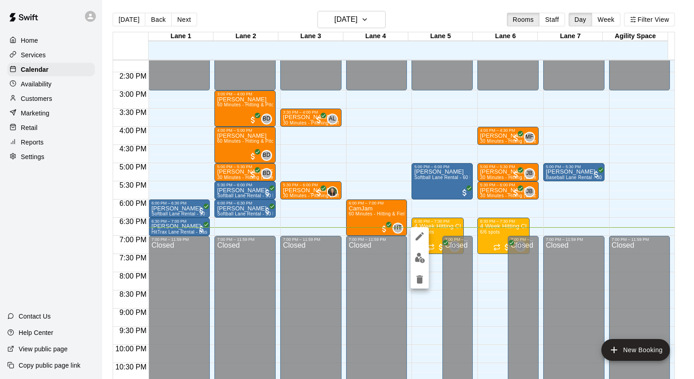
click at [169, 230] on div at bounding box center [347, 189] width 694 height 379
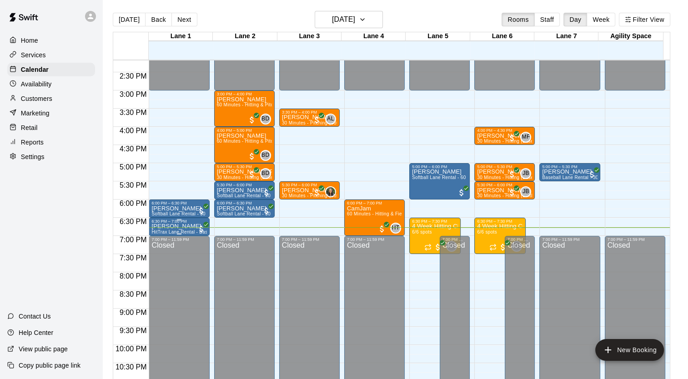
click at [177, 226] on p "[PERSON_NAME]" at bounding box center [178, 226] width 55 height 0
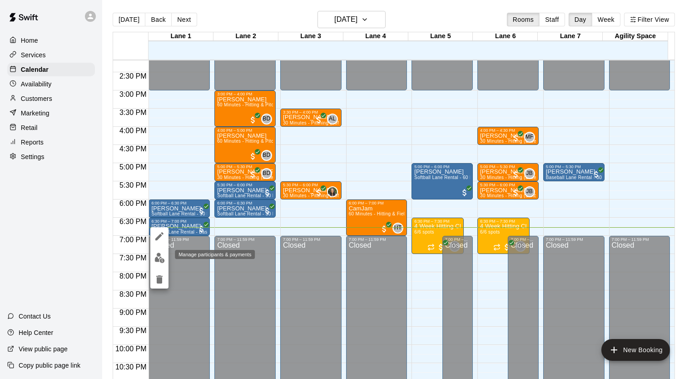
click at [159, 257] on img "edit" at bounding box center [160, 258] width 10 height 10
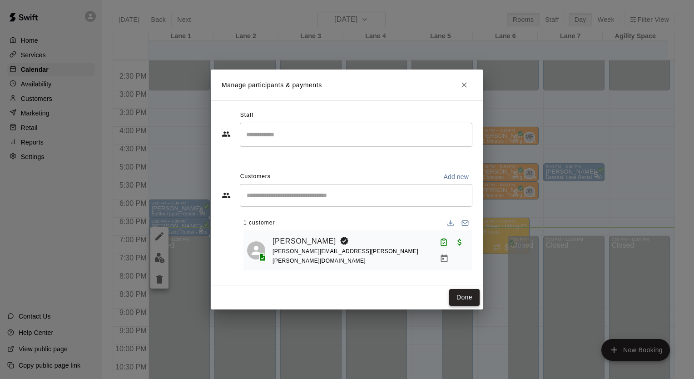
click at [464, 294] on button "Done" at bounding box center [464, 297] width 30 height 17
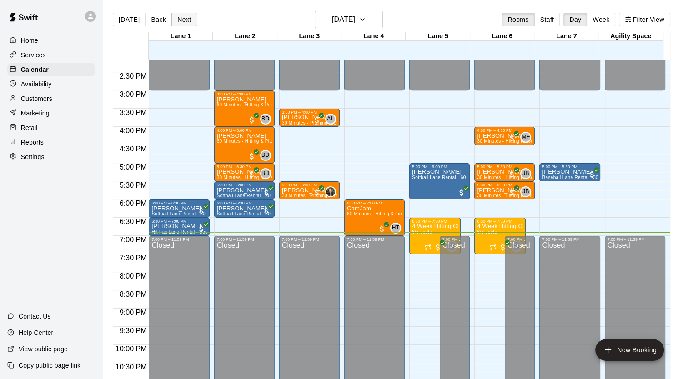
click at [181, 16] on button "Next" at bounding box center [183, 20] width 25 height 14
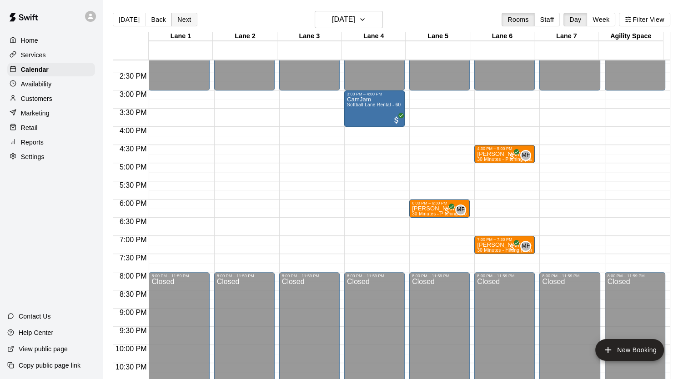
click at [185, 18] on button "Next" at bounding box center [183, 20] width 25 height 14
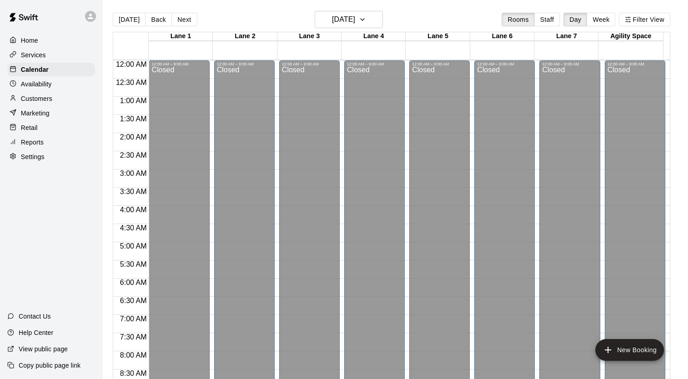
scroll to position [227, 0]
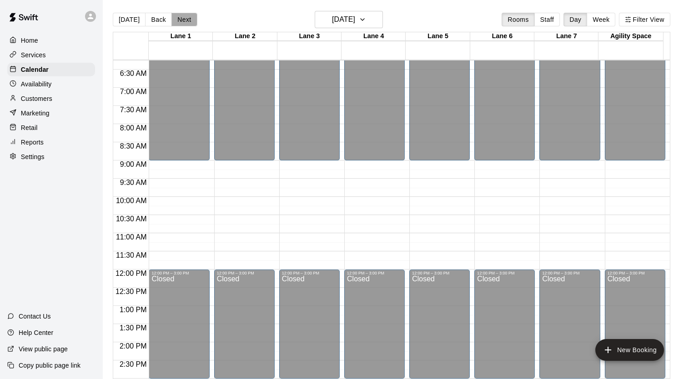
click at [179, 15] on button "Next" at bounding box center [183, 20] width 25 height 14
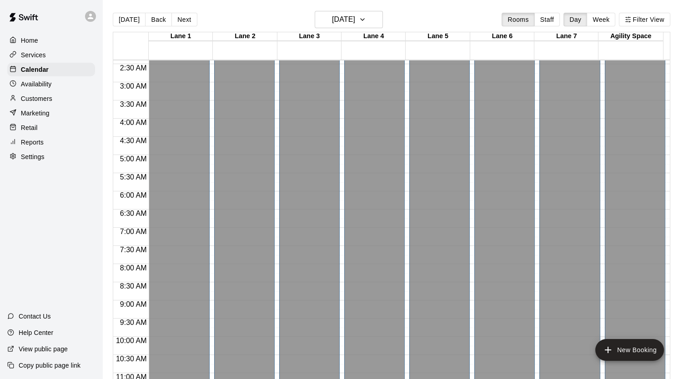
scroll to position [182, 0]
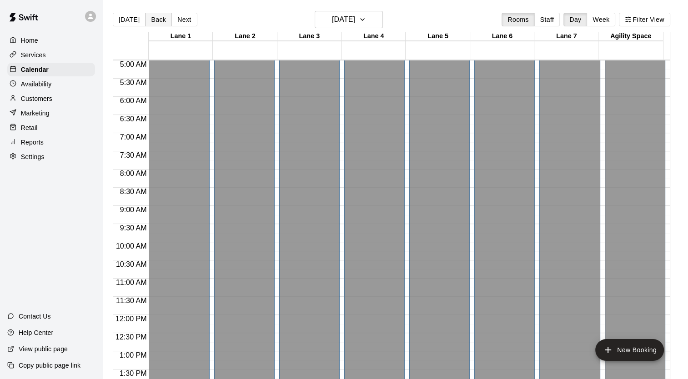
click at [160, 23] on button "Back" at bounding box center [158, 20] width 27 height 14
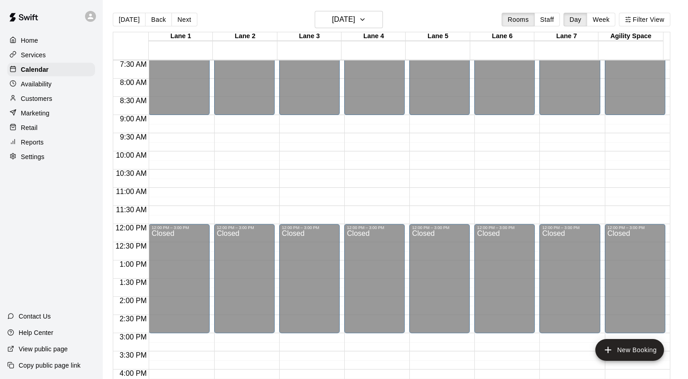
scroll to position [0, 0]
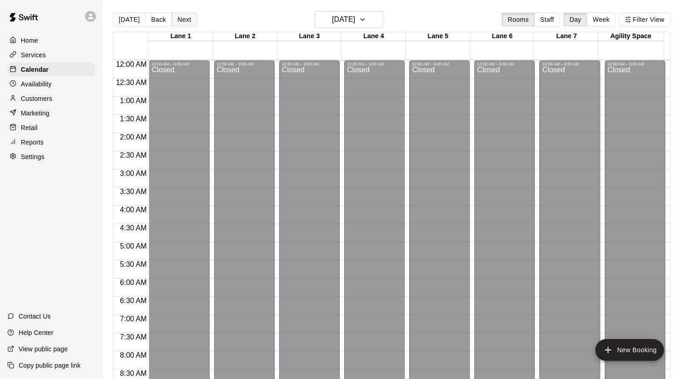
click at [184, 19] on button "Next" at bounding box center [183, 20] width 25 height 14
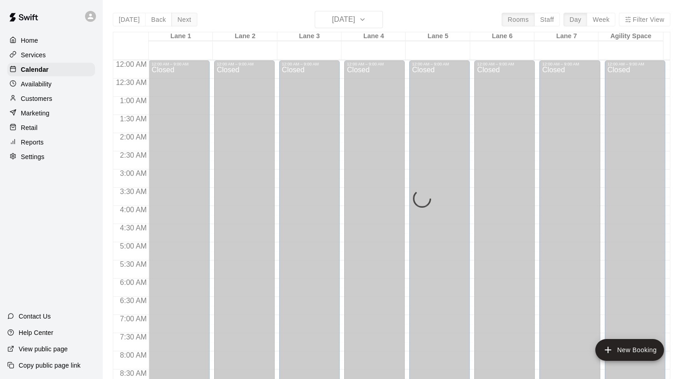
click at [184, 19] on div "Today Back Next Friday Aug 15 Rooms Staff Day Week Filter View Lane 1 15 Fri La…" at bounding box center [391, 200] width 557 height 379
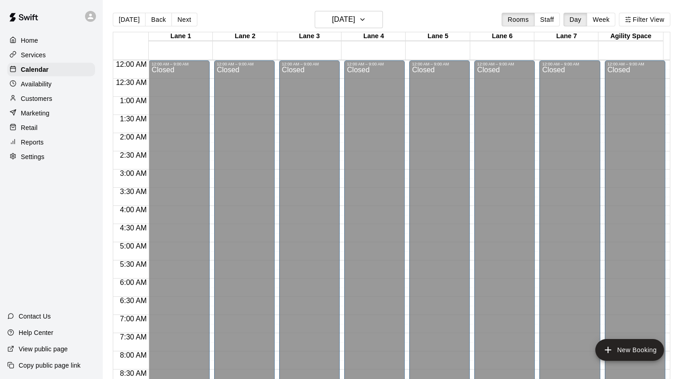
click at [182, 20] on button "Next" at bounding box center [183, 20] width 25 height 14
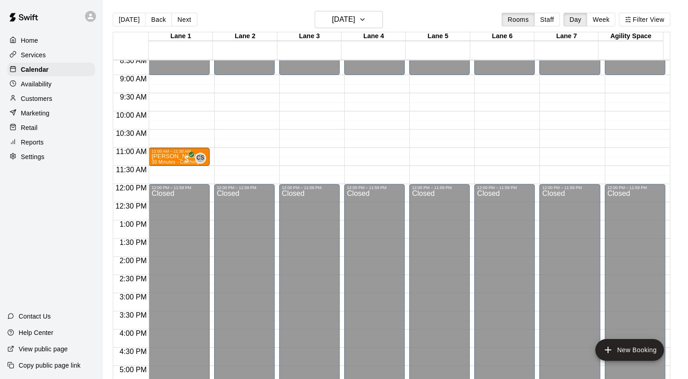
scroll to position [318, 0]
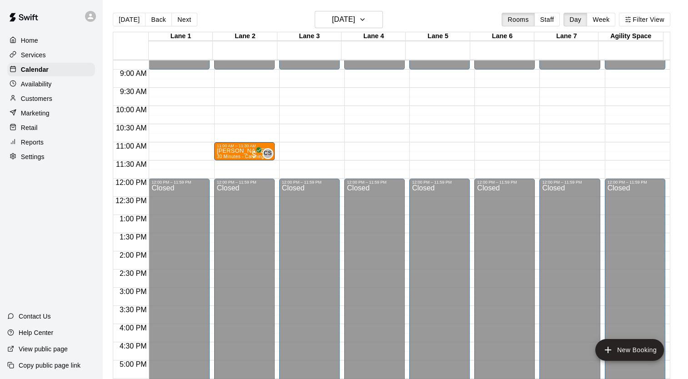
drag, startPoint x: 171, startPoint y: 154, endPoint x: 230, endPoint y: 159, distance: 58.4
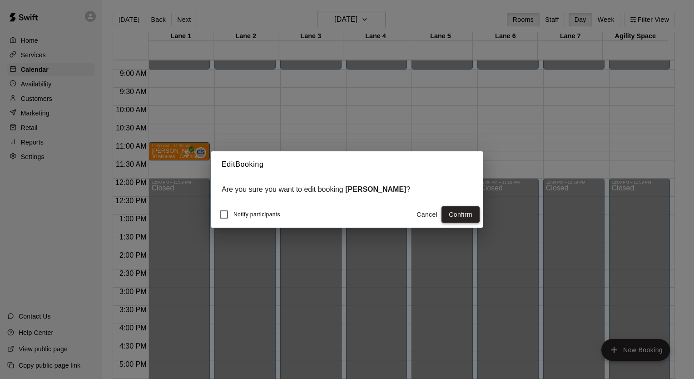
click at [464, 219] on button "Confirm" at bounding box center [461, 214] width 38 height 17
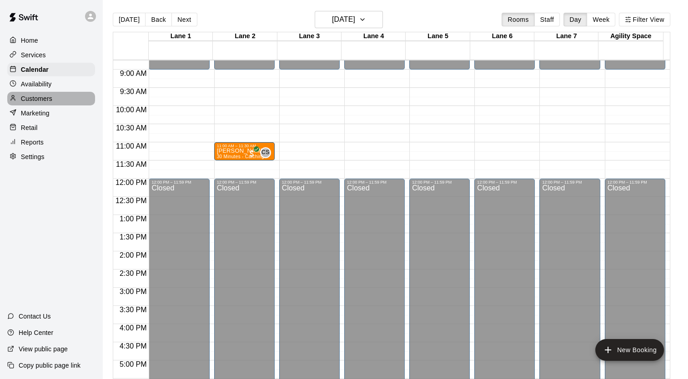
click at [53, 103] on div "Customers" at bounding box center [51, 99] width 88 height 14
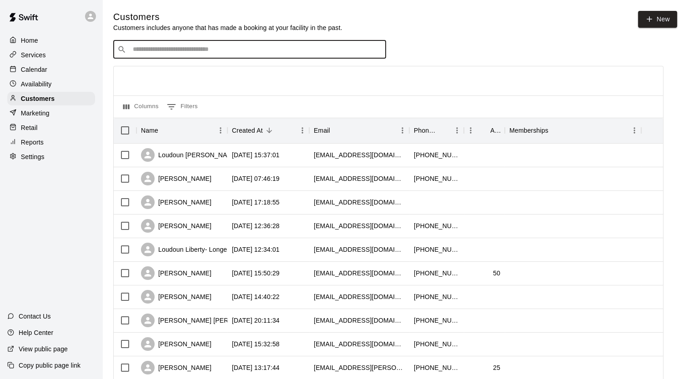
click at [145, 50] on input "Search customers by name or email" at bounding box center [256, 49] width 252 height 9
type input "*****"
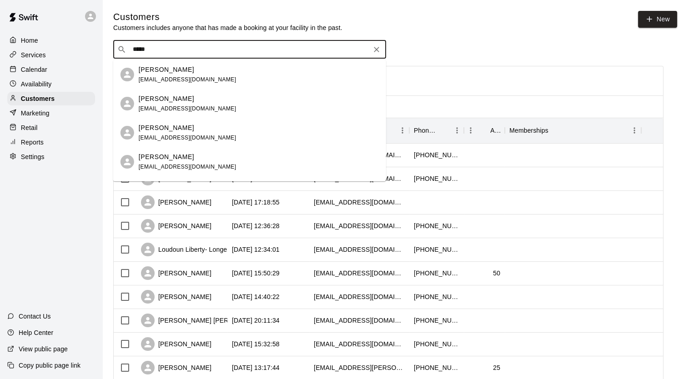
click at [156, 97] on p "Travis Wiley" at bounding box center [166, 99] width 55 height 10
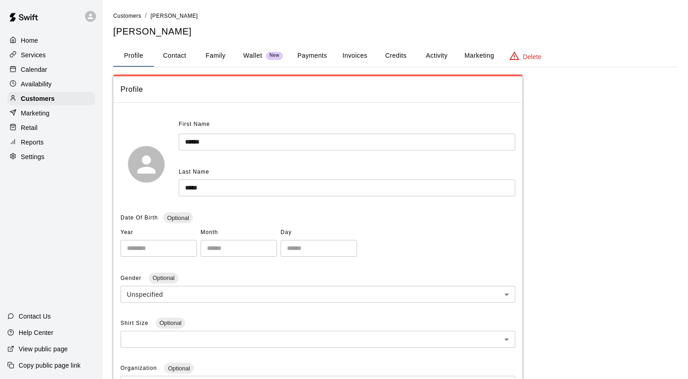
click at [448, 58] on button "Activity" at bounding box center [436, 56] width 41 height 22
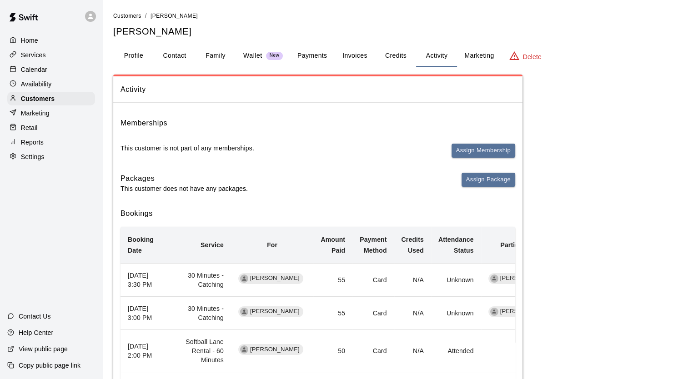
scroll to position [91, 0]
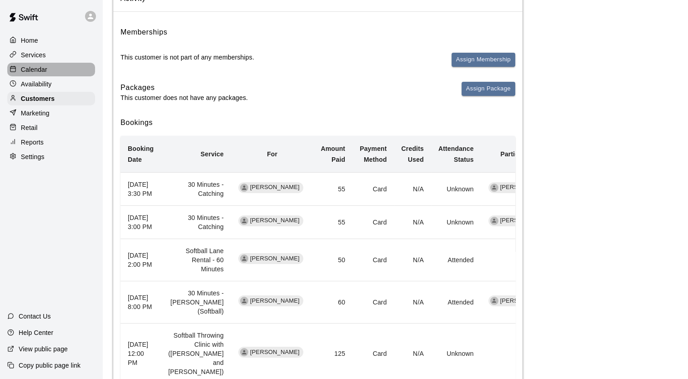
click at [39, 74] on p "Calendar" at bounding box center [34, 69] width 26 height 9
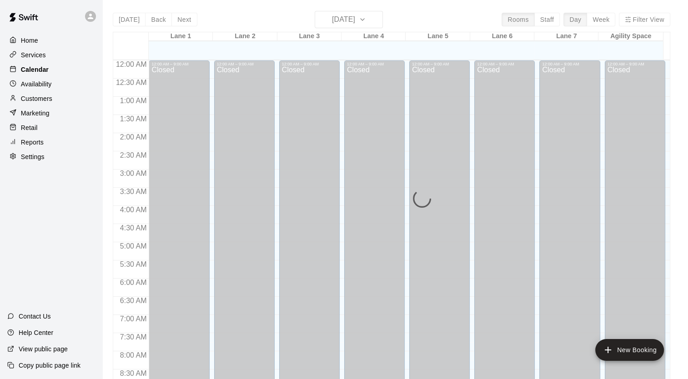
scroll to position [515, 0]
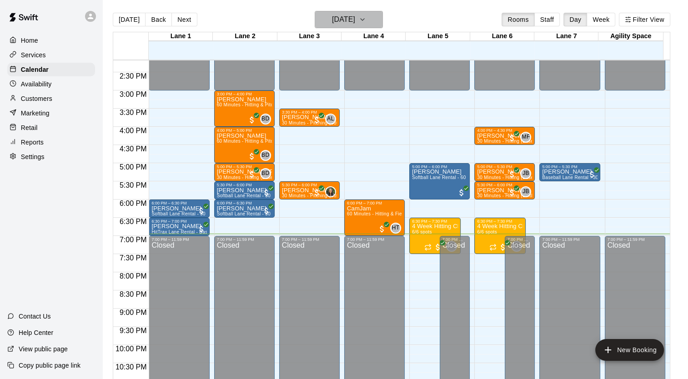
click at [355, 17] on h6 "[DATE]" at bounding box center [343, 19] width 23 height 13
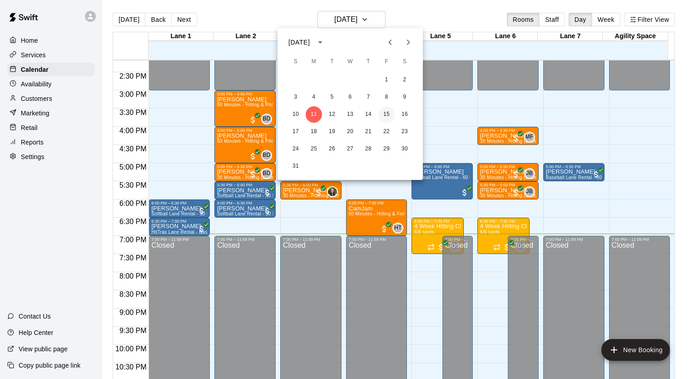
click at [389, 115] on button "15" at bounding box center [387, 114] width 16 height 16
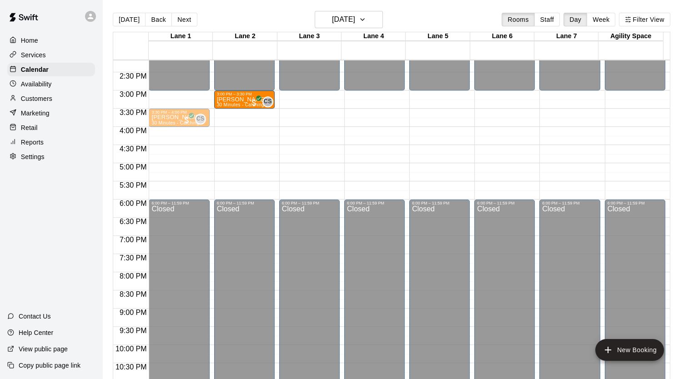
drag, startPoint x: 170, startPoint y: 101, endPoint x: 220, endPoint y: 103, distance: 49.6
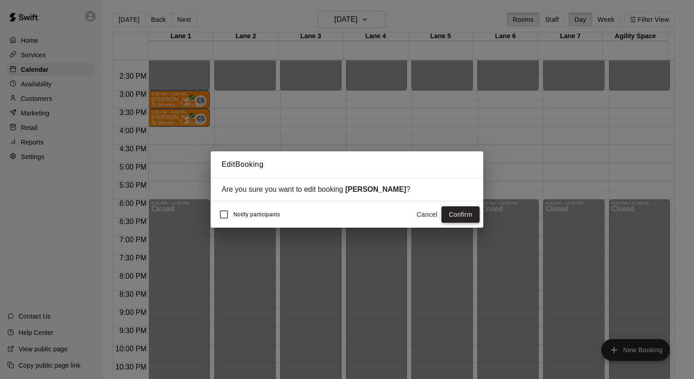
click at [465, 221] on button "Confirm" at bounding box center [461, 214] width 38 height 17
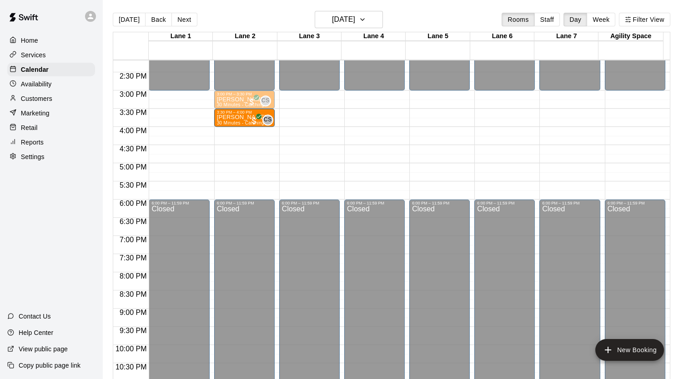
drag, startPoint x: 177, startPoint y: 121, endPoint x: 221, endPoint y: 128, distance: 44.2
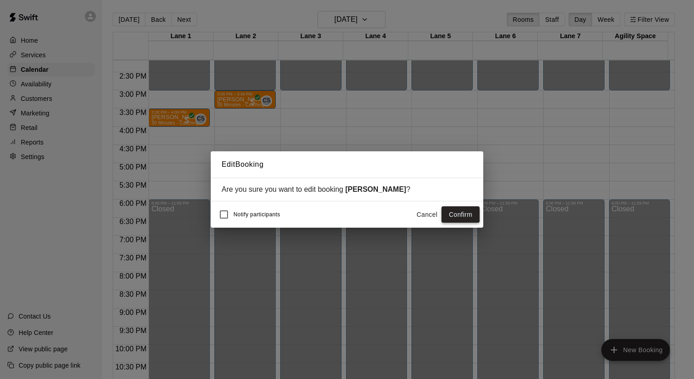
click at [454, 220] on button "Confirm" at bounding box center [461, 214] width 38 height 17
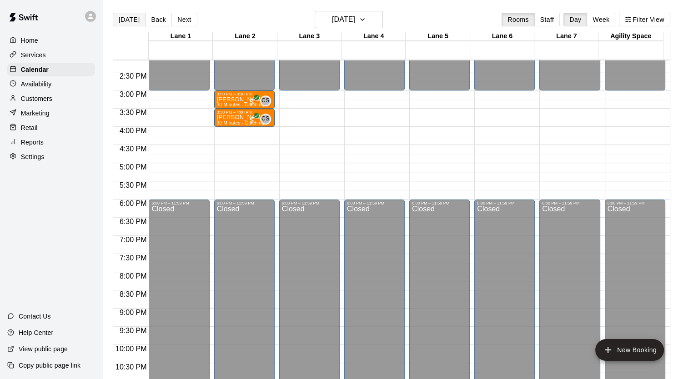
click at [131, 15] on button "[DATE]" at bounding box center [129, 20] width 33 height 14
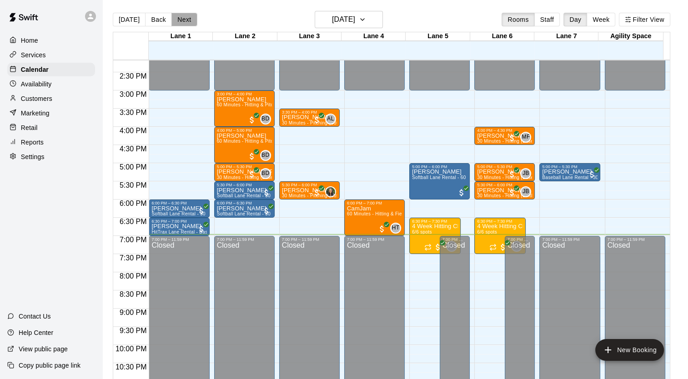
click at [185, 23] on button "Next" at bounding box center [183, 20] width 25 height 14
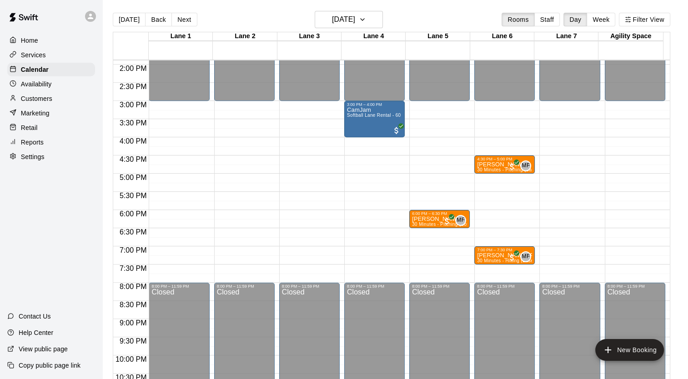
scroll to position [543, 0]
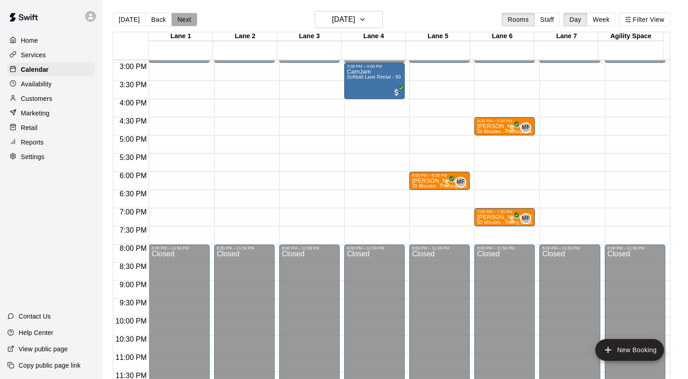
click at [177, 19] on button "Next" at bounding box center [183, 20] width 25 height 14
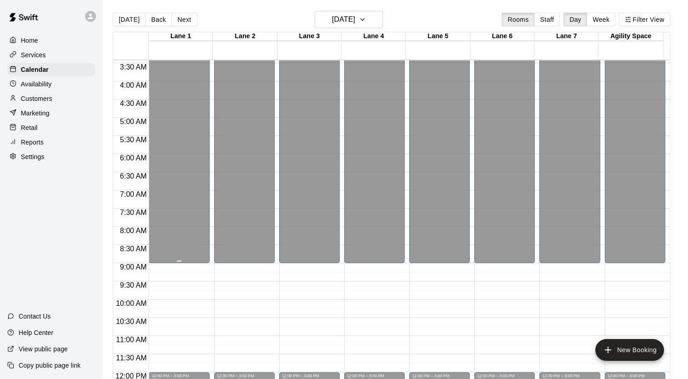
scroll to position [0, 0]
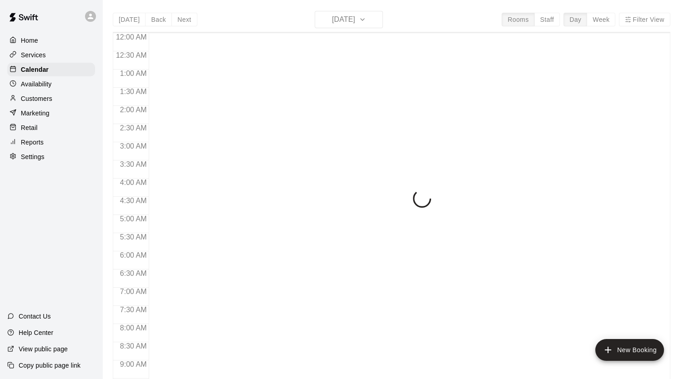
scroll to position [515, 0]
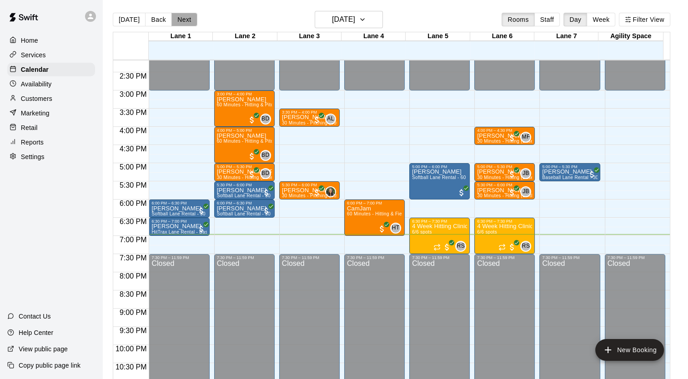
click at [192, 21] on button "Next" at bounding box center [183, 20] width 25 height 14
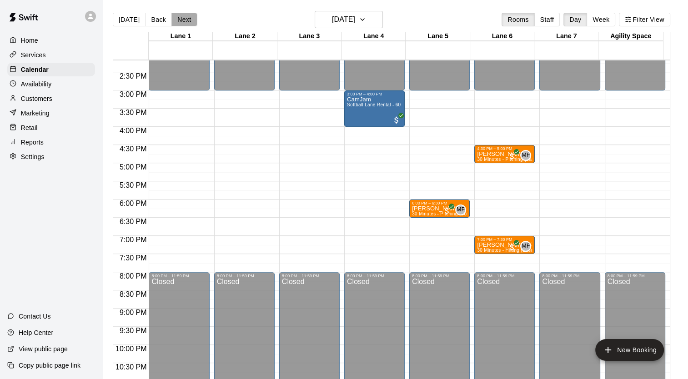
click at [190, 21] on button "Next" at bounding box center [183, 20] width 25 height 14
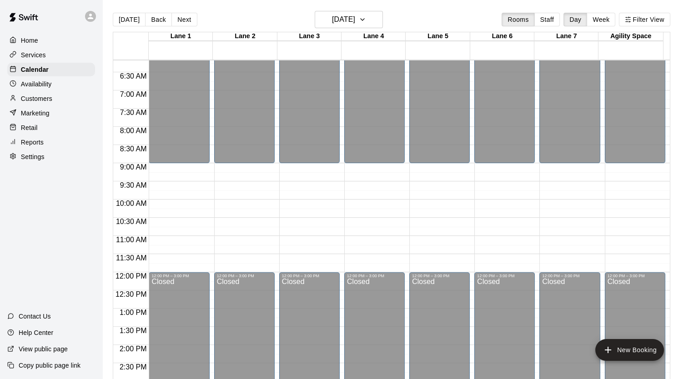
scroll to position [243, 0]
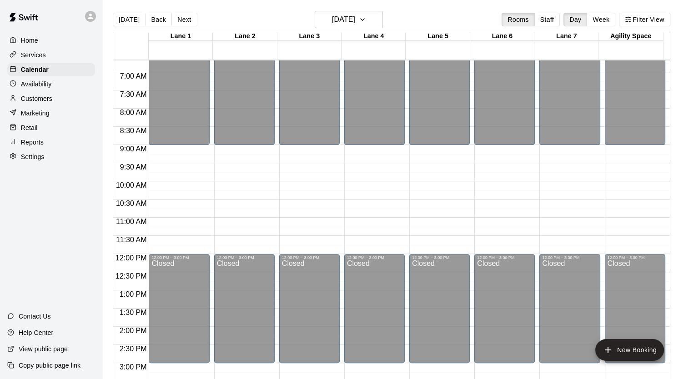
click at [182, 26] on div "[DATE] Back [DATE][DATE] Rooms Staff Day Week Filter View" at bounding box center [391, 21] width 557 height 21
click at [180, 20] on button "Next" at bounding box center [183, 20] width 25 height 14
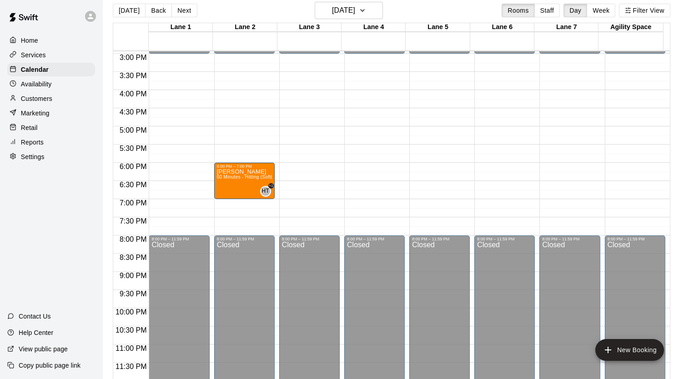
scroll to position [15, 0]
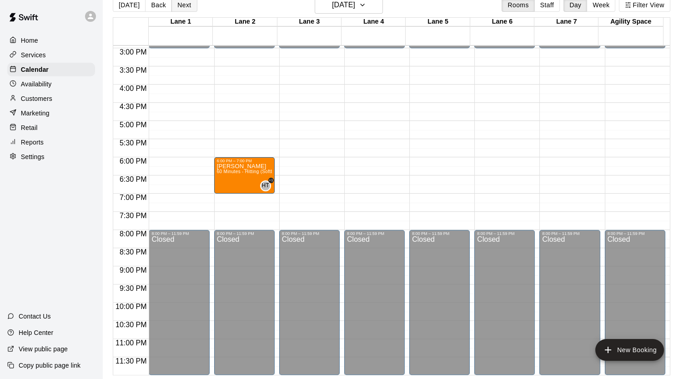
click at [183, 8] on button "Next" at bounding box center [183, 5] width 25 height 14
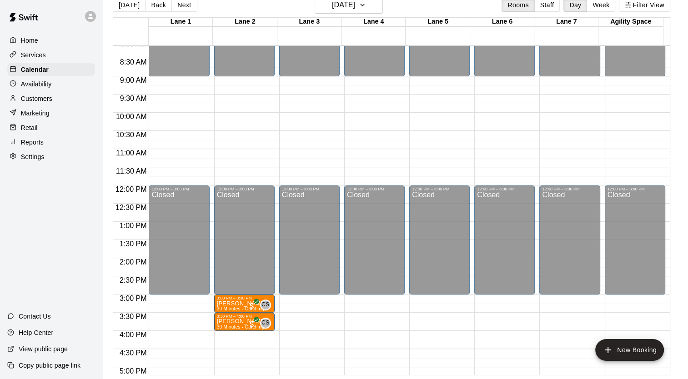
scroll to position [409, 0]
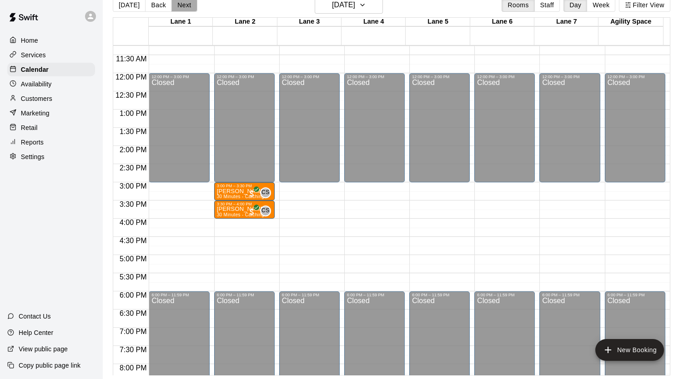
click at [177, 2] on button "Next" at bounding box center [183, 5] width 25 height 14
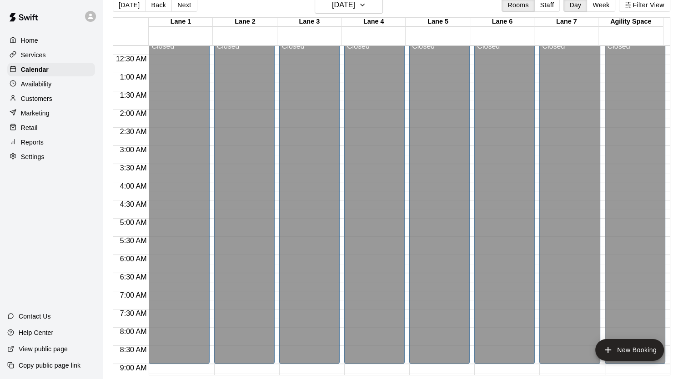
scroll to position [0, 0]
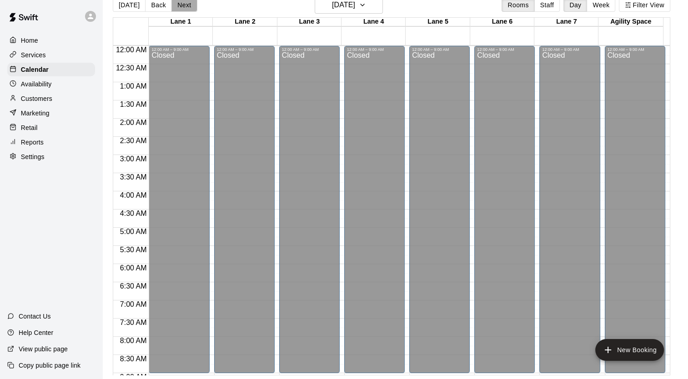
click at [186, 3] on button "Next" at bounding box center [183, 5] width 25 height 14
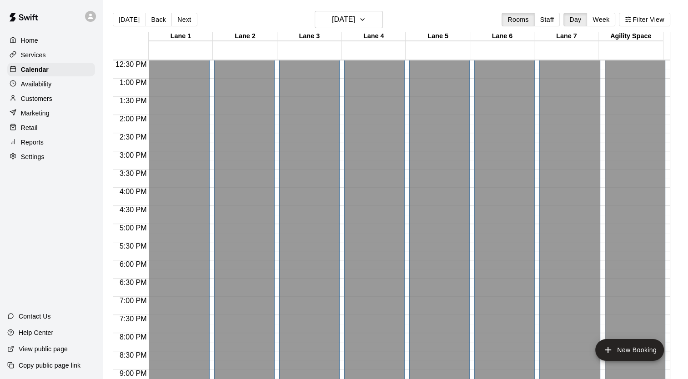
scroll to position [273, 0]
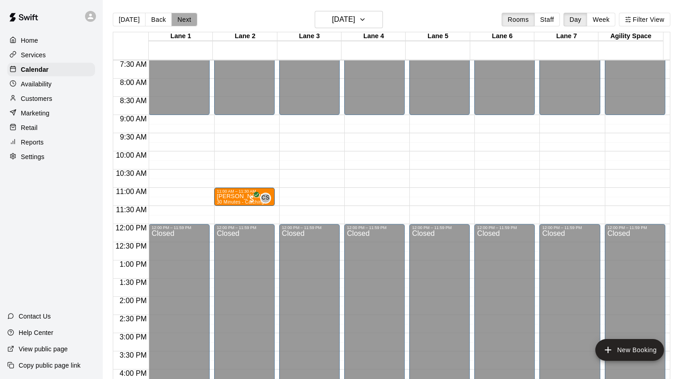
click at [180, 20] on button "Next" at bounding box center [183, 20] width 25 height 14
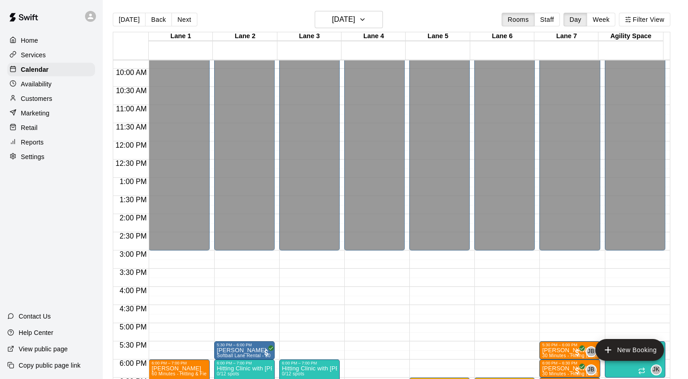
scroll to position [543, 0]
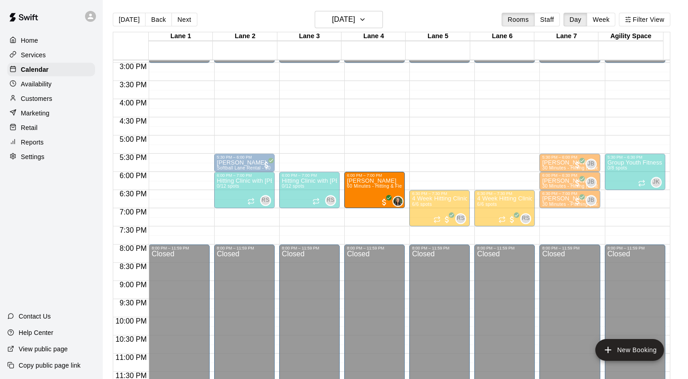
drag, startPoint x: 172, startPoint y: 188, endPoint x: 372, endPoint y: 191, distance: 200.0
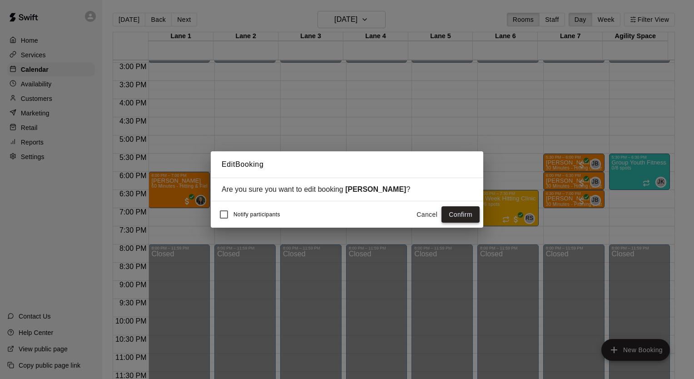
click at [452, 210] on button "Confirm" at bounding box center [461, 214] width 38 height 17
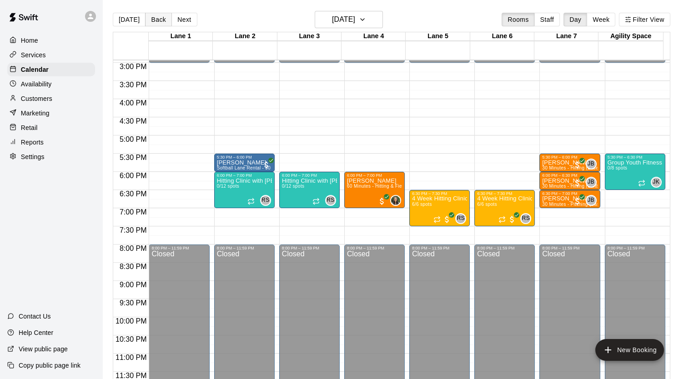
click at [159, 20] on button "Back" at bounding box center [158, 20] width 27 height 14
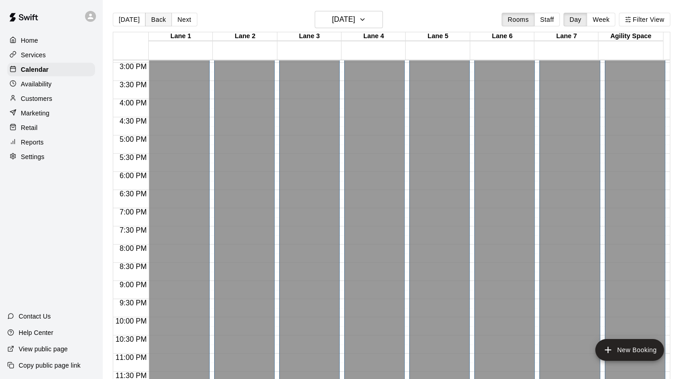
click at [159, 20] on button "Back" at bounding box center [158, 20] width 27 height 14
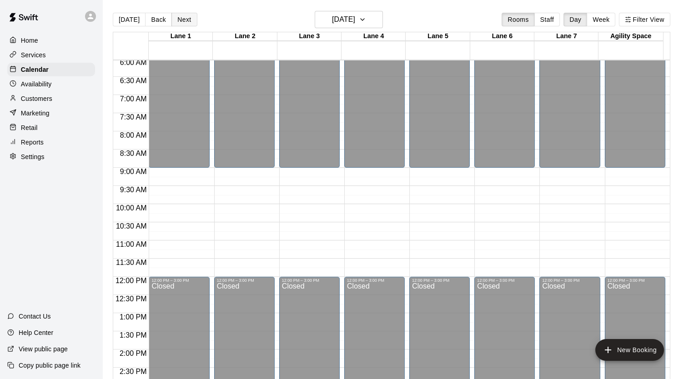
scroll to position [225, 0]
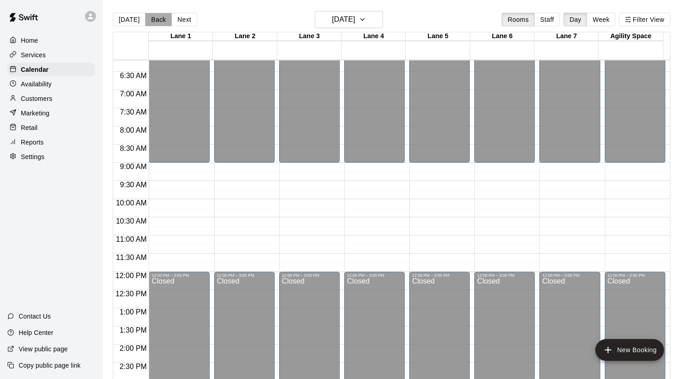
click at [150, 17] on button "Back" at bounding box center [158, 20] width 27 height 14
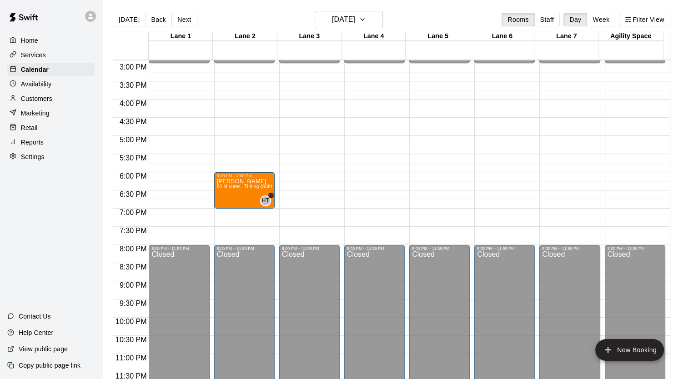
scroll to position [543, 0]
click at [158, 21] on button "Back" at bounding box center [158, 20] width 27 height 14
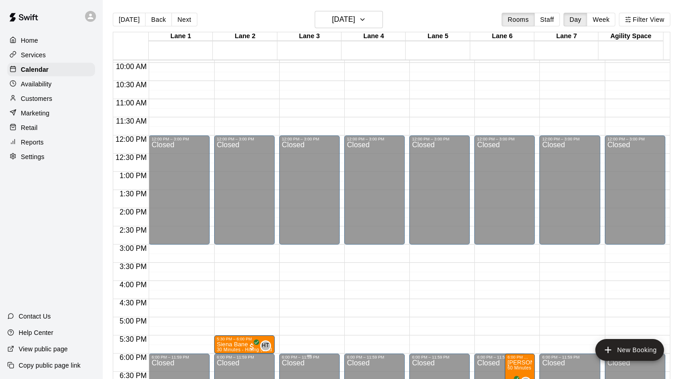
scroll to position [498, 0]
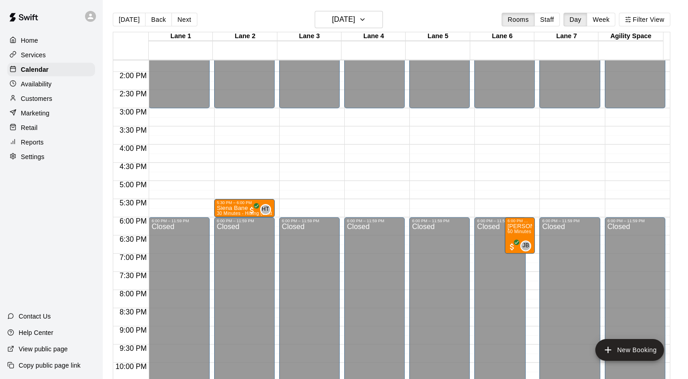
click at [35, 103] on p "Customers" at bounding box center [36, 98] width 31 height 9
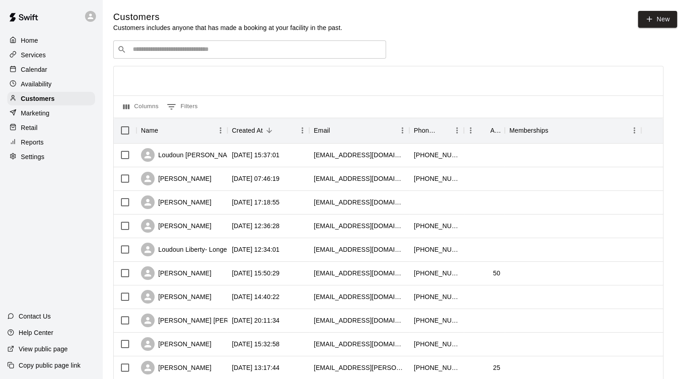
click at [57, 74] on div "Calendar" at bounding box center [51, 70] width 88 height 14
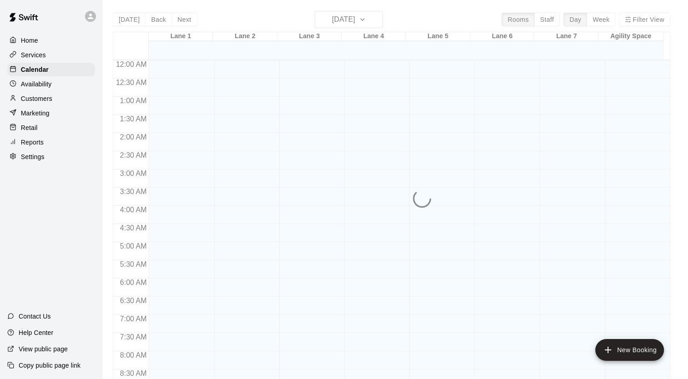
scroll to position [515, 0]
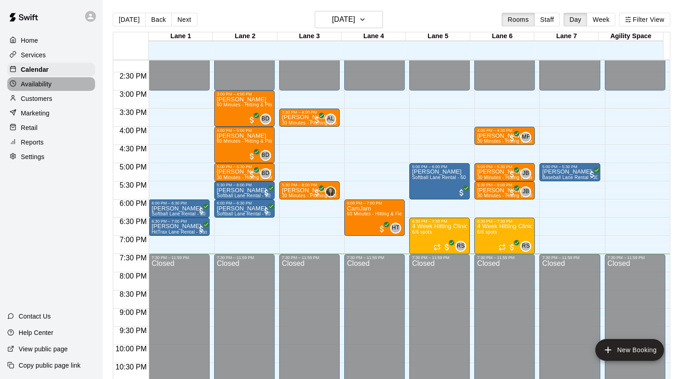
click at [44, 88] on p "Availability" at bounding box center [36, 84] width 31 height 9
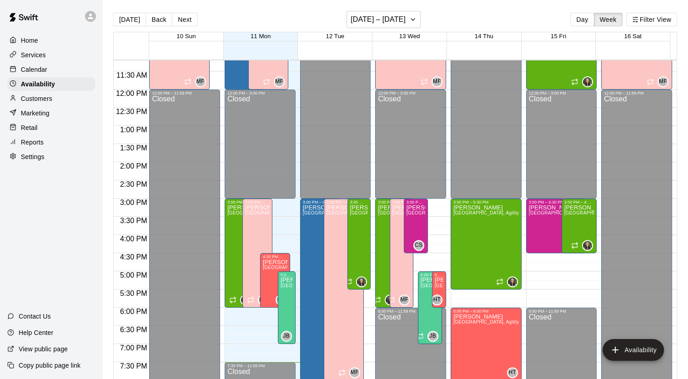
scroll to position [406, 0]
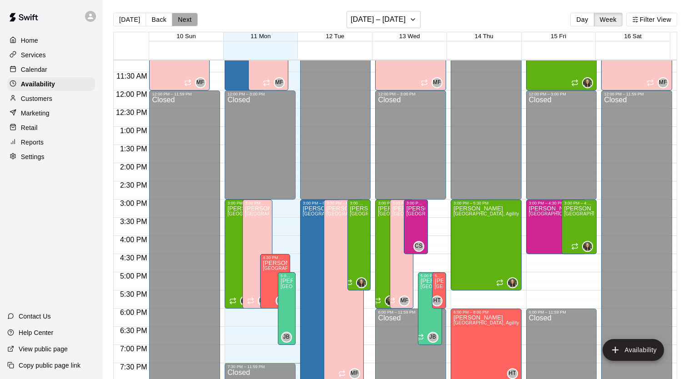
click at [187, 20] on button "Next" at bounding box center [184, 20] width 25 height 14
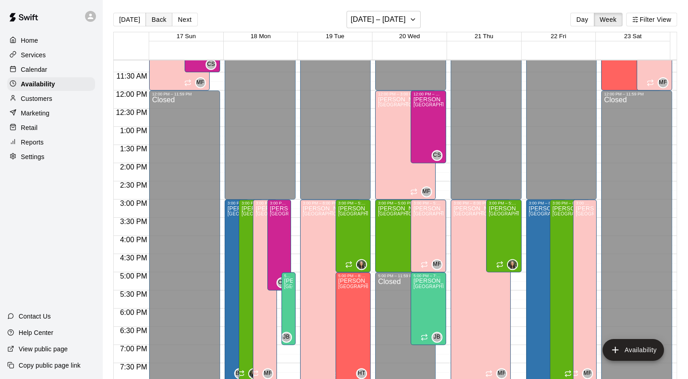
click at [155, 20] on button "Back" at bounding box center [158, 20] width 27 height 14
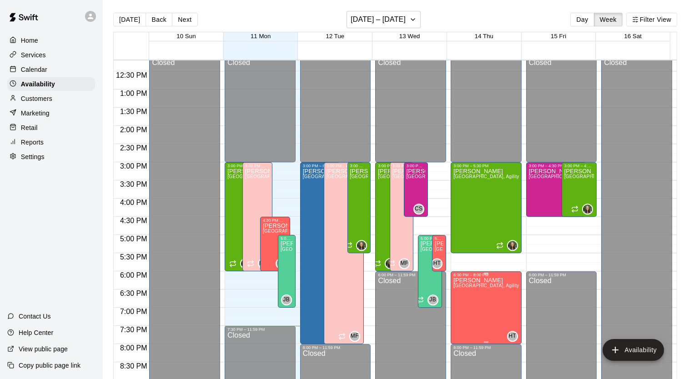
scroll to position [497, 0]
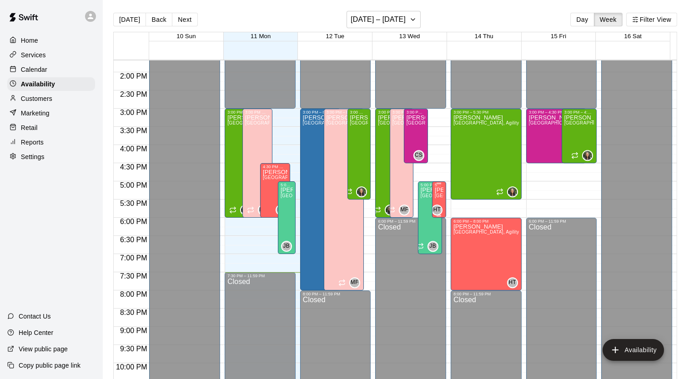
click at [436, 197] on span "[GEOGRAPHIC_DATA], Agility Space" at bounding box center [474, 195] width 81 height 5
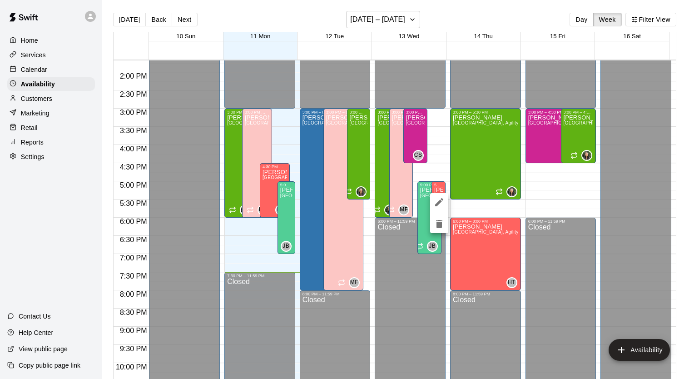
click at [185, 20] on div at bounding box center [347, 189] width 694 height 379
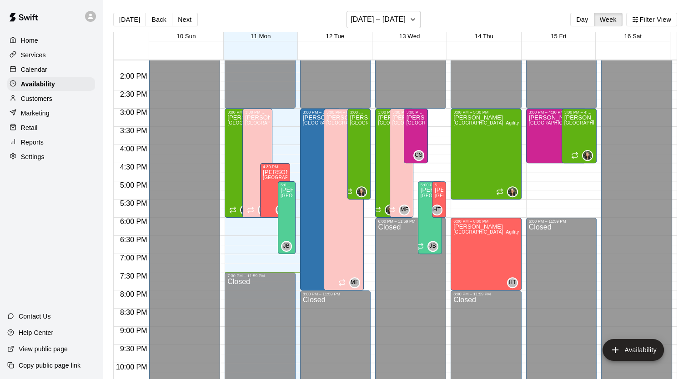
click at [185, 20] on button "Next" at bounding box center [184, 20] width 25 height 14
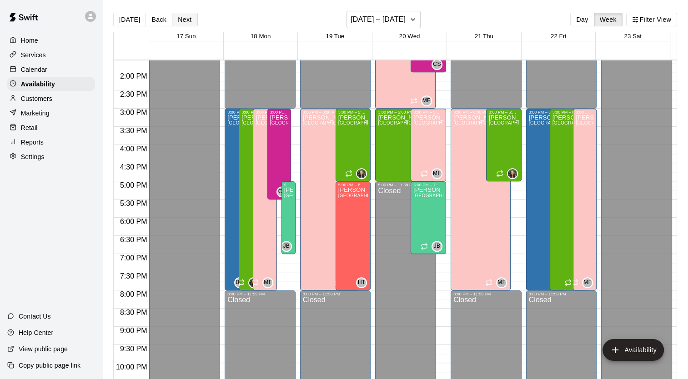
click at [178, 20] on button "Next" at bounding box center [184, 20] width 25 height 14
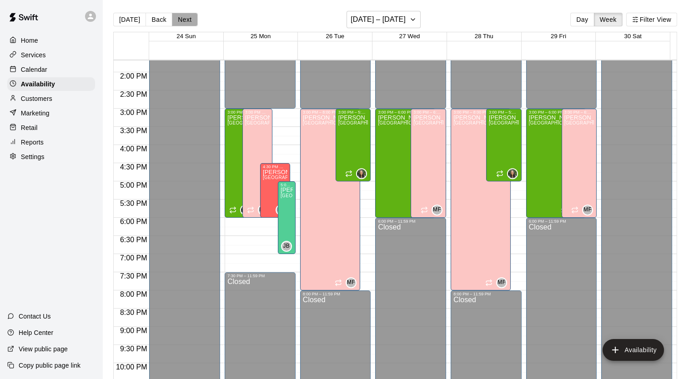
click at [178, 20] on button "Next" at bounding box center [184, 20] width 25 height 14
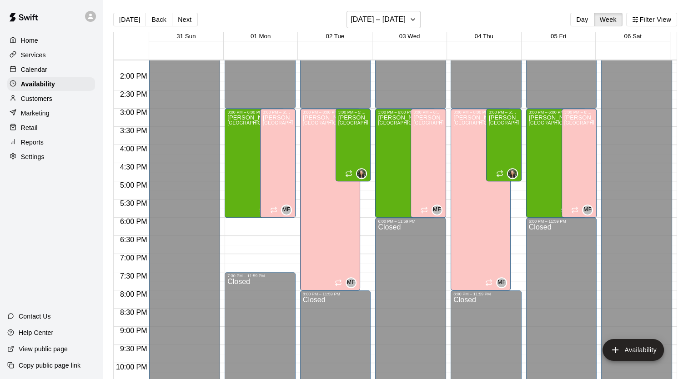
click at [46, 74] on p "Calendar" at bounding box center [34, 69] width 26 height 9
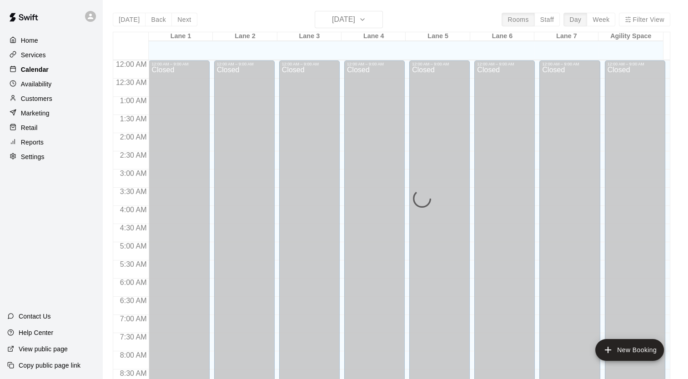
scroll to position [515, 0]
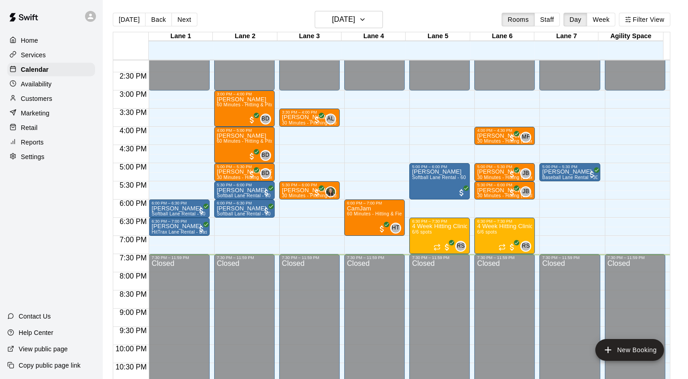
click at [39, 79] on div "Home Services Calendar Availability Customers Marketing Retail Reports Settings" at bounding box center [51, 99] width 102 height 132
click at [36, 84] on p "Availability" at bounding box center [36, 84] width 31 height 9
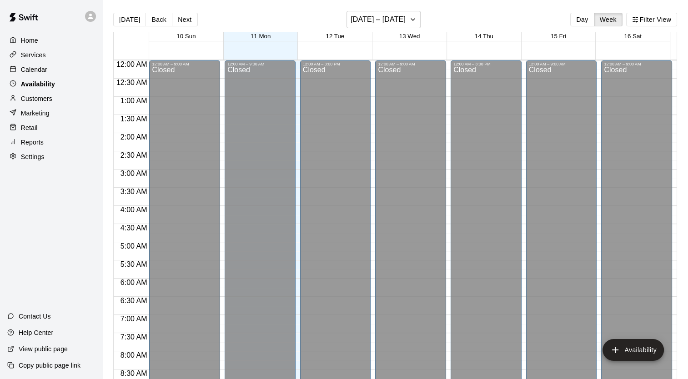
scroll to position [543, 0]
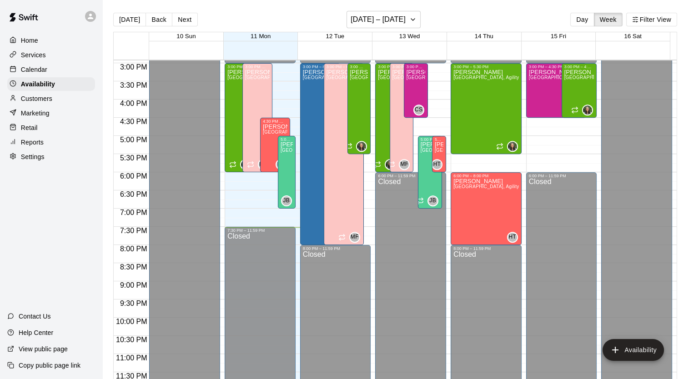
click at [44, 74] on p "Calendar" at bounding box center [34, 69] width 26 height 9
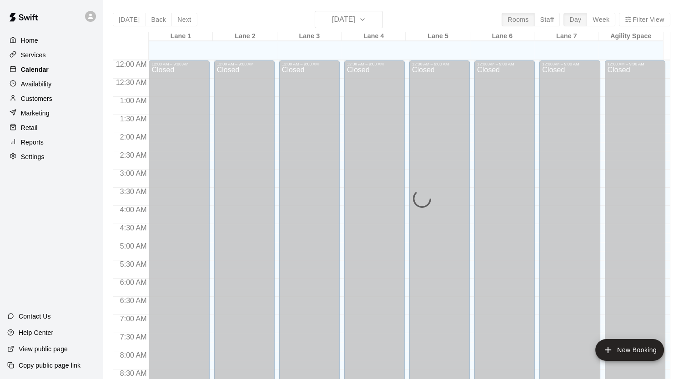
scroll to position [515, 0]
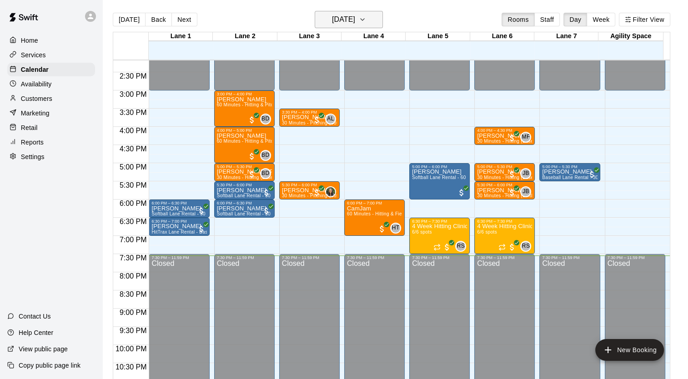
click at [346, 25] on h6 "[DATE]" at bounding box center [343, 19] width 23 height 13
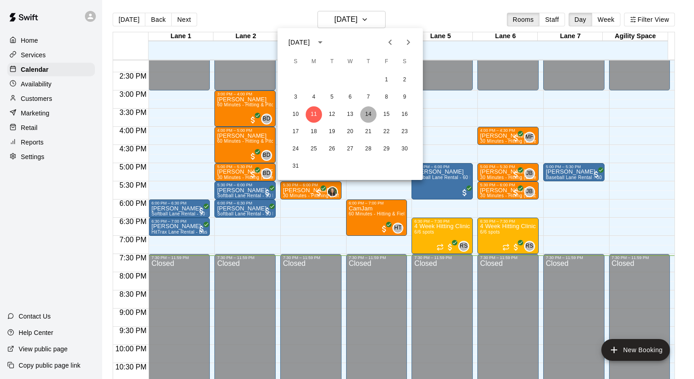
click at [364, 113] on button "14" at bounding box center [368, 114] width 16 height 16
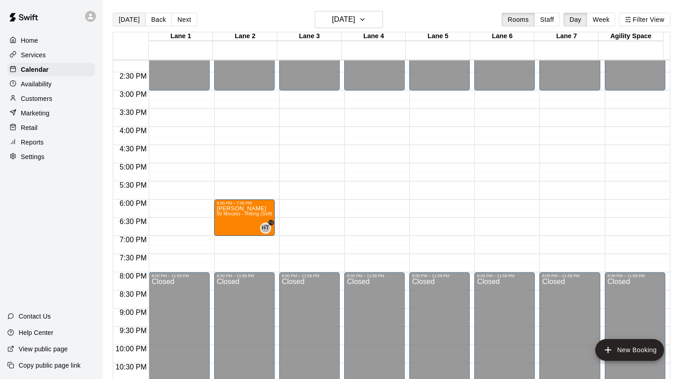
click at [135, 19] on button "[DATE]" at bounding box center [129, 20] width 33 height 14
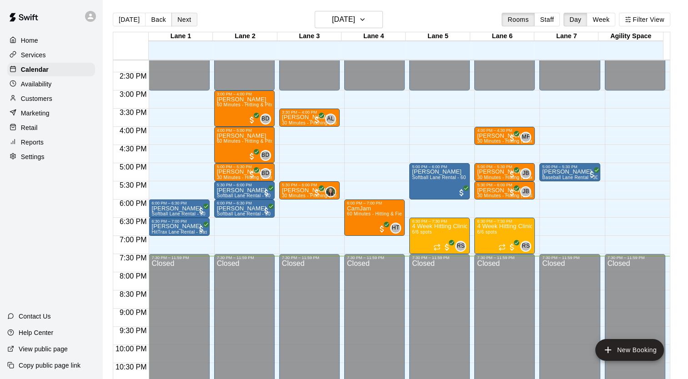
click at [187, 20] on button "Next" at bounding box center [183, 20] width 25 height 14
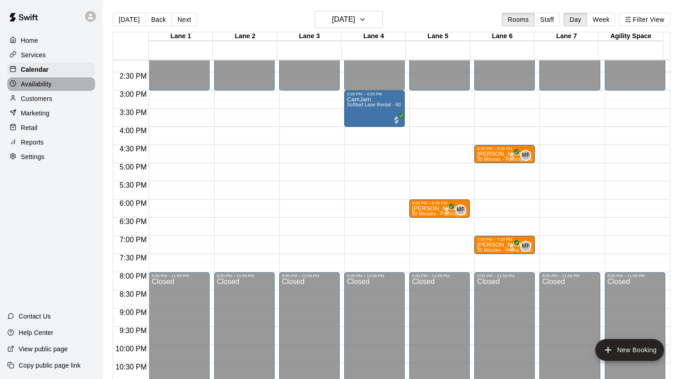
click at [45, 88] on p "Availability" at bounding box center [36, 84] width 31 height 9
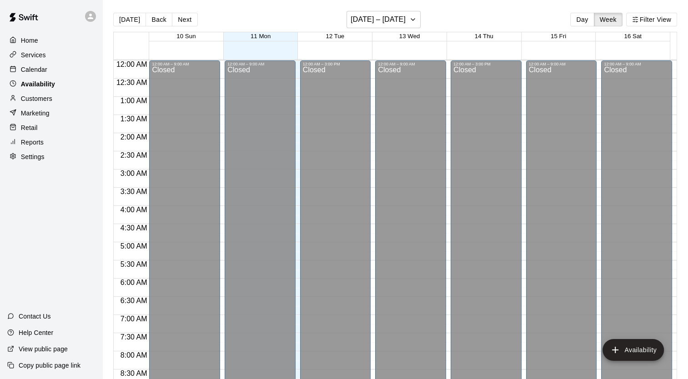
scroll to position [543, 0]
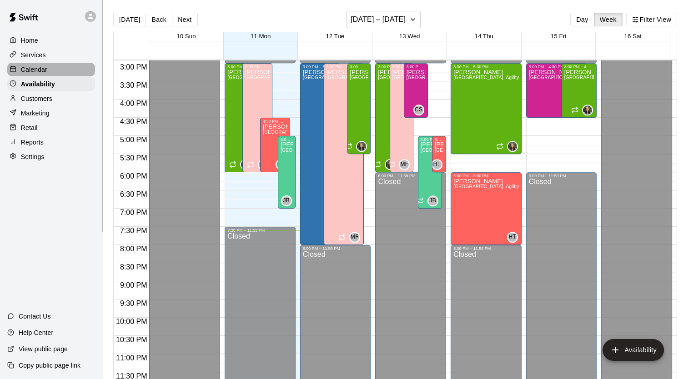
click at [24, 70] on p "Calendar" at bounding box center [34, 69] width 26 height 9
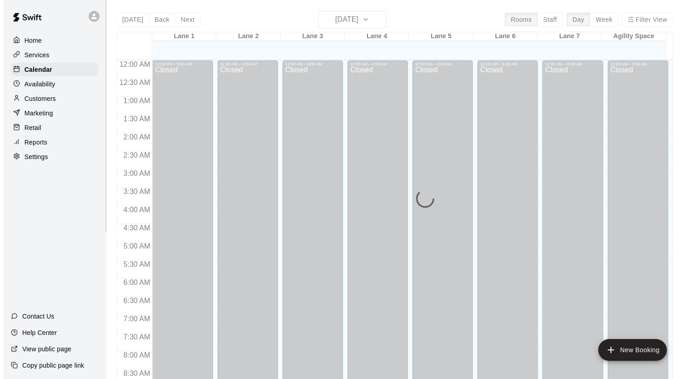
scroll to position [515, 0]
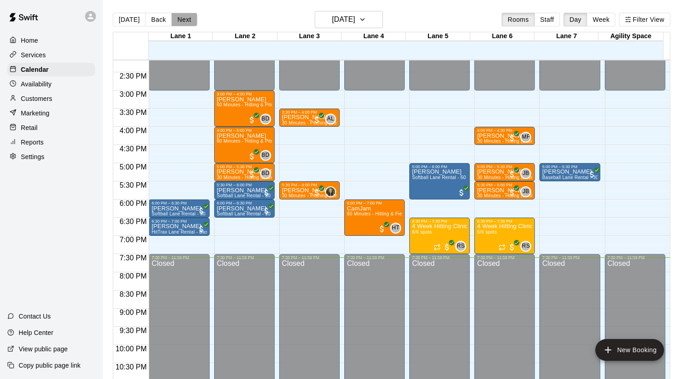
click at [187, 25] on button "Next" at bounding box center [183, 20] width 25 height 14
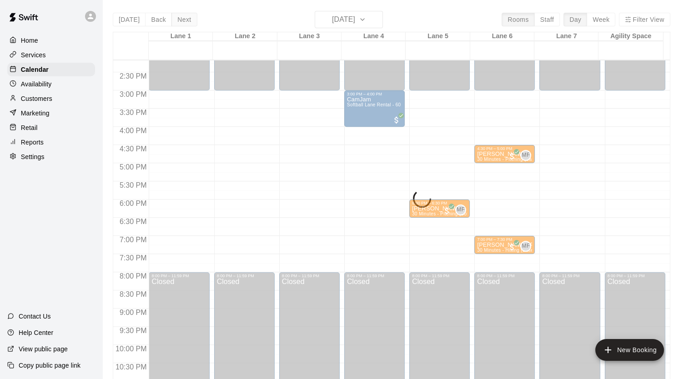
click at [187, 25] on div "[DATE] Back [DATE][DATE] Rooms Staff Day Week [GEOGRAPHIC_DATA] 1 [GEOGRAPHIC_D…" at bounding box center [391, 200] width 557 height 379
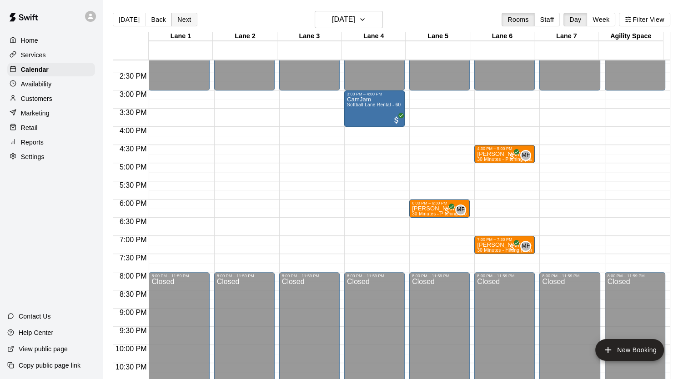
click at [187, 25] on button "Next" at bounding box center [183, 20] width 25 height 14
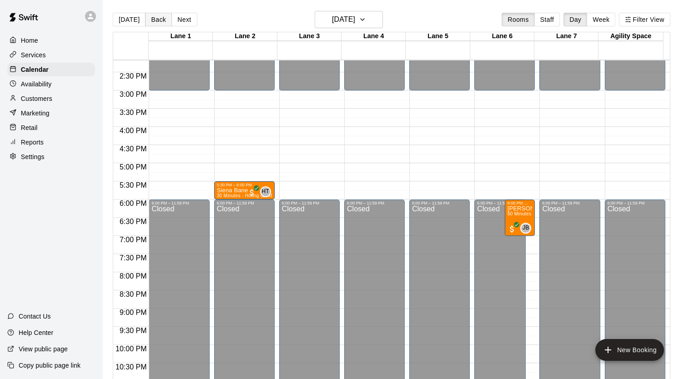
click at [154, 24] on button "Back" at bounding box center [158, 20] width 27 height 14
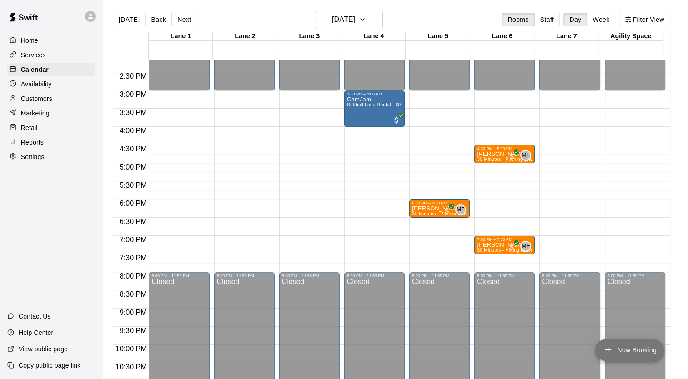
click at [606, 346] on icon "add" at bounding box center [607, 349] width 11 height 11
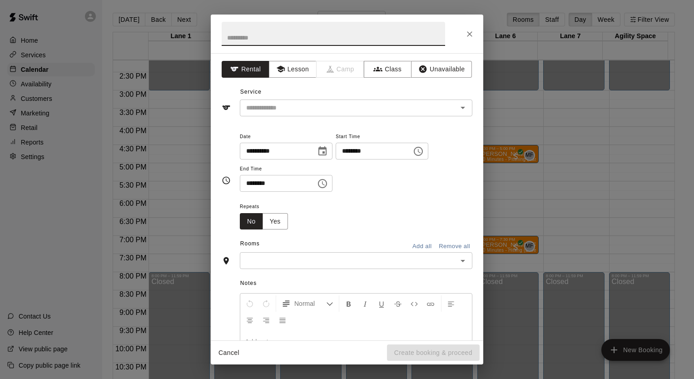
click at [282, 40] on input "text" at bounding box center [334, 34] width 224 height 24
type input "*******"
click at [292, 71] on button "Lesson" at bounding box center [293, 69] width 48 height 17
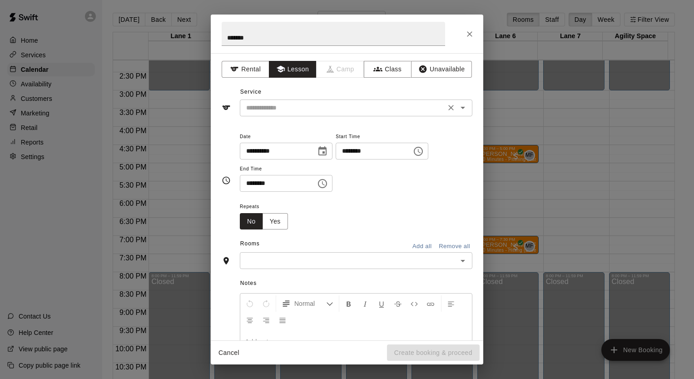
click at [309, 106] on input "text" at bounding box center [343, 107] width 200 height 11
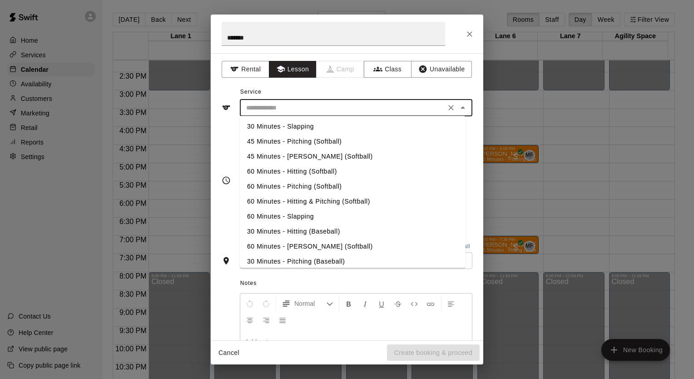
scroll to position [91, 0]
click at [301, 188] on li "30 Minutes - Hitting (Baseball)" at bounding box center [353, 186] width 226 height 15
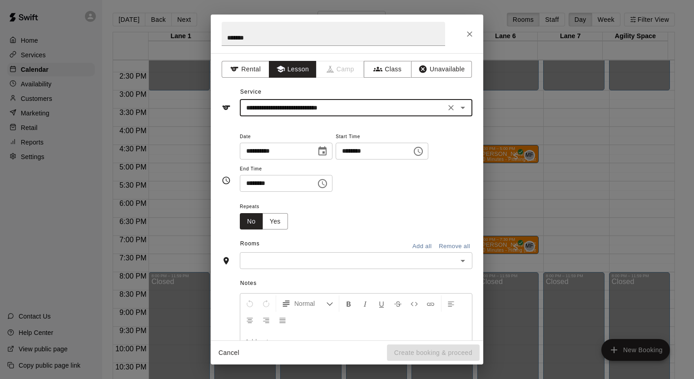
click at [319, 107] on input "**********" at bounding box center [343, 107] width 200 height 11
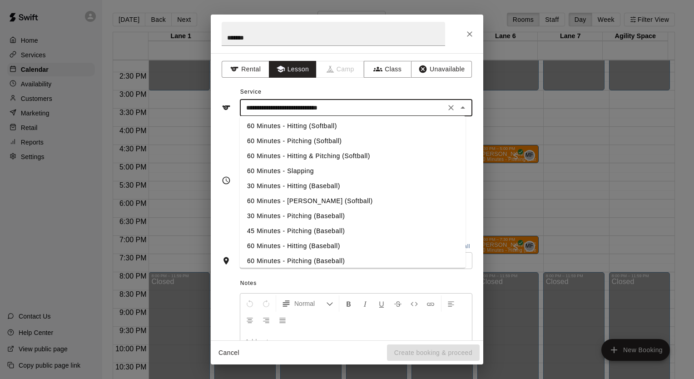
click at [296, 245] on li "60 Minutes - Hitting (Baseball)" at bounding box center [353, 246] width 226 height 15
type input "**********"
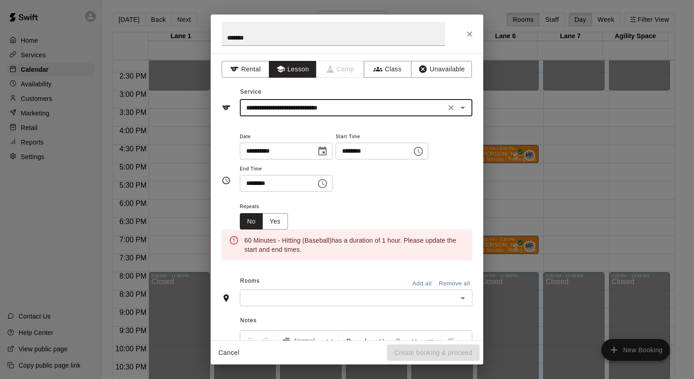
click at [392, 154] on input "********" at bounding box center [371, 151] width 70 height 17
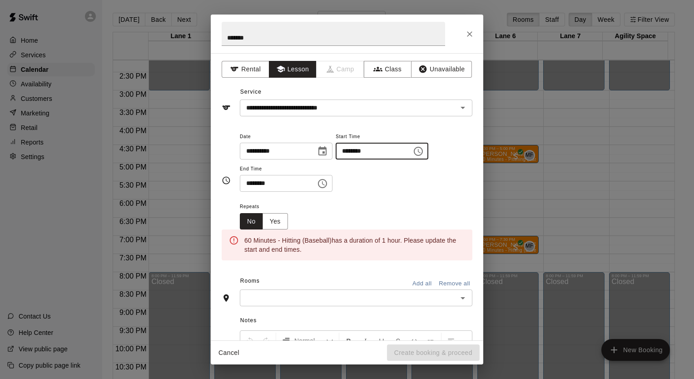
type input "********"
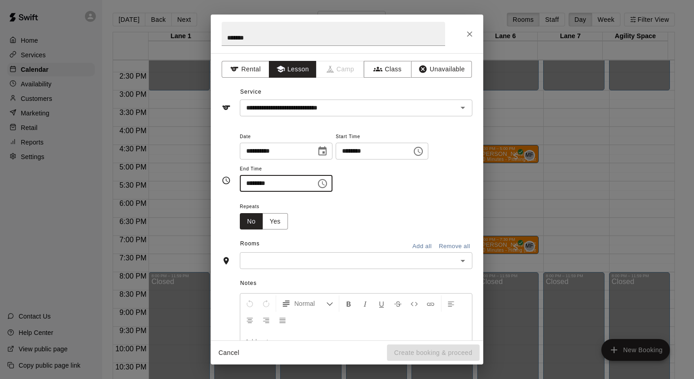
type input "********"
click at [400, 255] on input "text" at bounding box center [349, 260] width 212 height 11
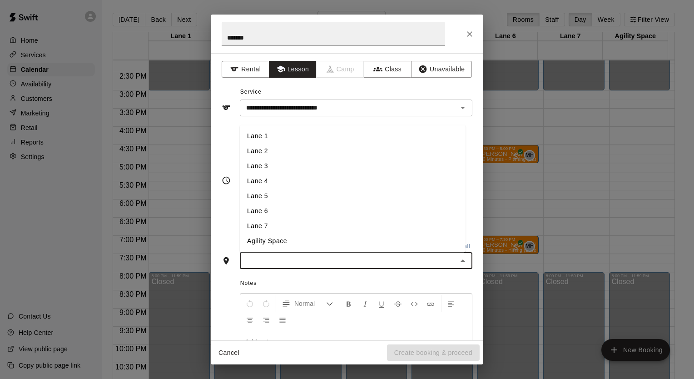
click at [310, 157] on li "Lane 2" at bounding box center [353, 151] width 226 height 15
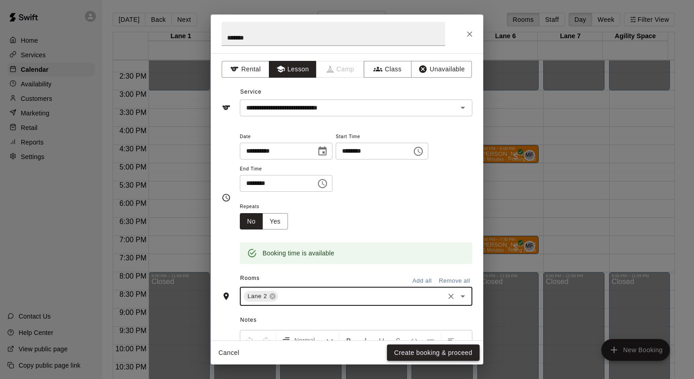
click at [460, 357] on button "Create booking & proceed" at bounding box center [433, 352] width 93 height 17
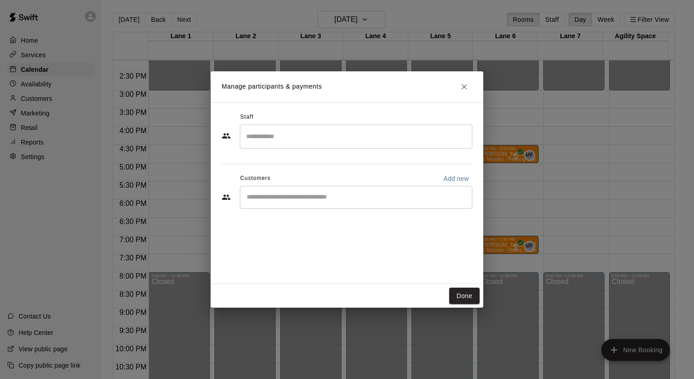
click at [281, 139] on input "Search staff" at bounding box center [356, 137] width 225 height 16
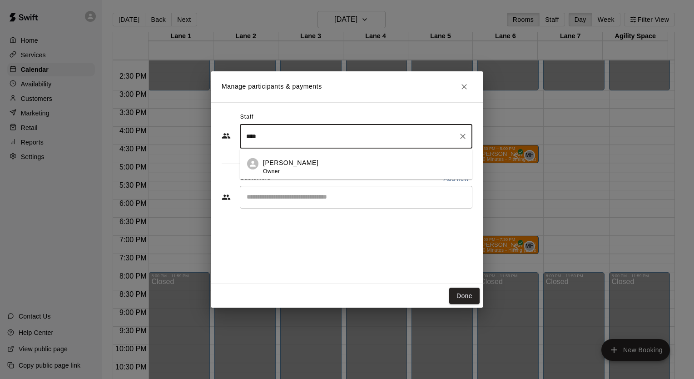
click at [295, 161] on p "[PERSON_NAME]" at bounding box center [290, 163] width 55 height 10
click at [297, 202] on div "​" at bounding box center [356, 197] width 233 height 23
type input "****"
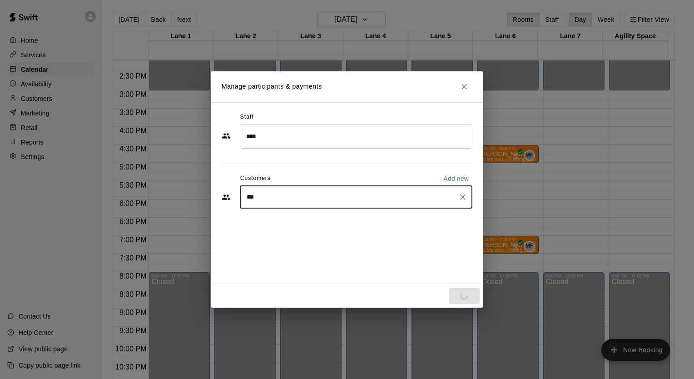
type input "****"
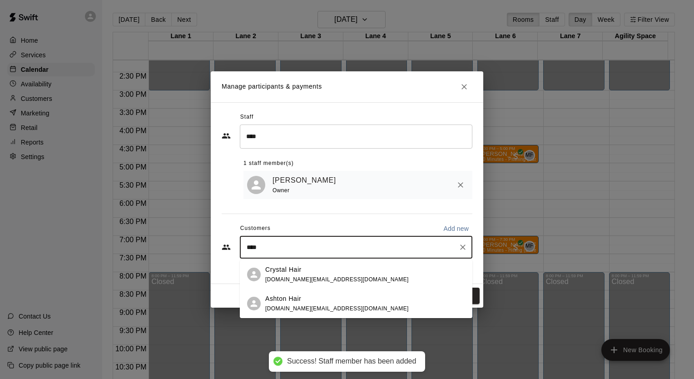
click at [299, 276] on span "[DOMAIN_NAME][EMAIL_ADDRESS][DOMAIN_NAME]" at bounding box center [337, 279] width 144 height 6
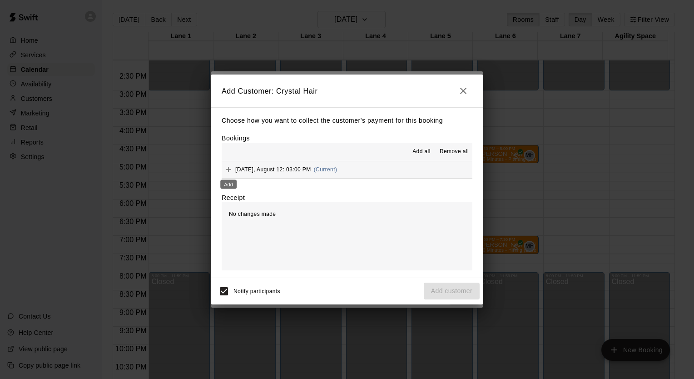
click at [229, 170] on icon "Add" at bounding box center [228, 169] width 5 height 5
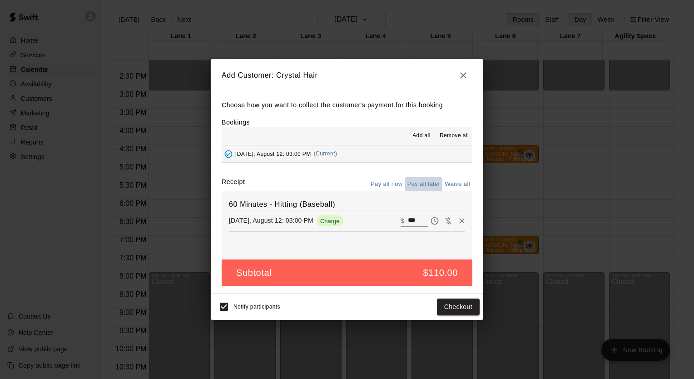
click at [422, 185] on button "Pay all later" at bounding box center [424, 184] width 38 height 14
click at [446, 308] on button "Add customer" at bounding box center [452, 307] width 56 height 17
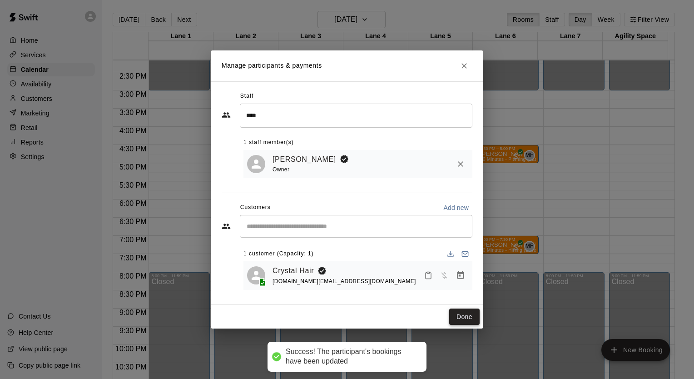
click at [465, 311] on button "Done" at bounding box center [464, 317] width 30 height 17
